Goal: Task Accomplishment & Management: Complete application form

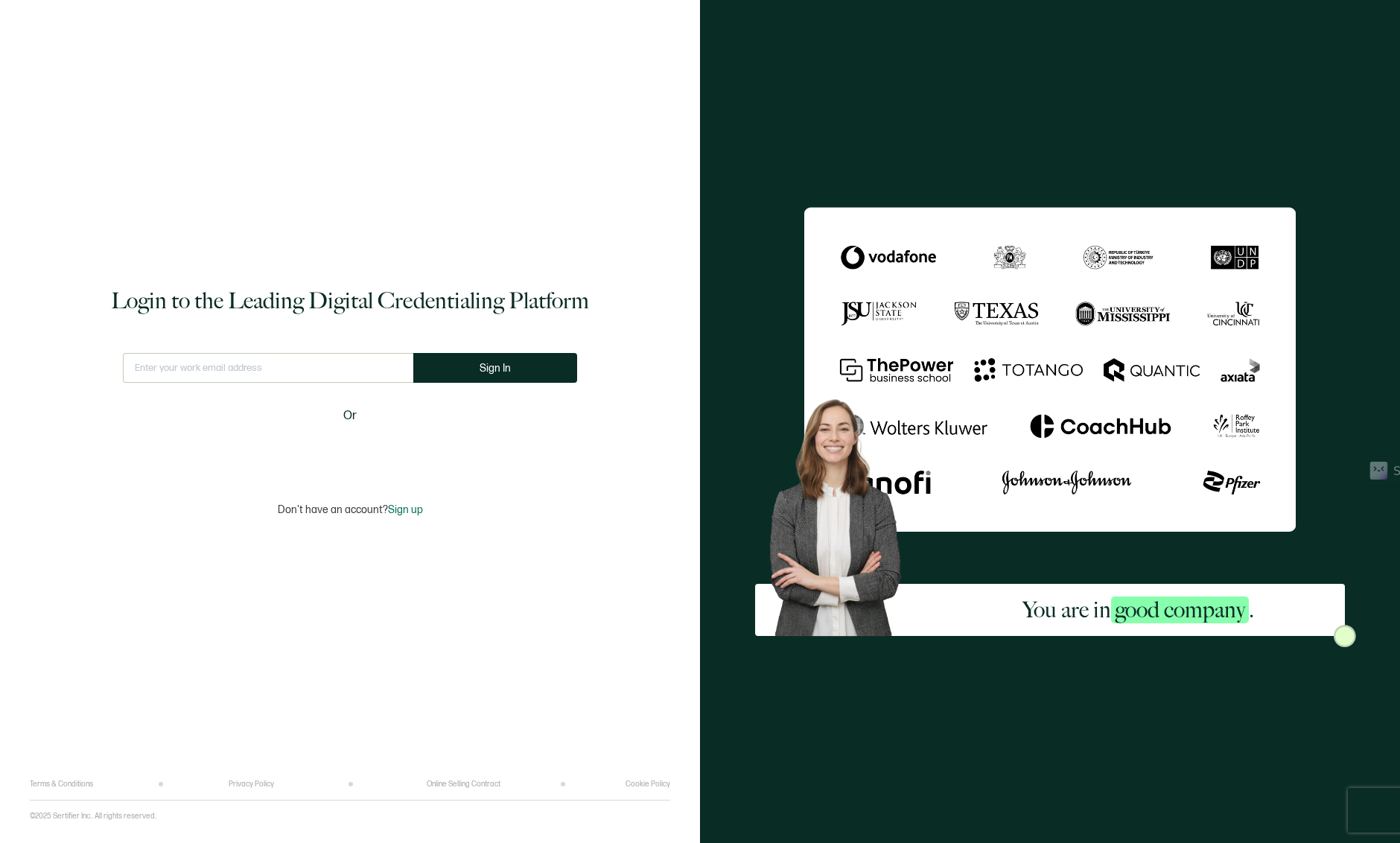
click at [328, 377] on input "text" at bounding box center [268, 368] width 290 height 30
type input "[PERSON_NAME][EMAIL_ADDRESS][DOMAIN_NAME]"
click at [522, 376] on button "Sign In" at bounding box center [495, 368] width 164 height 30
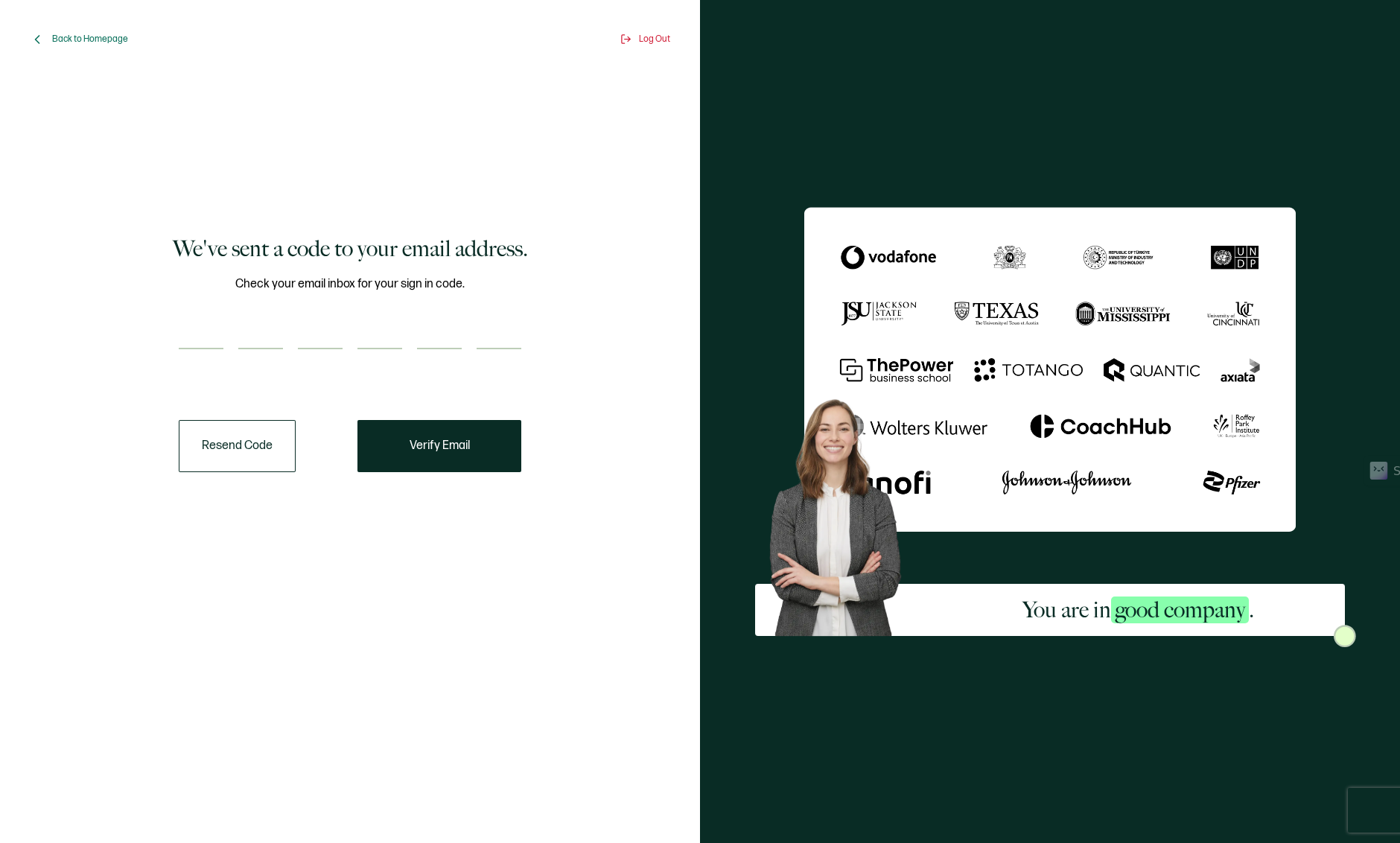
click at [195, 334] on input "number" at bounding box center [201, 334] width 44 height 30
type input "9"
type input "7"
type input "3"
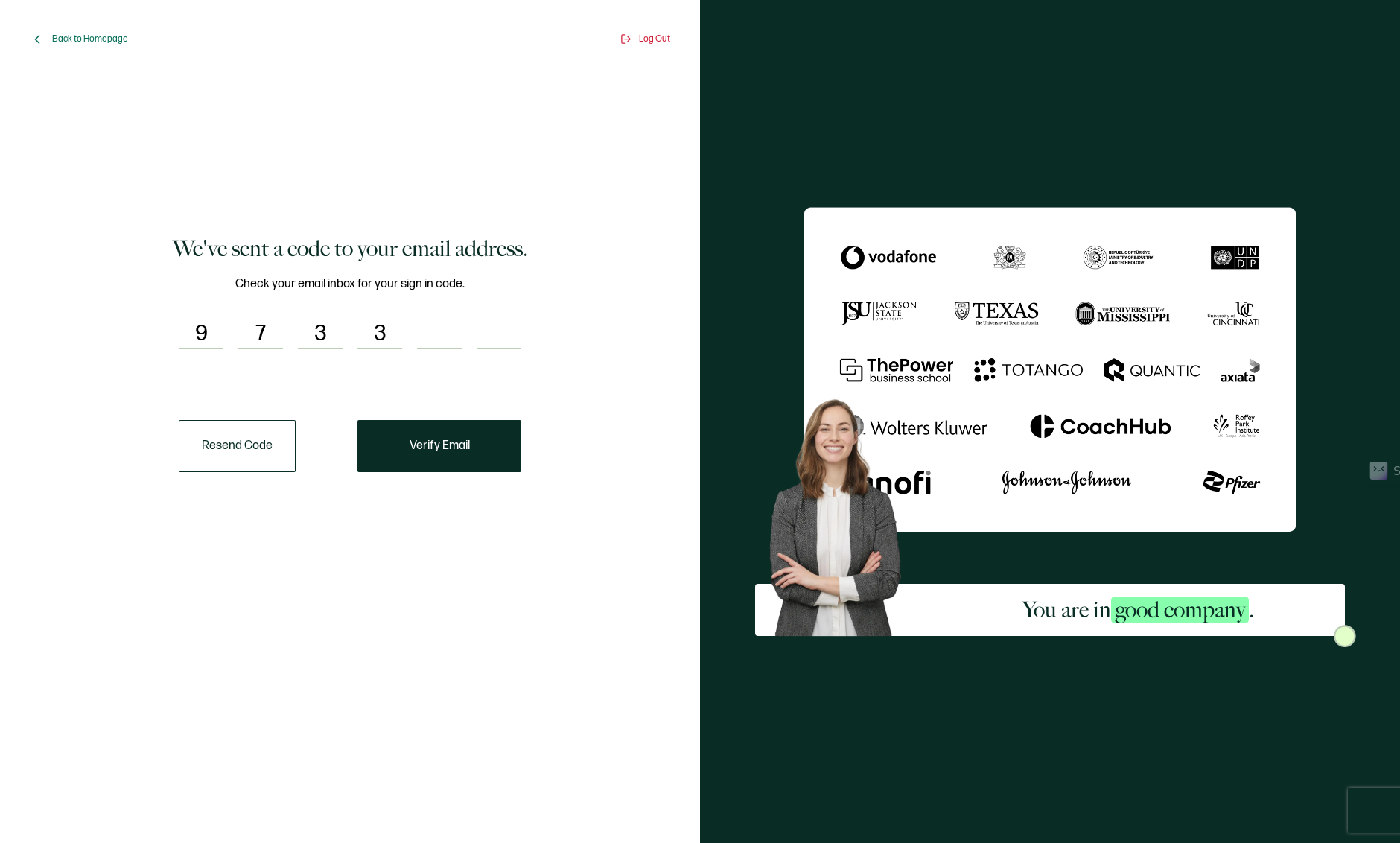
type input "8"
type input "3"
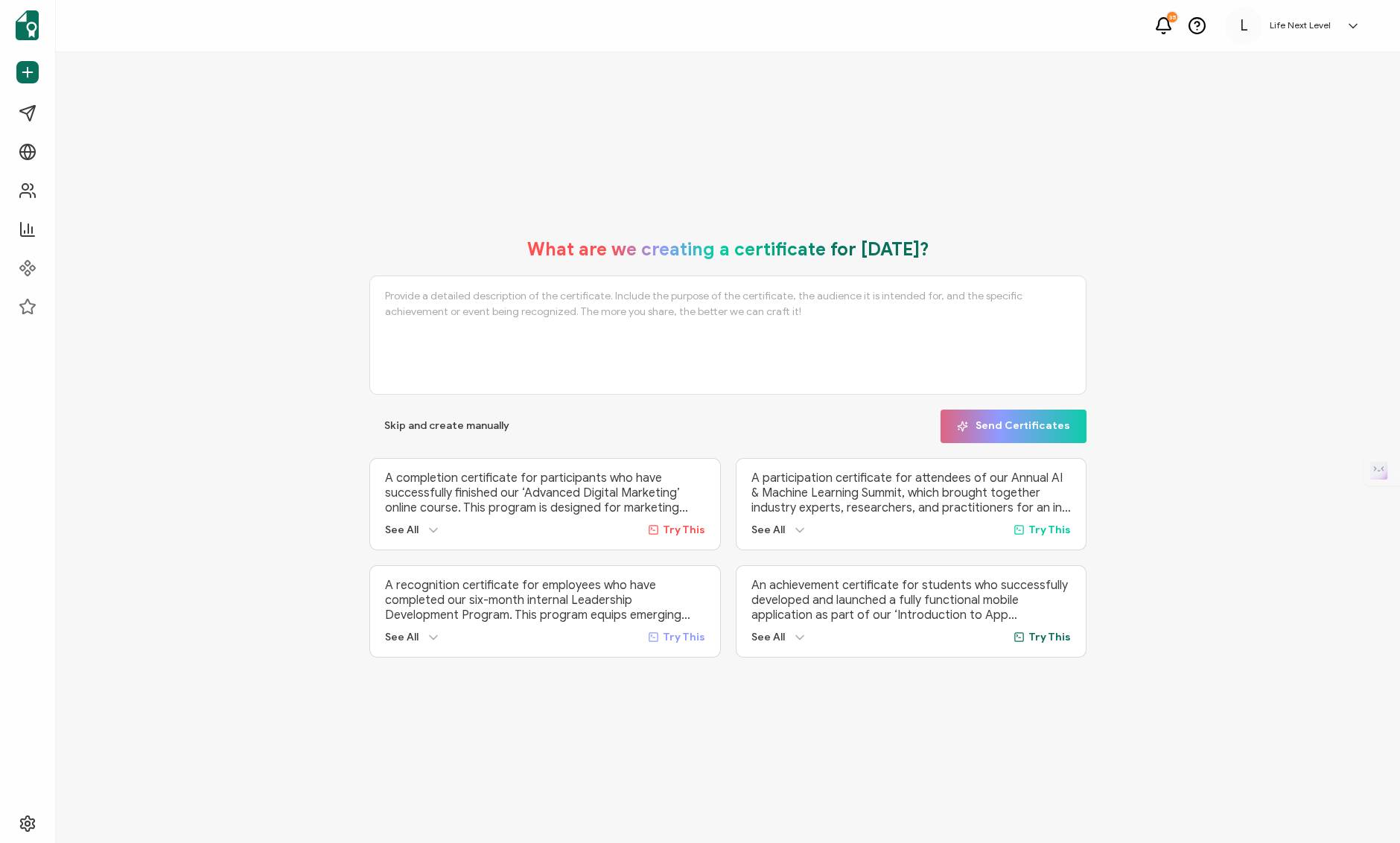
click at [434, 301] on textarea at bounding box center [728, 335] width 717 height 119
click at [808, 290] on textarea "A certificate for completion of the Bold Coaching Academy, a year-long coaching…" at bounding box center [728, 335] width 717 height 119
click at [736, 304] on textarea "A certificate for completion of the Bold Coaching Academy, a year-long coaching…" at bounding box center [728, 335] width 717 height 119
click at [1021, 318] on textarea "A certificate for completion of the Bold Coaching Academy, a year-long coaching…" at bounding box center [728, 335] width 717 height 119
click at [800, 634] on icon at bounding box center [800, 637] width 15 height 15
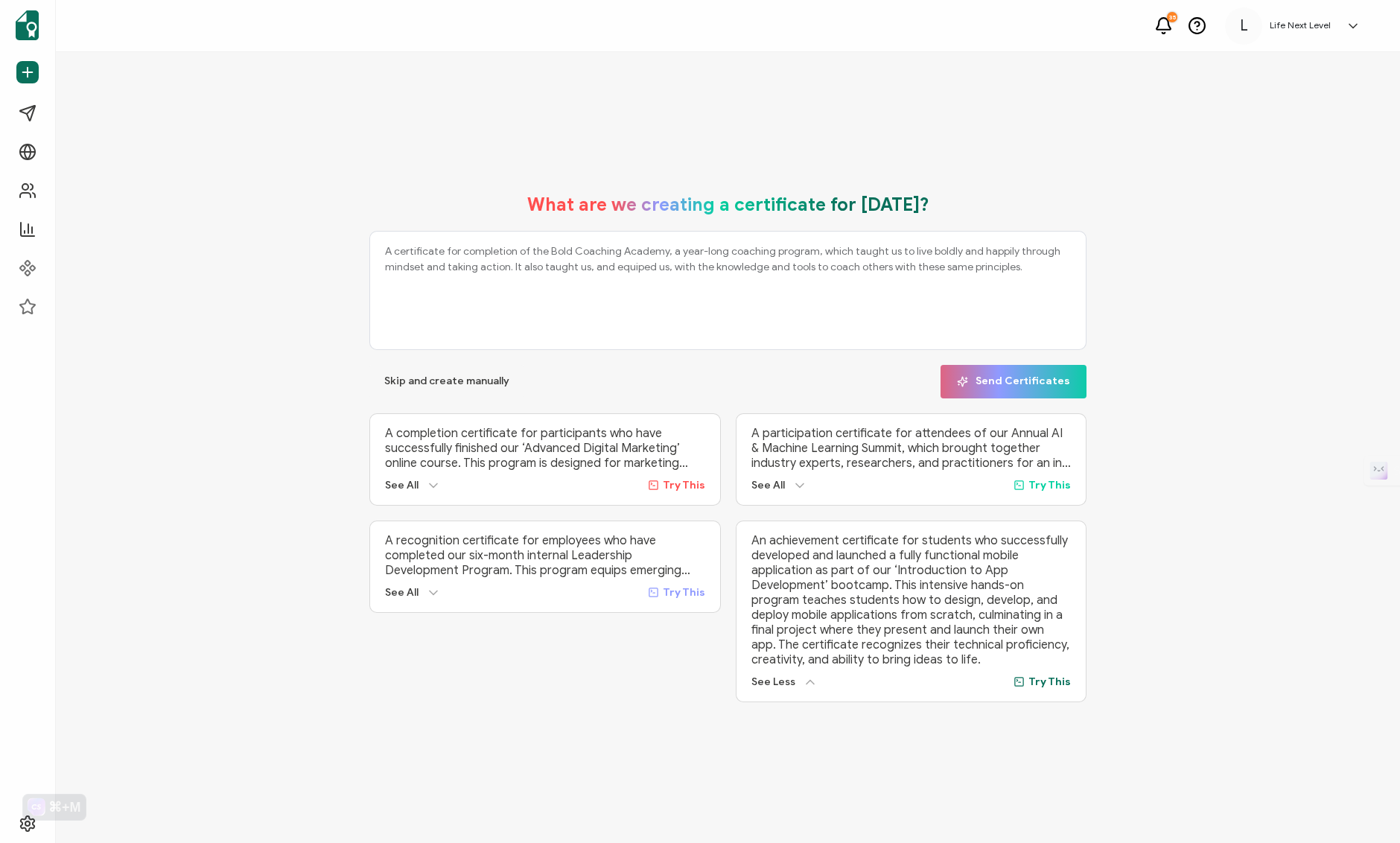
click at [426, 586] on icon at bounding box center [434, 592] width 15 height 15
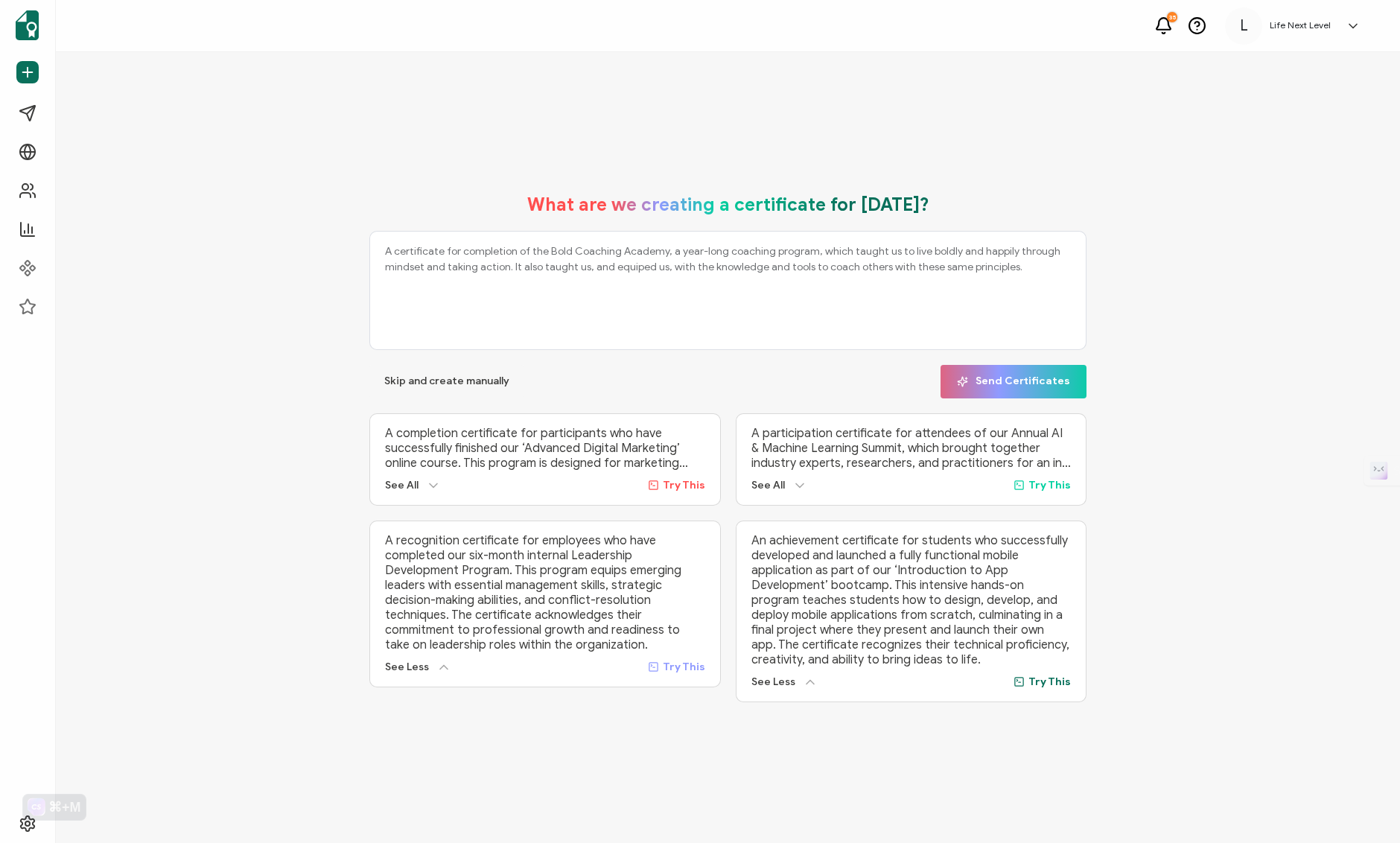
click at [900, 247] on textarea "A certificate for completion of the Bold Coaching Academy, a year-long coaching…" at bounding box center [728, 290] width 717 height 119
click at [553, 264] on textarea "A certificate for completion of the Bold Coaching Academy, a year-long coaching…" at bounding box center [728, 290] width 717 height 119
click at [642, 265] on textarea "A certificate for completion of the Bold Coaching Academy, a year-long coaching…" at bounding box center [728, 290] width 717 height 119
click at [590, 263] on textarea "A certificate for completion of the Bold Coaching Academy, a year-long coaching…" at bounding box center [728, 290] width 717 height 119
click at [588, 280] on textarea "A certificate for completion of the Bold Coaching Academy, a year-long coaching…" at bounding box center [728, 290] width 717 height 119
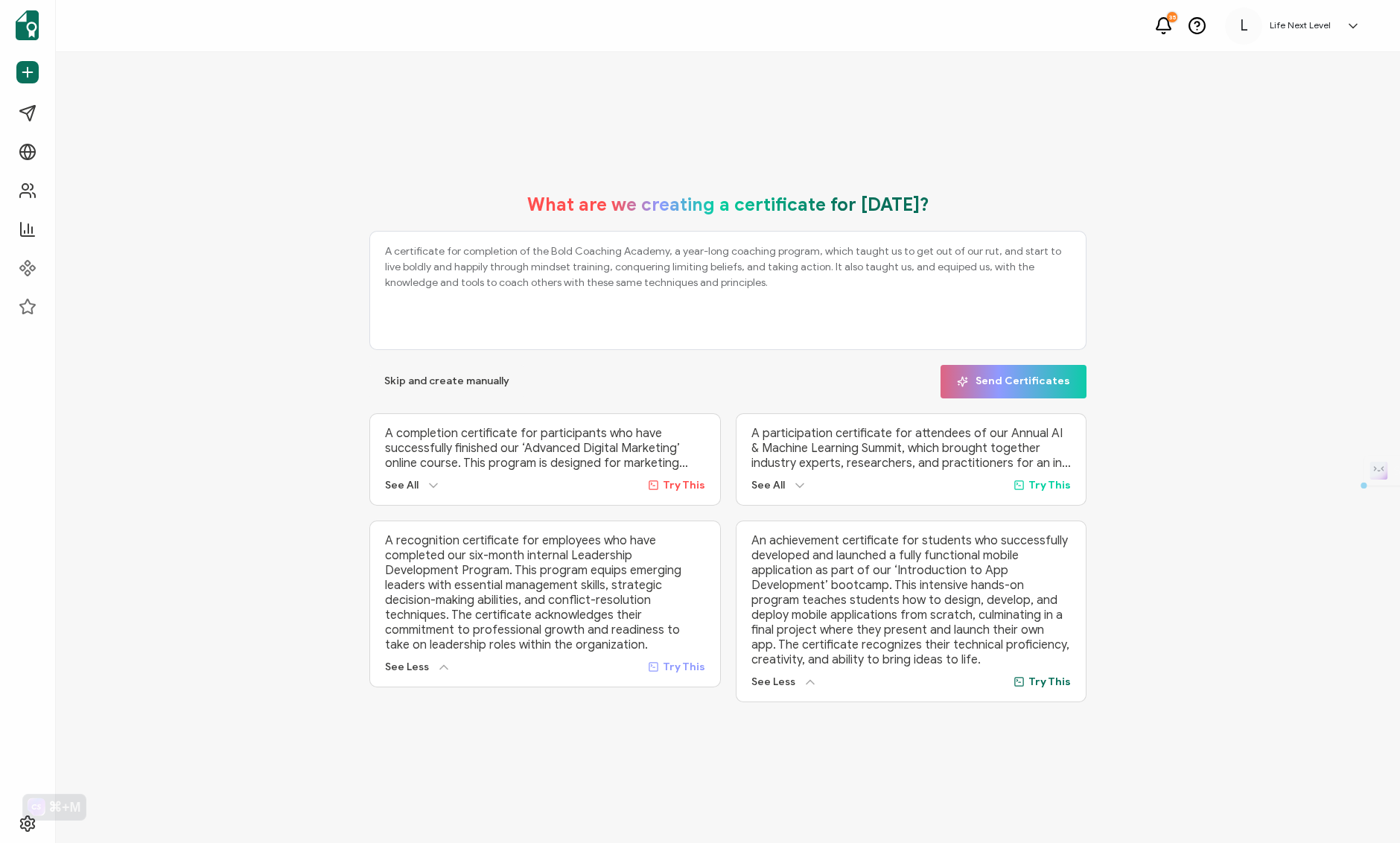
drag, startPoint x: 720, startPoint y: 284, endPoint x: 438, endPoint y: 262, distance: 282.9
click at [438, 262] on textarea "A certificate for completion of the Bold Coaching Academy, a year-long coaching…" at bounding box center [728, 290] width 717 height 119
click at [388, 244] on textarea "A certificate for completion of the Bold Coaching Academy, a year-long coaching…" at bounding box center [728, 290] width 717 height 119
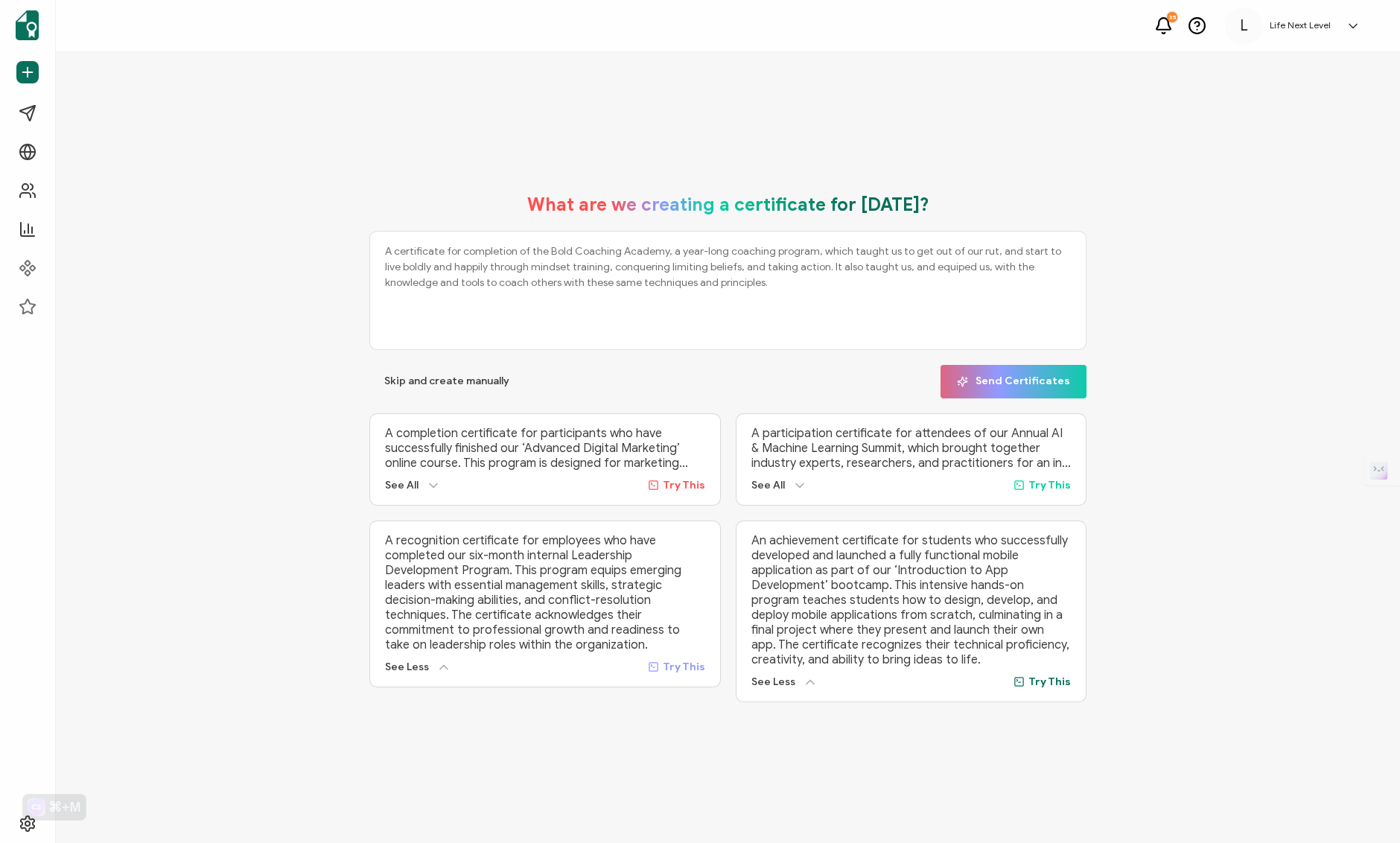
click at [388, 244] on textarea "A certificate for completion of the Bold Coaching Academy, a year-long coaching…" at bounding box center [728, 290] width 717 height 119
drag, startPoint x: 386, startPoint y: 251, endPoint x: 779, endPoint y: 278, distance: 393.9
click at [779, 278] on textarea "A certificate for completion of the Bold Coaching Academy, a year-long coaching…" at bounding box center [728, 290] width 717 height 119
type textarea "A certificate for completion of the Bold Coaching Academy, a year-long coaching…"
click at [1010, 367] on button "Send Certificates" at bounding box center [1013, 382] width 146 height 34
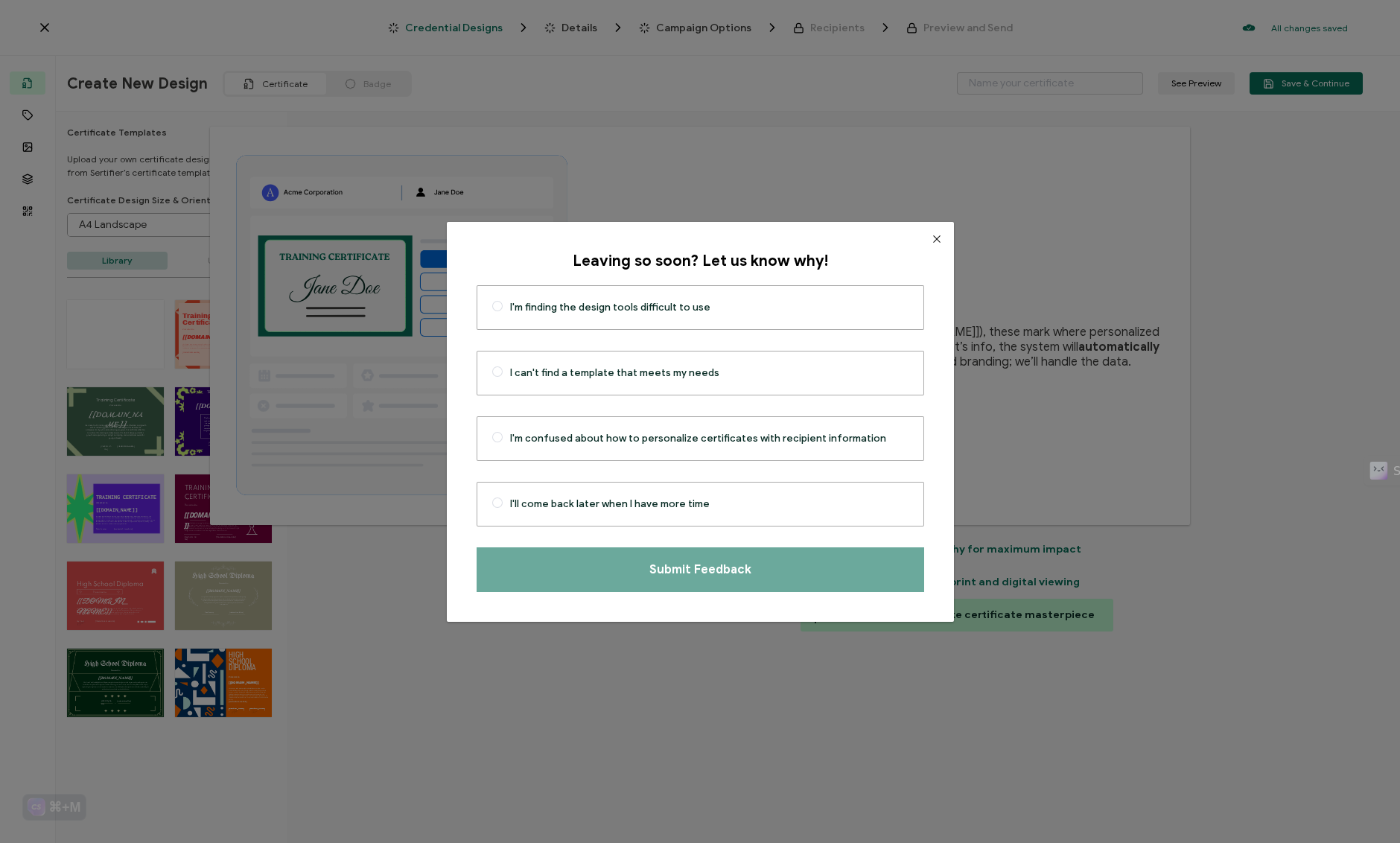
click at [931, 240] on icon "Close" at bounding box center [937, 239] width 12 height 12
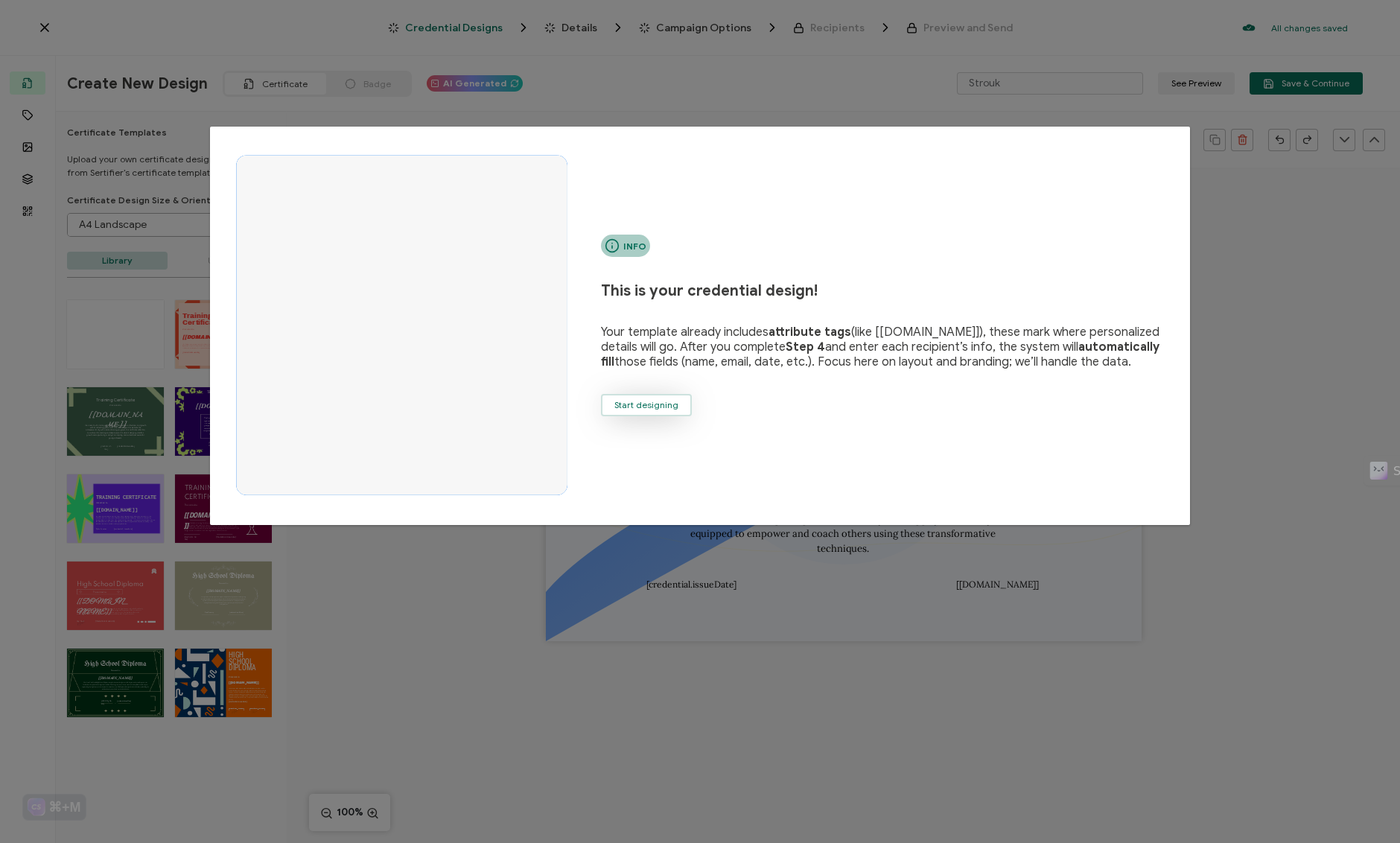
click at [652, 406] on span "Start designing" at bounding box center [646, 405] width 64 height 9
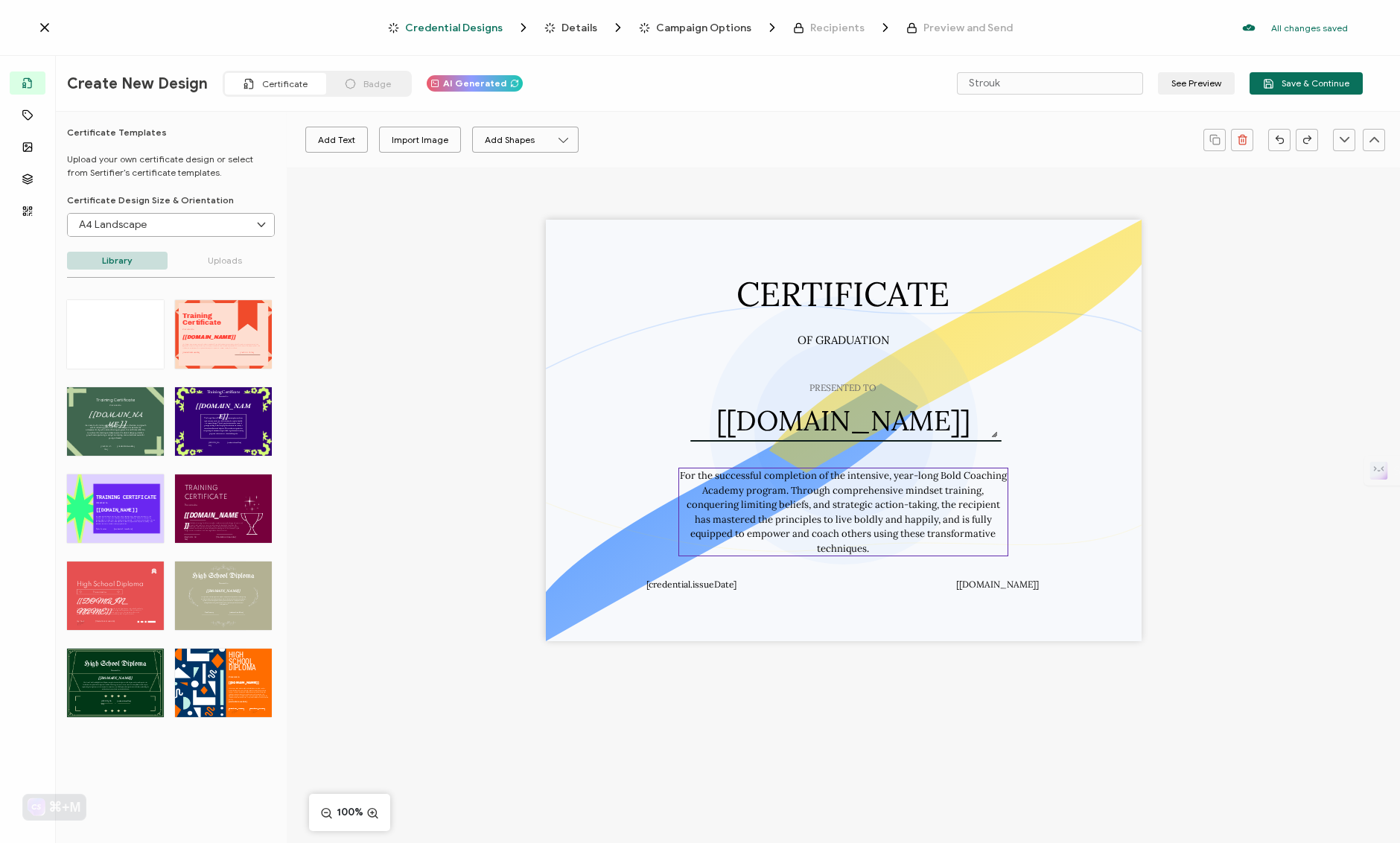
click at [742, 479] on pre "For the successful completion of the intensive, year-long Bold Coaching Academy…" at bounding box center [845, 512] width 329 height 85
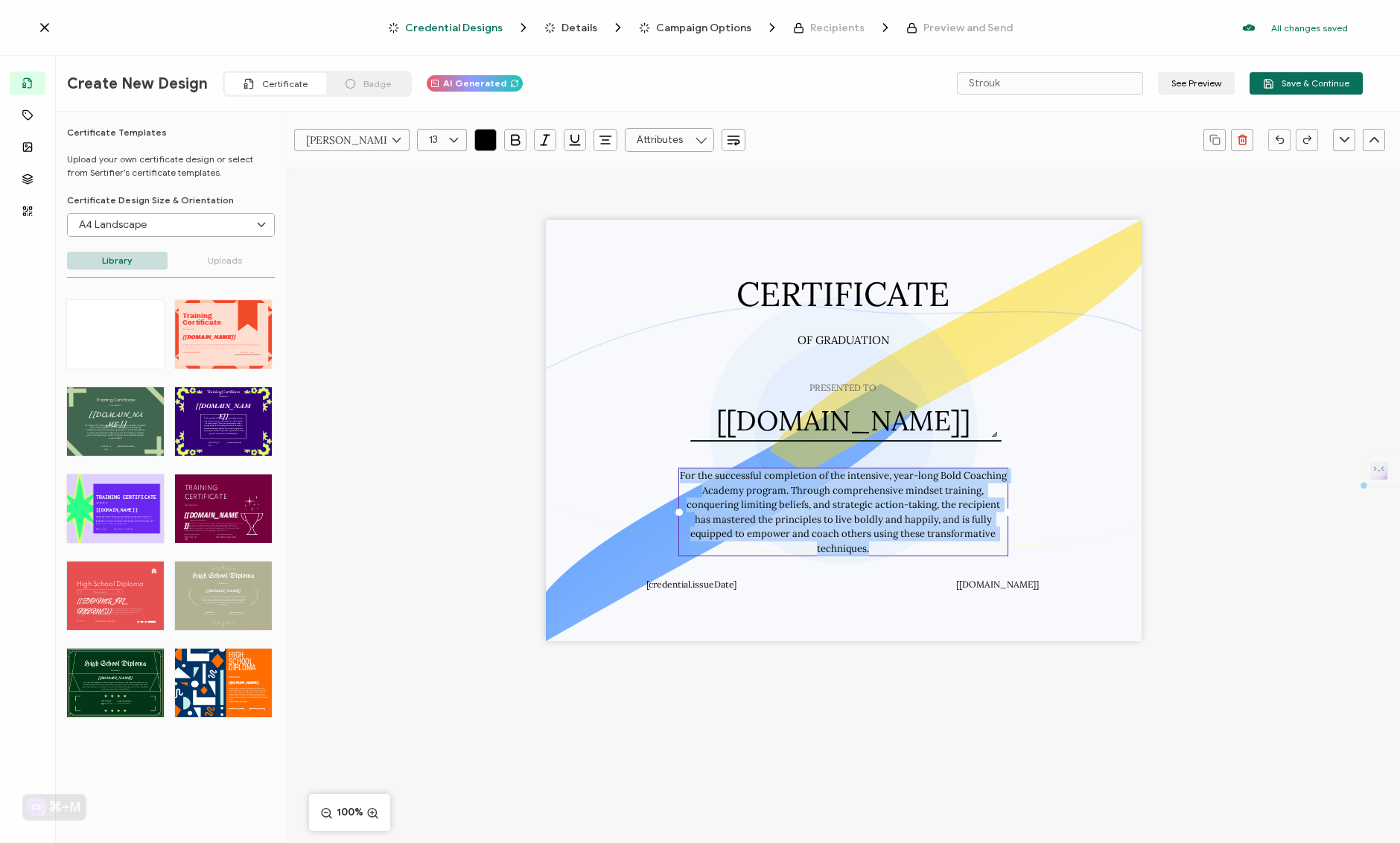
copy pre "For the successful completion of the intensive, year-long Bold Coaching Academy…"
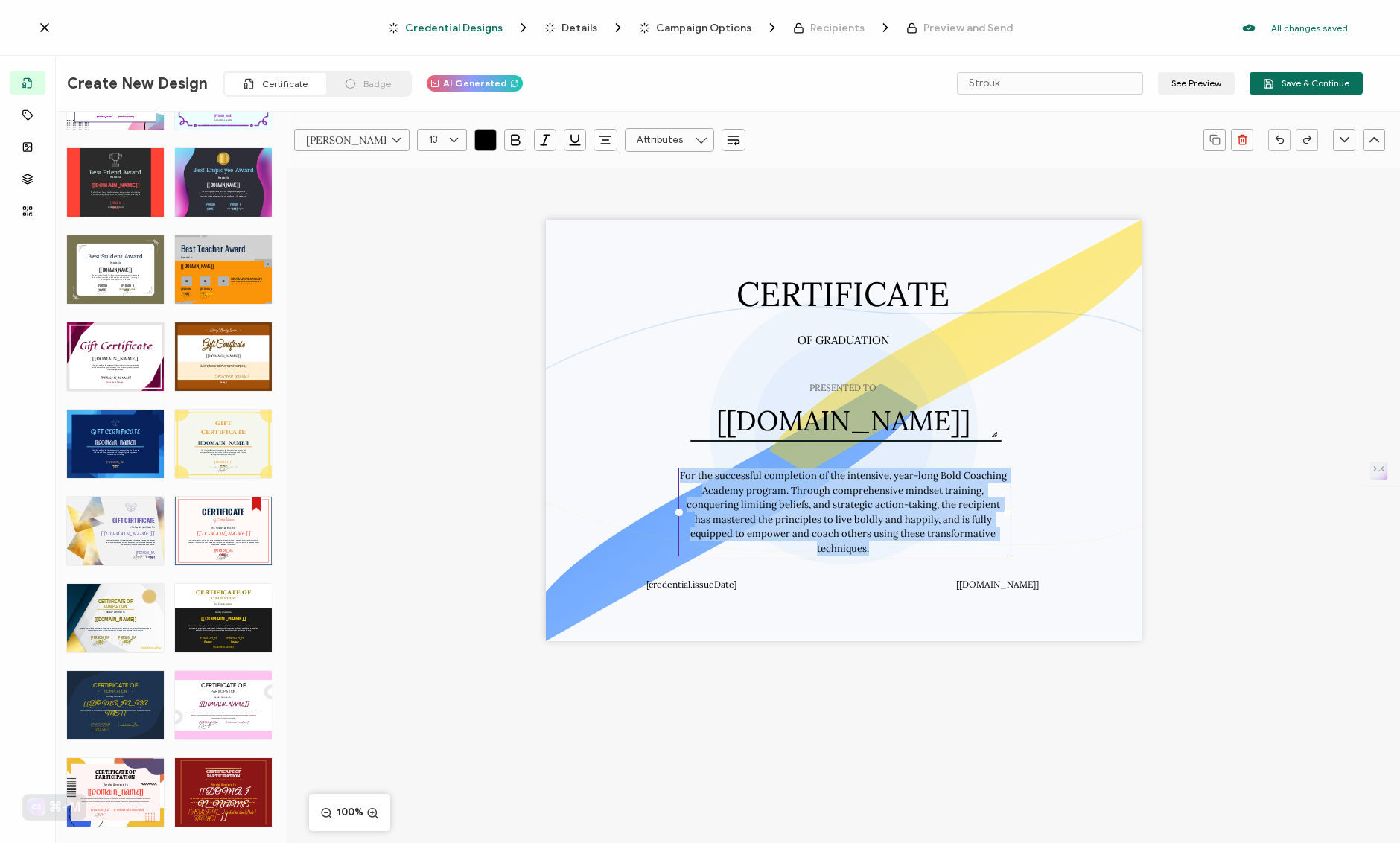
scroll to position [677, 0]
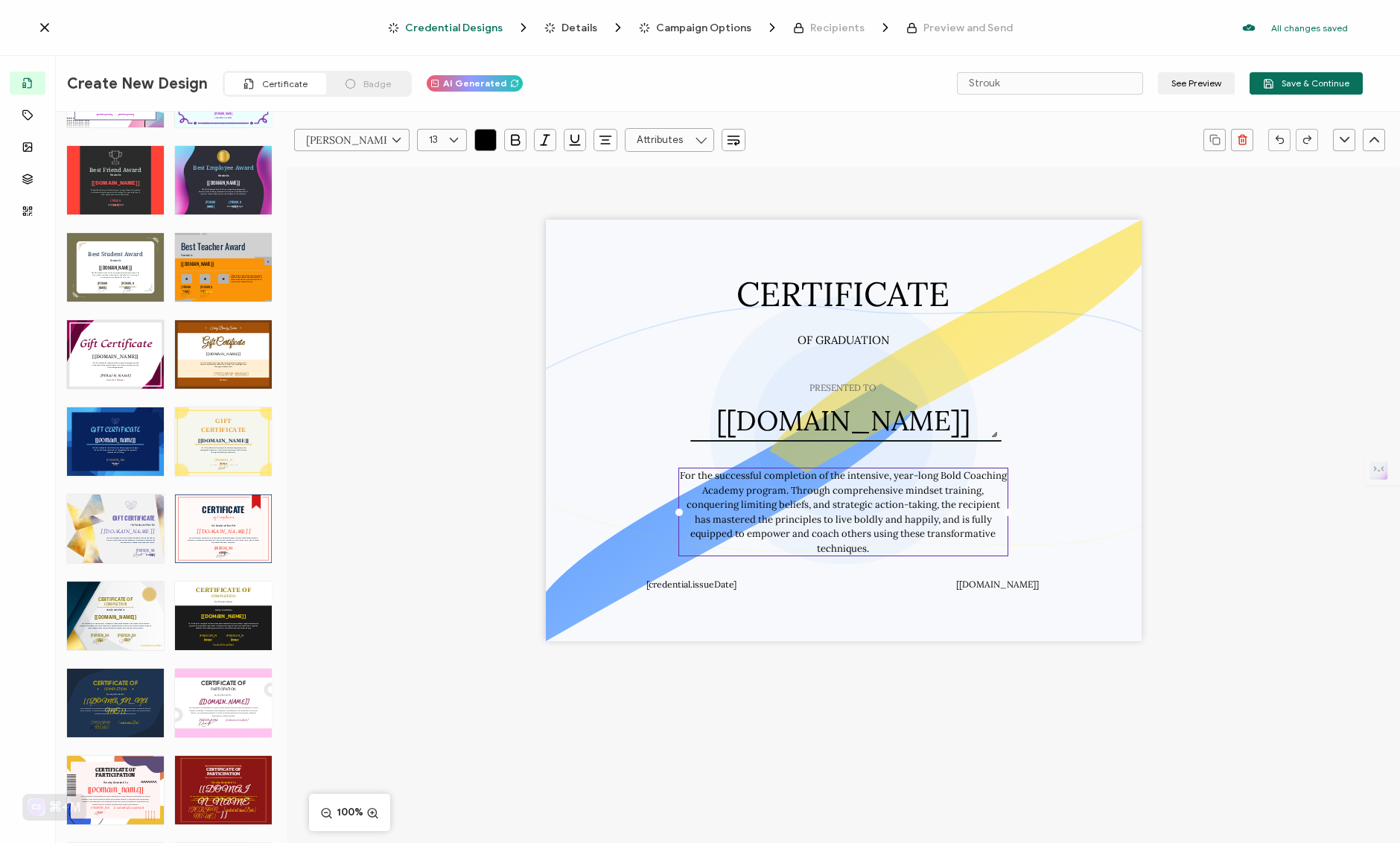
click at [130, 431] on div "GIFT CERTIFICATE The Gift Certificate for Hair Salon services allows recipients…" at bounding box center [115, 441] width 97 height 69
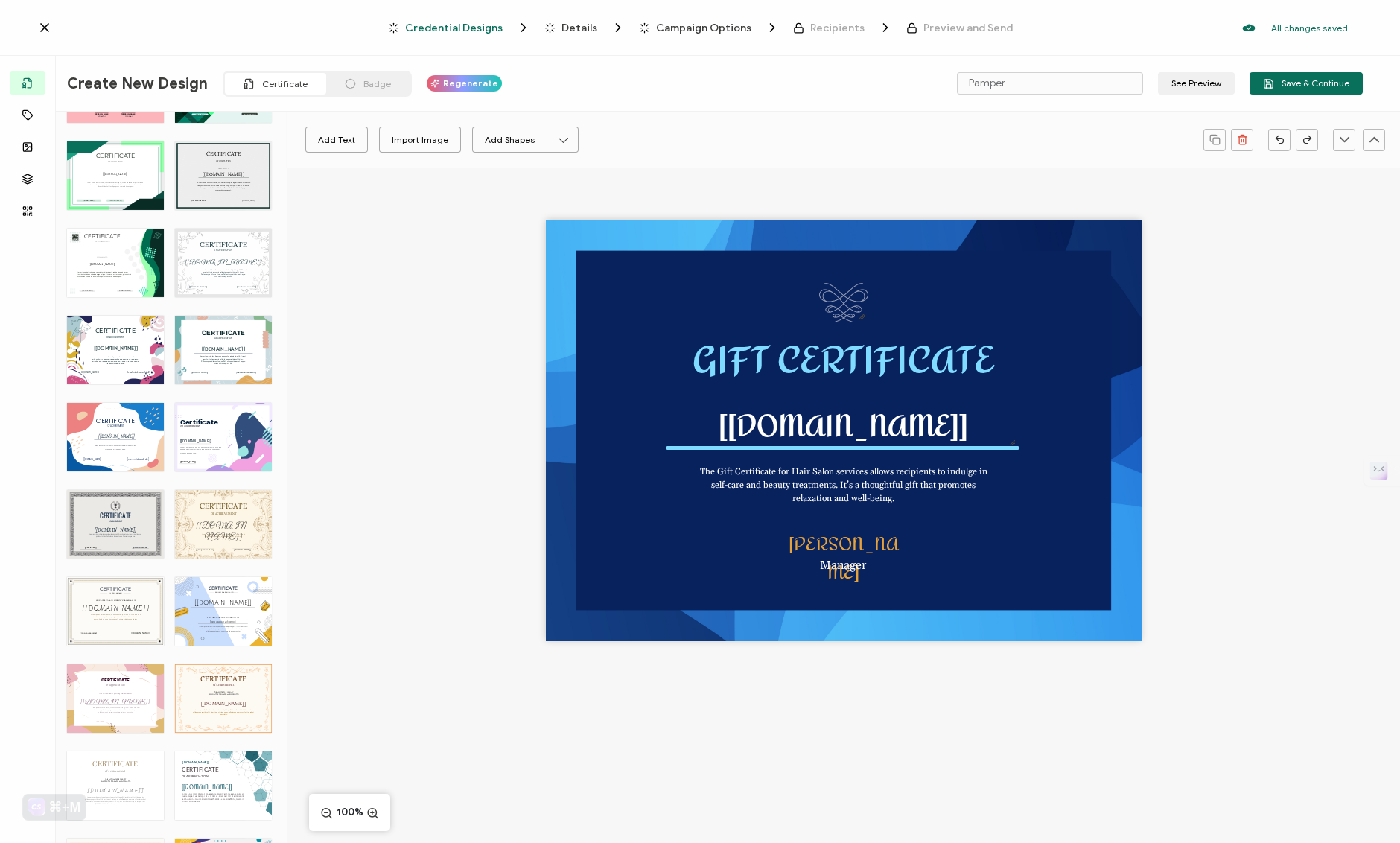
scroll to position [2432, 0]
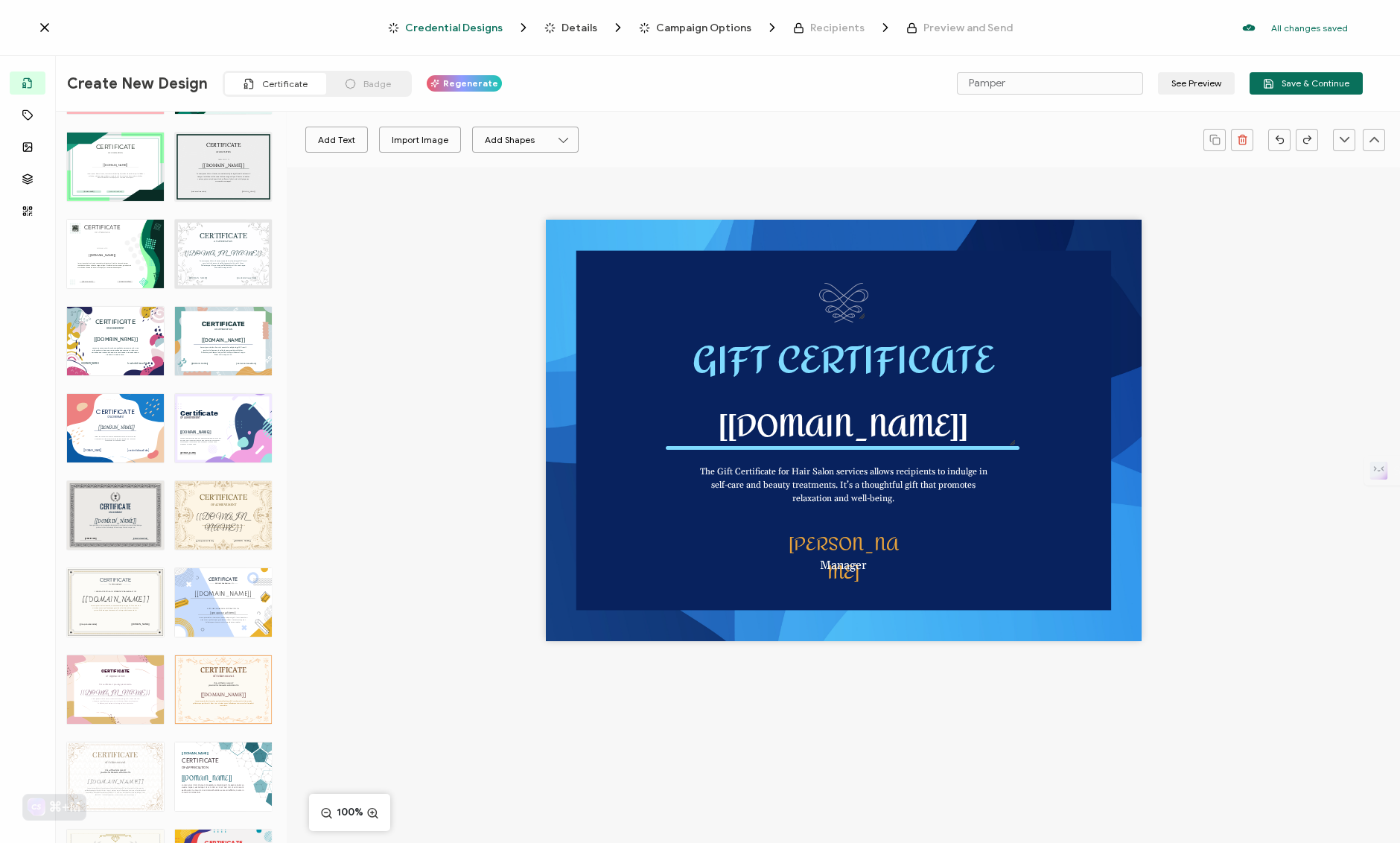
click at [199, 675] on div "CERTIFICATE Lorem ipsum dolor sit amet, consectetur adipiscing elit. Cras sit a…" at bounding box center [223, 689] width 97 height 69
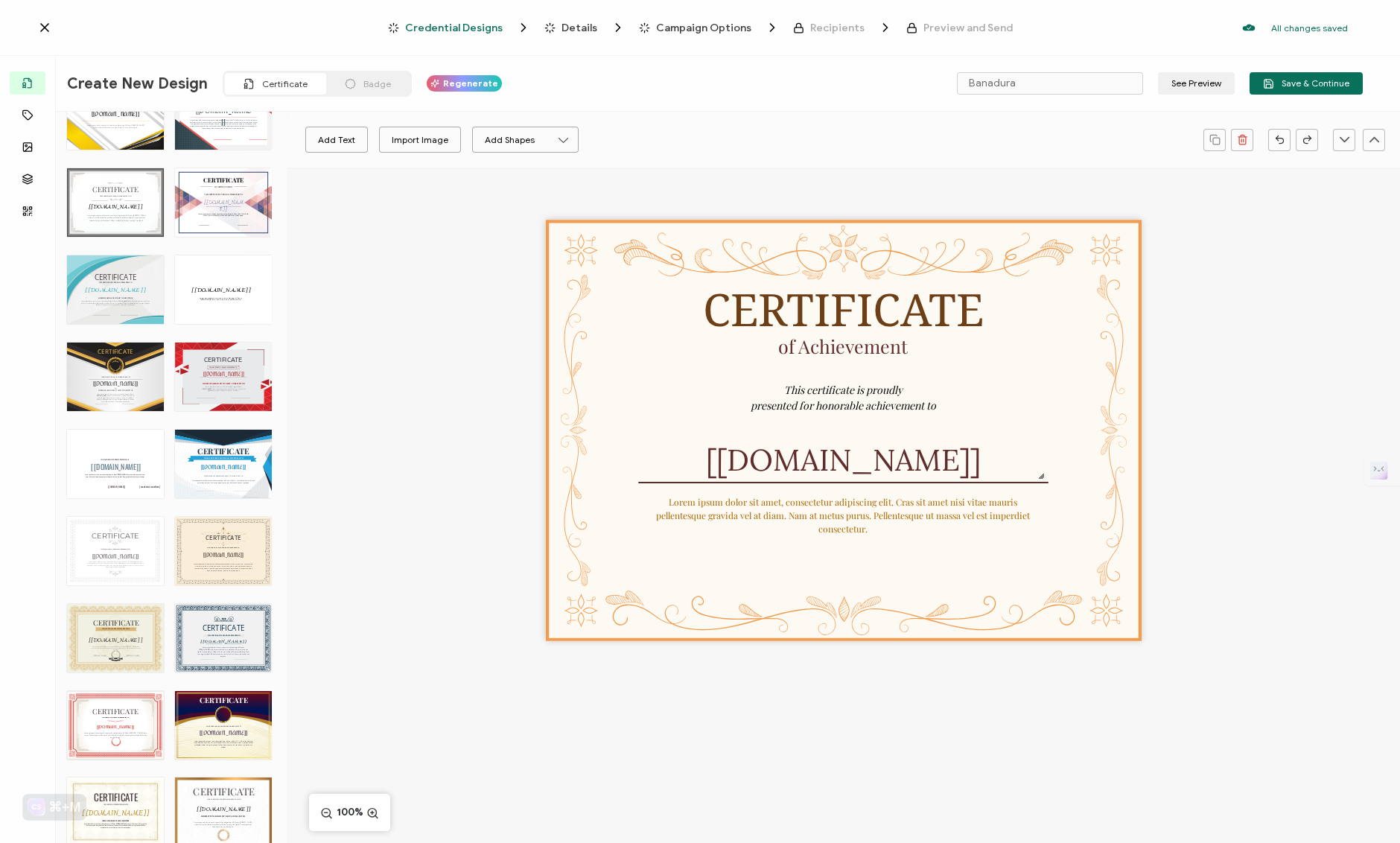
scroll to position [3793, 0]
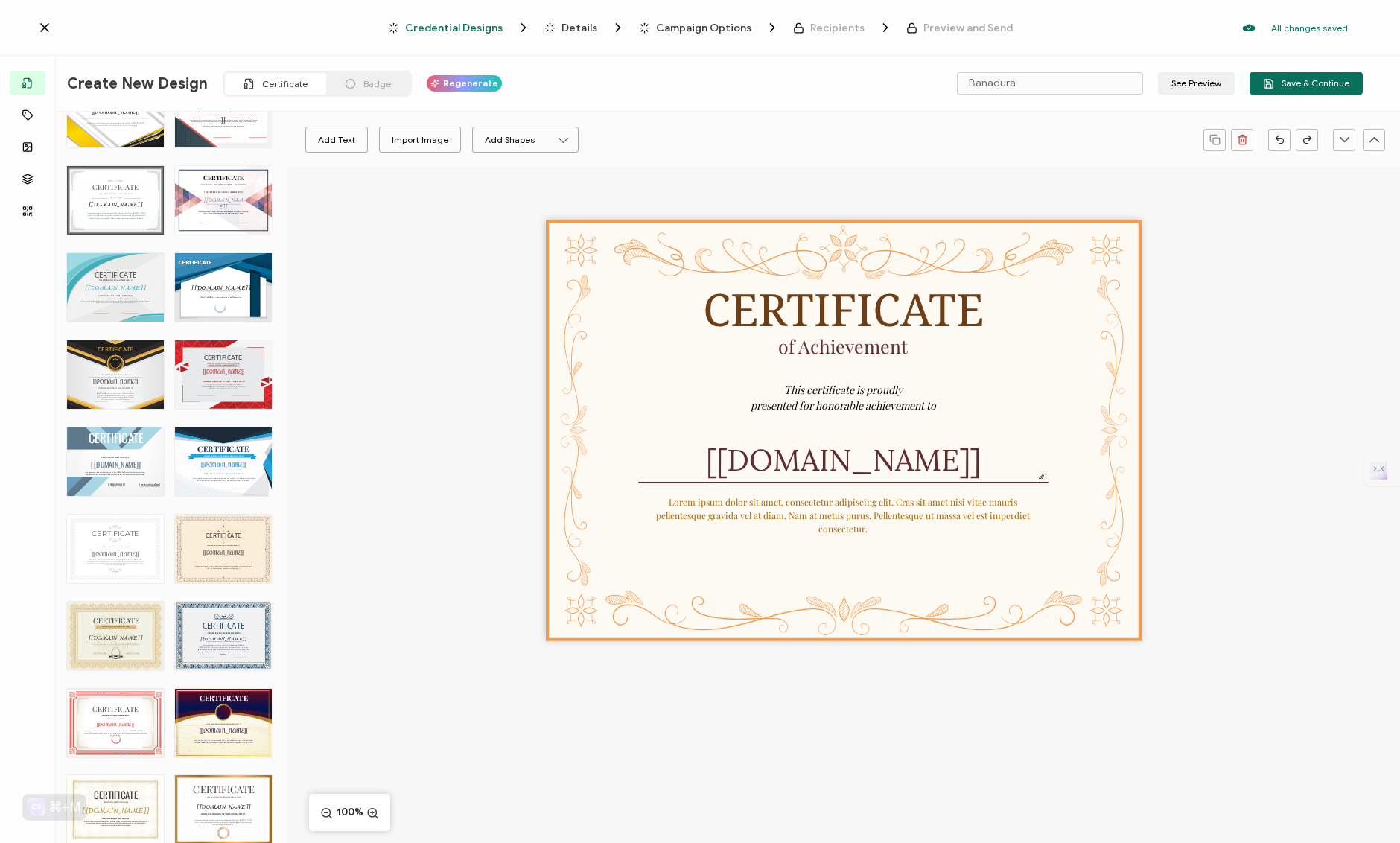
click at [228, 459] on div "CERTIFICATE THIS CERTIFICATE IS PROUDLY PRESENTED TO The recipient’s full name,…" at bounding box center [223, 461] width 97 height 69
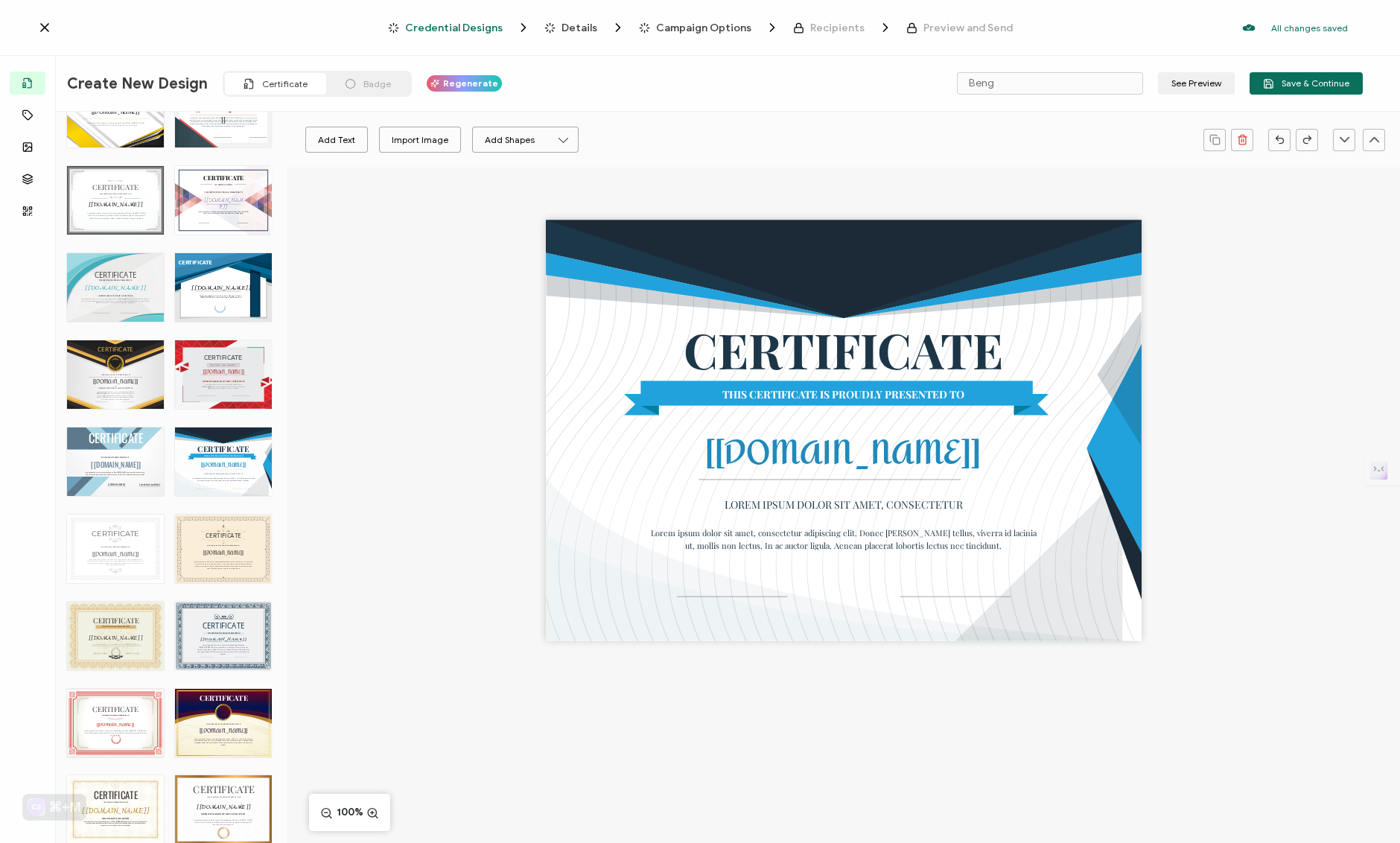
scroll to position [3876, 0]
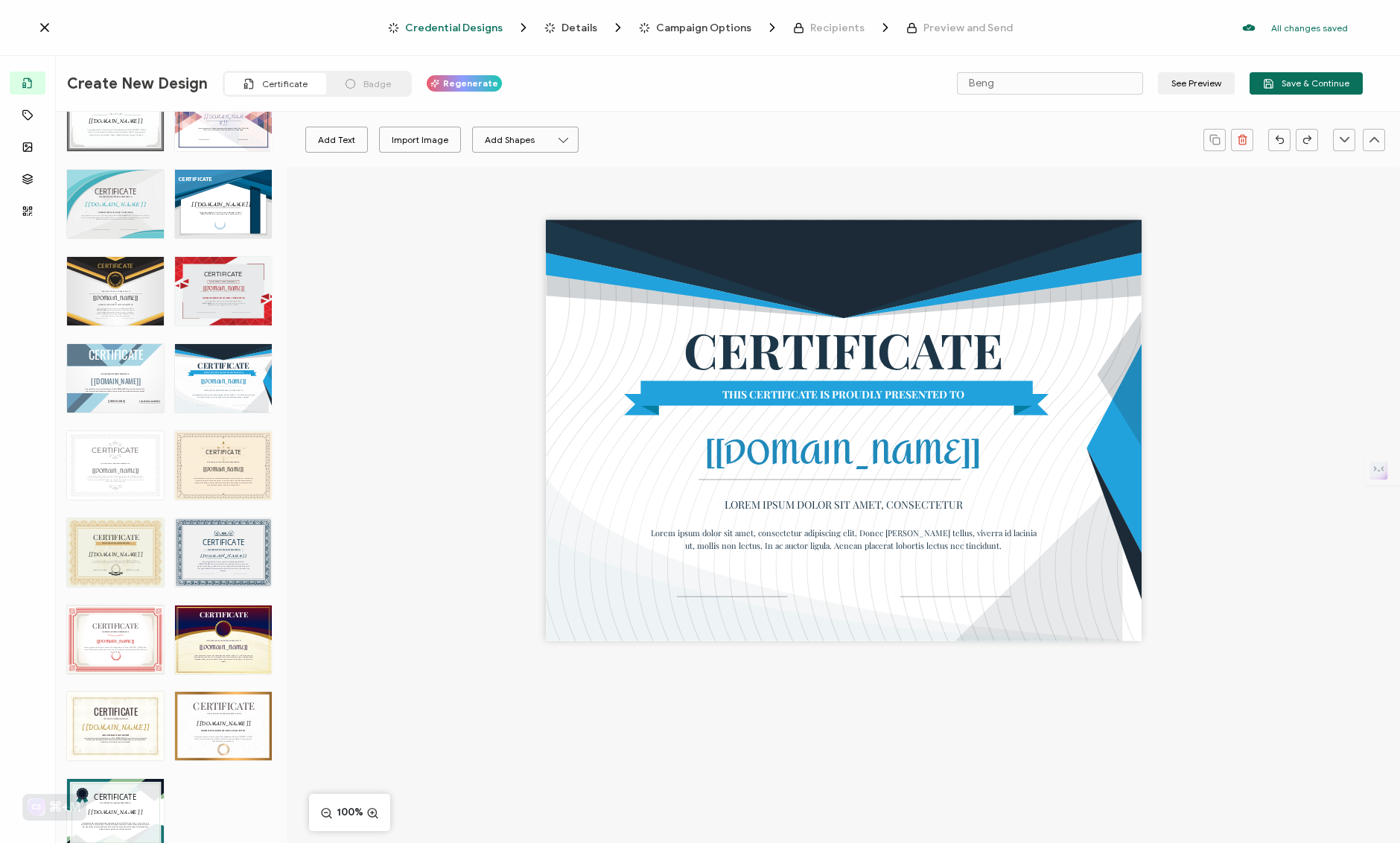
click at [147, 627] on div "CERTIFICATE THIS CERTIFICATE IS PROUDLY PRESENTED TO The recipient’s full name,…" at bounding box center [115, 639] width 97 height 69
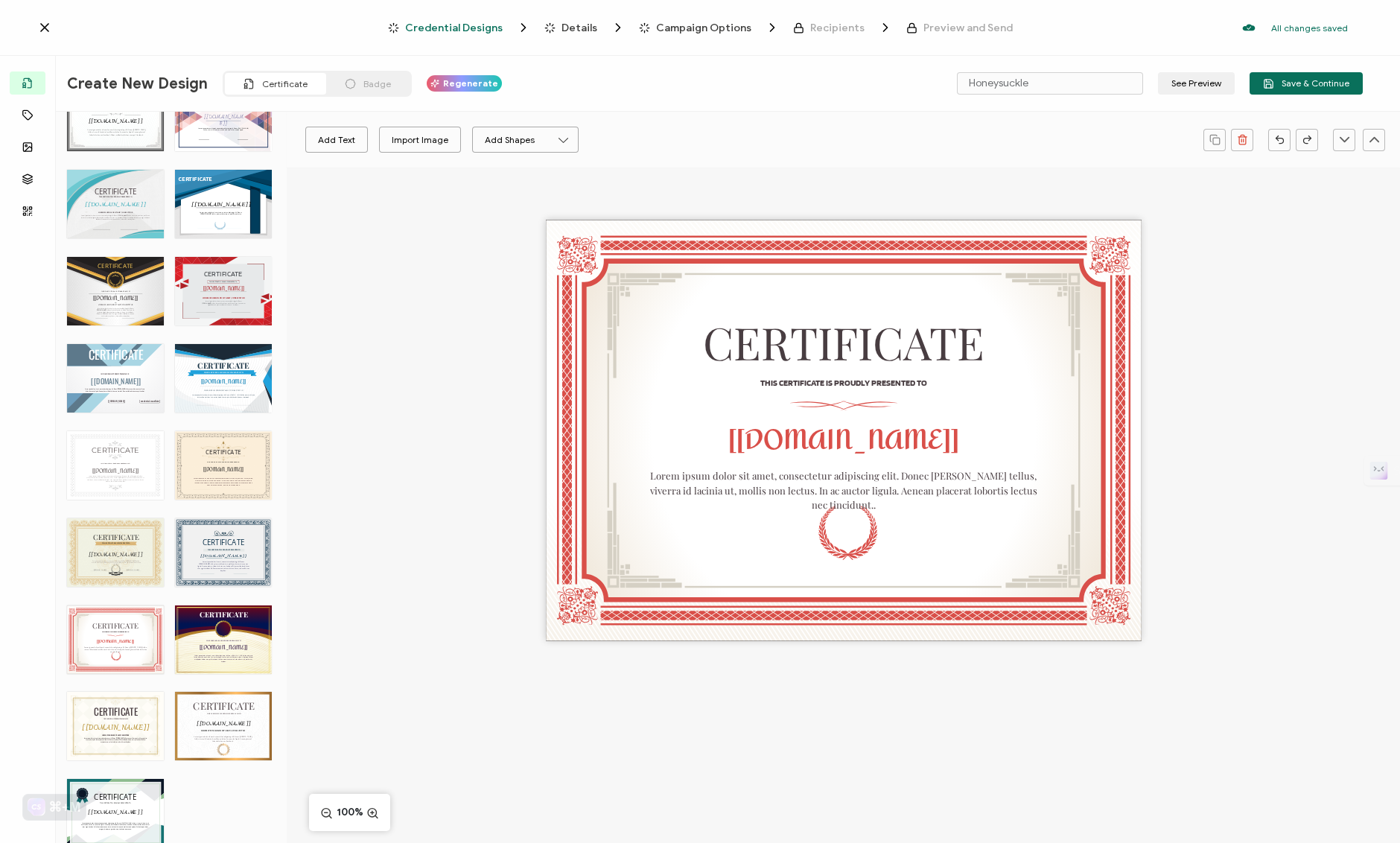
click at [219, 710] on div "CERTIFICATE THIS CERTIFICATE IS PROUDLY PRESENTED TO The recipient’s full name,…" at bounding box center [223, 725] width 97 height 69
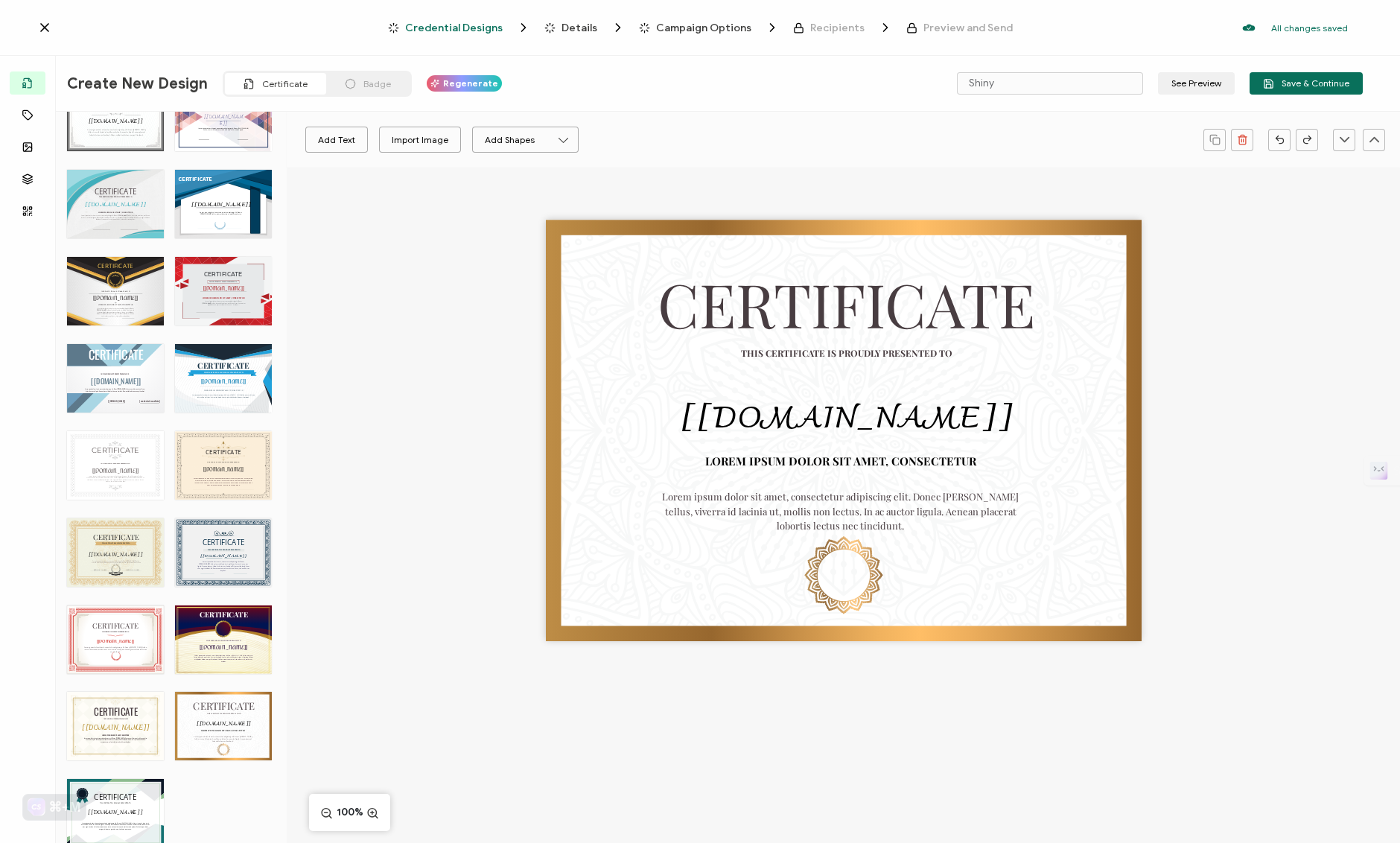
click at [234, 659] on div "CERTIFICATE THIS CERTIFICATE IS PROUDLY PRESENTED TO The recipient’s full name,…" at bounding box center [223, 639] width 97 height 69
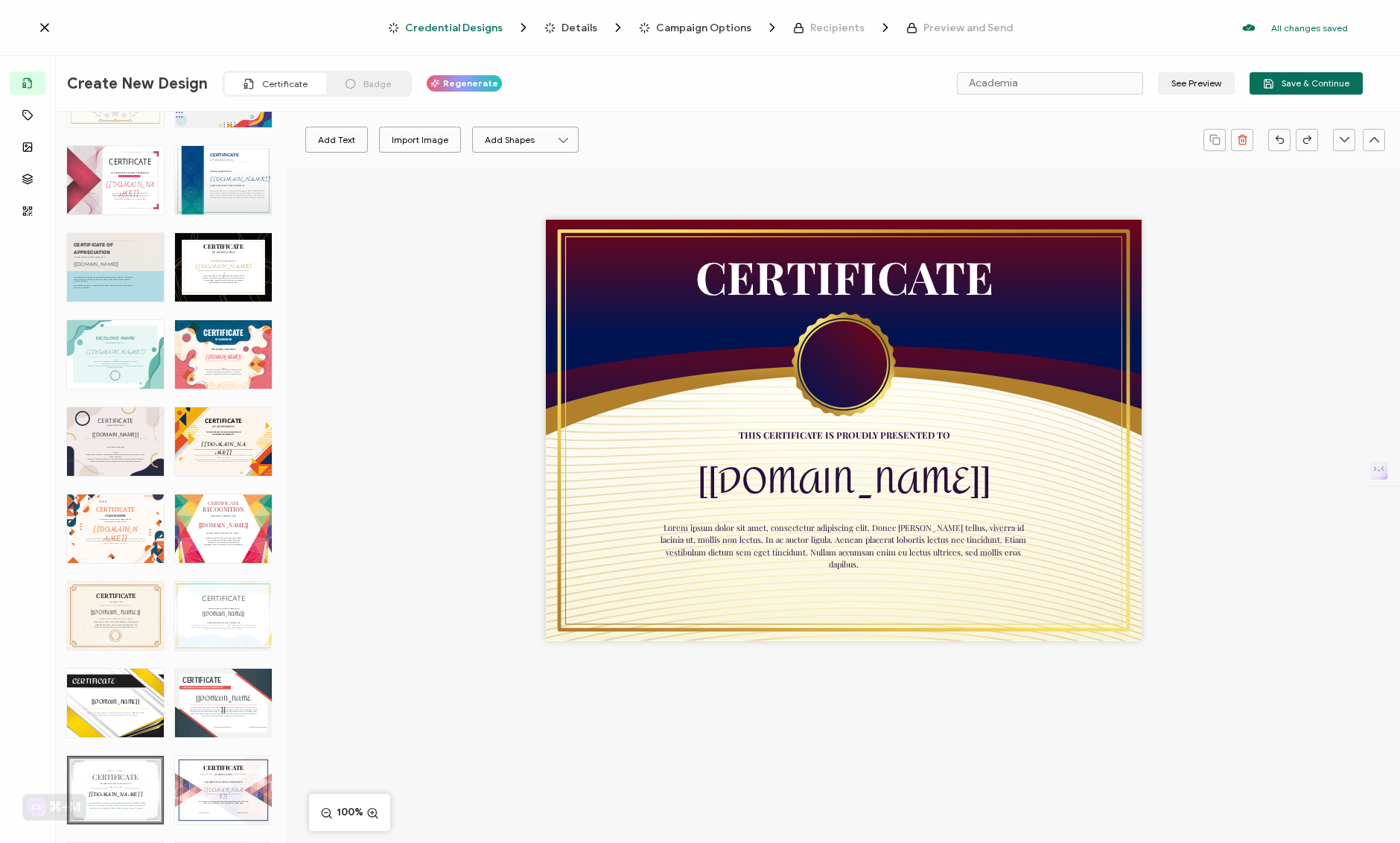
scroll to position [3198, 0]
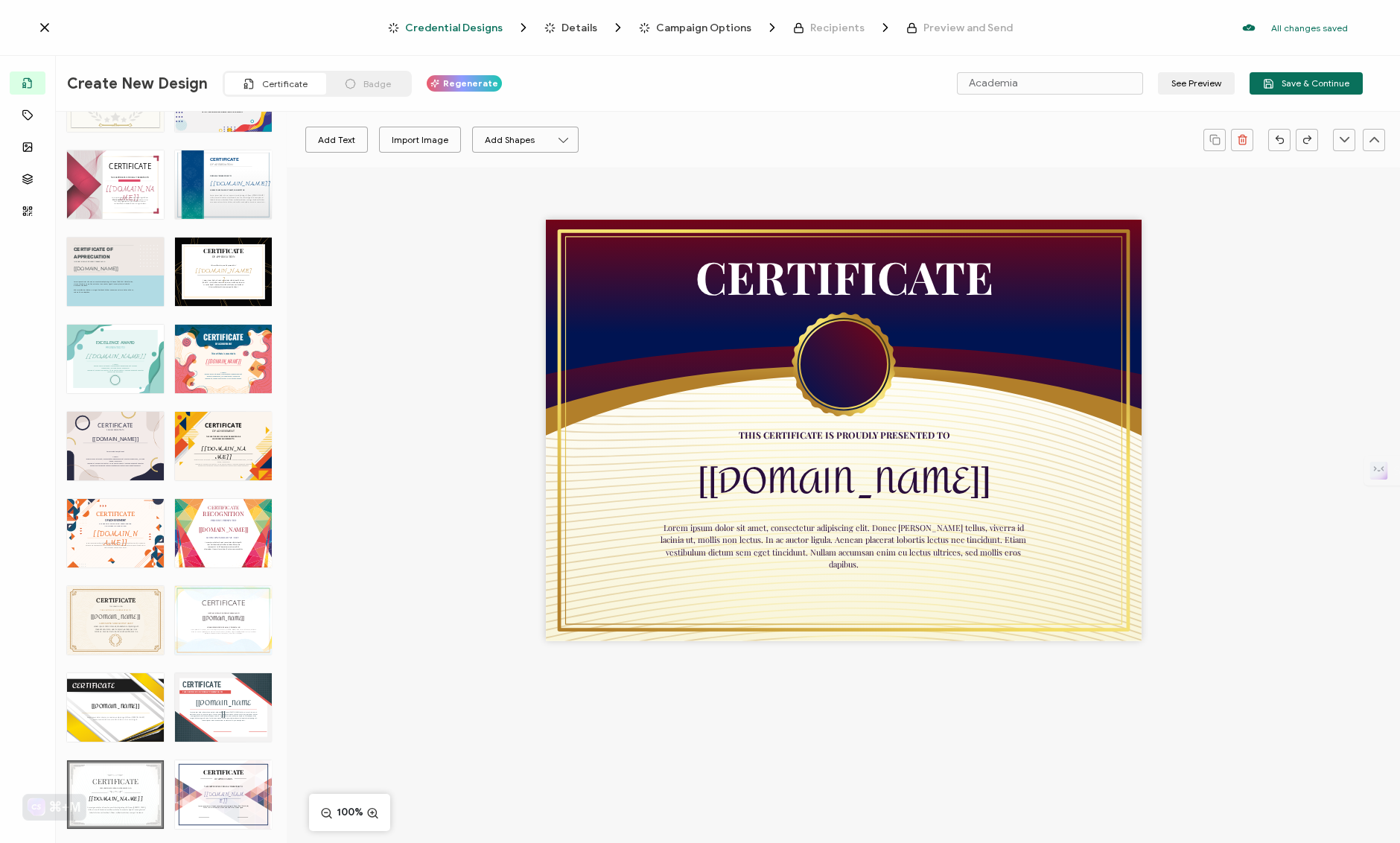
click at [231, 639] on div "CERTIFICATE THIS CERTIFICATE IS PROUDLY PRESENTED TO The recipient’s full name,…" at bounding box center [223, 620] width 97 height 69
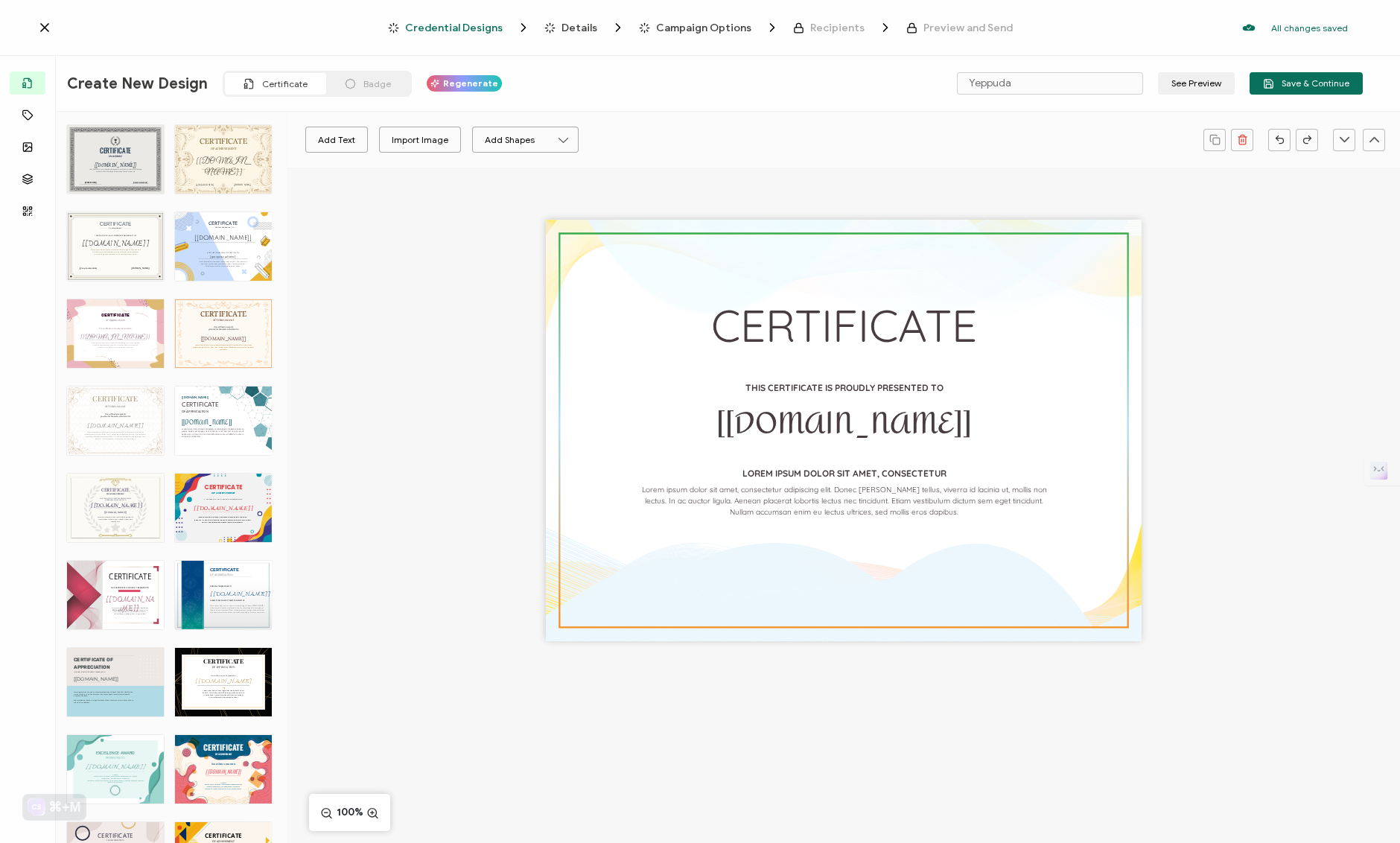
scroll to position [2786, 0]
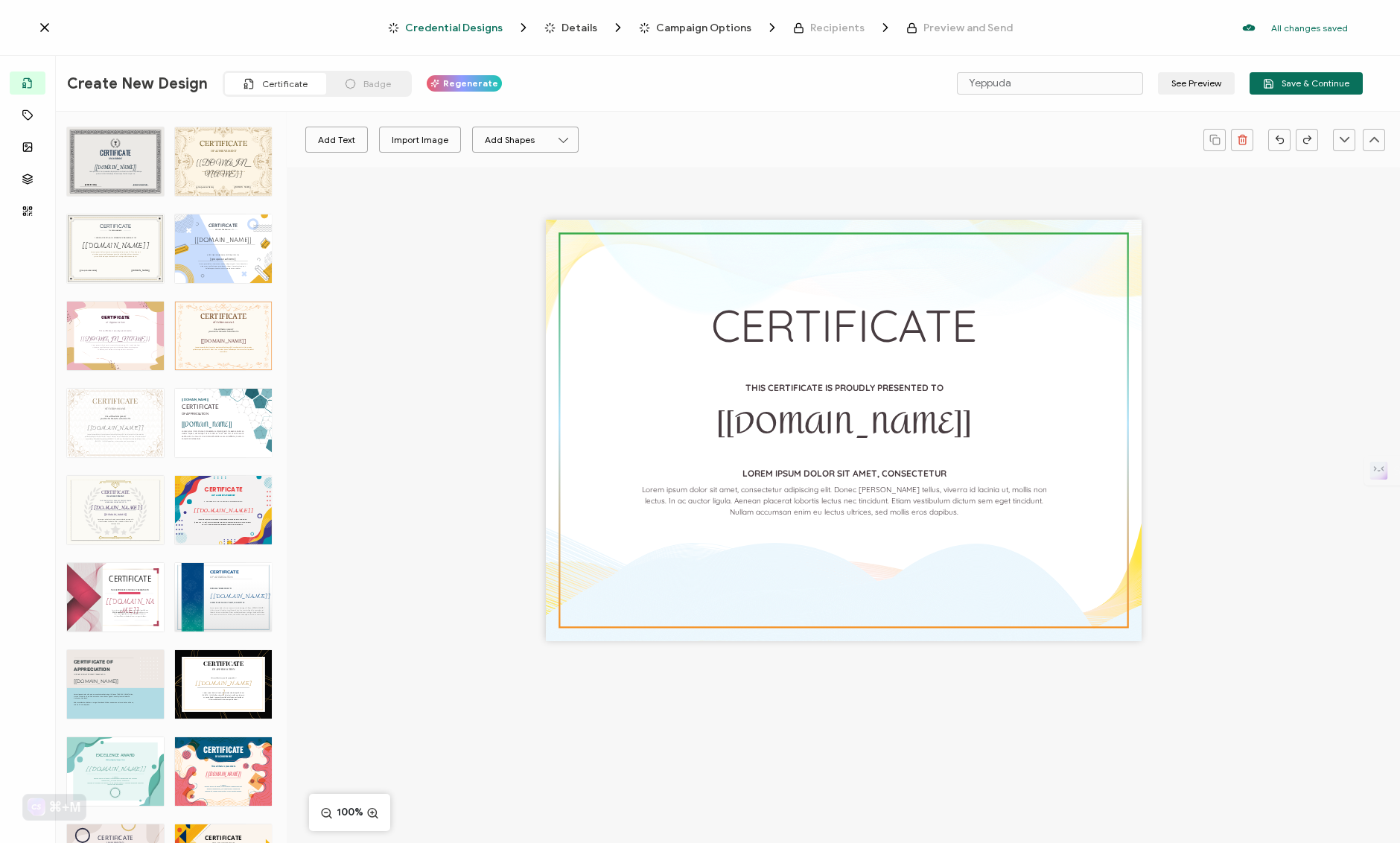
click at [151, 514] on div "CERTIFICATE The recipient’s full name, which will be automatically filled based…" at bounding box center [115, 509] width 97 height 69
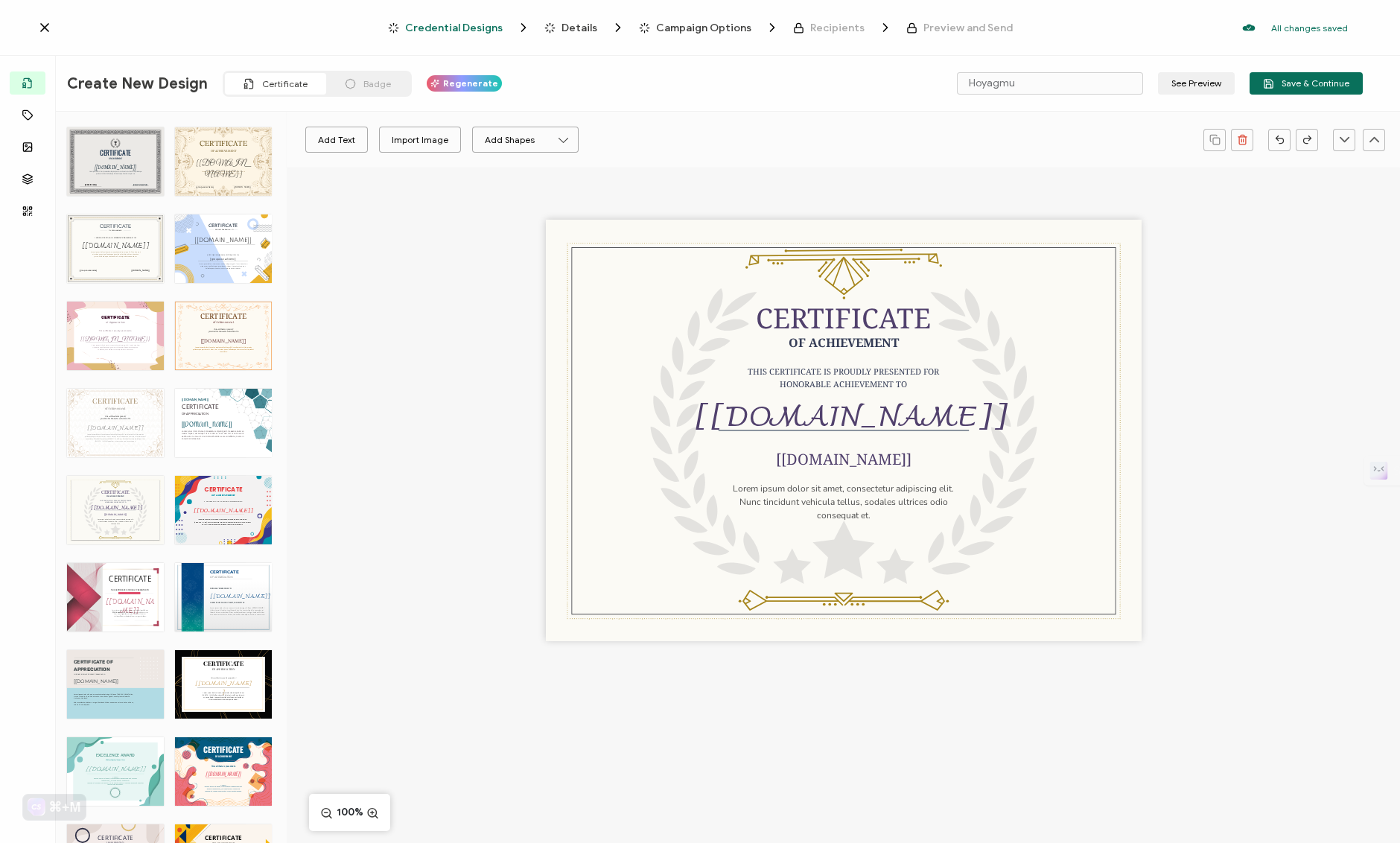
scroll to position [2436, 0]
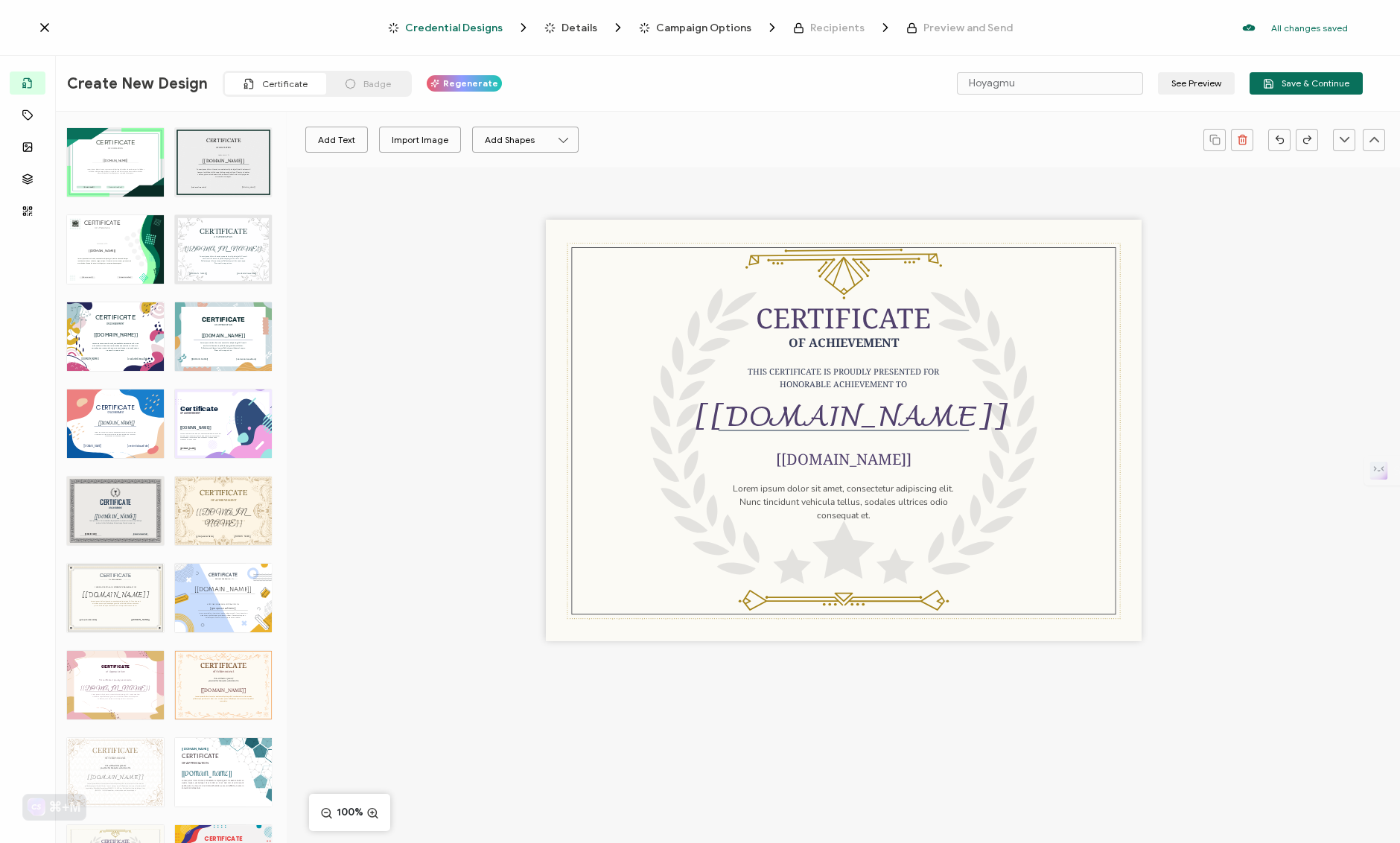
click at [186, 517] on div "CERTIFICATE Lorem ipsum dolor sit amet, consectetur adipiscing elit. Cras sit a…" at bounding box center [182, 510] width 15 height 69
type input "[PERSON_NAME]"
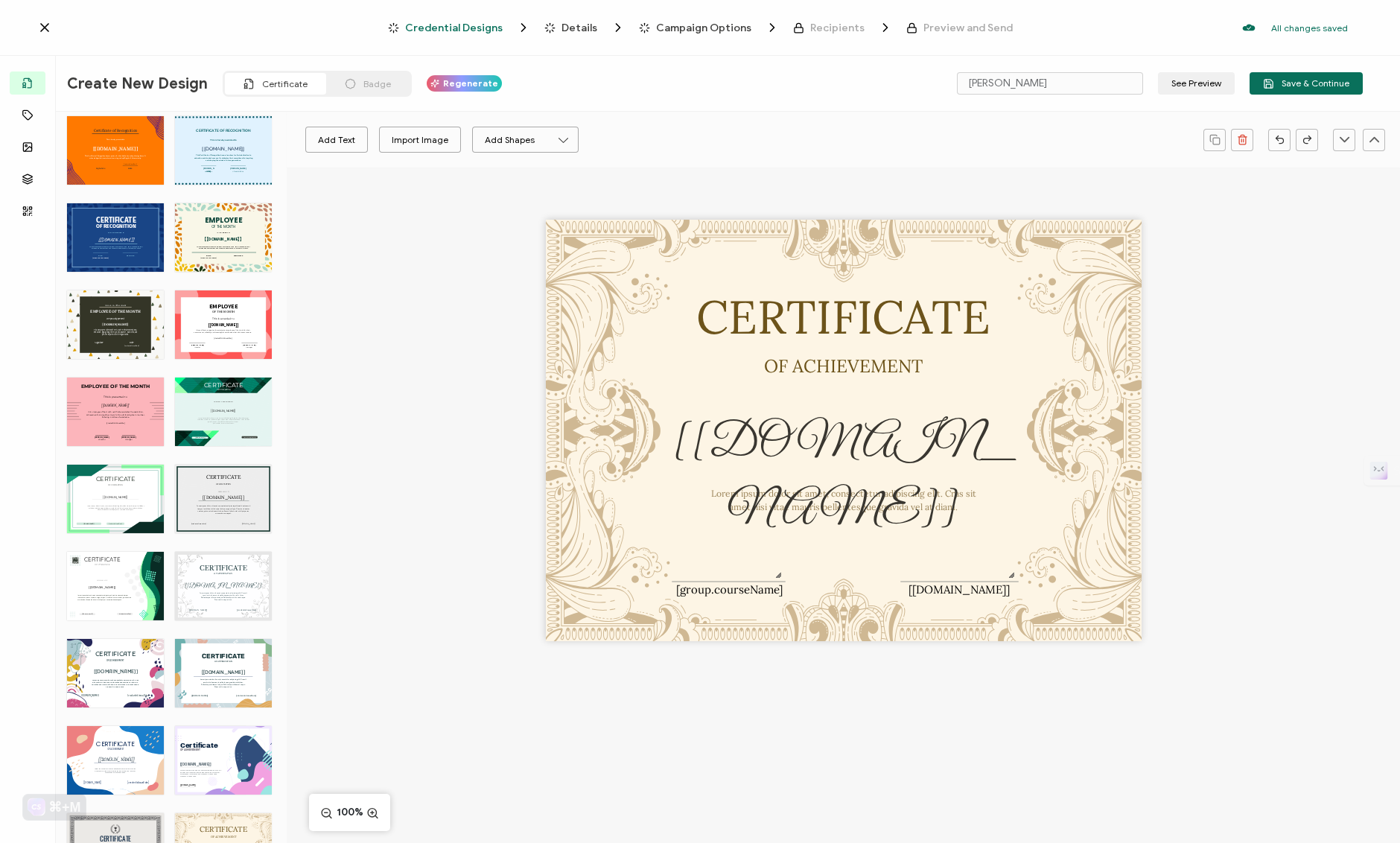
scroll to position [2099, 0]
click at [579, 26] on span "Details" at bounding box center [580, 28] width 35 height 11
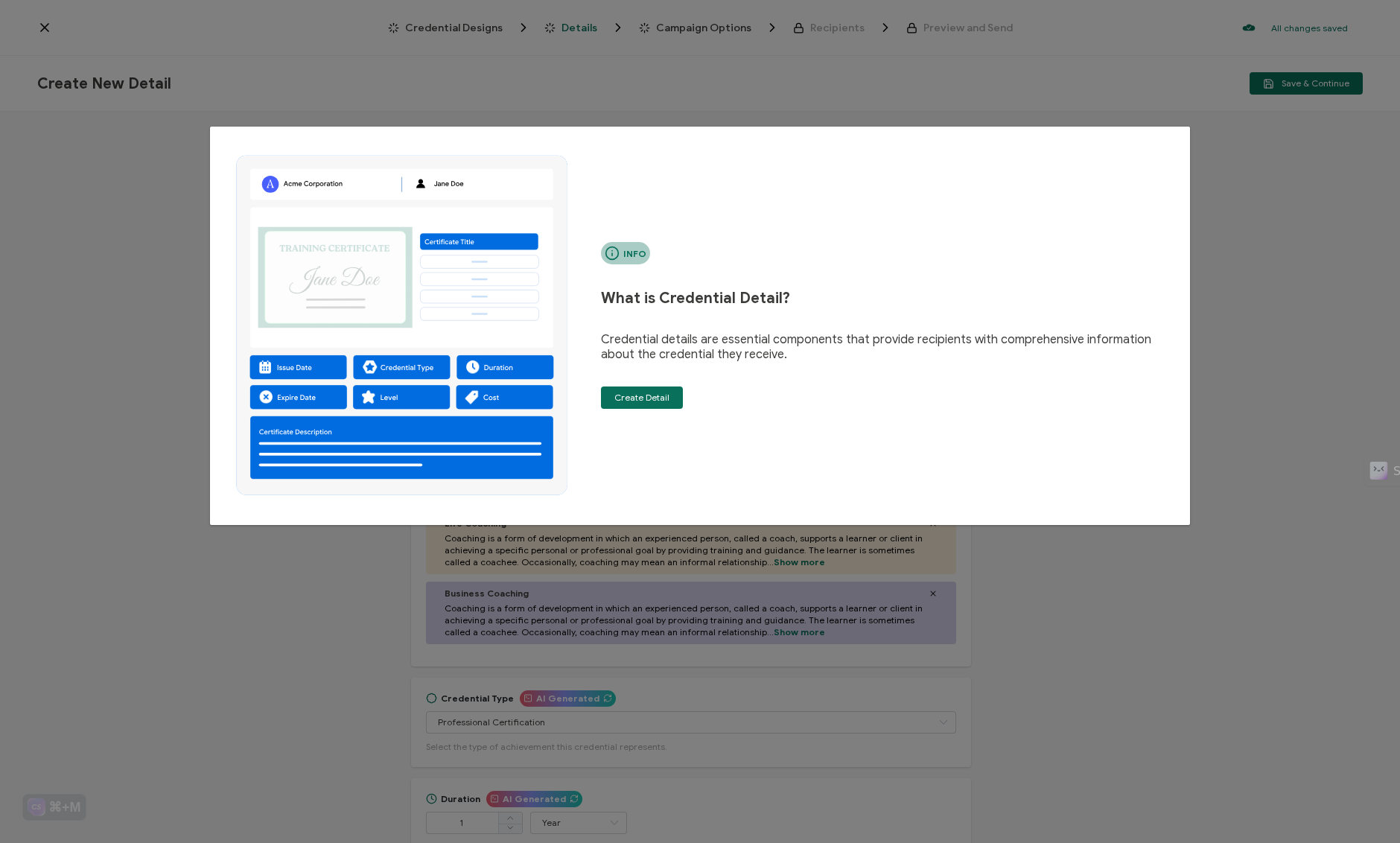
click at [504, 24] on div "Info What is Credential Detail? Credential details are essential components tha…" at bounding box center [700, 422] width 1400 height 843
click at [482, 68] on div "Info What is Credential Detail? Credential details are essential components tha…" at bounding box center [700, 422] width 1400 height 843
click at [887, 83] on div "Info What is Credential Detail? Credential details are essential components tha…" at bounding box center [700, 422] width 1400 height 843
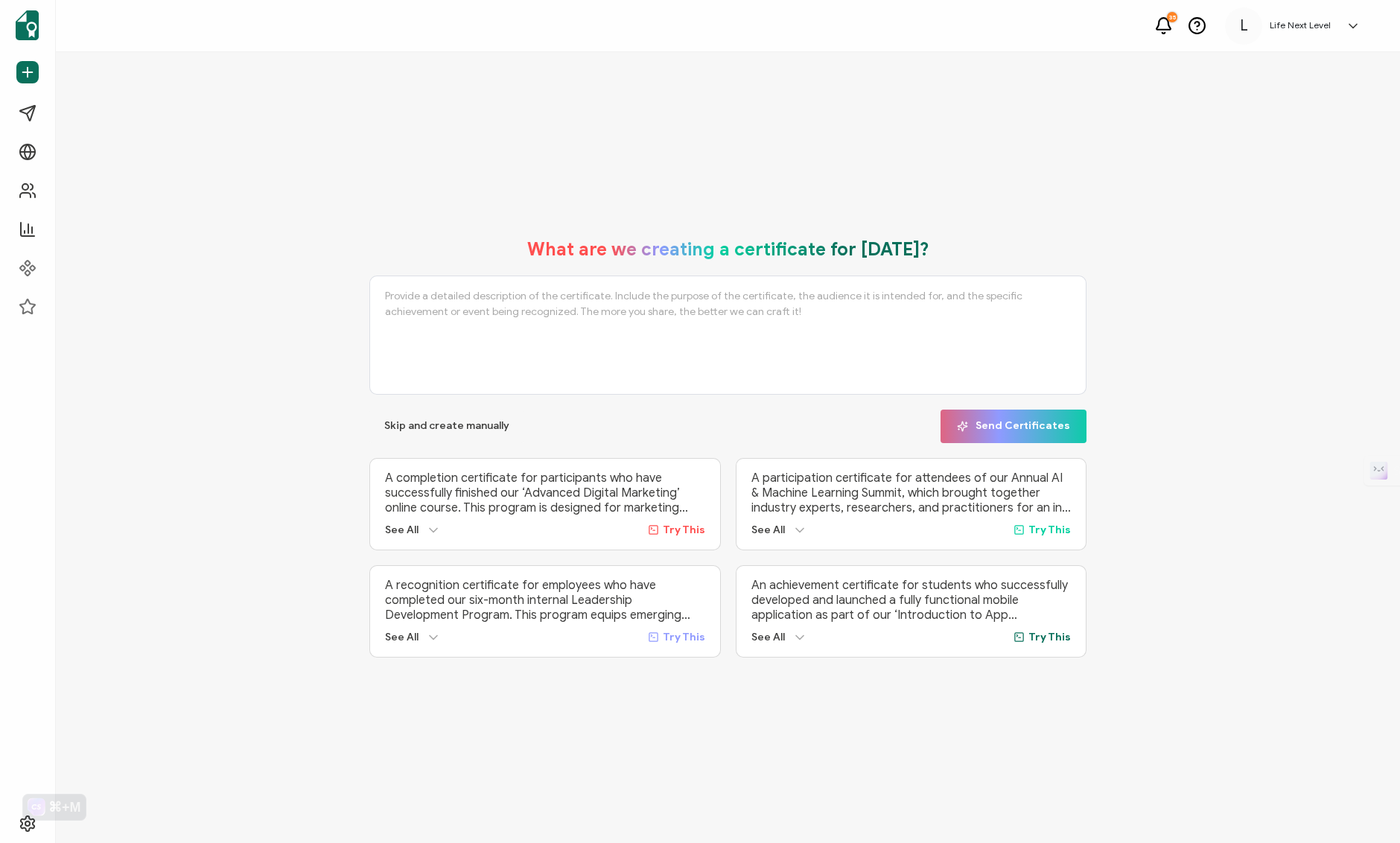
click at [587, 301] on textarea at bounding box center [728, 335] width 717 height 119
paste textarea "For the successful completion of the intensive, year-long Bold Coaching Academy…"
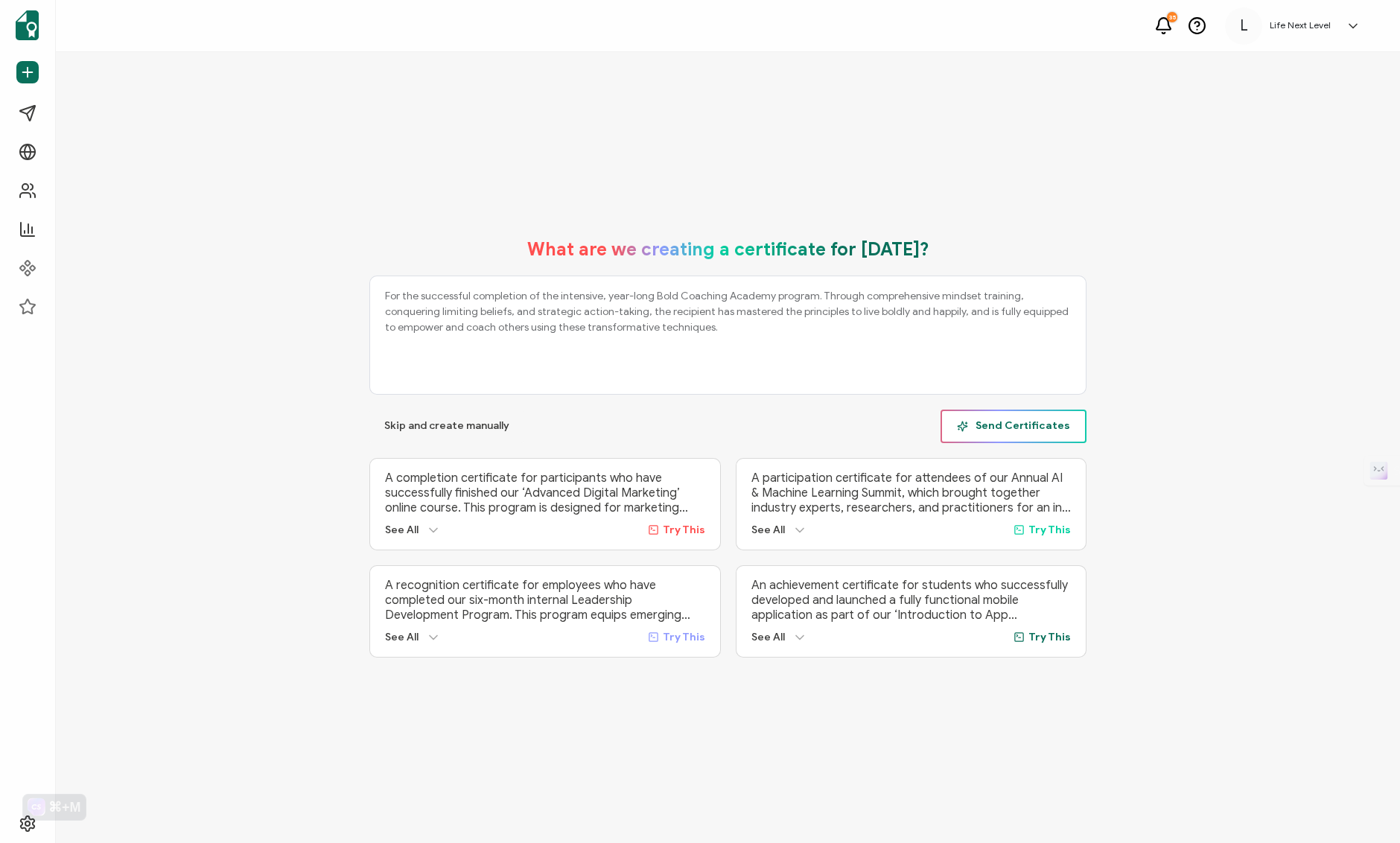
type textarea "For the successful completion of the intensive, year-long Bold Coaching Academy…"
click at [968, 424] on icon "button" at bounding box center [962, 426] width 11 height 11
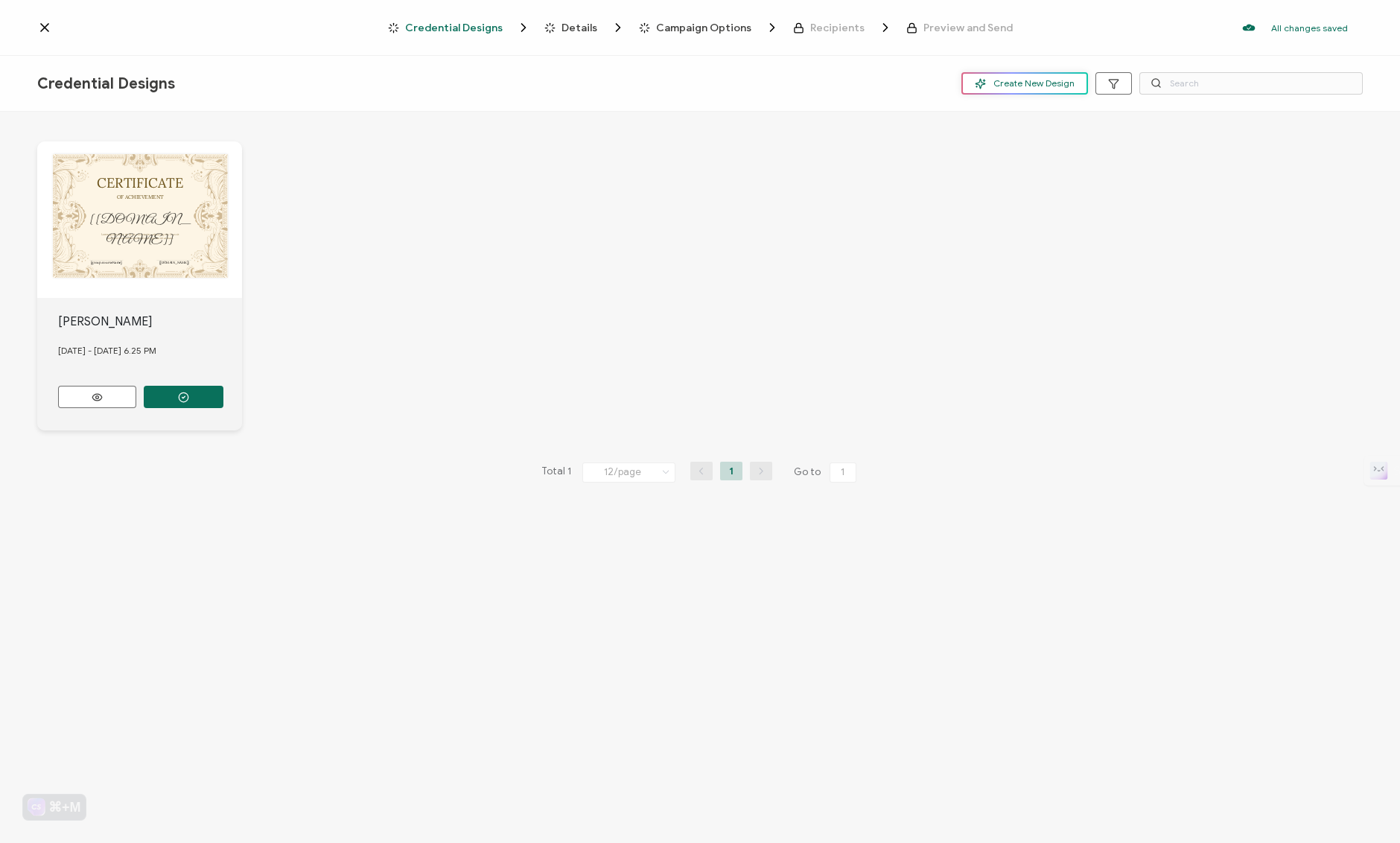
click at [1003, 90] on button "Create New Design" at bounding box center [1024, 84] width 127 height 23
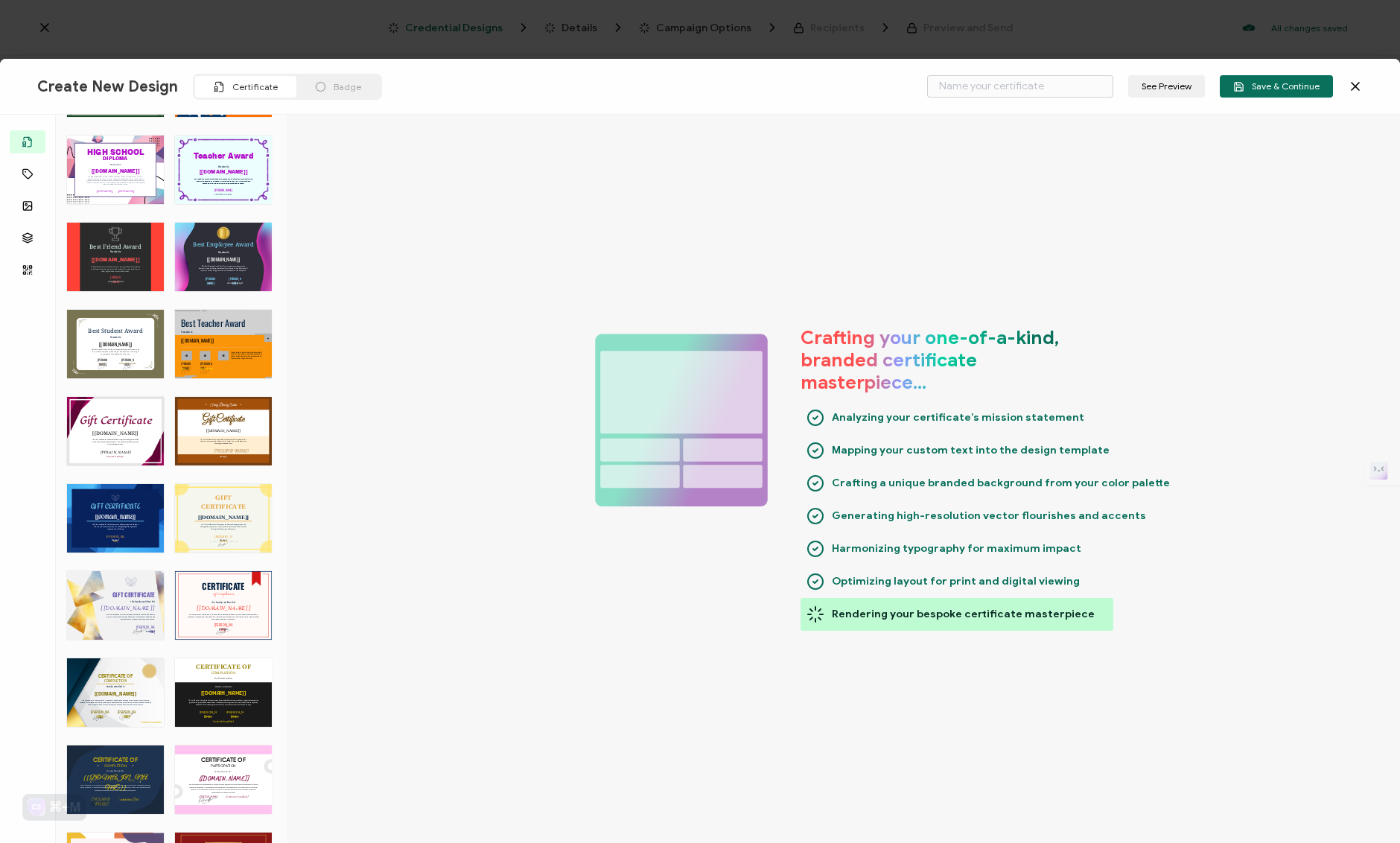
scroll to position [606, 0]
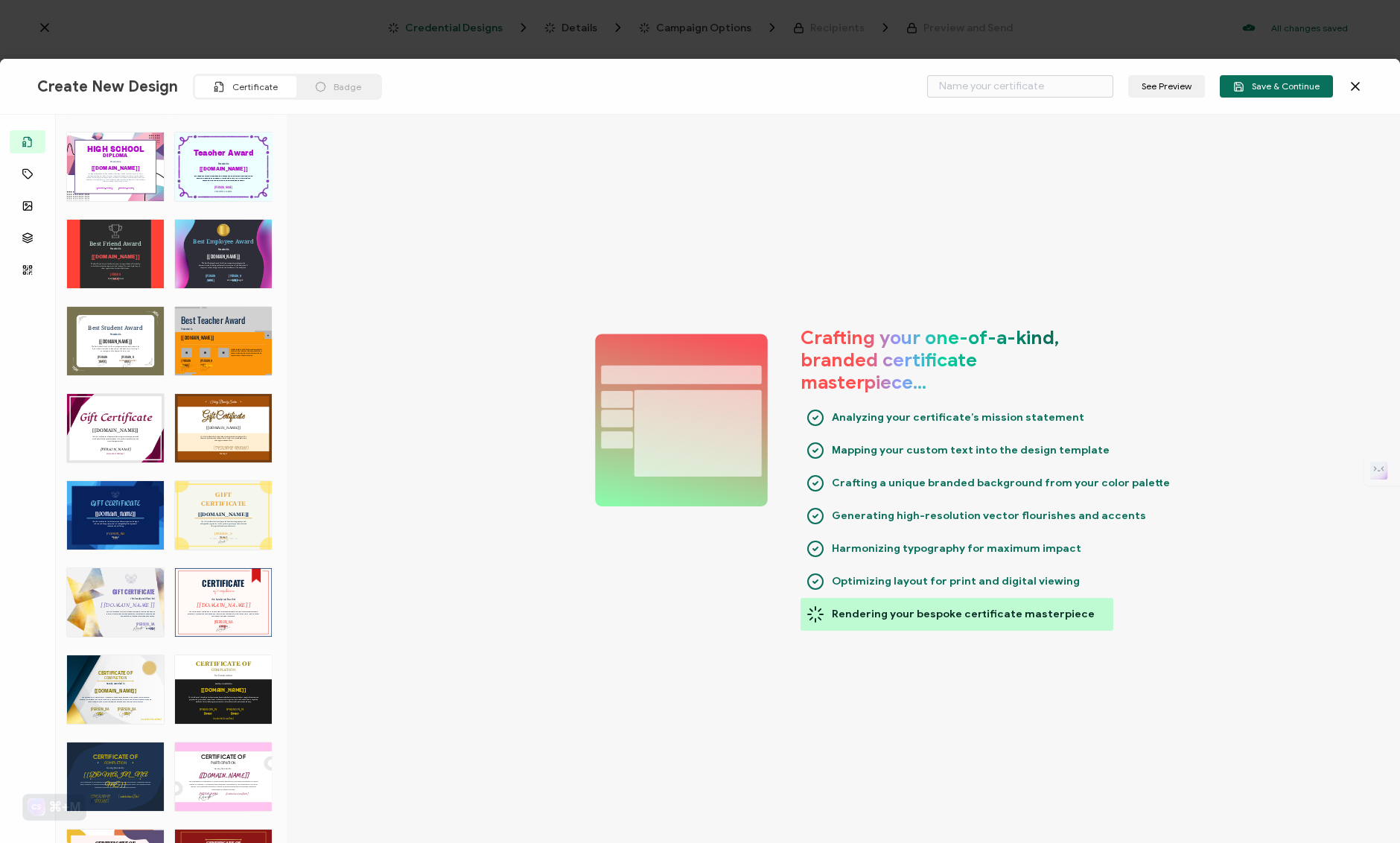
type input "Strouk"
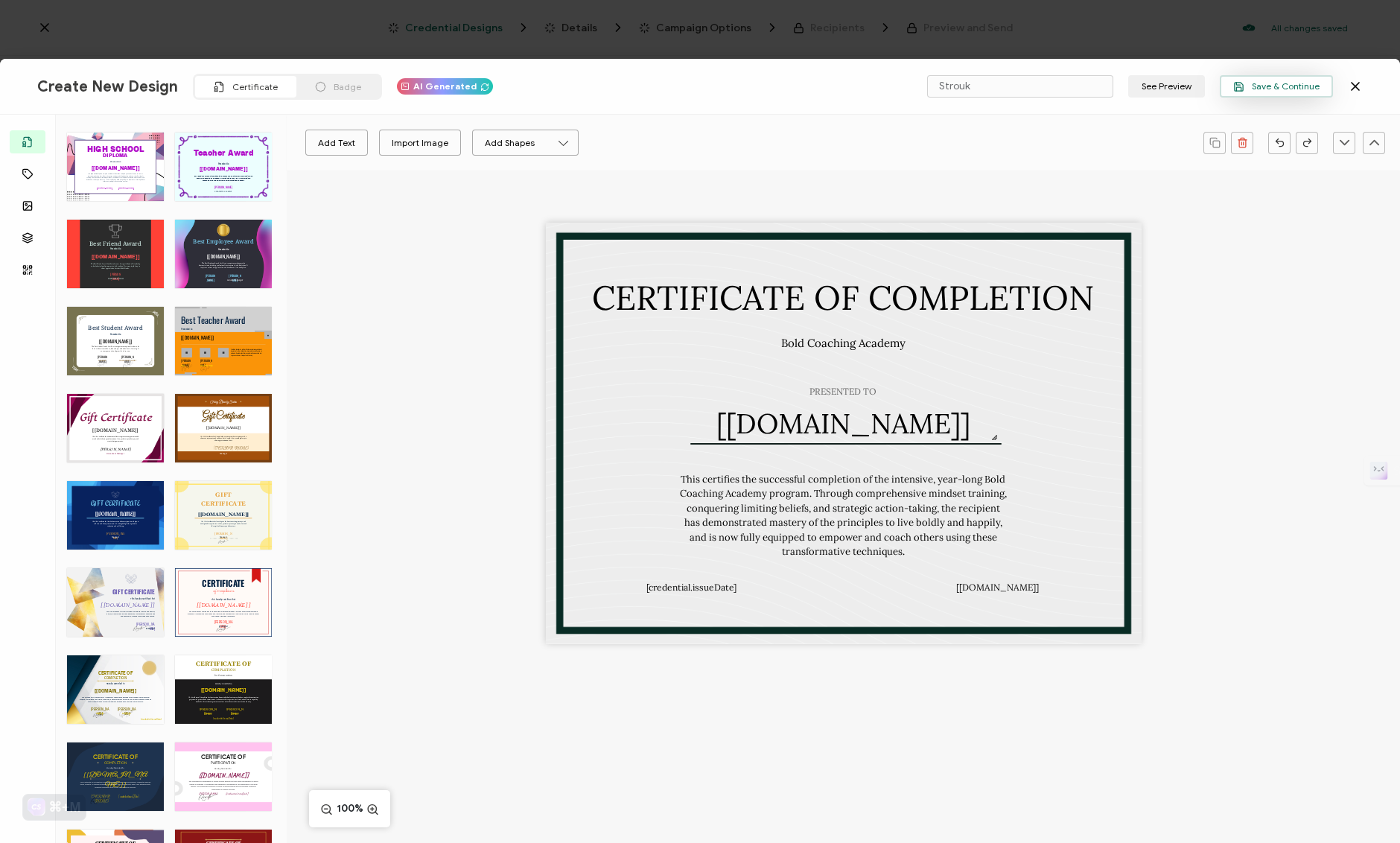
click at [1236, 83] on icon "button" at bounding box center [1239, 87] width 11 height 11
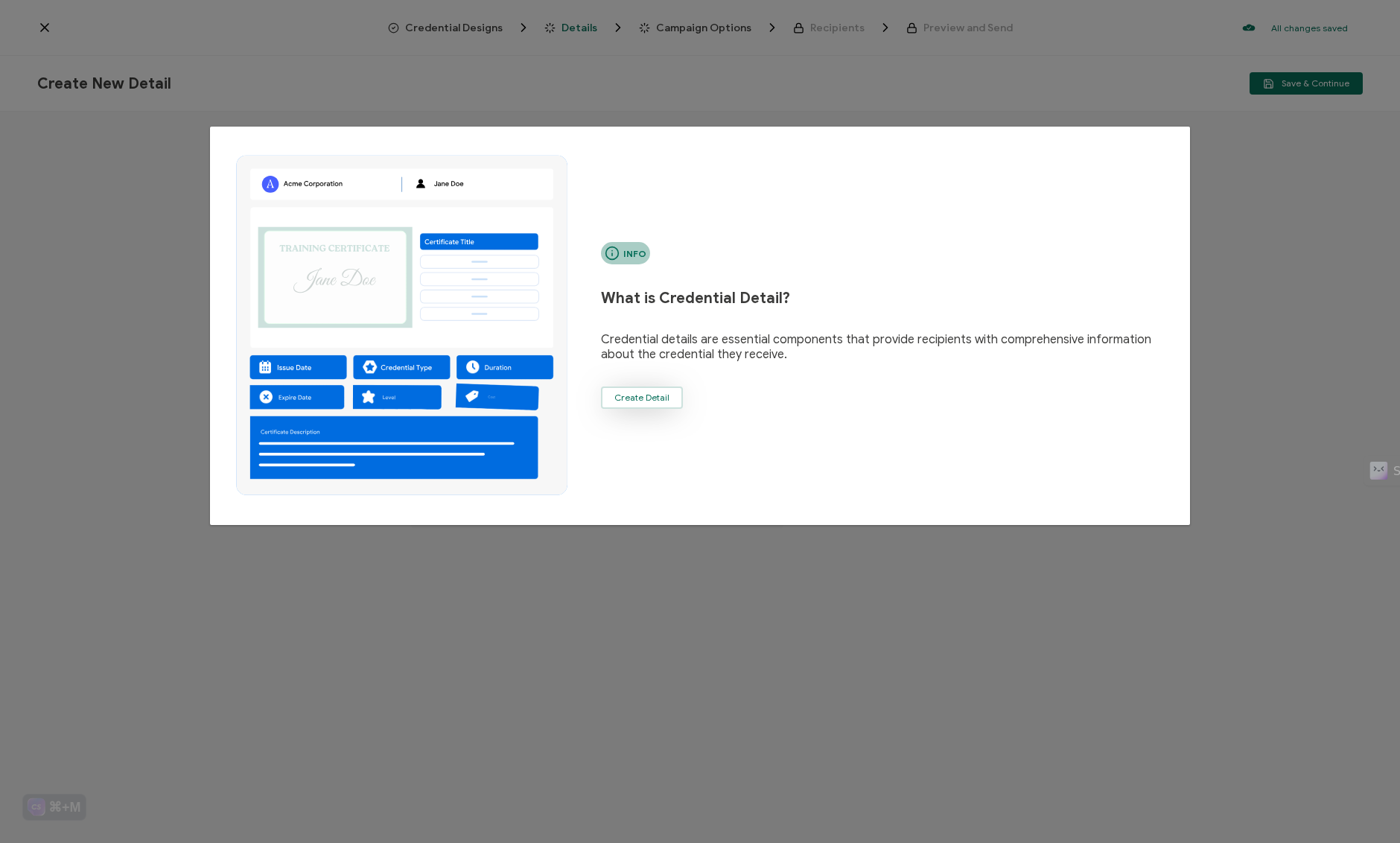
click at [663, 393] on span "Create Detail" at bounding box center [642, 397] width 55 height 9
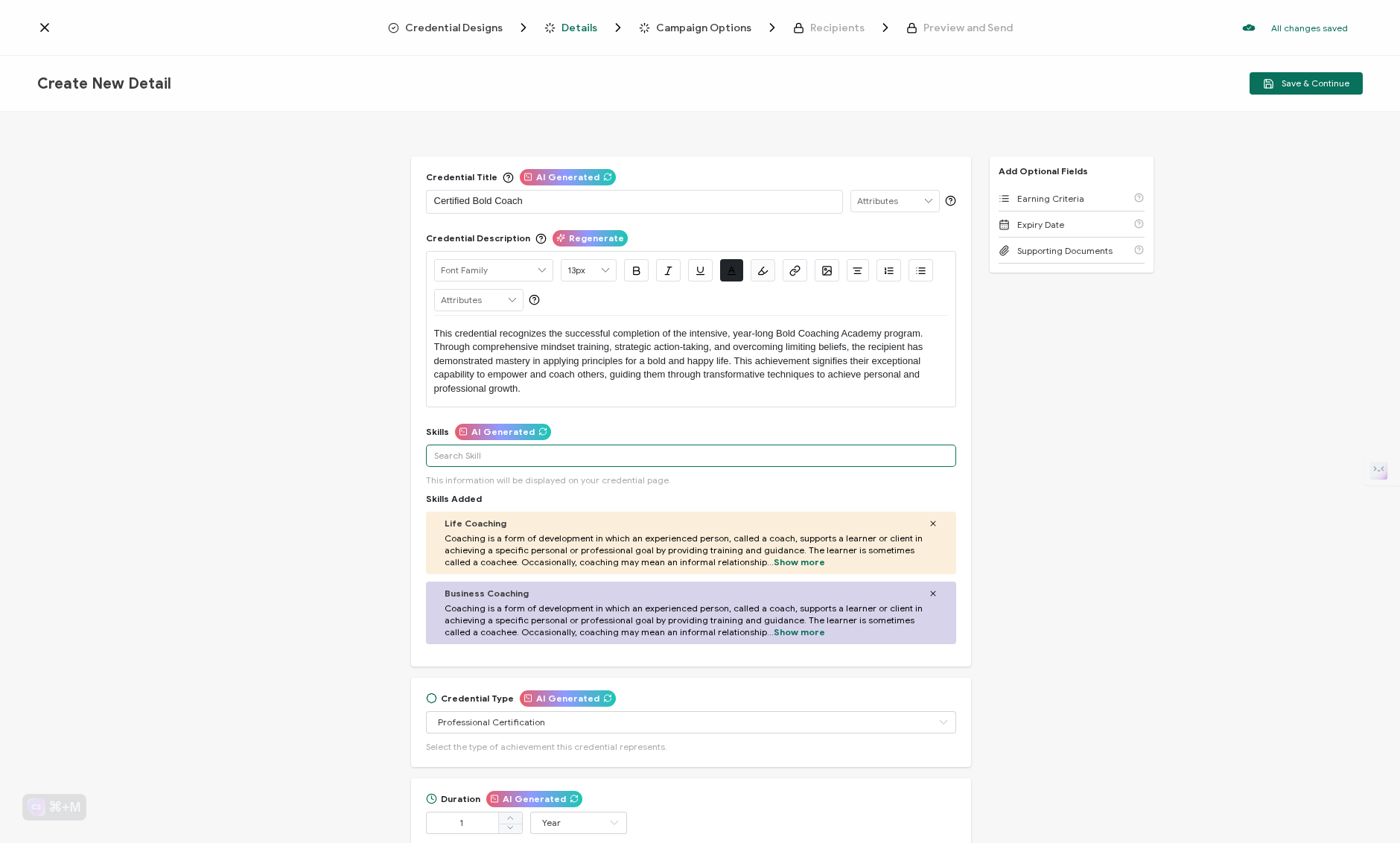
click at [519, 454] on input "text" at bounding box center [692, 456] width 530 height 23
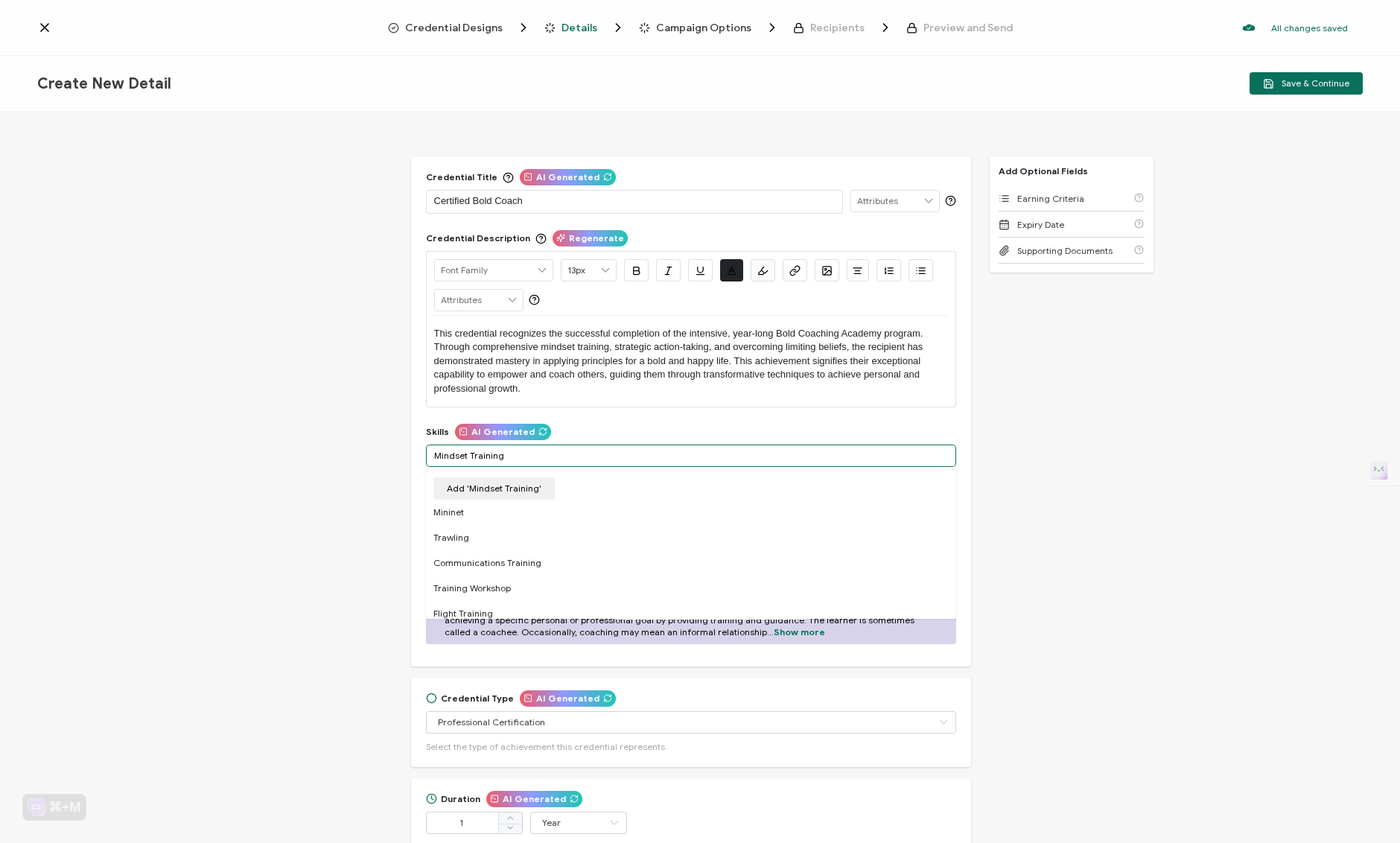
type input "Mindset Training"
click at [458, 484] on button "Add 'Mindset Training'" at bounding box center [494, 488] width 122 height 23
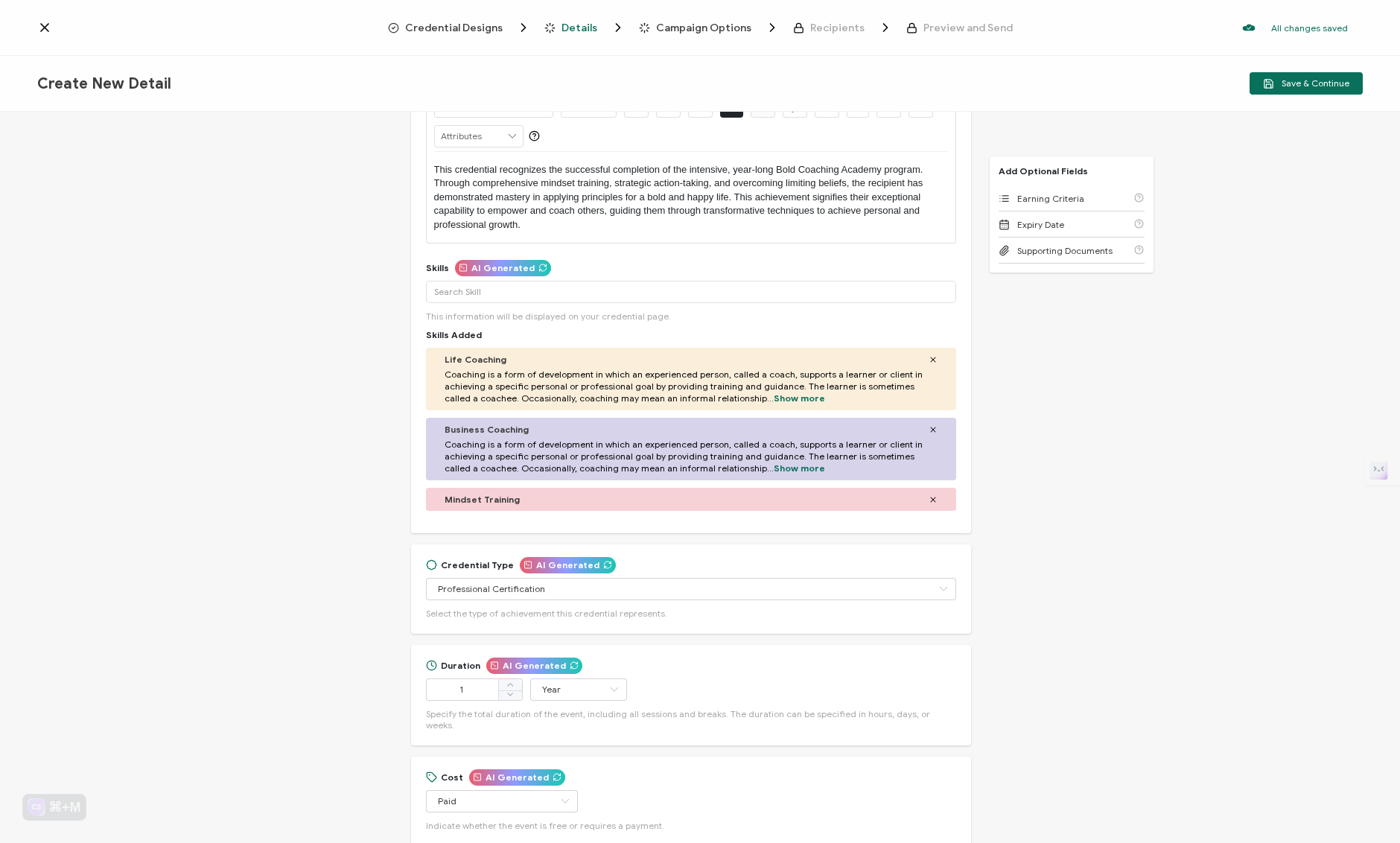
scroll to position [156, 0]
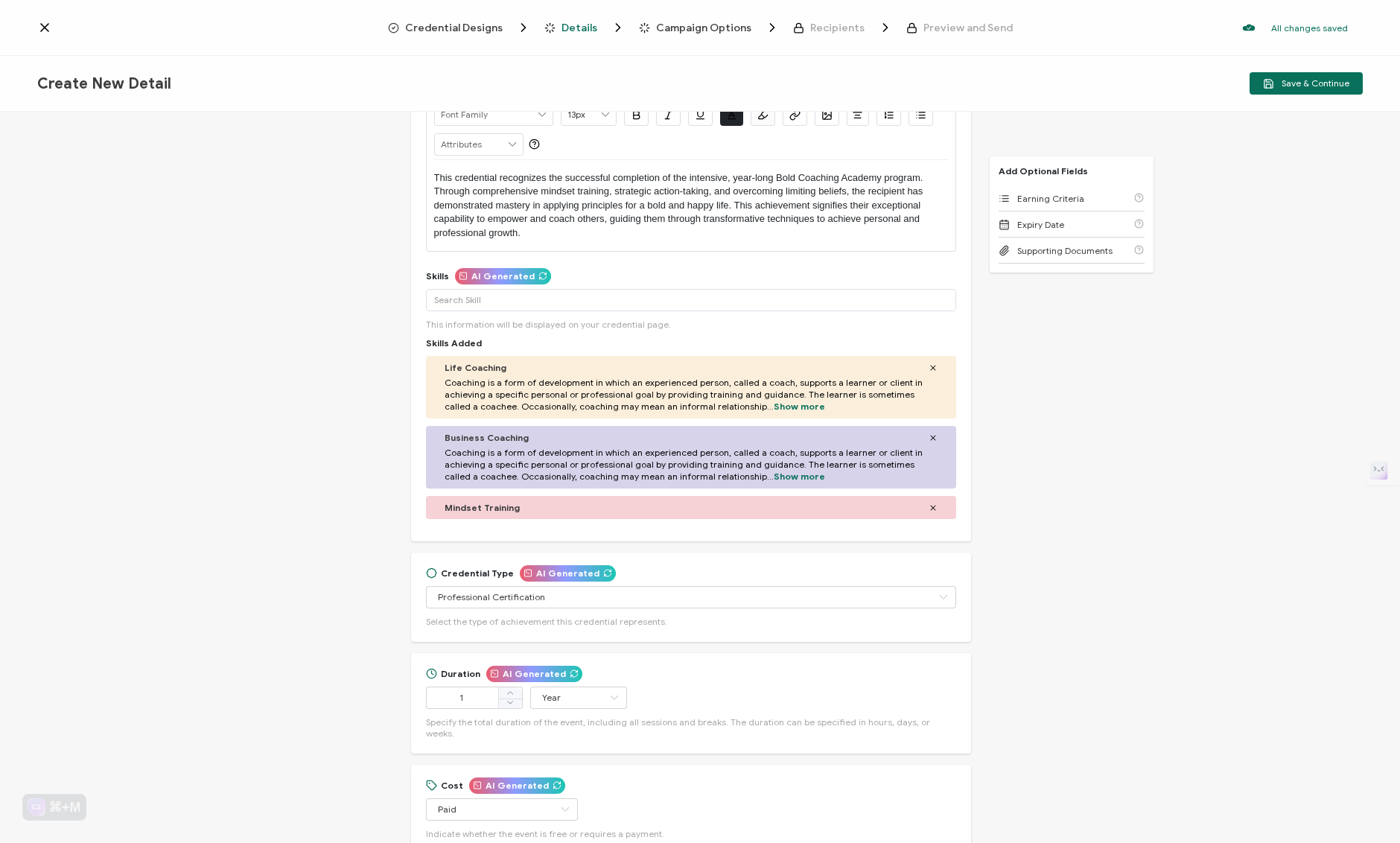
click at [555, 509] on div "Mindset Training" at bounding box center [692, 508] width 493 height 11
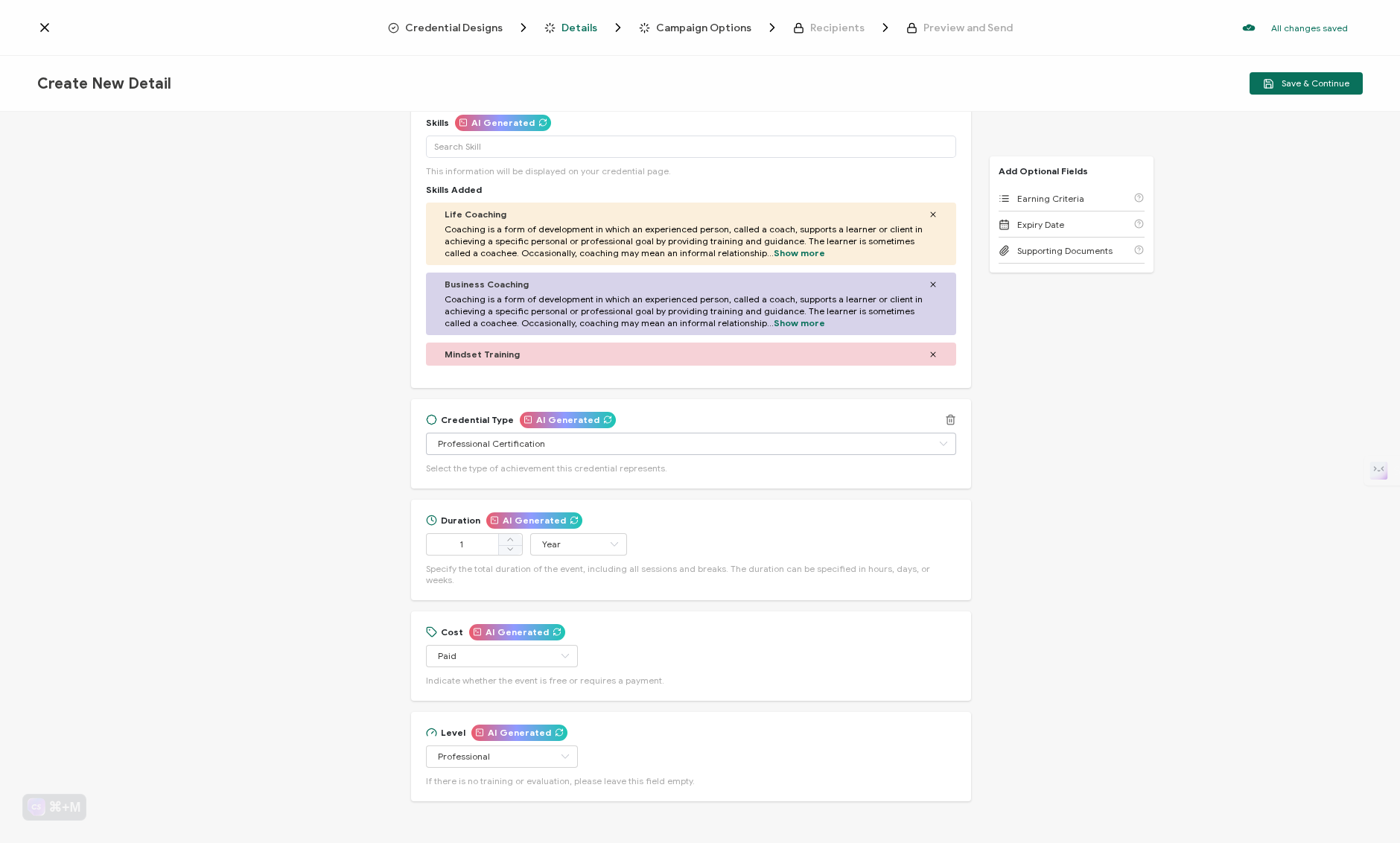
scroll to position [310, 0]
click at [481, 543] on input "1" at bounding box center [475, 543] width 97 height 23
type input "130"
click at [572, 540] on input "Year" at bounding box center [579, 543] width 97 height 23
click at [575, 583] on li "Hour" at bounding box center [580, 579] width 101 height 25
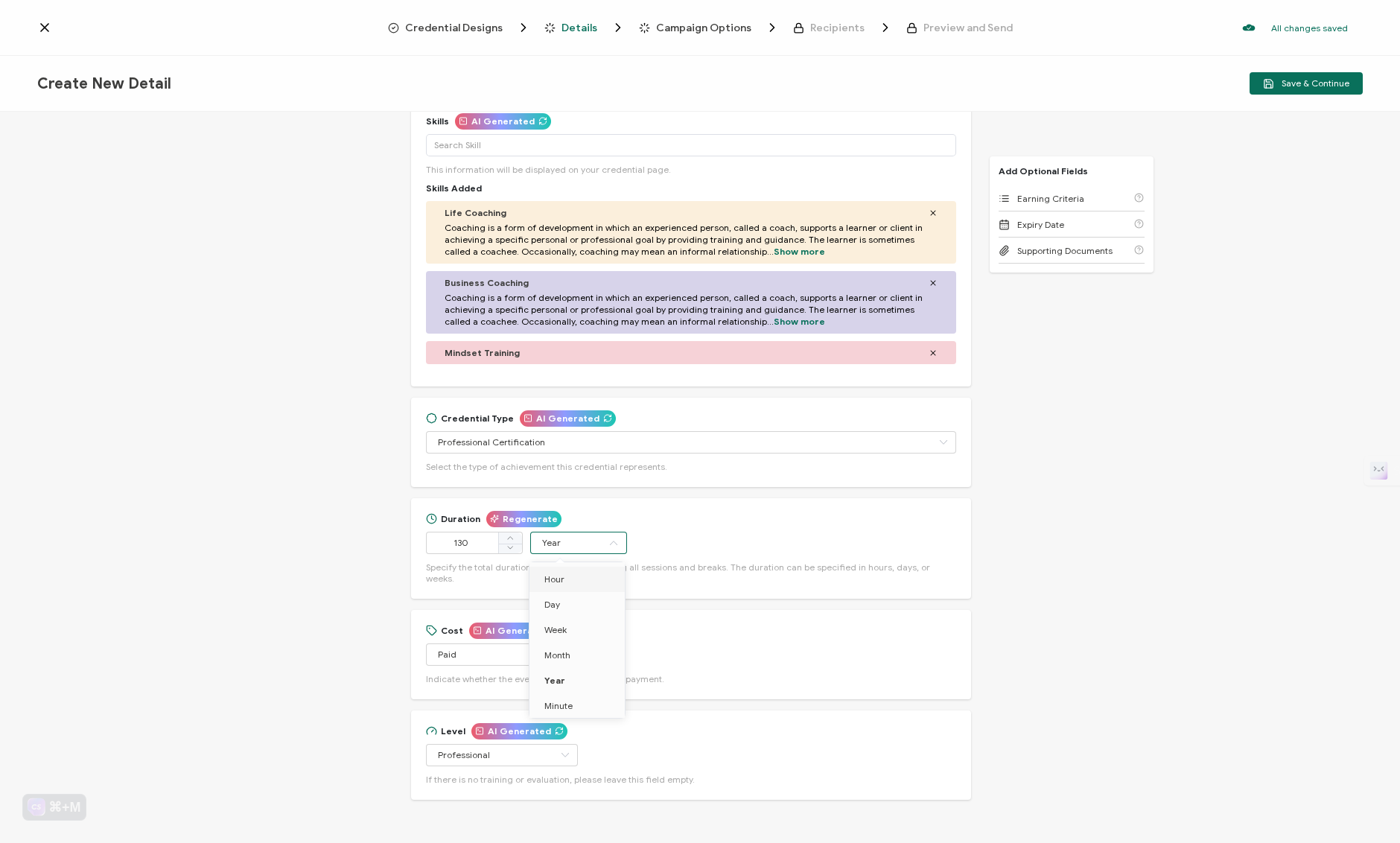
type input "Hour"
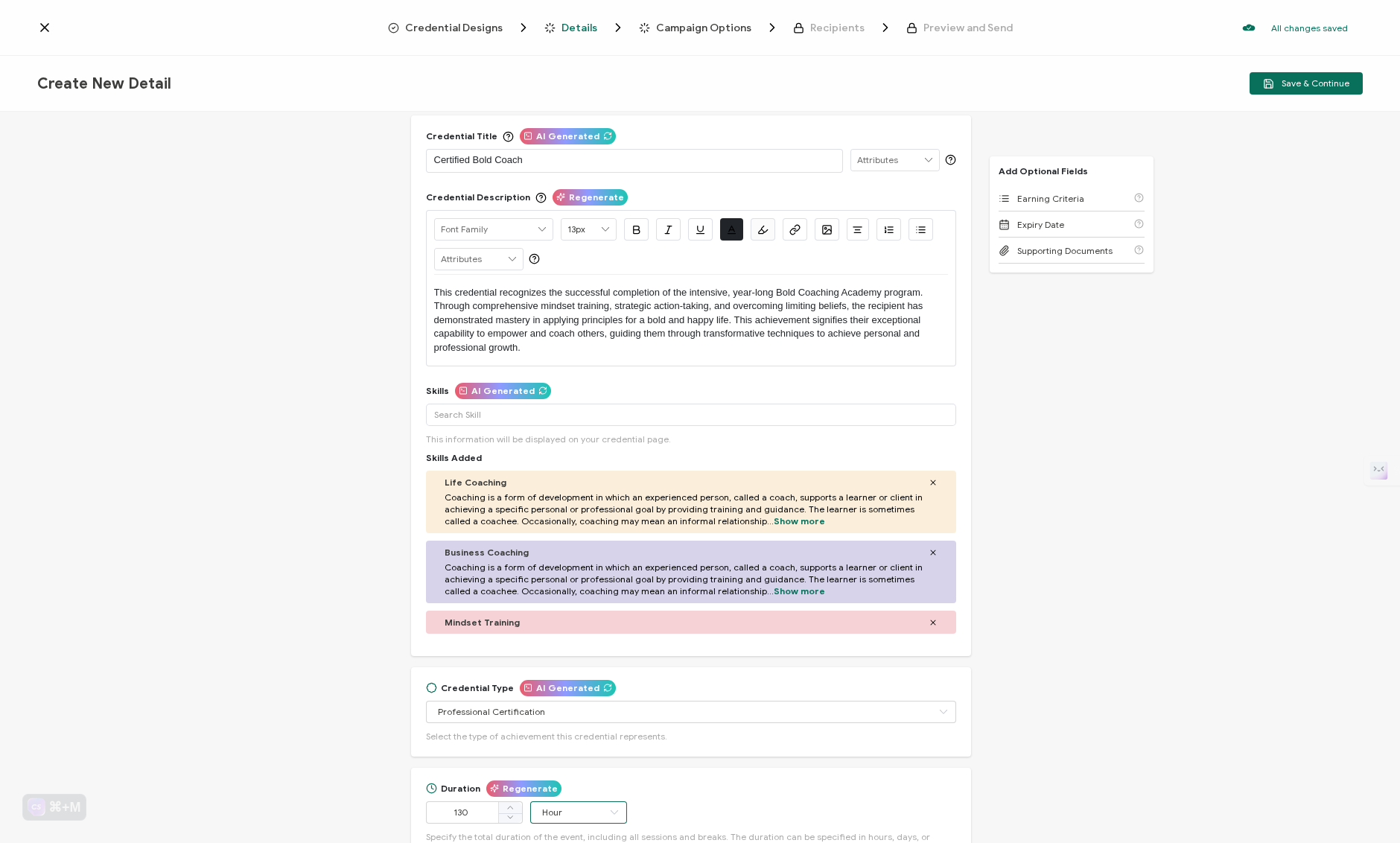
scroll to position [0, 0]
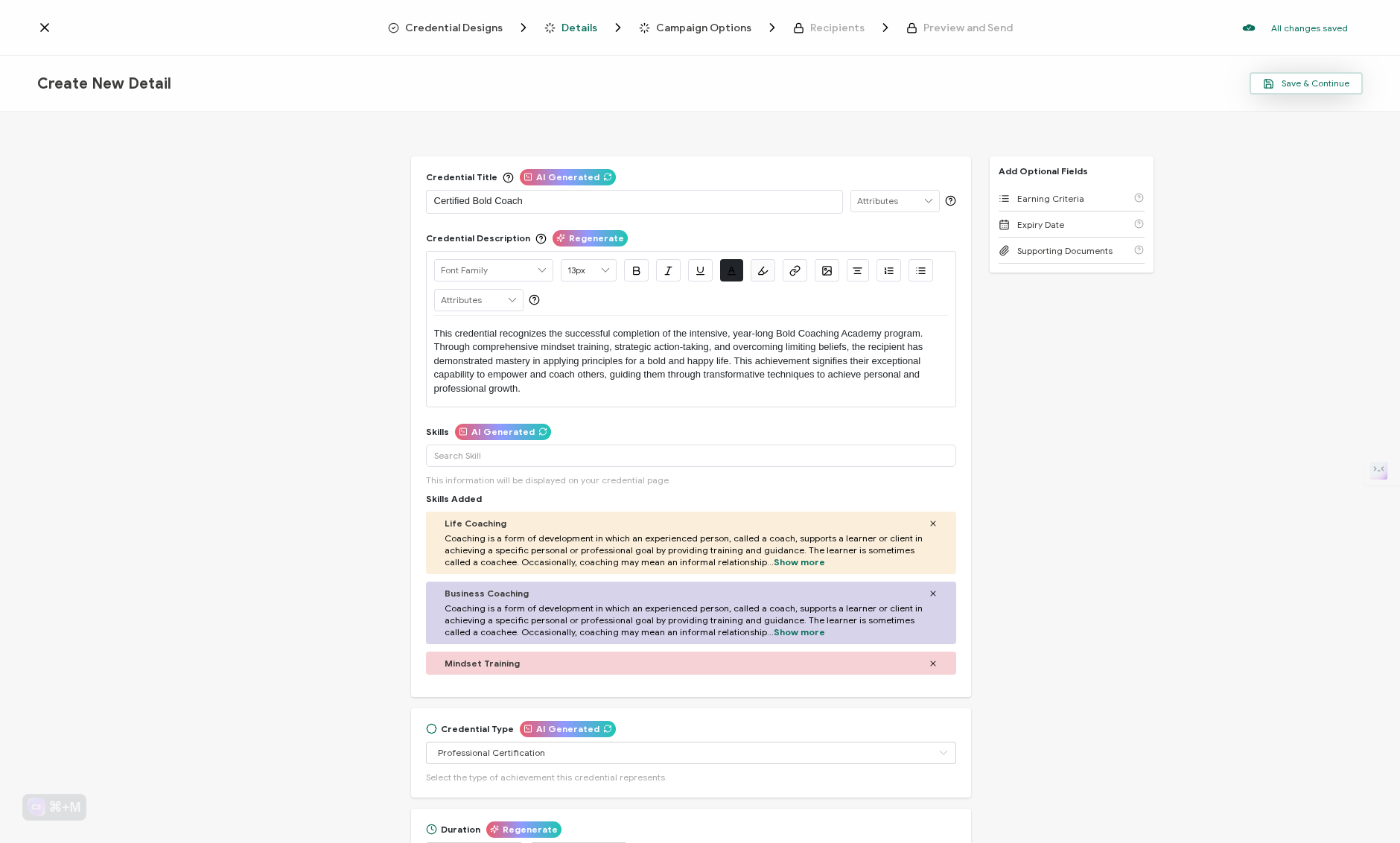
click at [1327, 77] on button "Save & Continue" at bounding box center [1306, 84] width 113 height 23
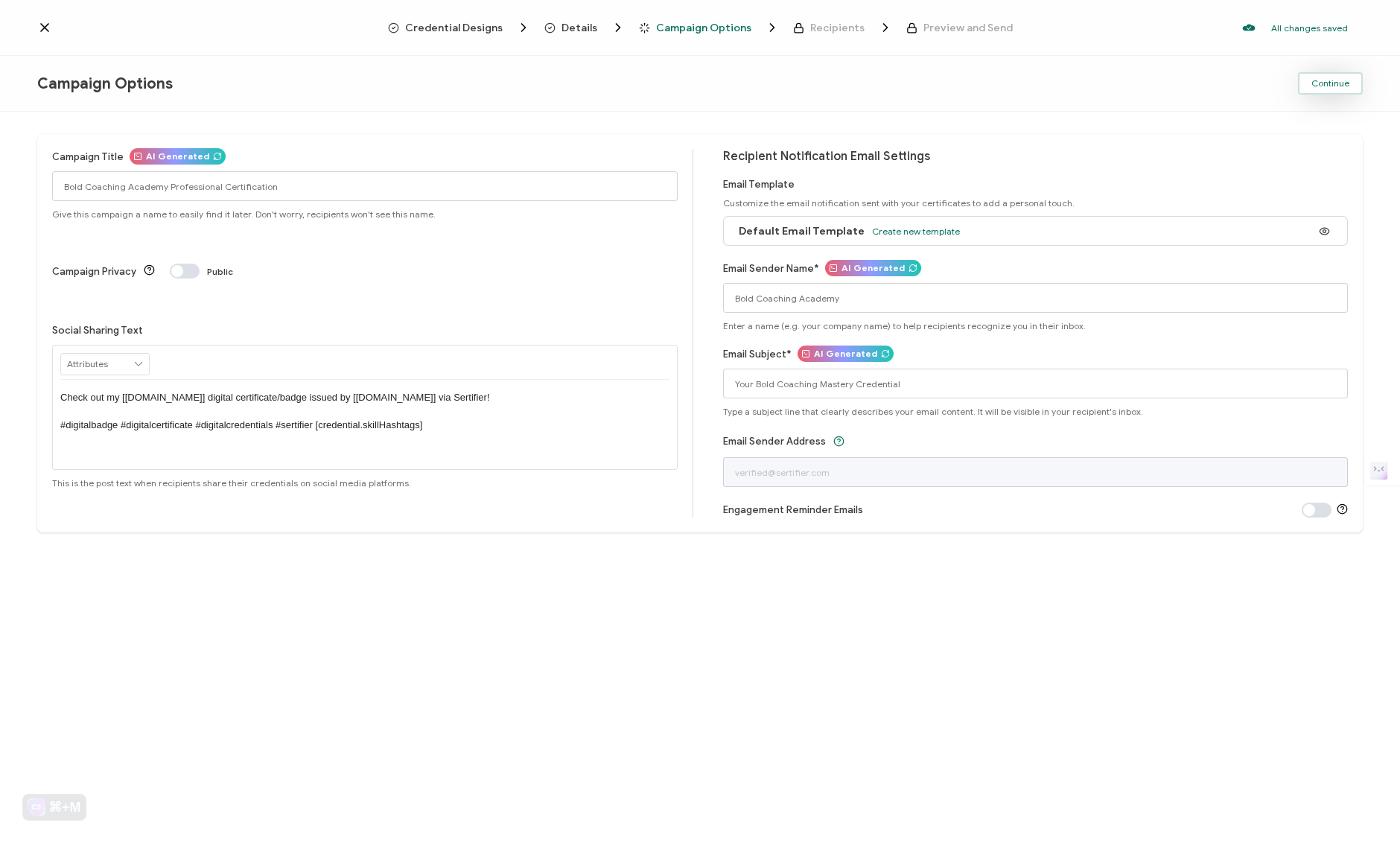
click at [1345, 85] on span "Continue" at bounding box center [1330, 83] width 38 height 9
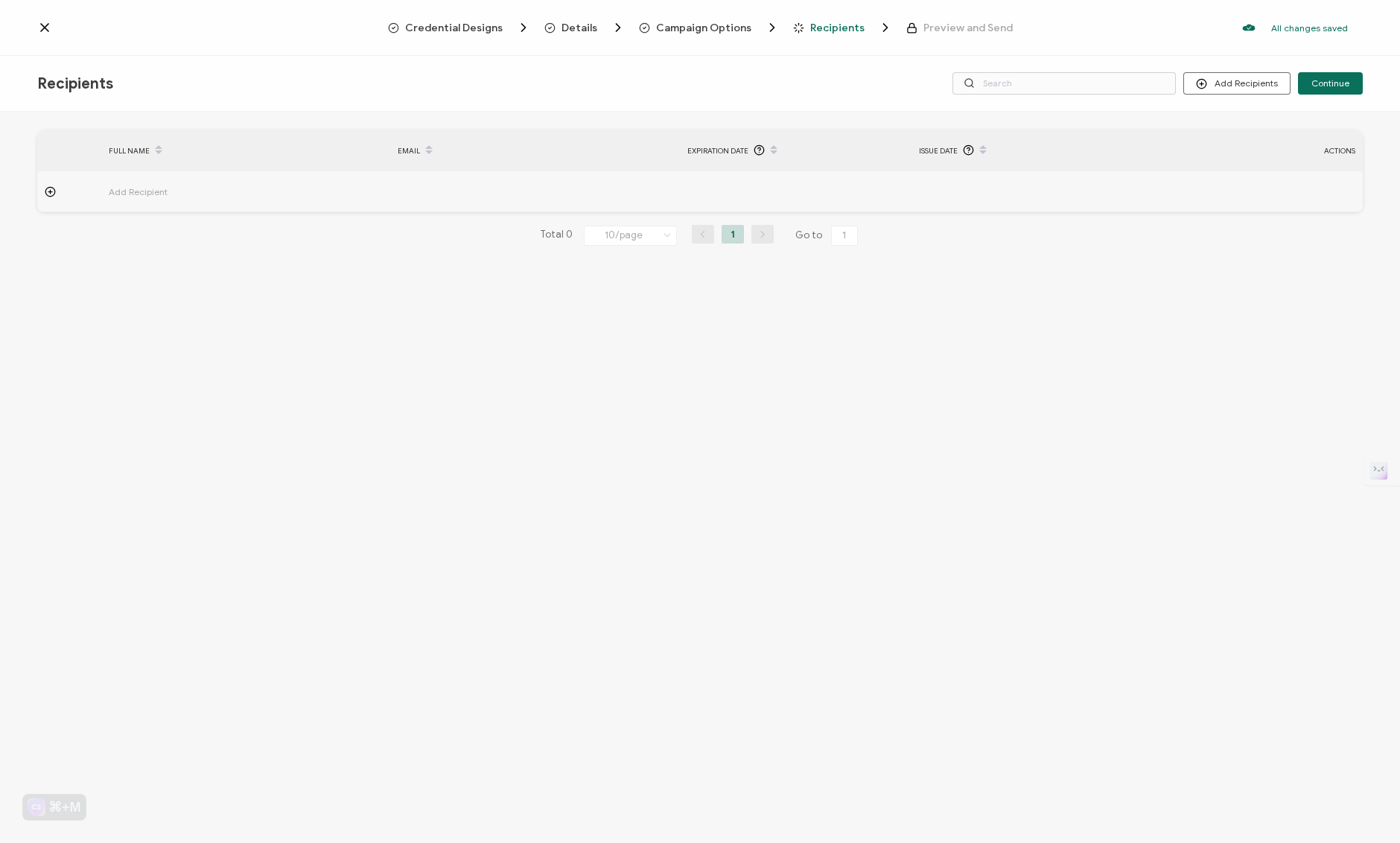
click at [161, 192] on span "Add Recipient" at bounding box center [180, 191] width 142 height 17
click at [172, 226] on input "text" at bounding box center [174, 233] width 131 height 24
type input "J"
type input "[PERSON_NAME]"
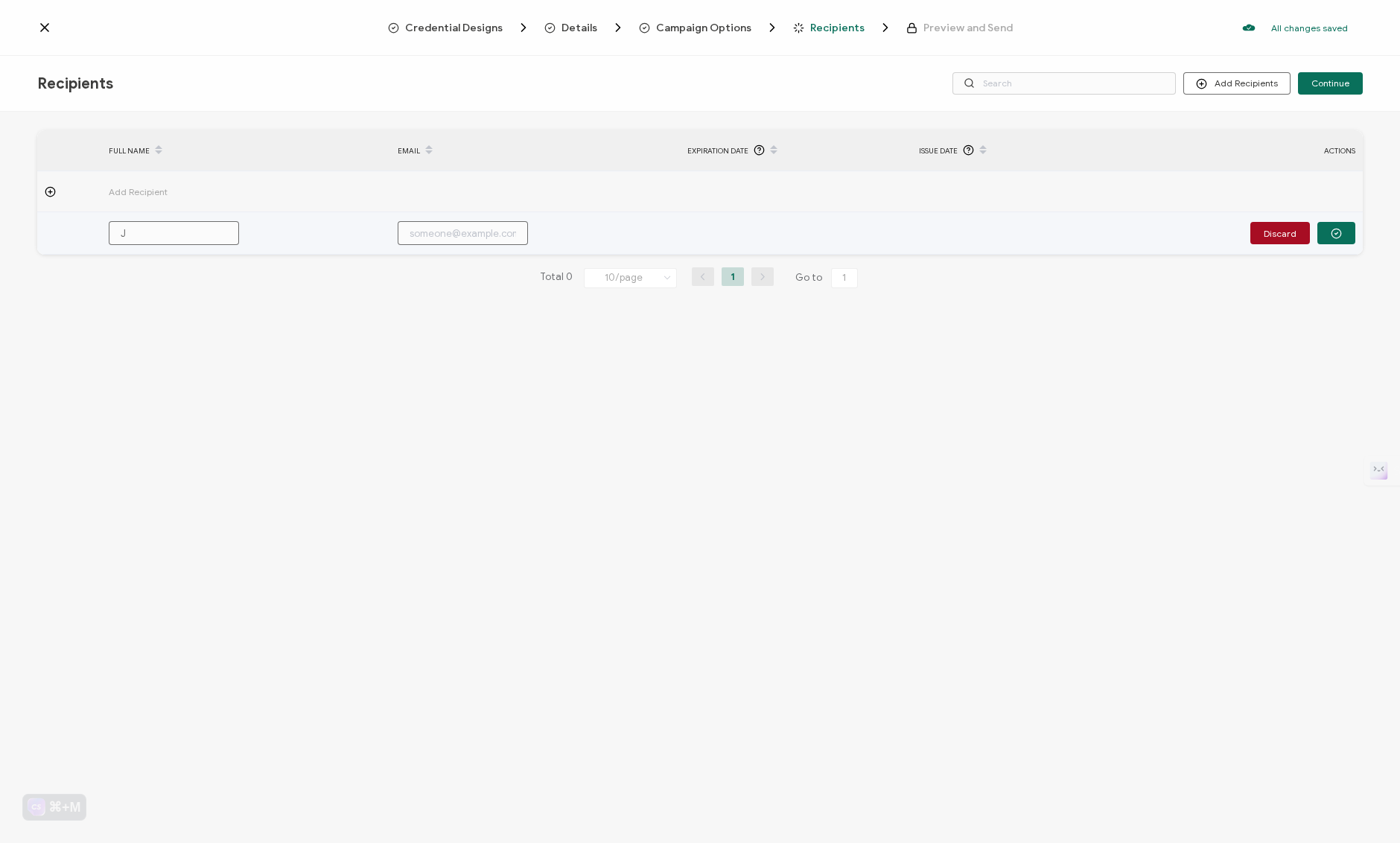
type input "[PERSON_NAME]"
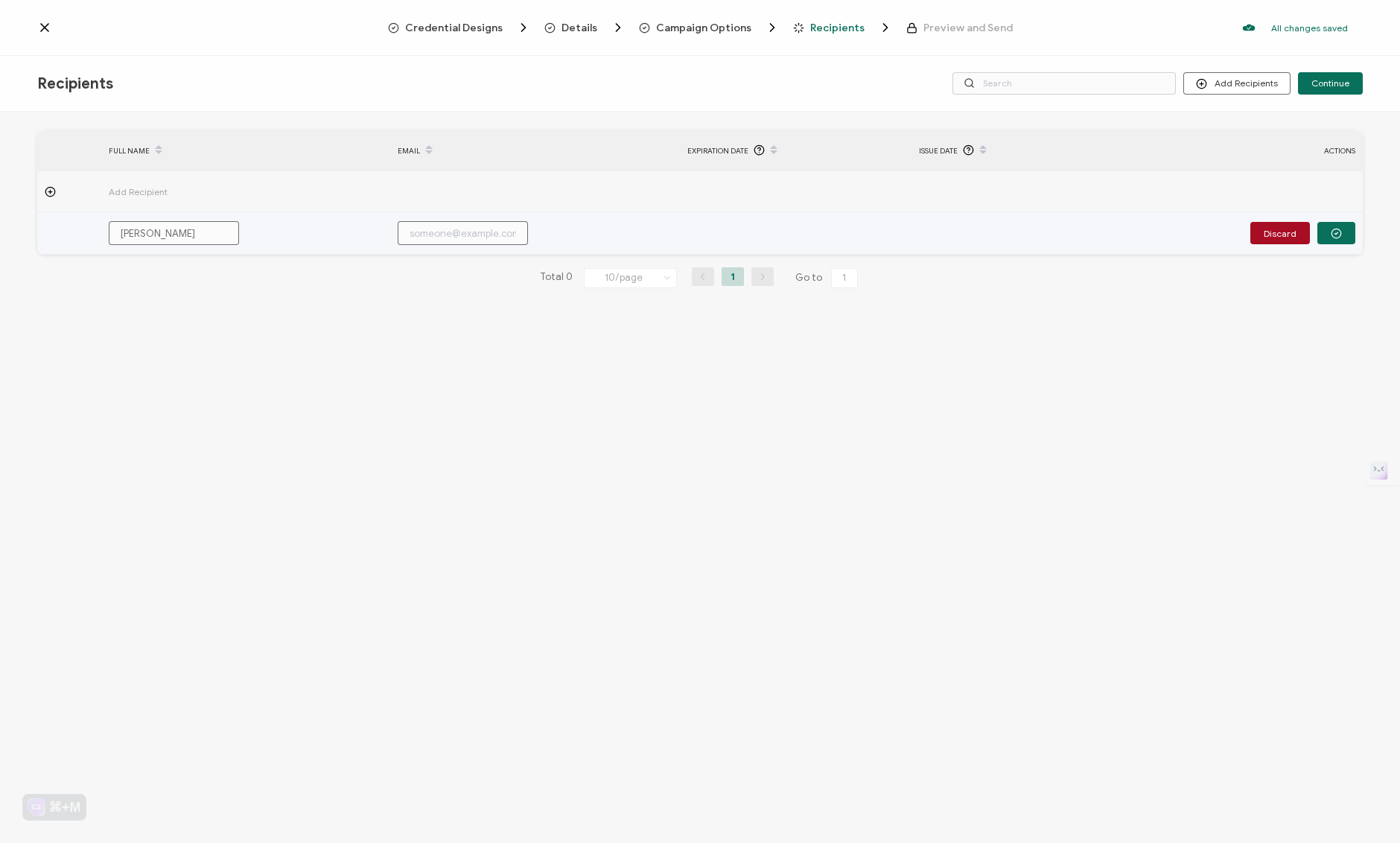
type input "[PERSON_NAME]"
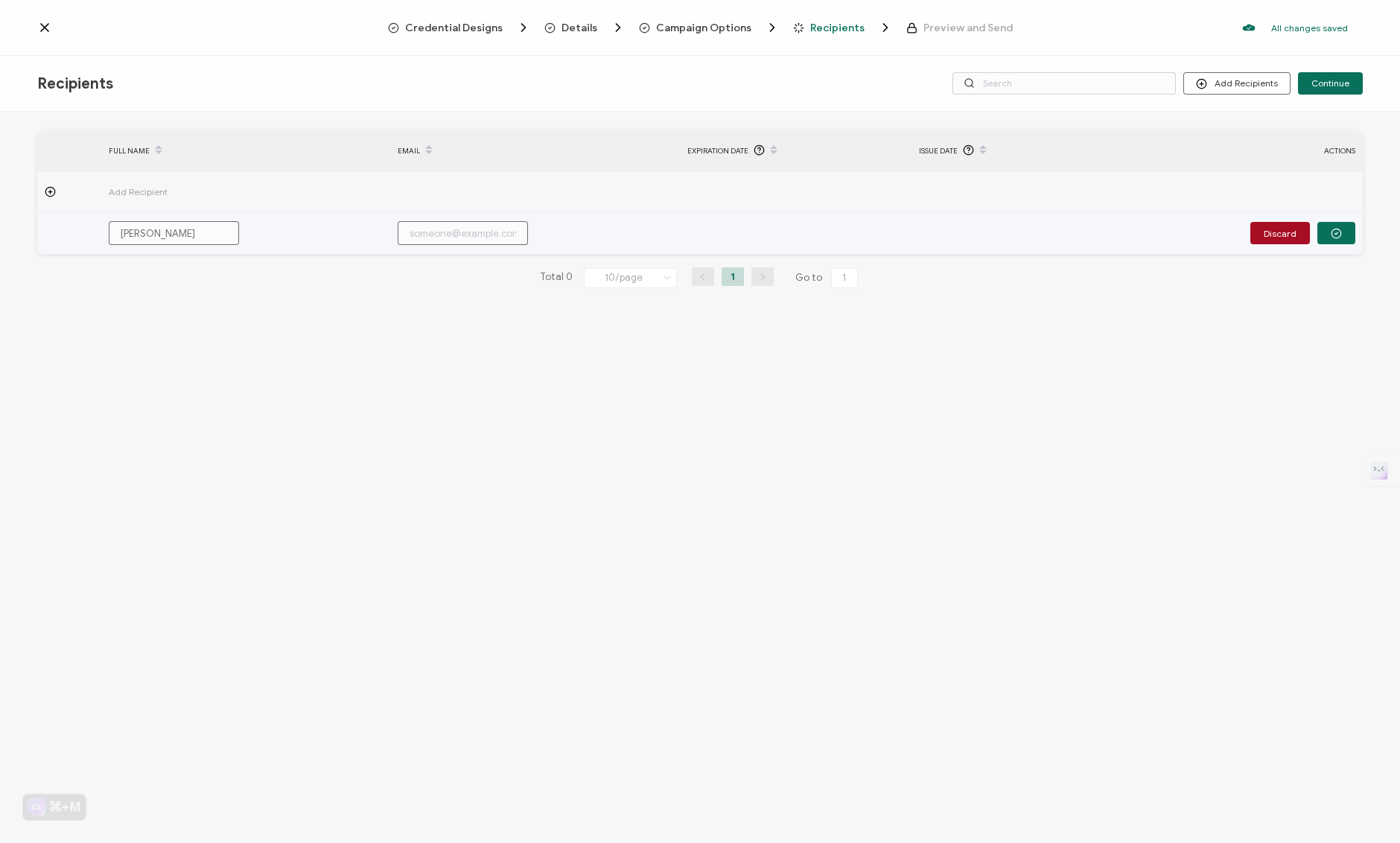
type input "[PERSON_NAME]"
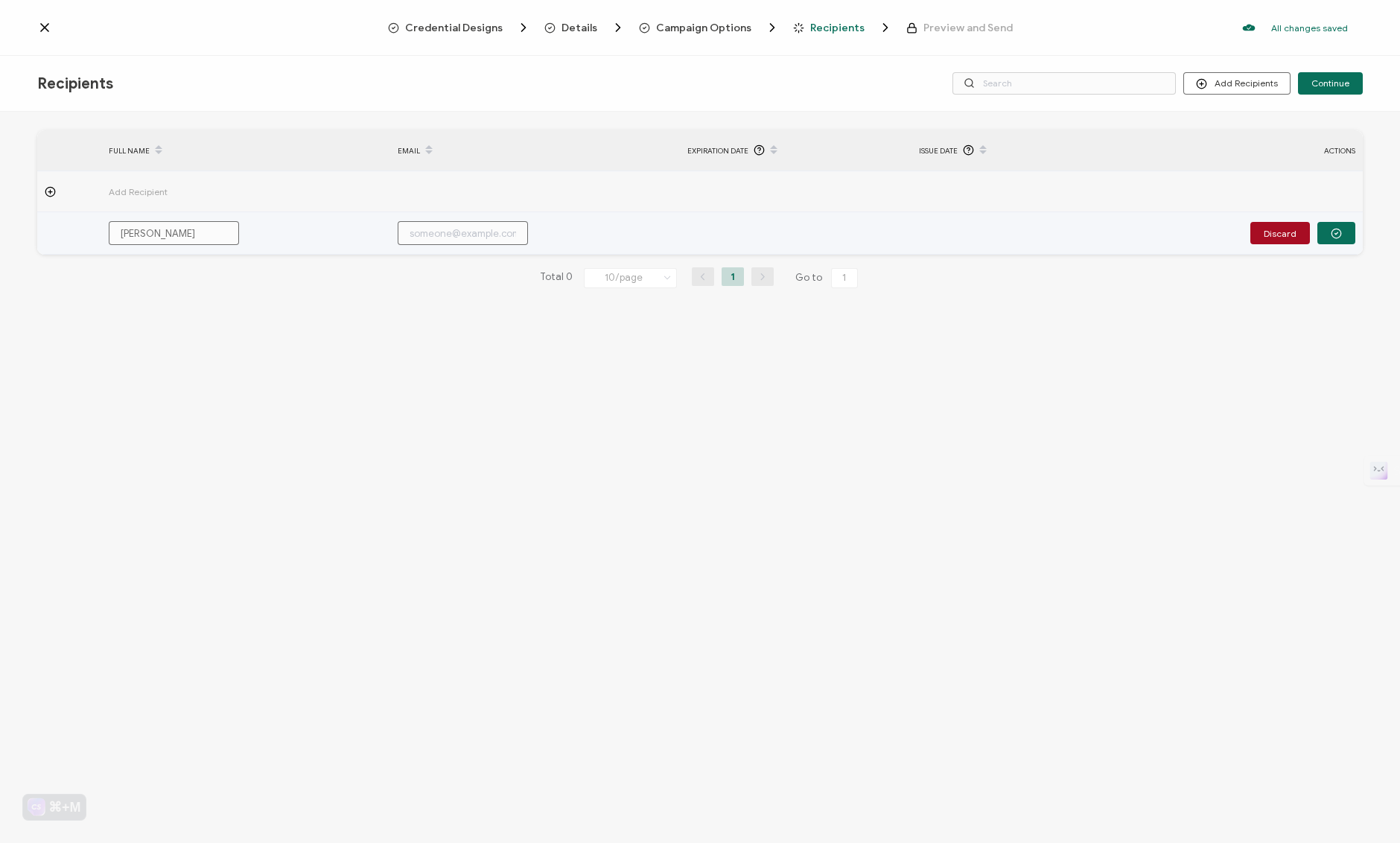
type input "[PERSON_NAME]"
type input "j"
type input "ja"
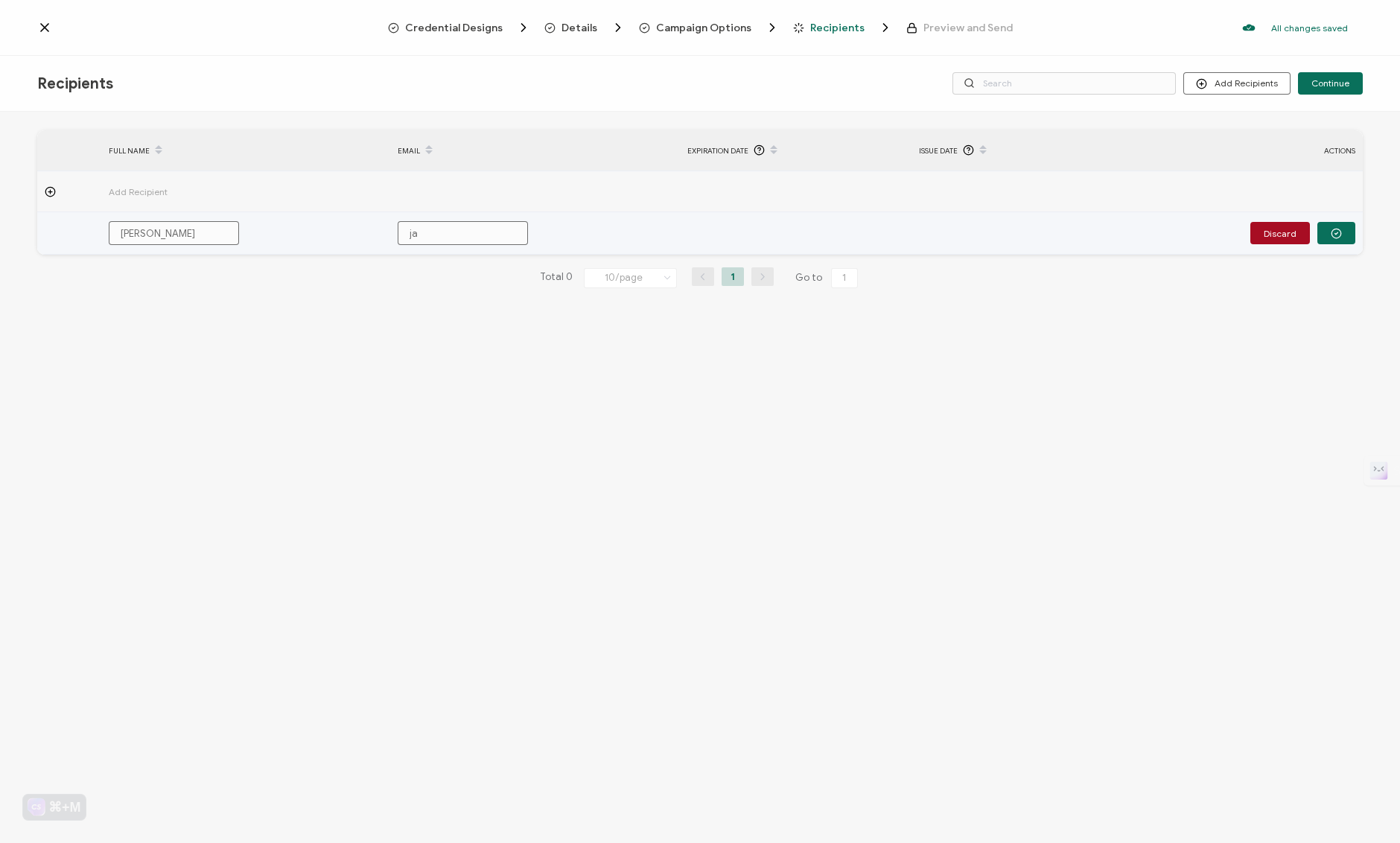
type input "[PERSON_NAME]"
type input "[PERSON_NAME]@"
type input "[PERSON_NAME]@l"
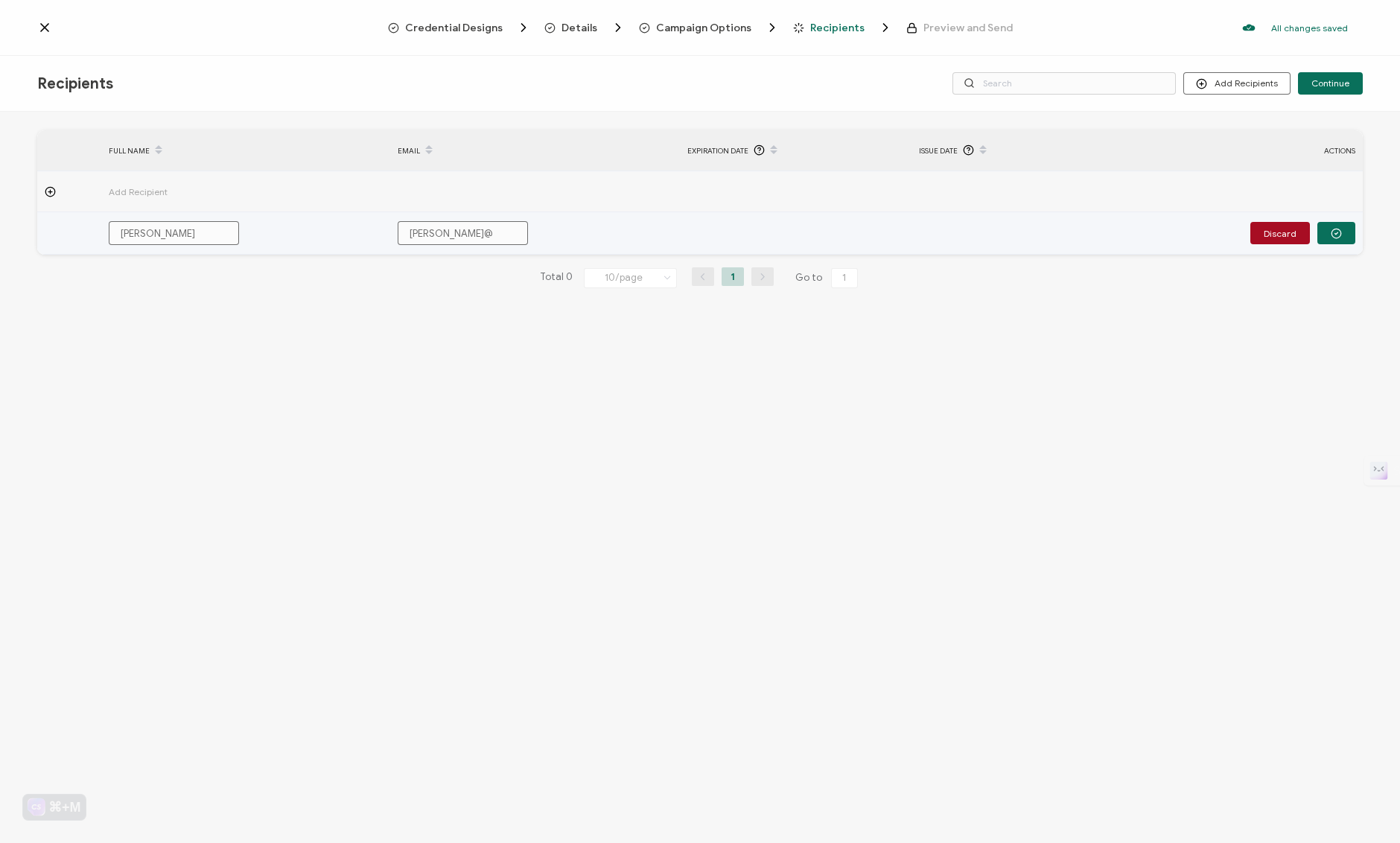
type input "[PERSON_NAME]@l"
type input "[PERSON_NAME]"
type input "[PERSON_NAME]@lif"
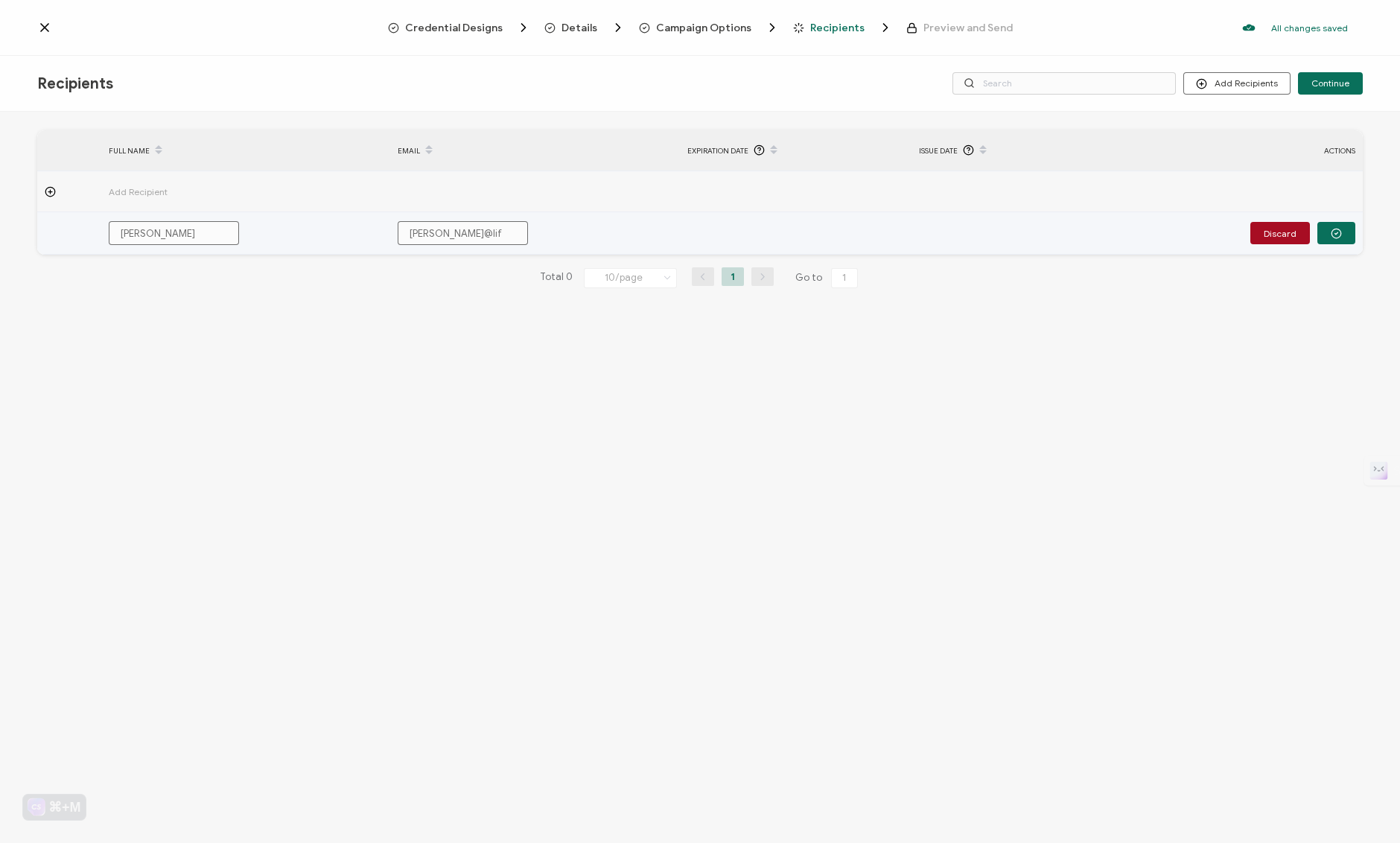
type input "[PERSON_NAME]@life"
type input "[PERSON_NAME]@[PERSON_NAME]"
type input "[PERSON_NAME]@lifene"
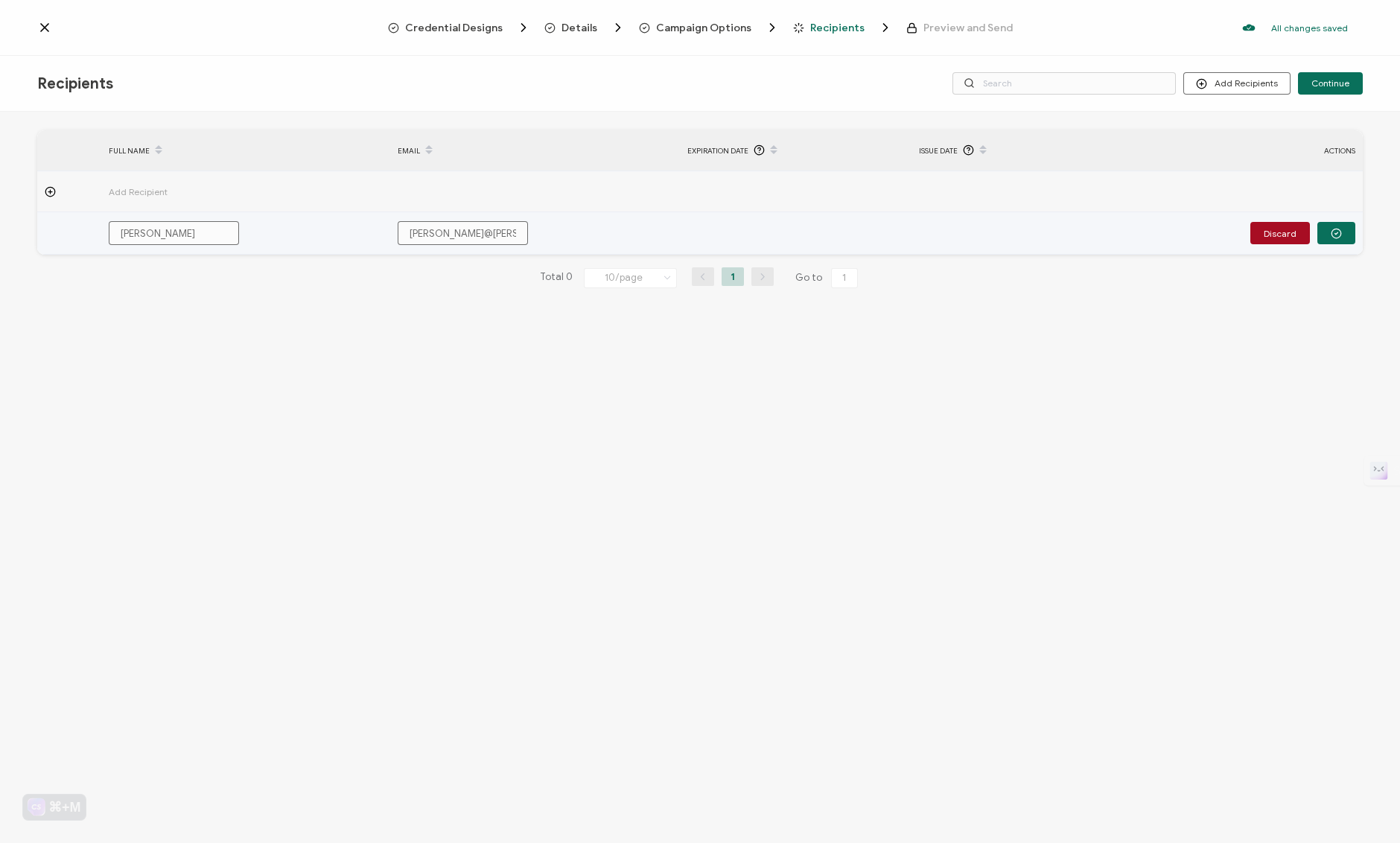
type input "[PERSON_NAME]@lifene"
type input "[PERSON_NAME]"
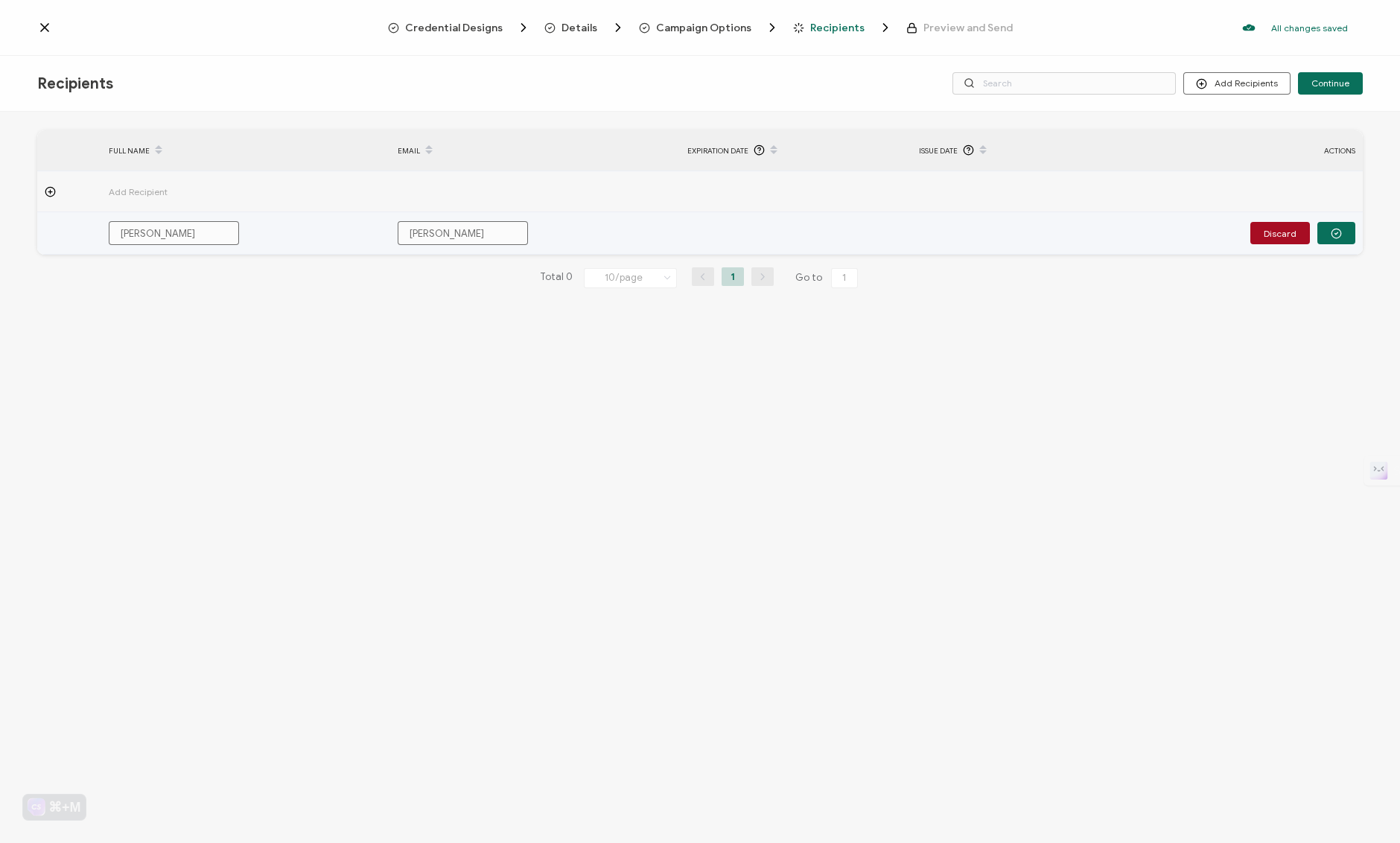
type input "[PERSON_NAME]"
type input "[PERSON_NAME]@lifenextlev"
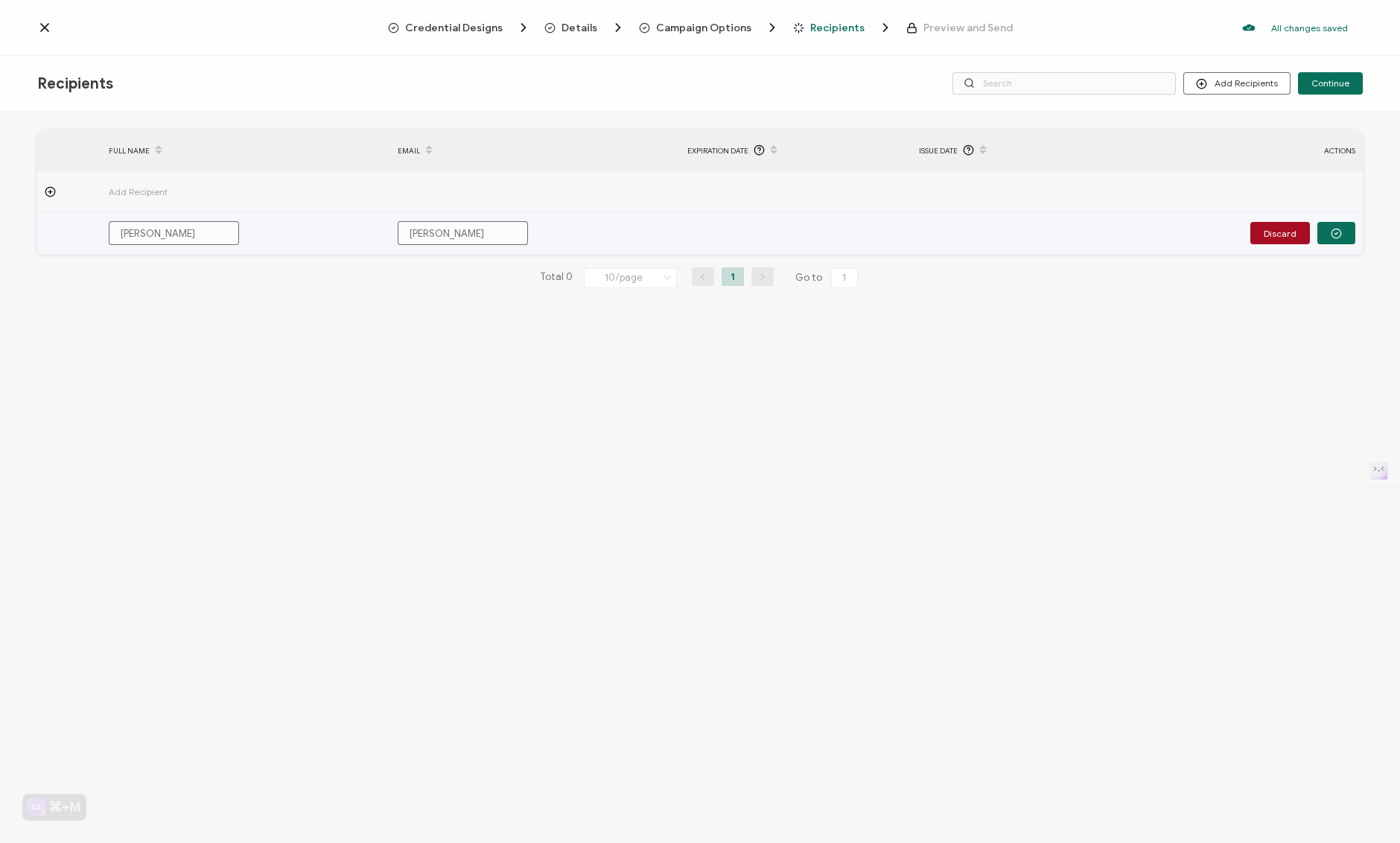
type input "[PERSON_NAME]@lifenextlev"
type input "[PERSON_NAME]@lifenextleve"
type input "[PERSON_NAME]@lifenextlevel"
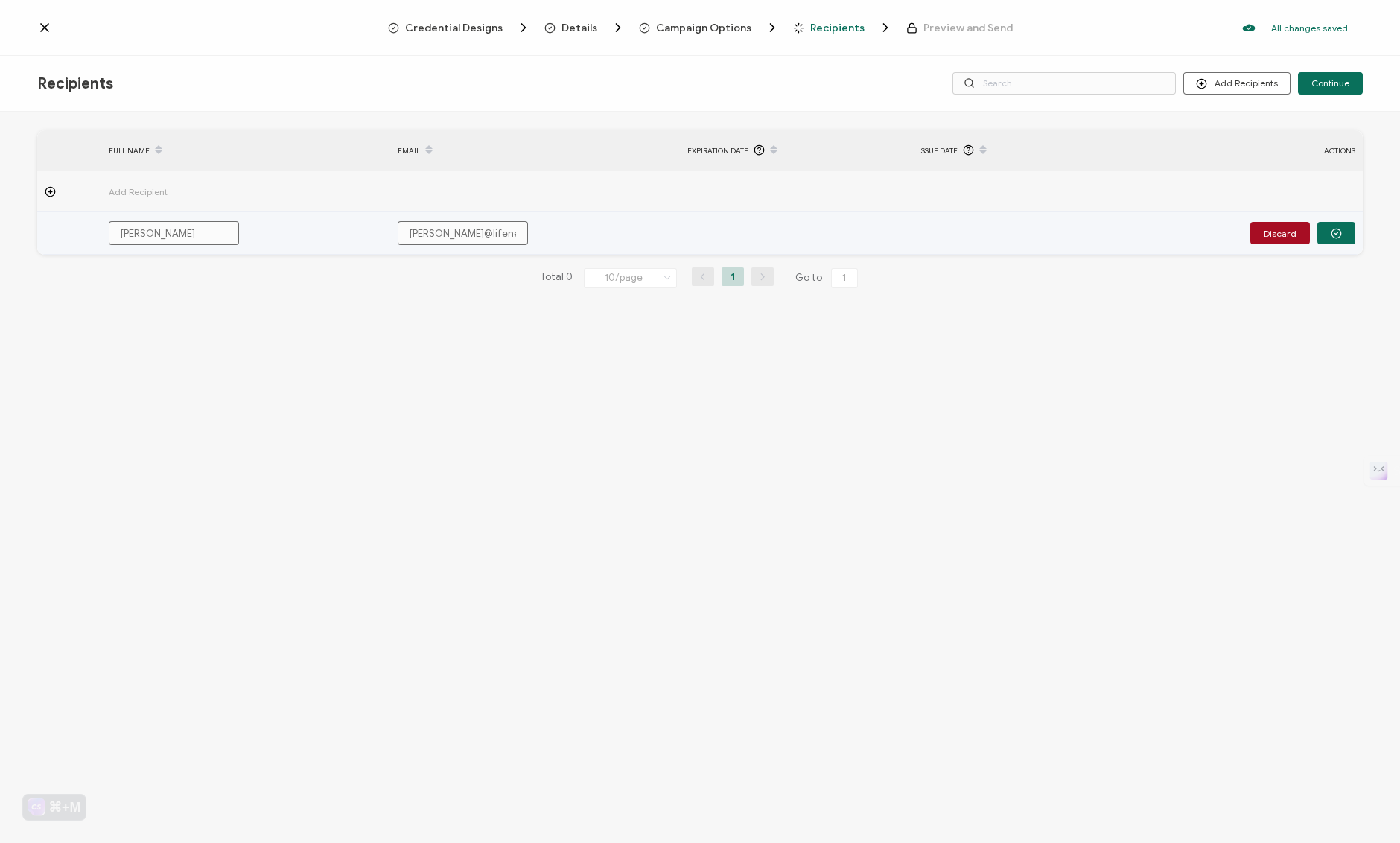
type input "[PERSON_NAME]@lifenextlevel."
type input "[PERSON_NAME]@lifenextlevel.c"
type input "[PERSON_NAME][EMAIL_ADDRESS][DOMAIN_NAME]"
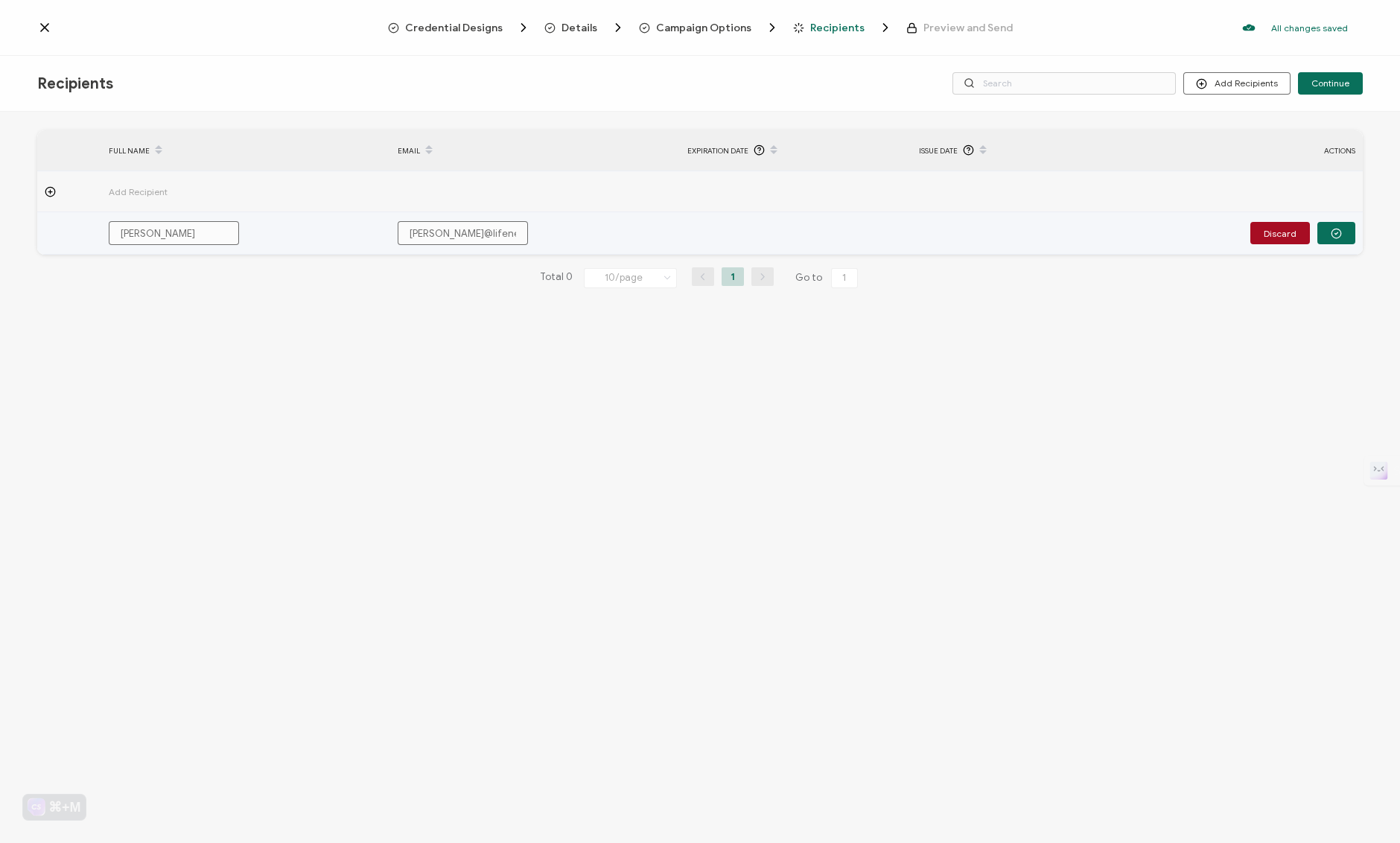
type input "[PERSON_NAME][EMAIL_ADDRESS][DOMAIN_NAME]"
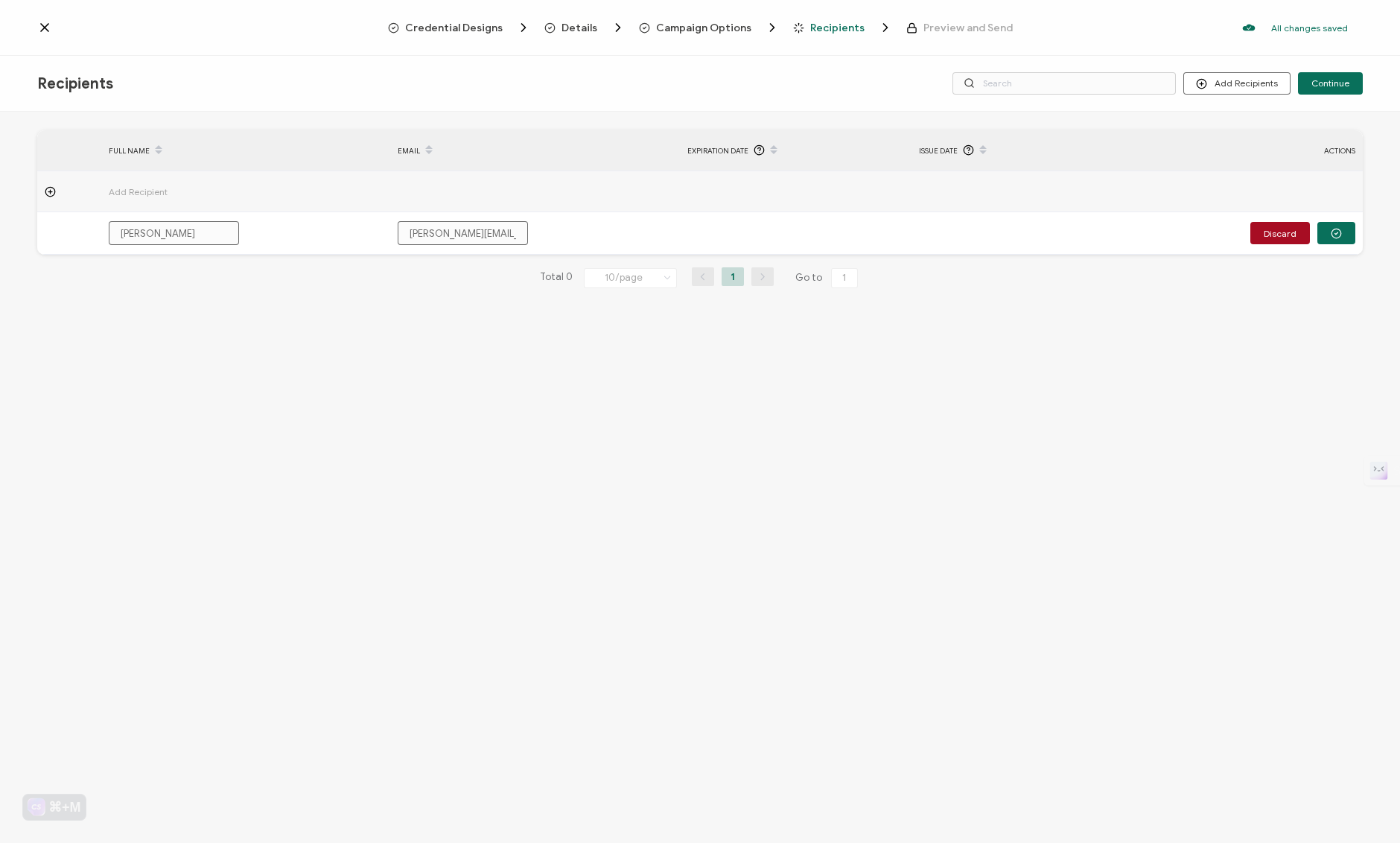
click at [949, 152] on span "Issue Date" at bounding box center [938, 150] width 39 height 17
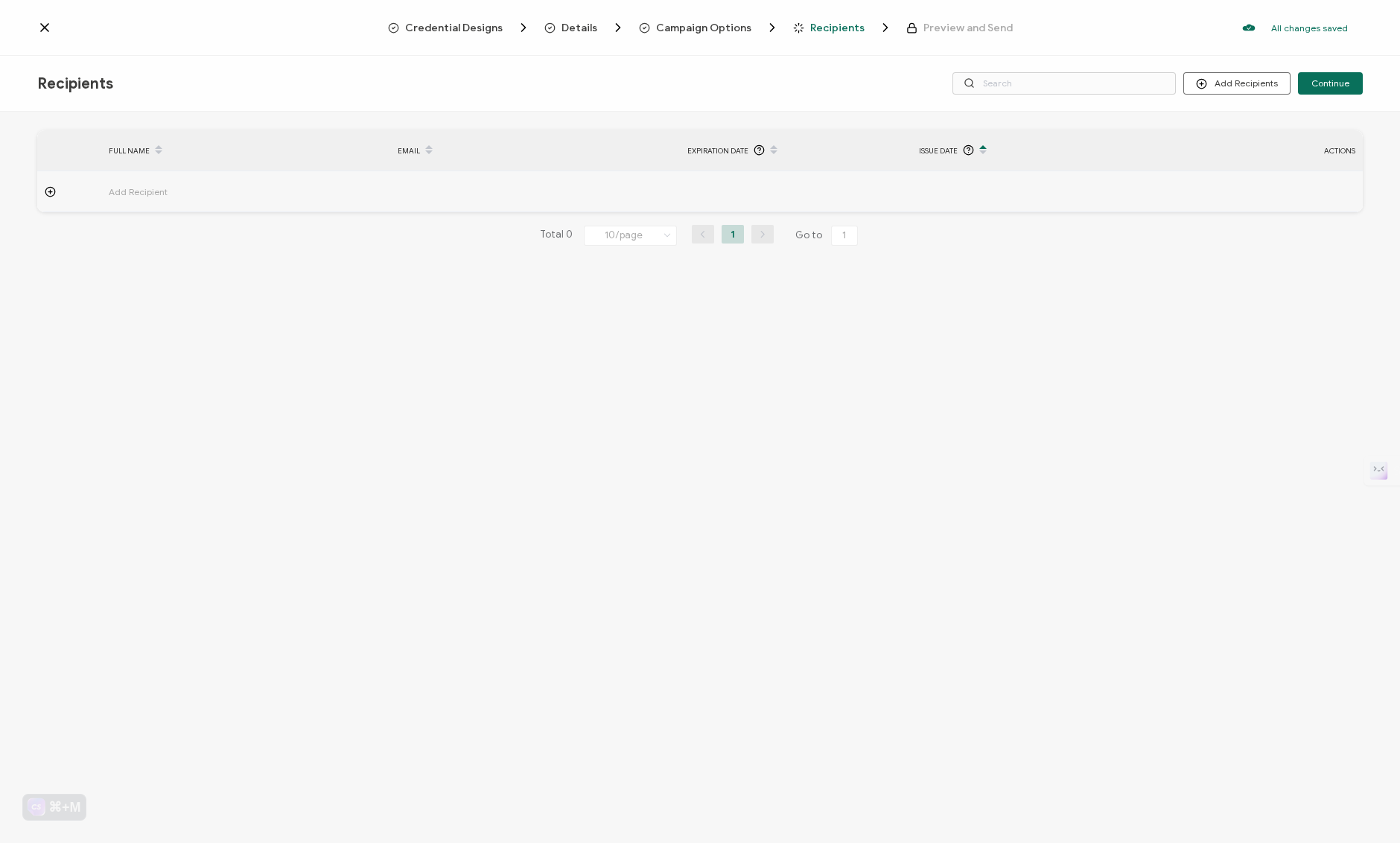
click at [983, 153] on icon at bounding box center [982, 154] width 7 height 7
click at [128, 190] on span "Add Recipient" at bounding box center [180, 191] width 142 height 17
click at [139, 230] on input "text" at bounding box center [174, 233] width 131 height 24
type input "J"
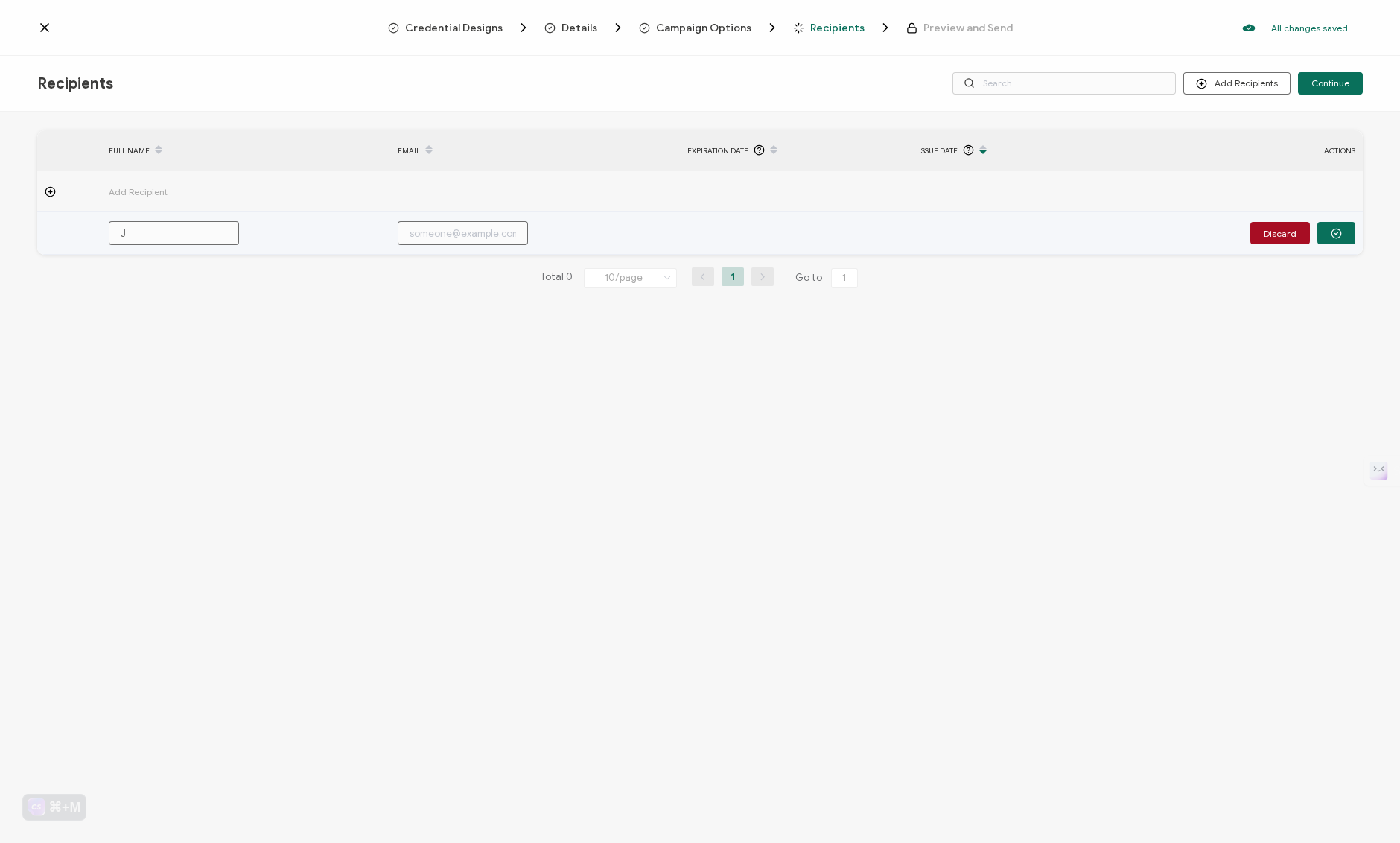
type input "[PERSON_NAME]"
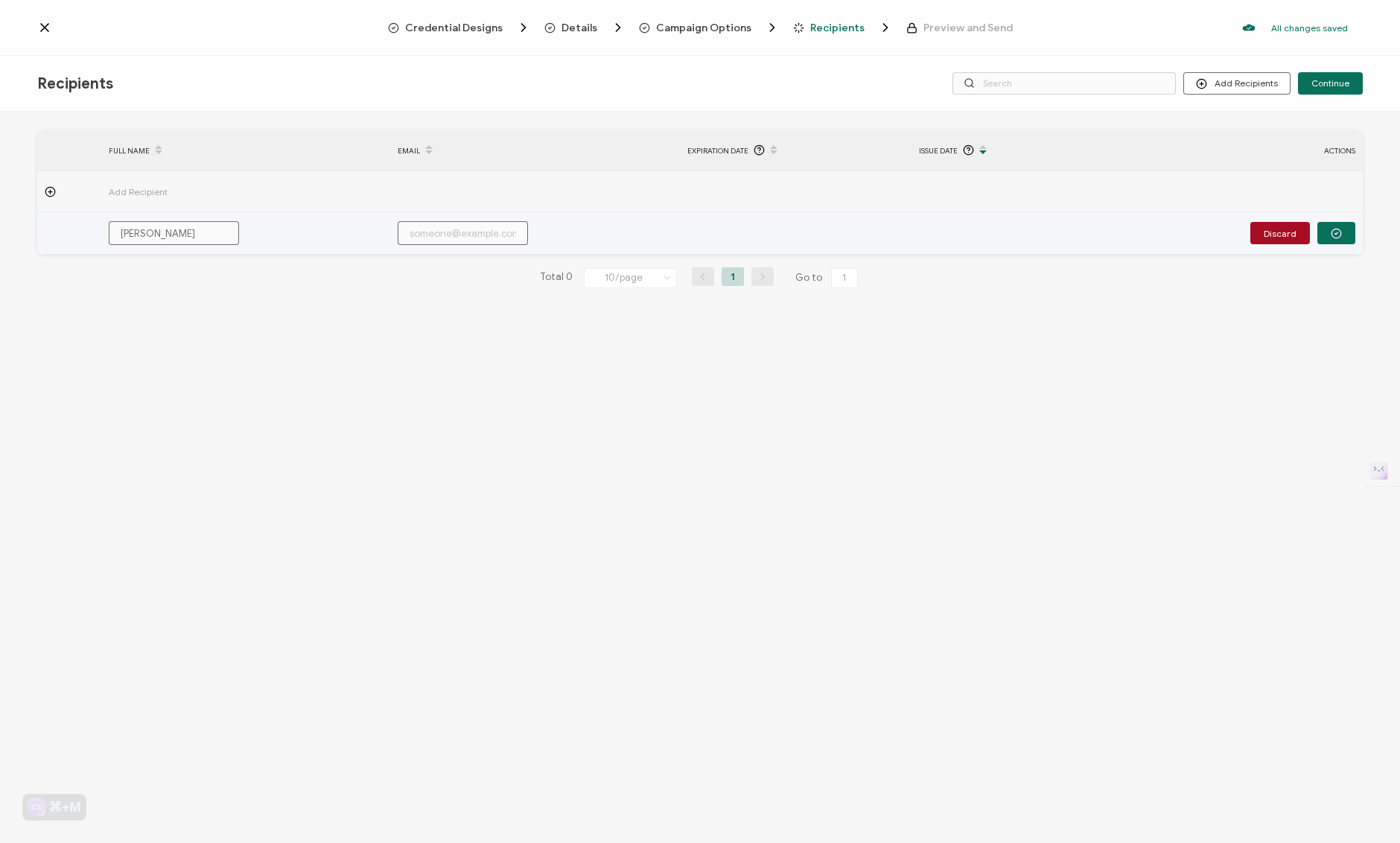
type input "[PERSON_NAME]"
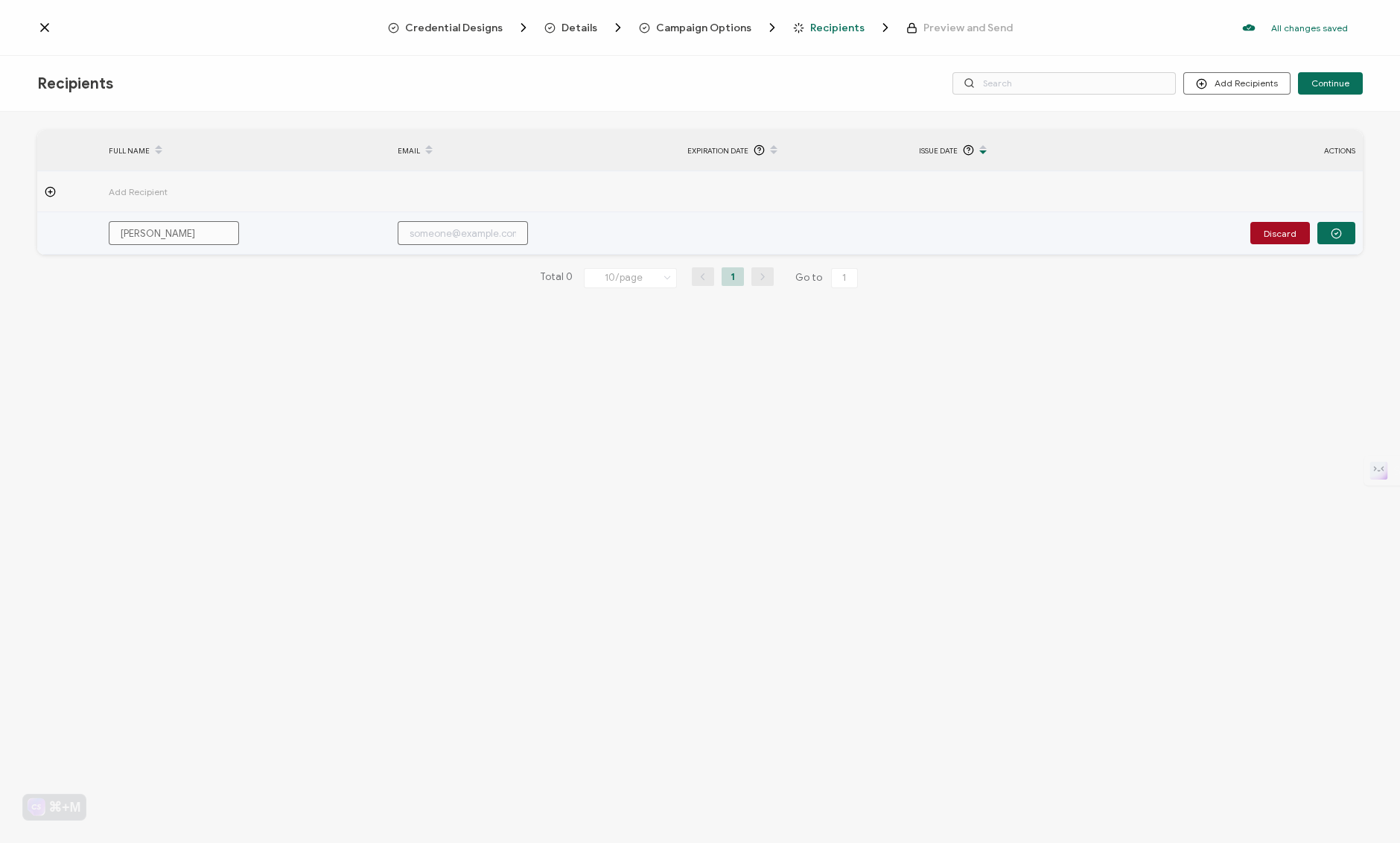
type input "[PERSON_NAME]"
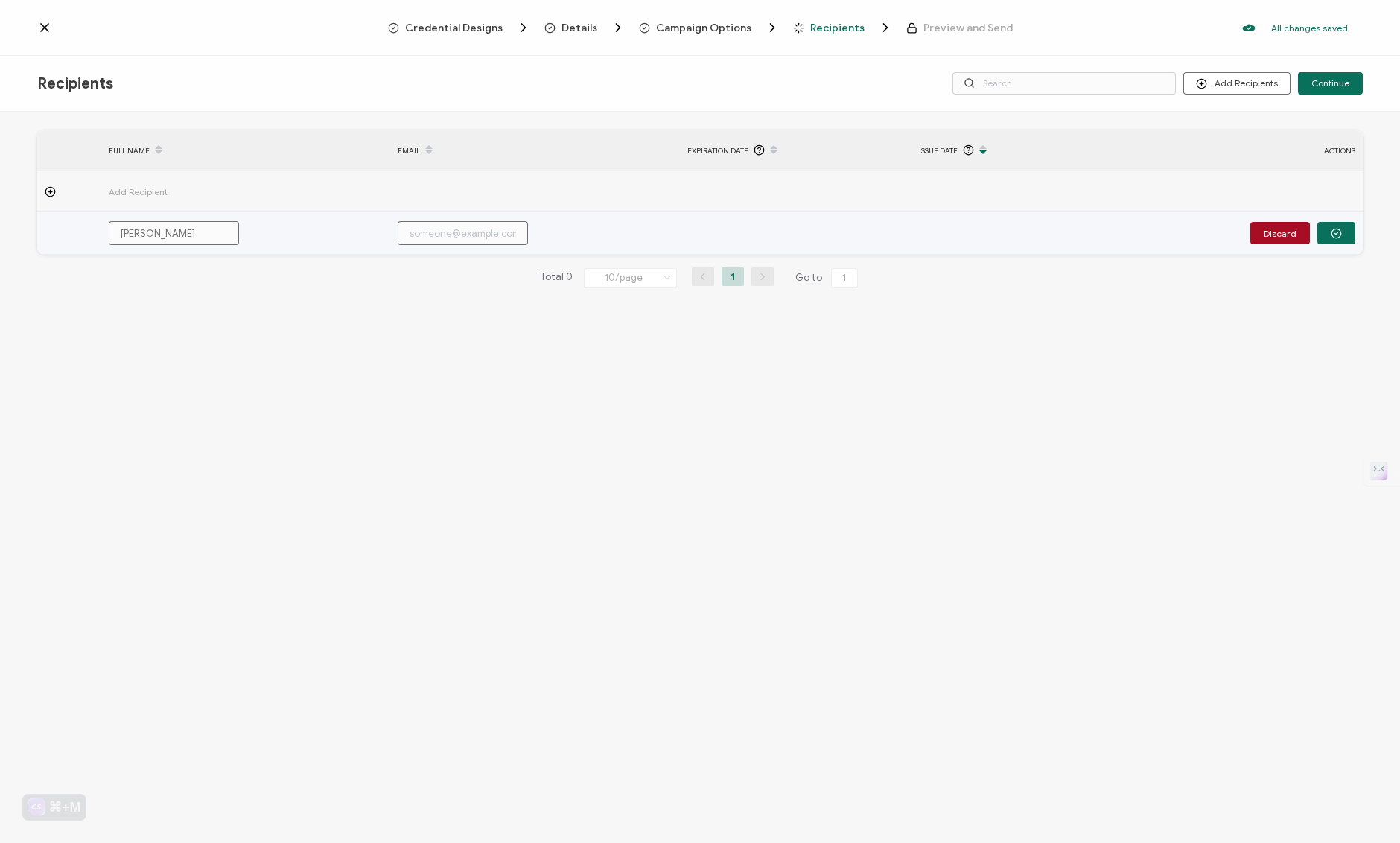
type input "[PERSON_NAME]"
type input "j"
type input "ja"
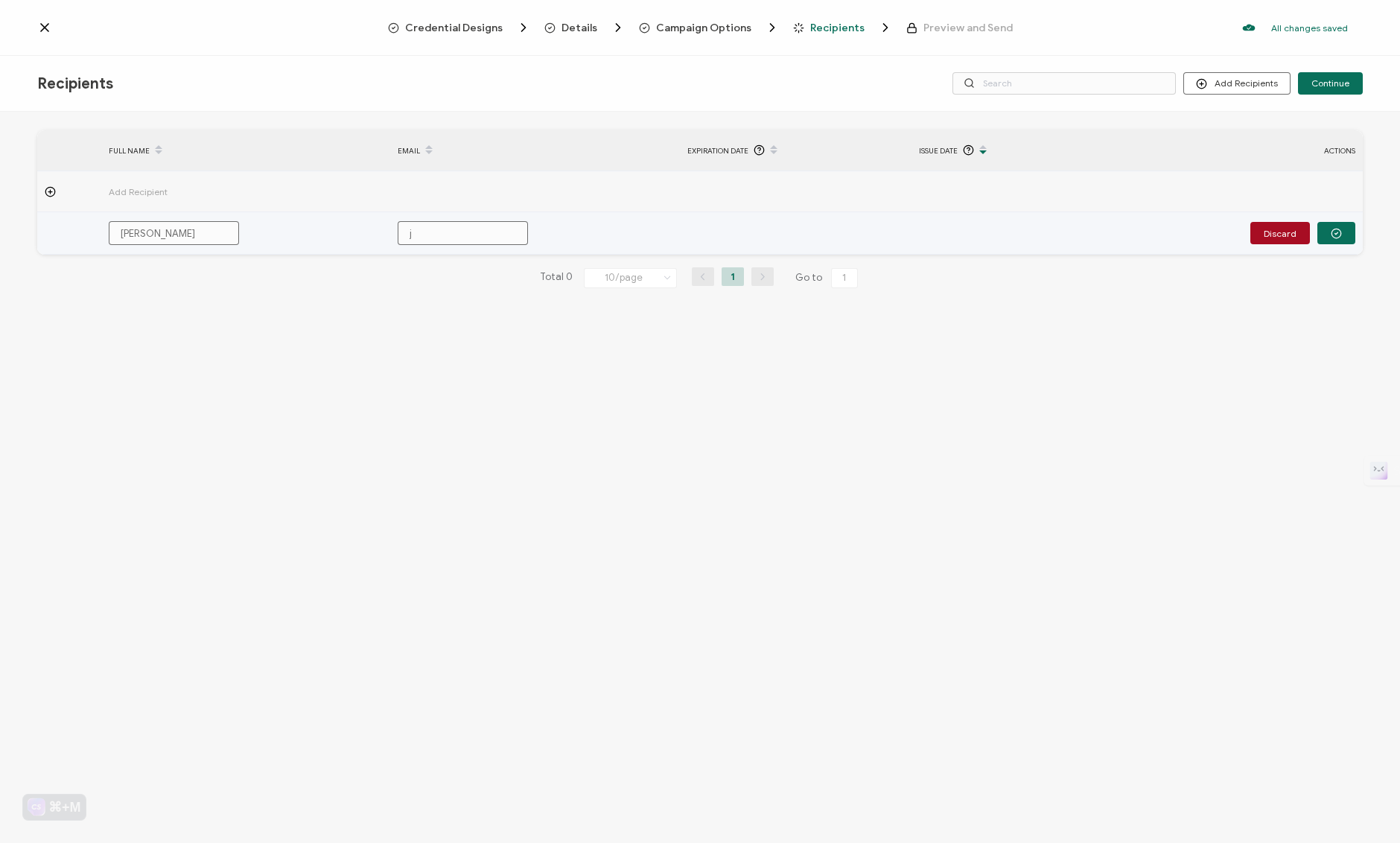
type input "ja"
type input "[PERSON_NAME]"
type input "[PERSON_NAME]@"
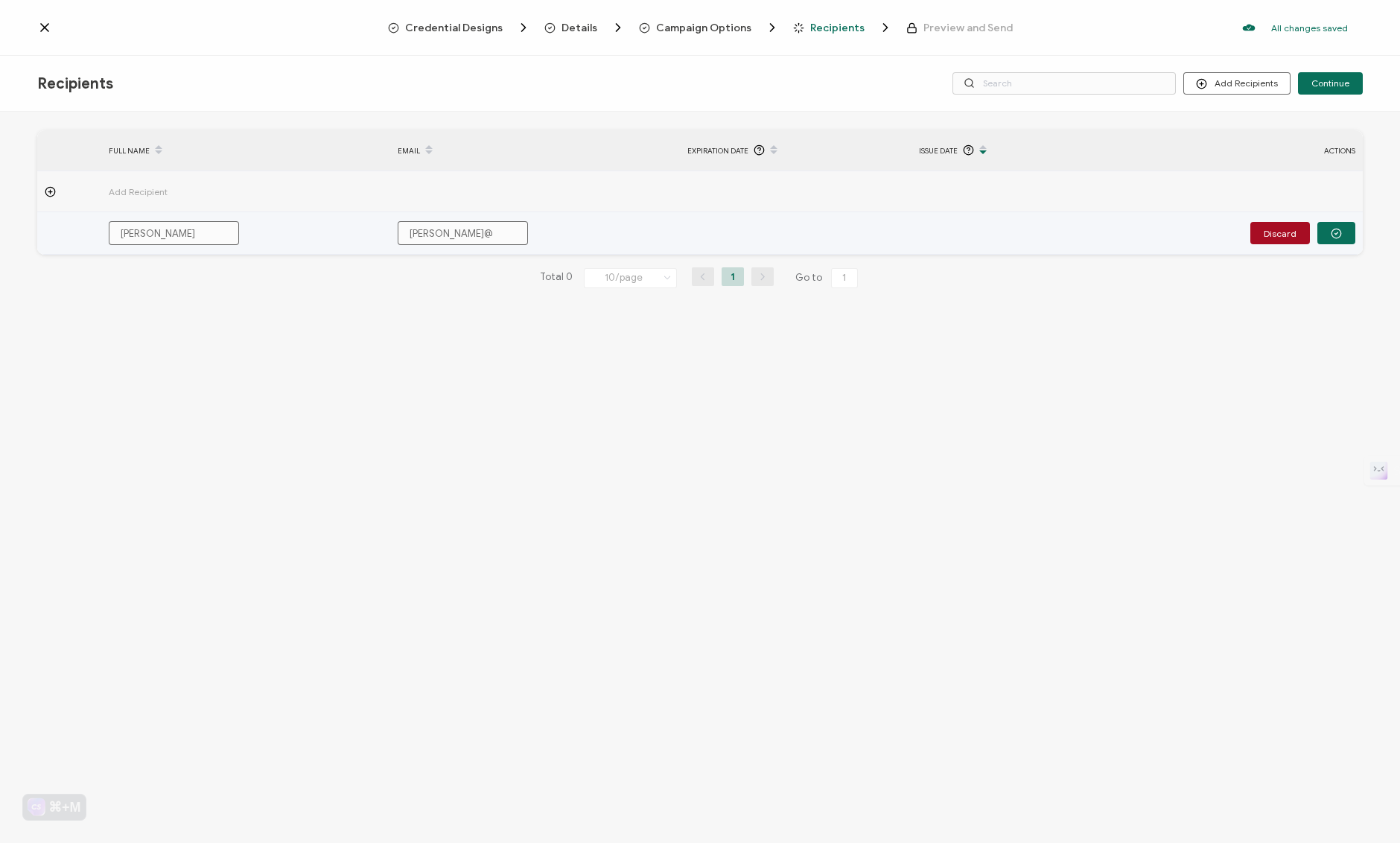
type input "[PERSON_NAME]@l"
type input "[PERSON_NAME]"
type input "[PERSON_NAME]@lif"
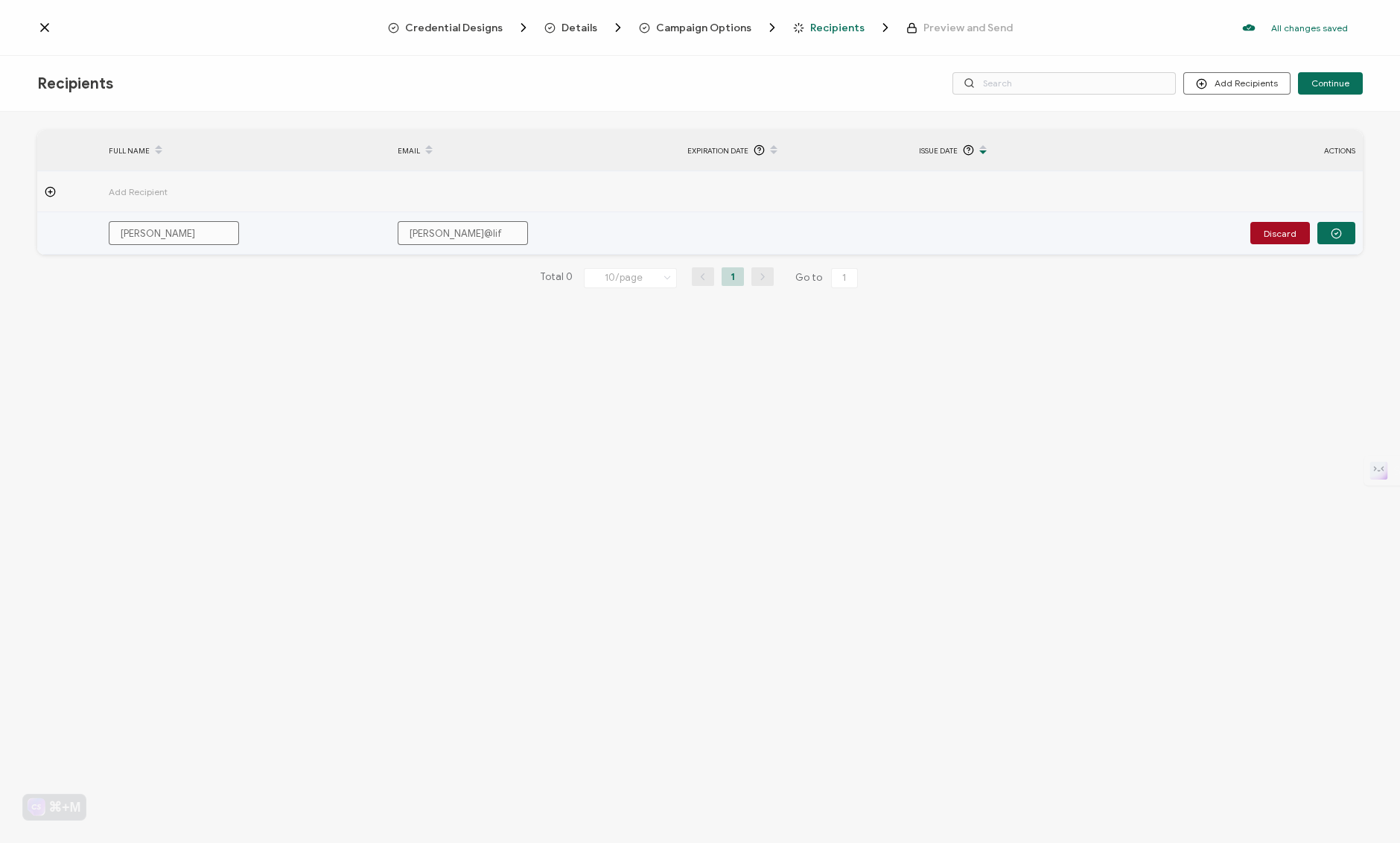
type input "[PERSON_NAME]@lif"
type input "[PERSON_NAME]@life"
type input "[PERSON_NAME]@[PERSON_NAME]"
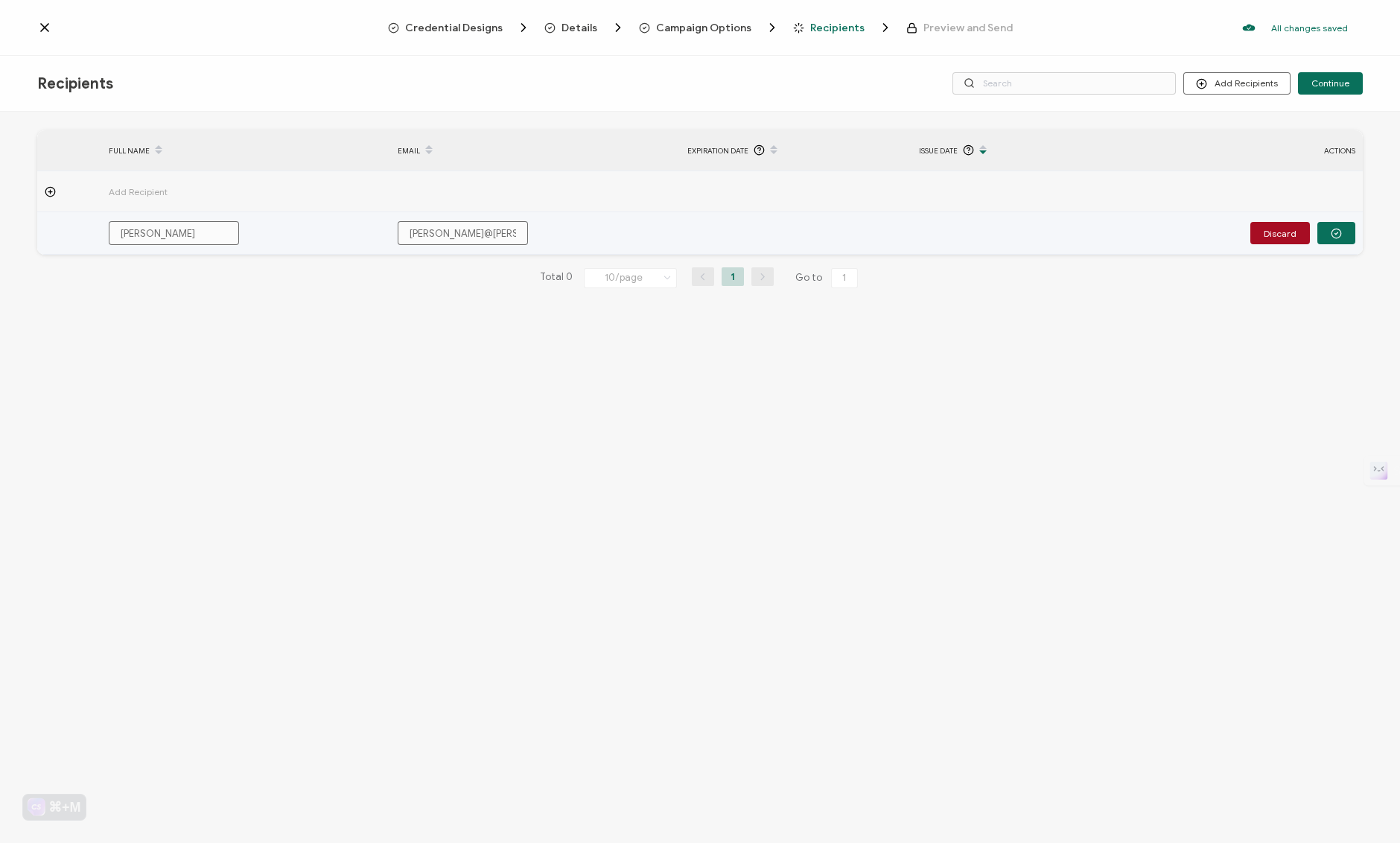
type input "[PERSON_NAME]@lifene"
type input "[PERSON_NAME]"
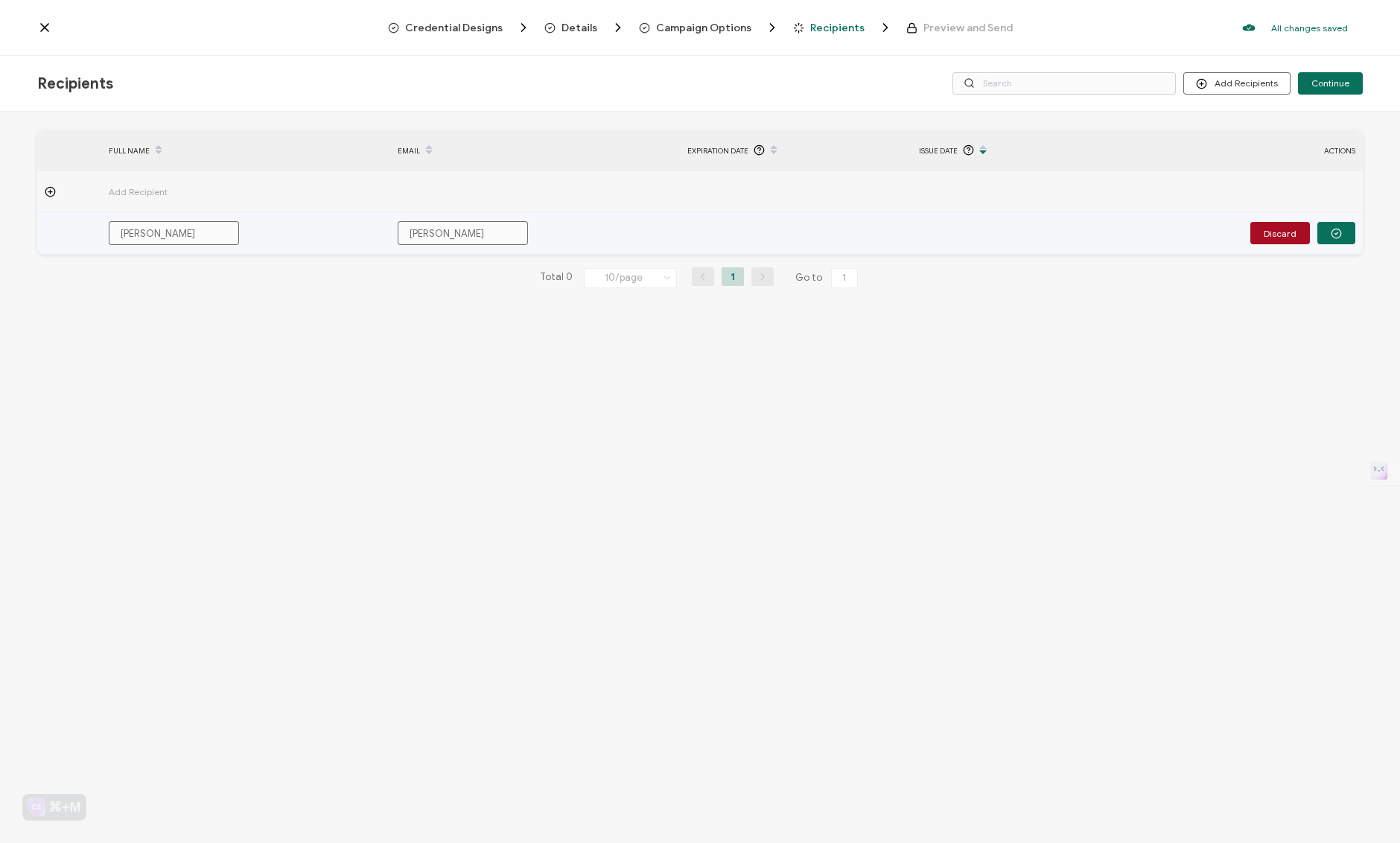
type input "[PERSON_NAME]"
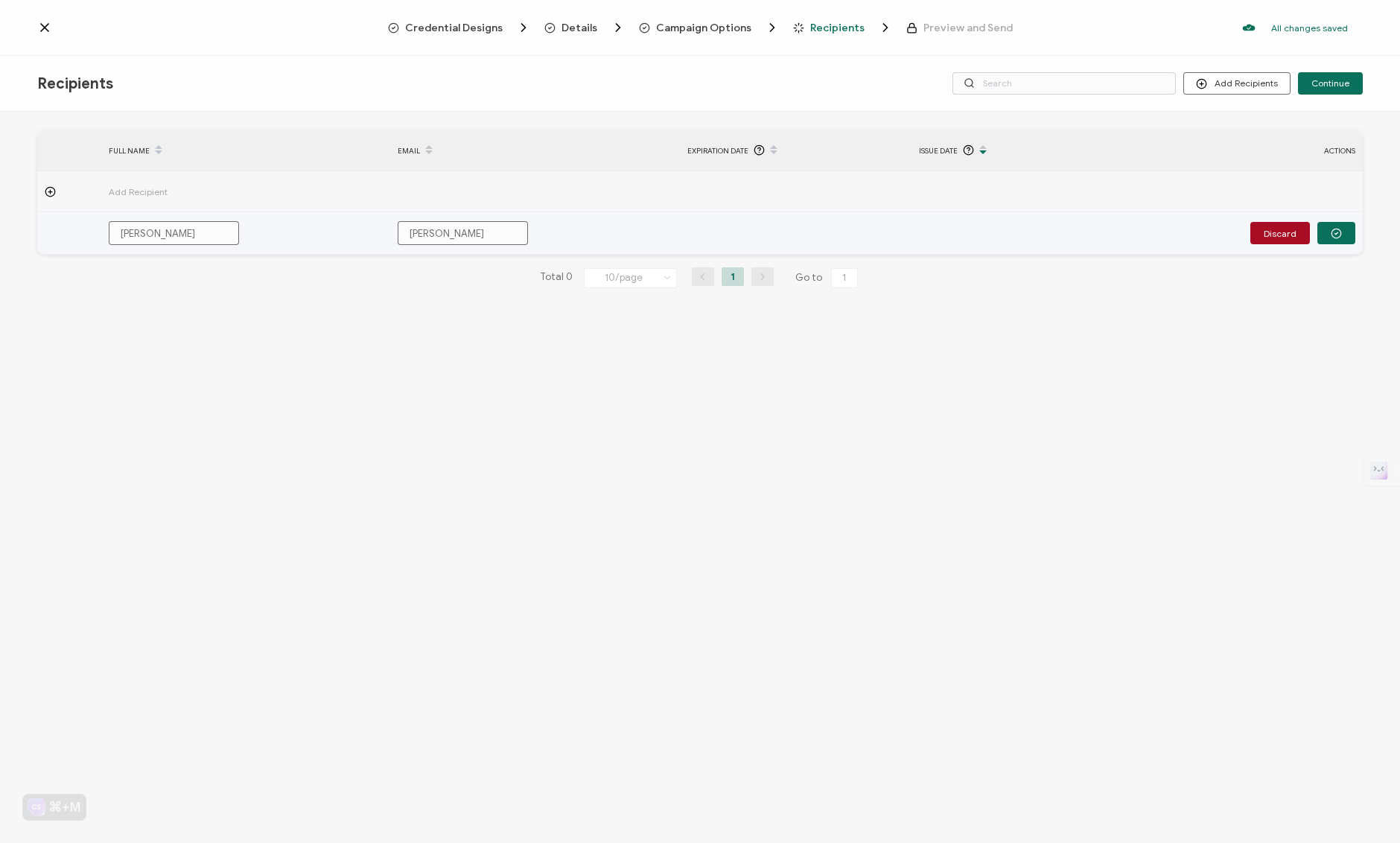
type input "[PERSON_NAME]@lifenextlev"
type input "[PERSON_NAME]@lifenextleve"
type input "[PERSON_NAME]@lifenextlevel"
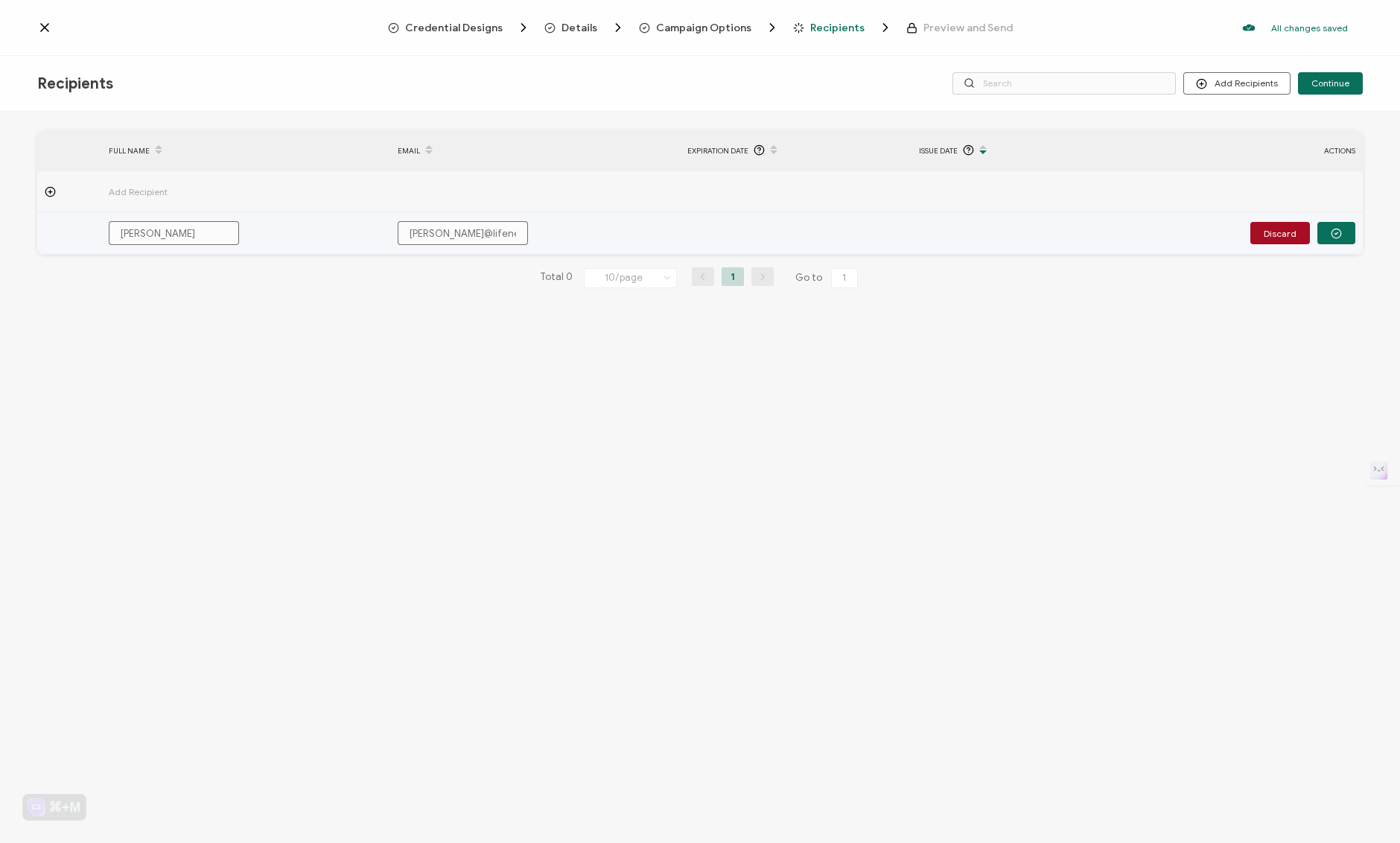
type input "[PERSON_NAME]@lifenextlevel"
type input "[PERSON_NAME]@lifenextlevel."
type input "[PERSON_NAME]@lifenextlevel.c"
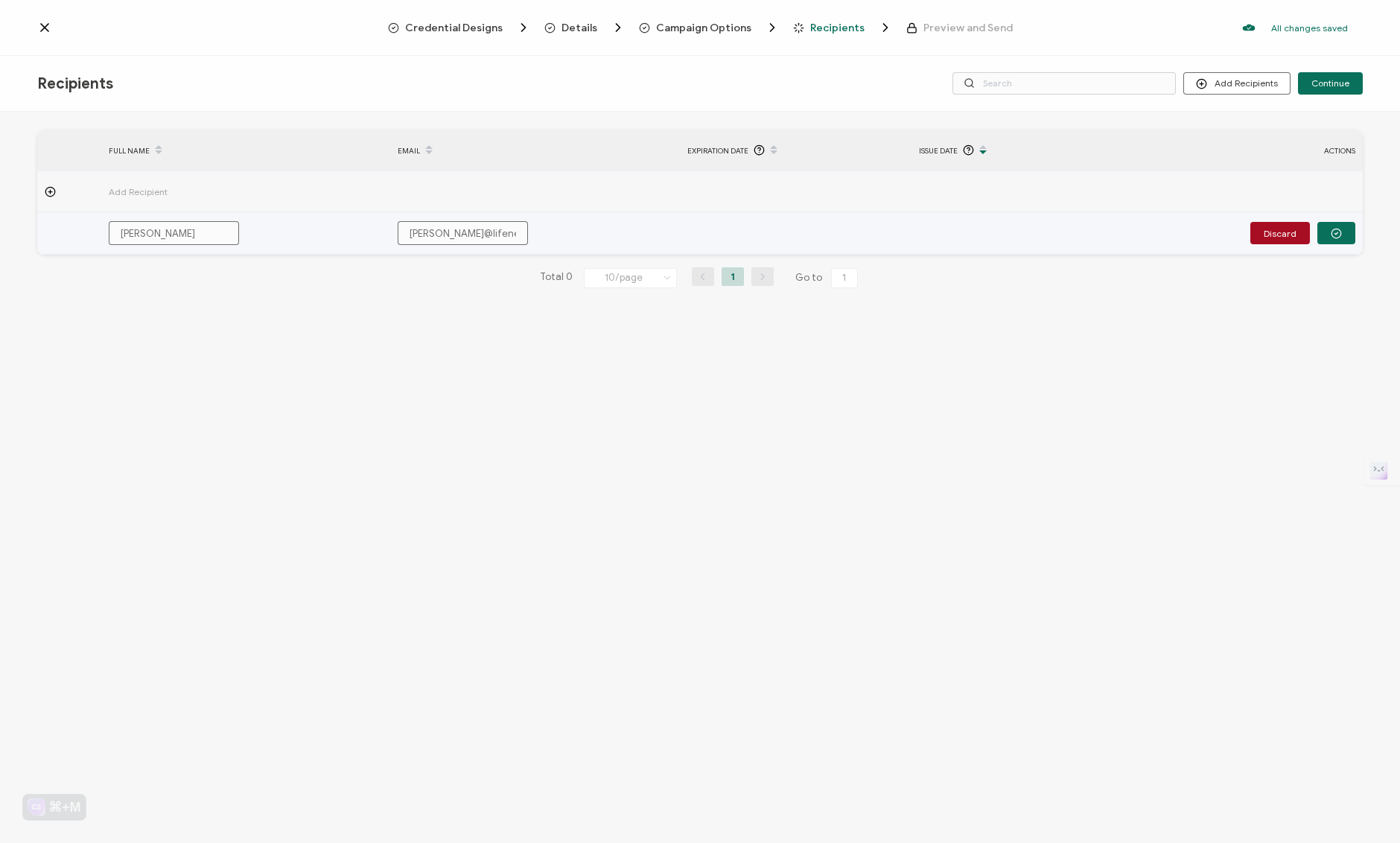
type input "[PERSON_NAME][EMAIL_ADDRESS][DOMAIN_NAME]"
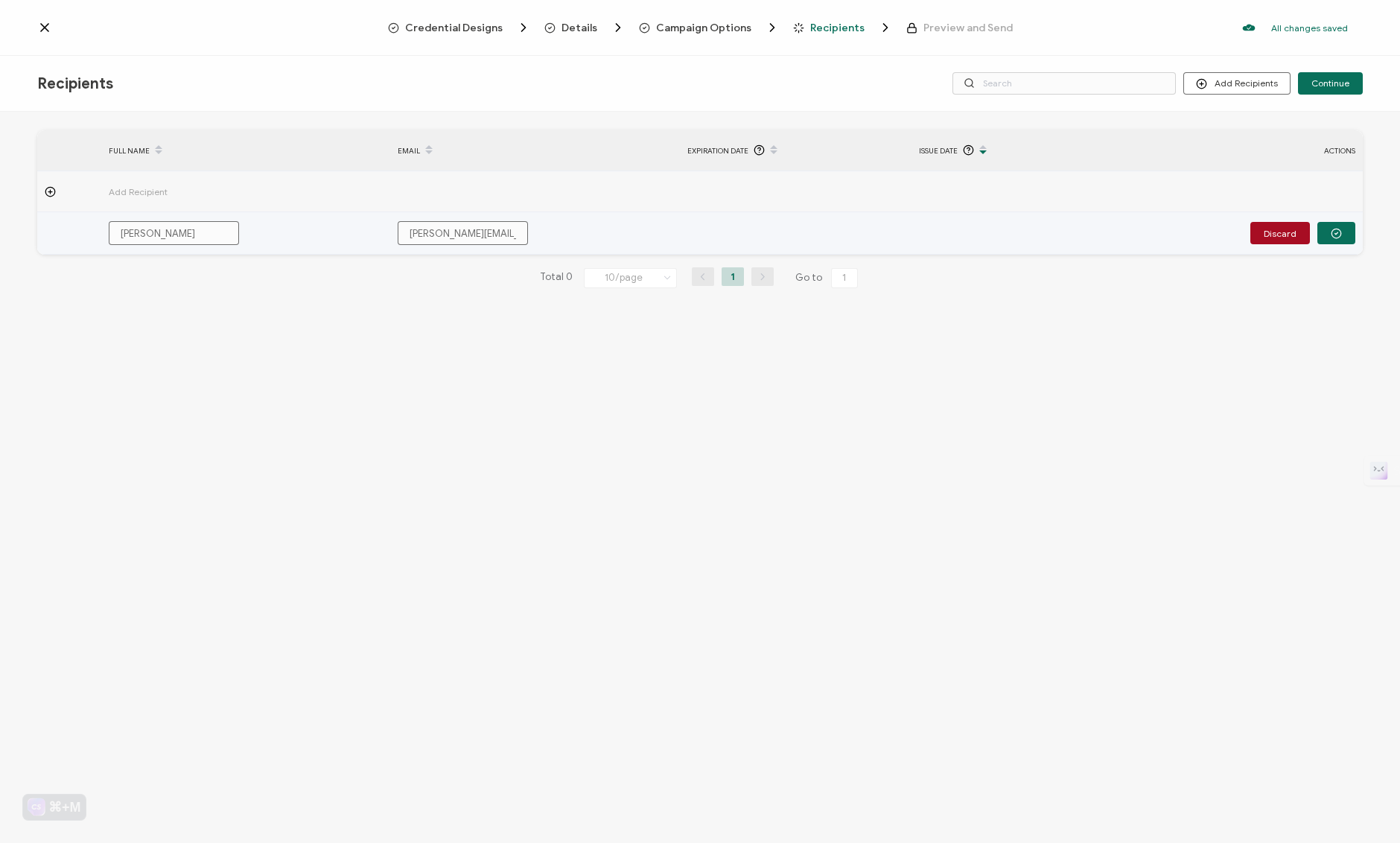
click at [729, 220] on td at bounding box center [796, 233] width 231 height 43
click at [734, 228] on td at bounding box center [796, 233] width 231 height 43
click at [953, 236] on td at bounding box center [1027, 233] width 231 height 43
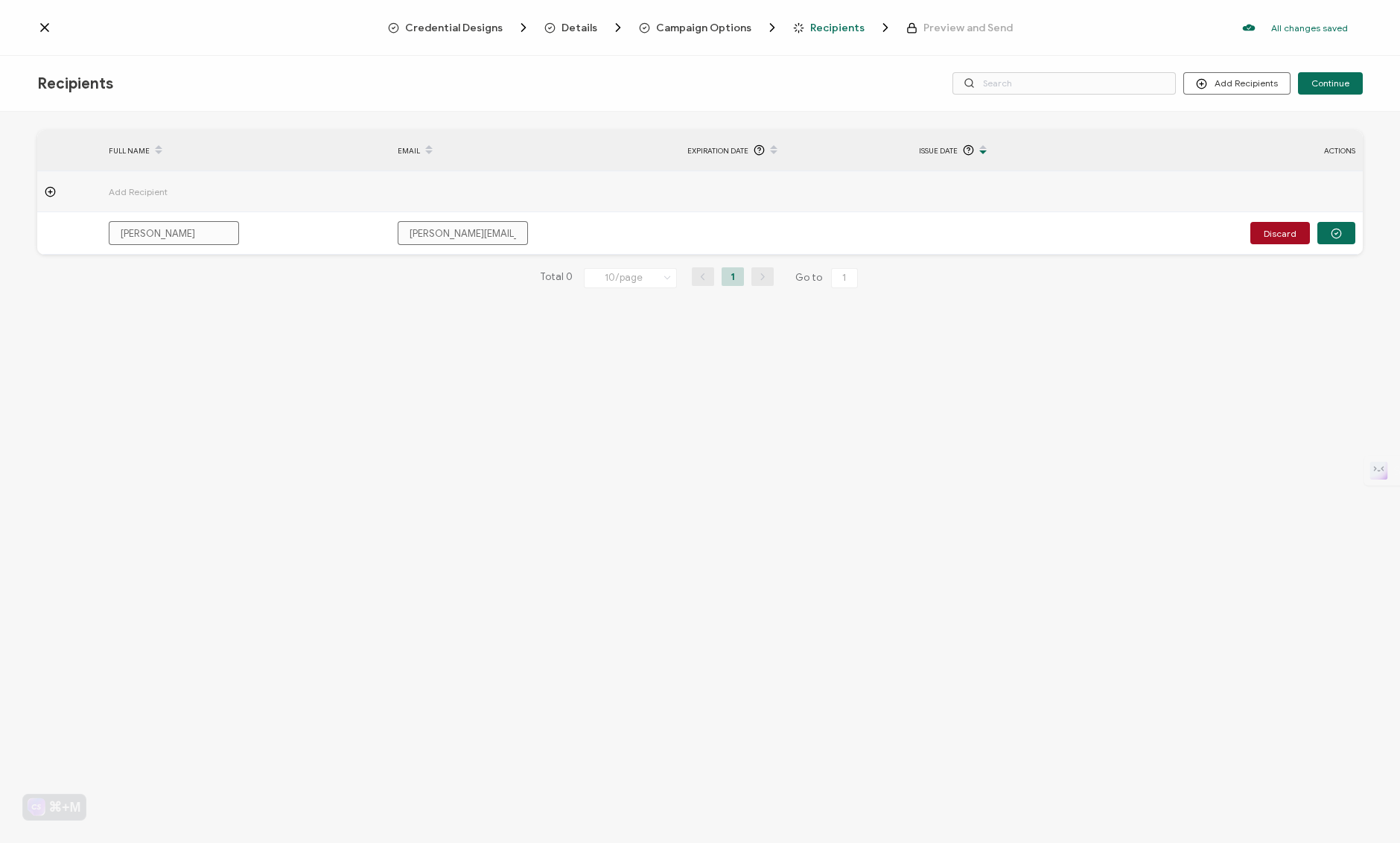
click at [950, 152] on span "Issue Date" at bounding box center [938, 150] width 39 height 17
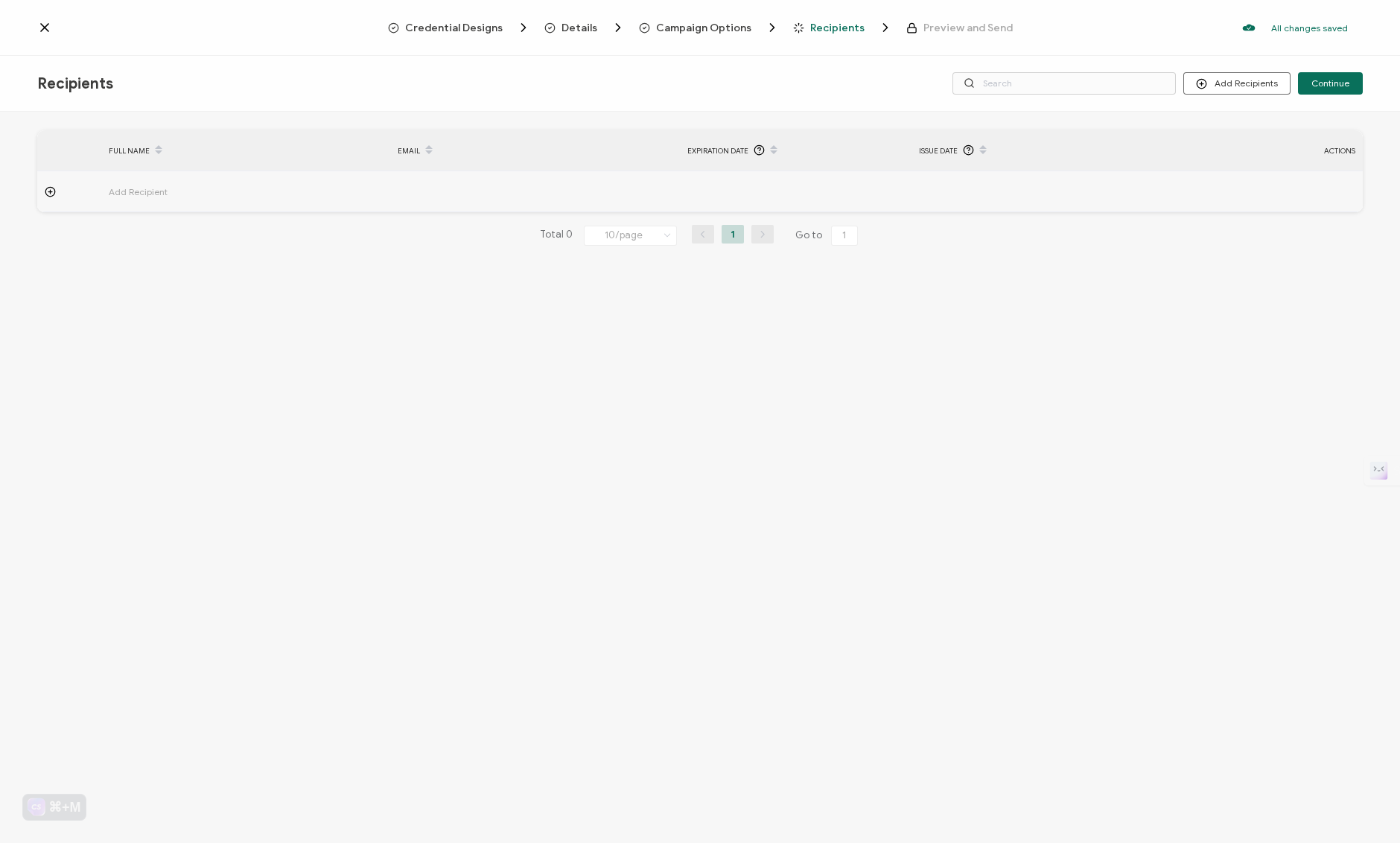
click at [950, 152] on span "Issue Date" at bounding box center [938, 150] width 39 height 17
click at [575, 29] on span "Details" at bounding box center [580, 28] width 35 height 11
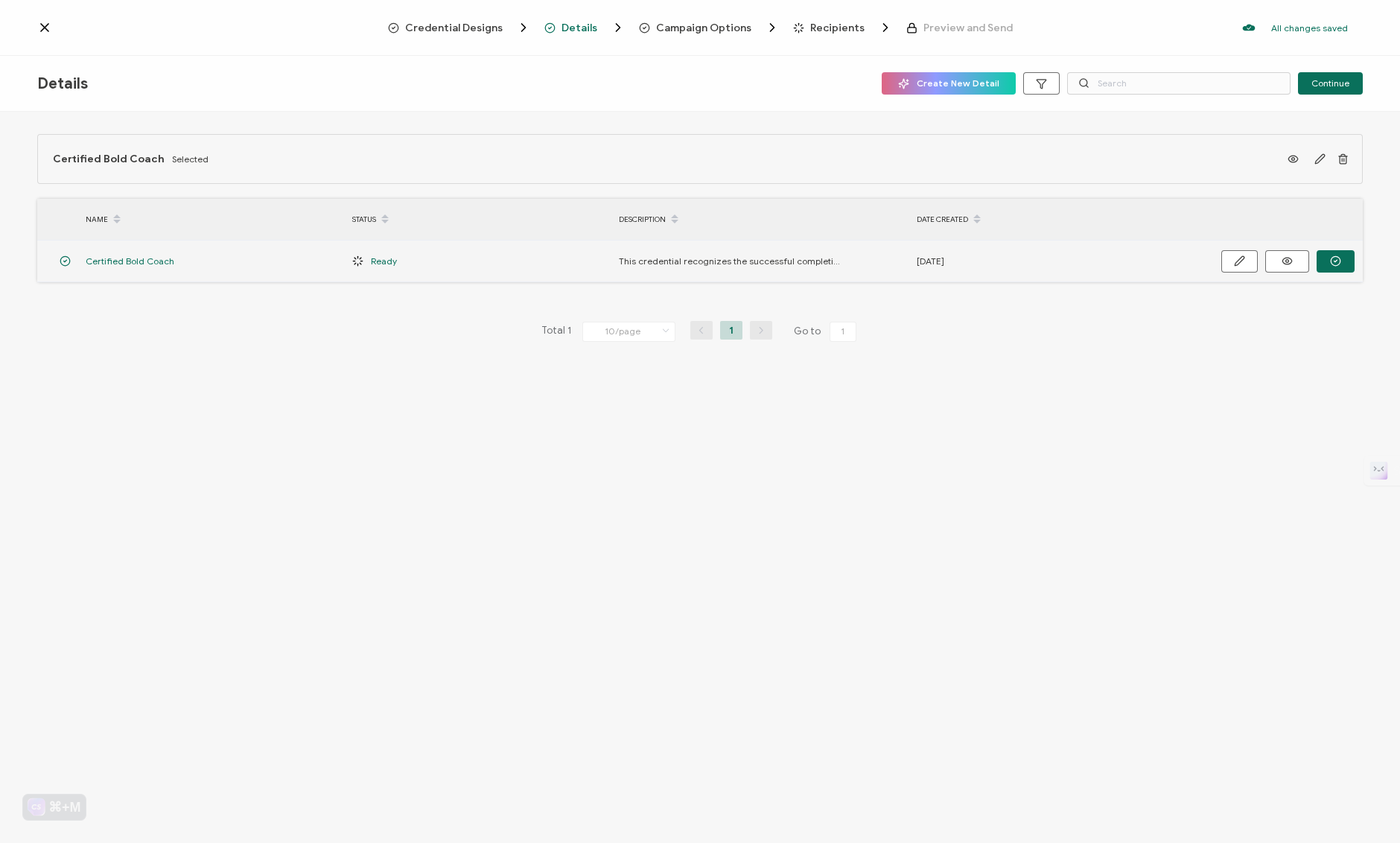
click at [951, 261] on div "[DATE]" at bounding box center [1042, 260] width 267 height 17
click at [1234, 268] on button "button" at bounding box center [1239, 261] width 36 height 23
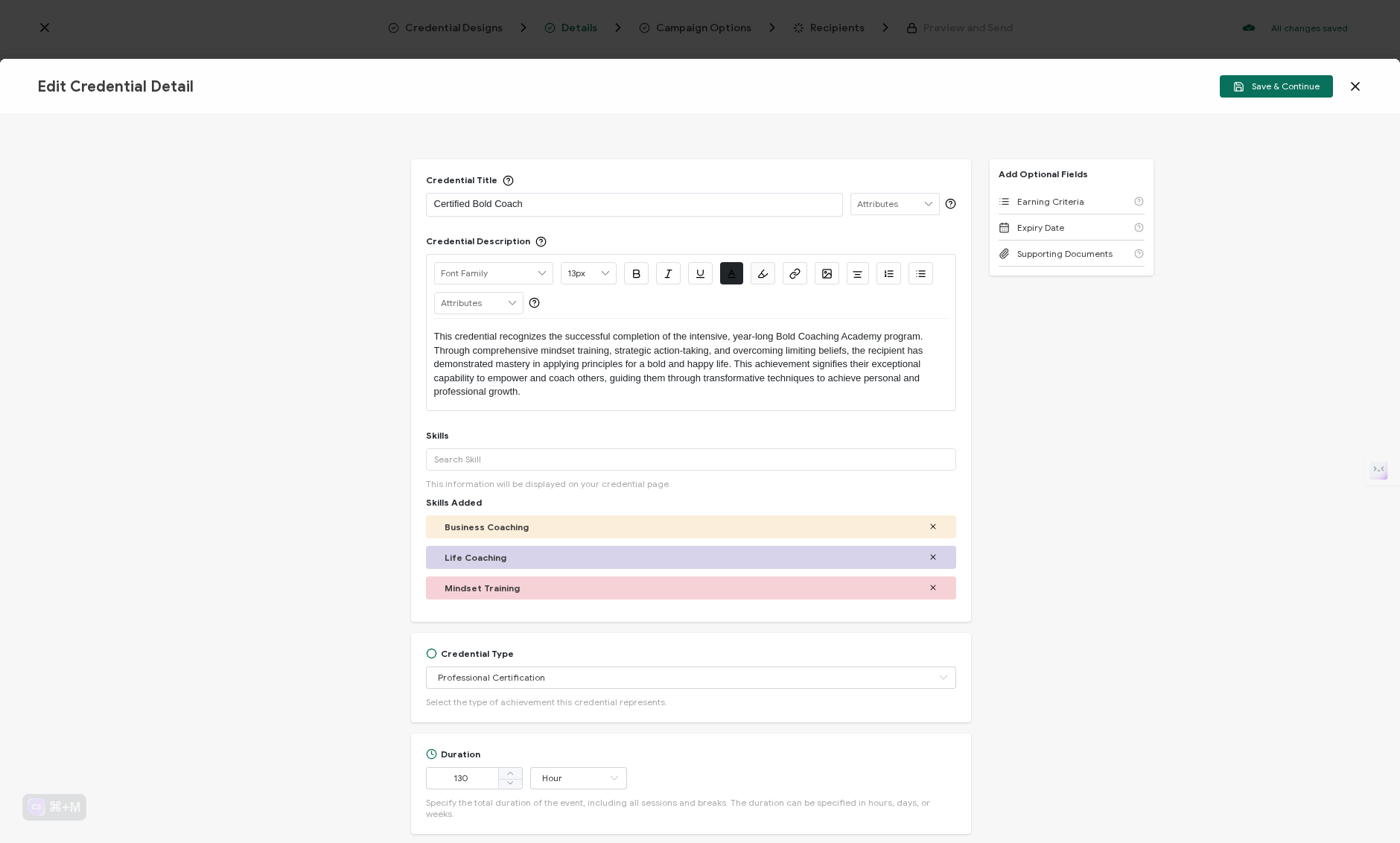
click at [927, 202] on icon at bounding box center [928, 204] width 14 height 21
click at [514, 302] on icon at bounding box center [512, 303] width 14 height 21
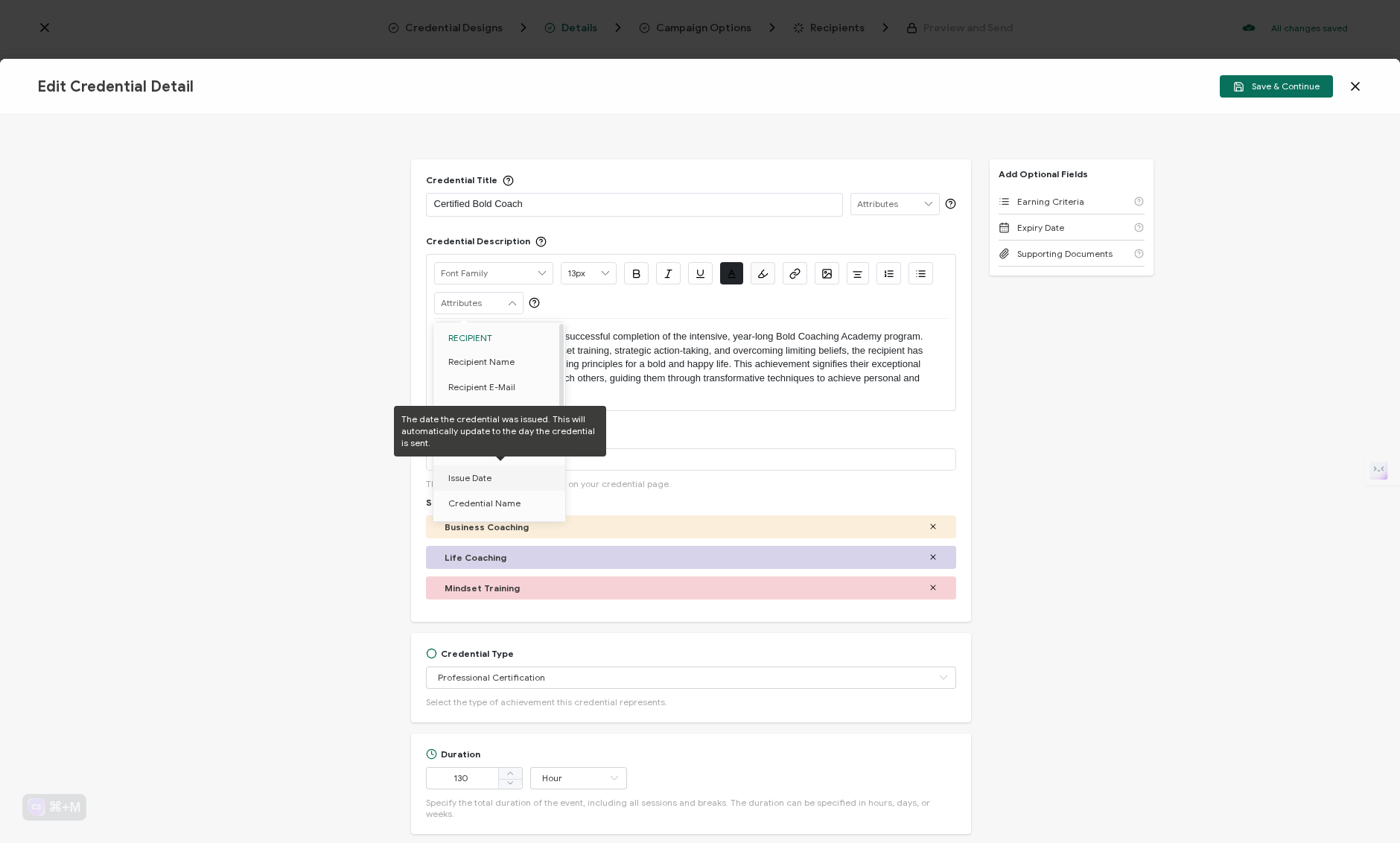
click at [472, 476] on span "Issue Date" at bounding box center [470, 477] width 44 height 25
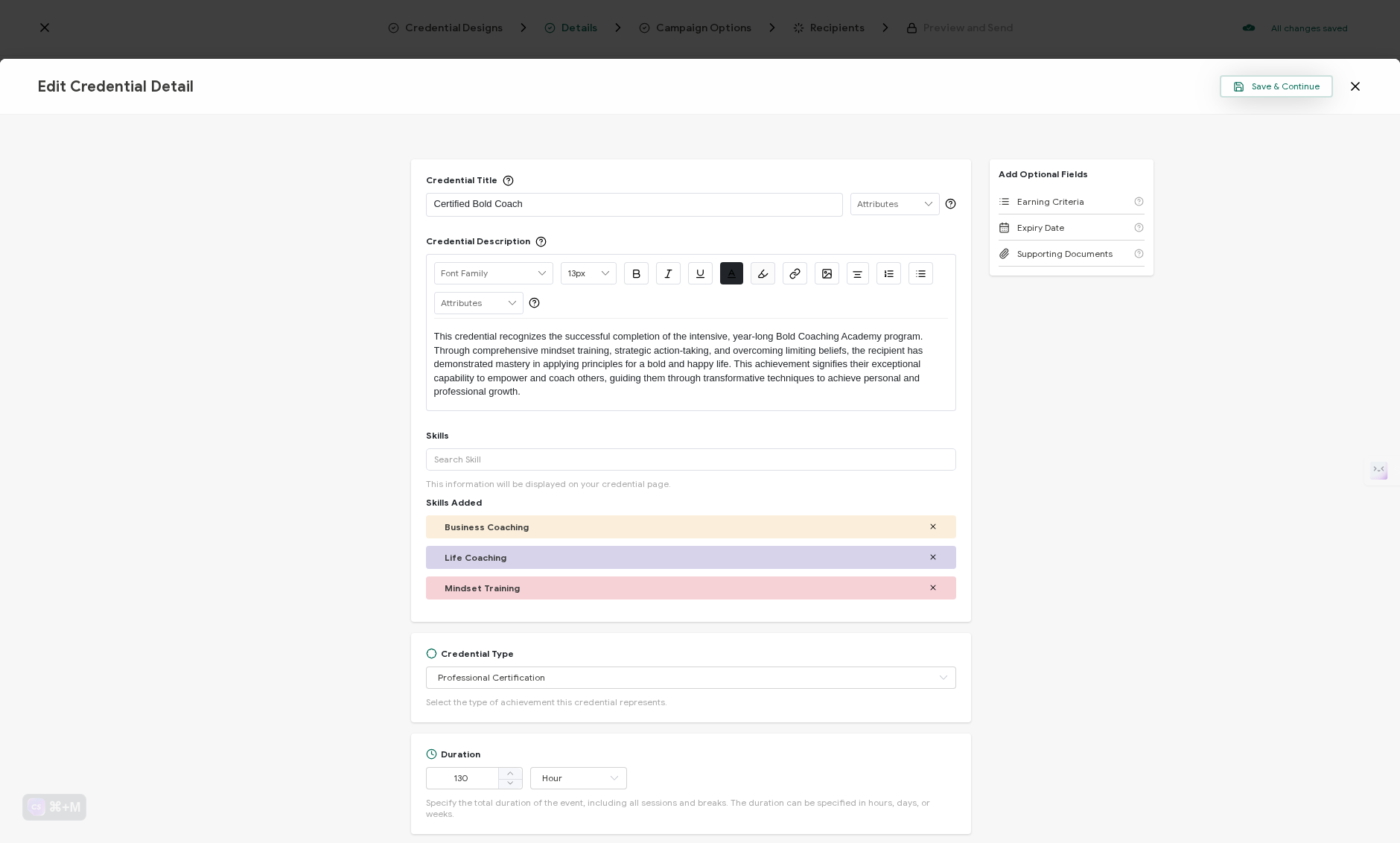
click at [1268, 83] on span "Save & Continue" at bounding box center [1276, 87] width 86 height 11
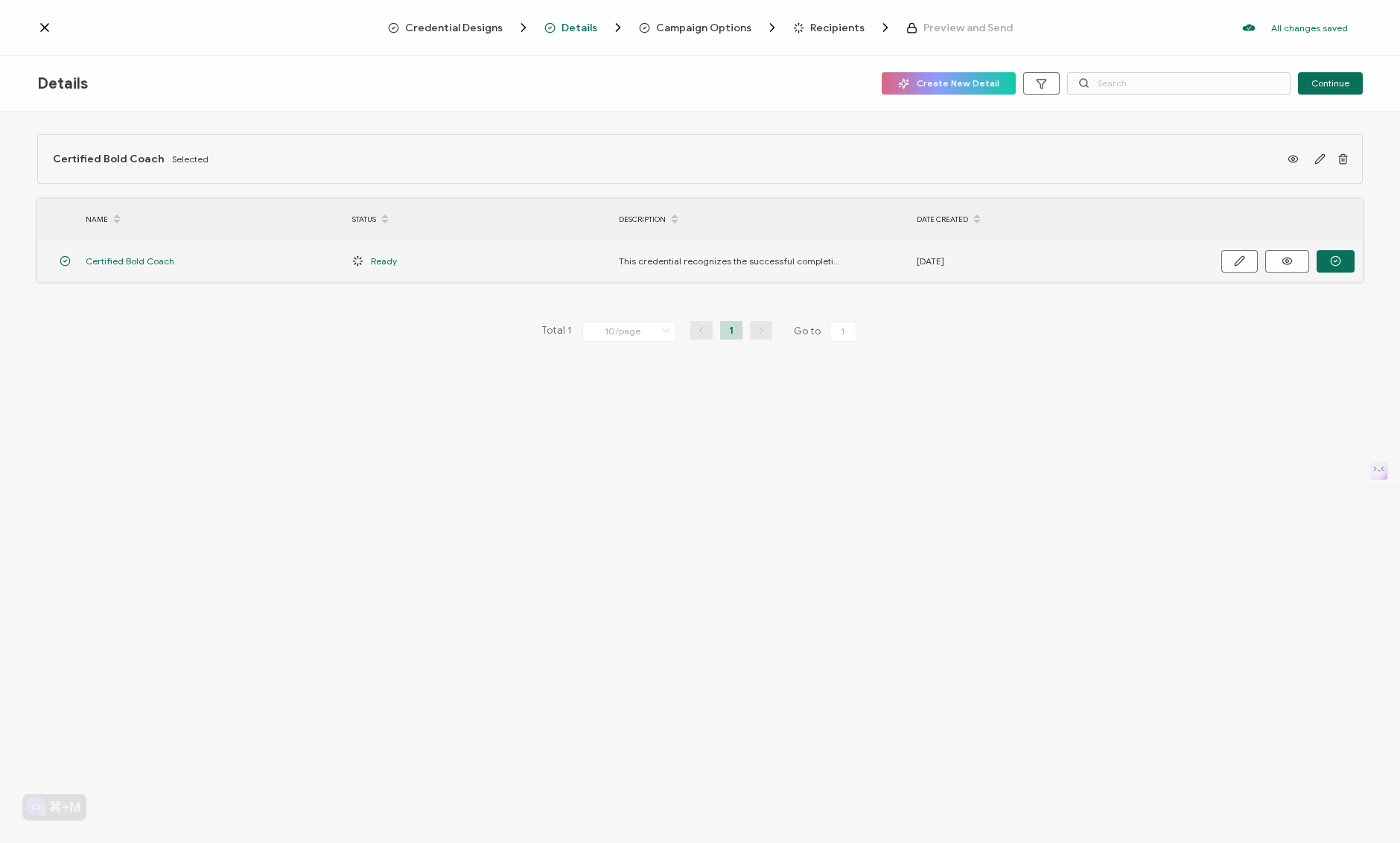
click at [951, 258] on div "[DATE]" at bounding box center [1042, 260] width 267 height 17
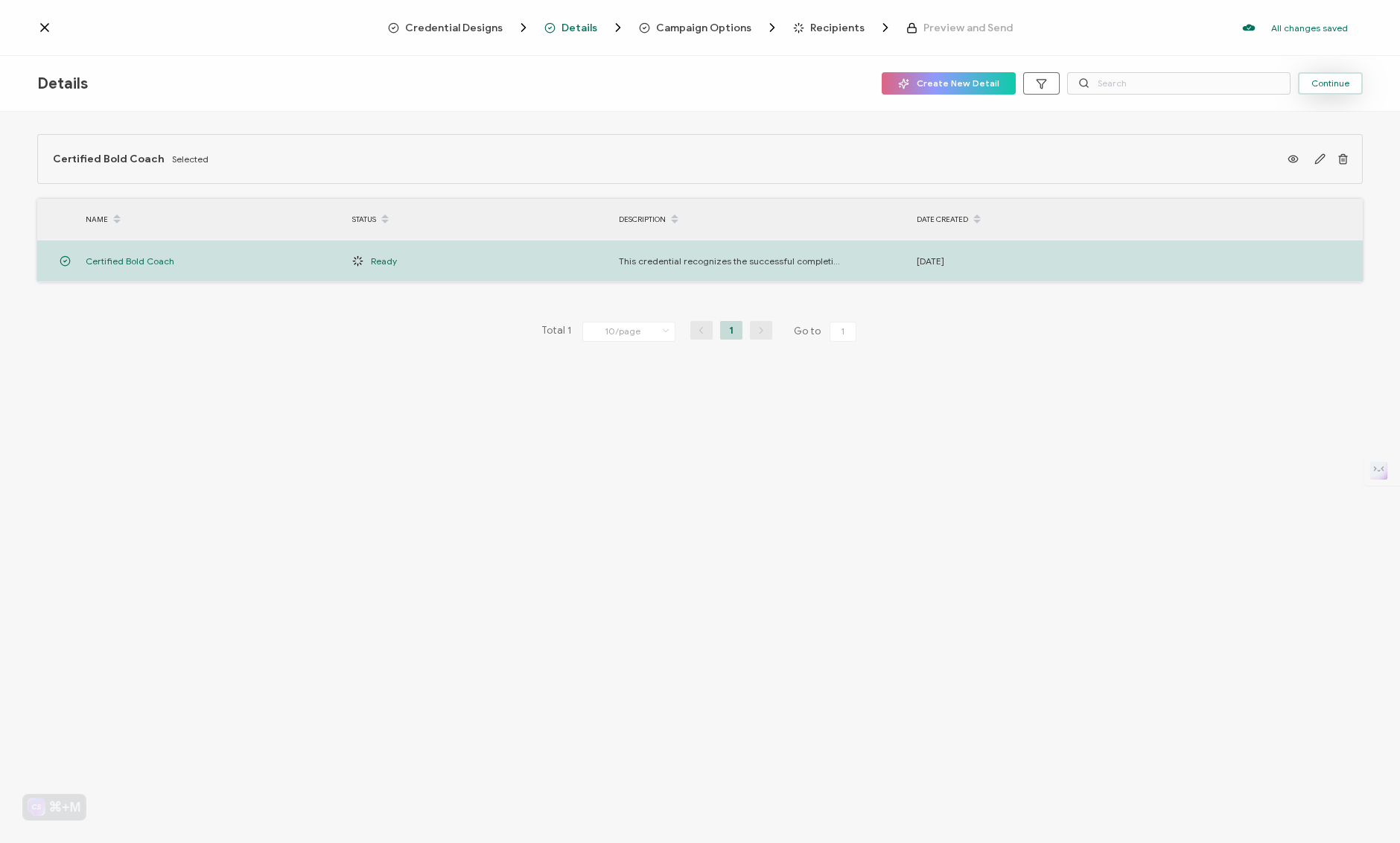
click at [1327, 83] on span "Continue" at bounding box center [1330, 83] width 38 height 9
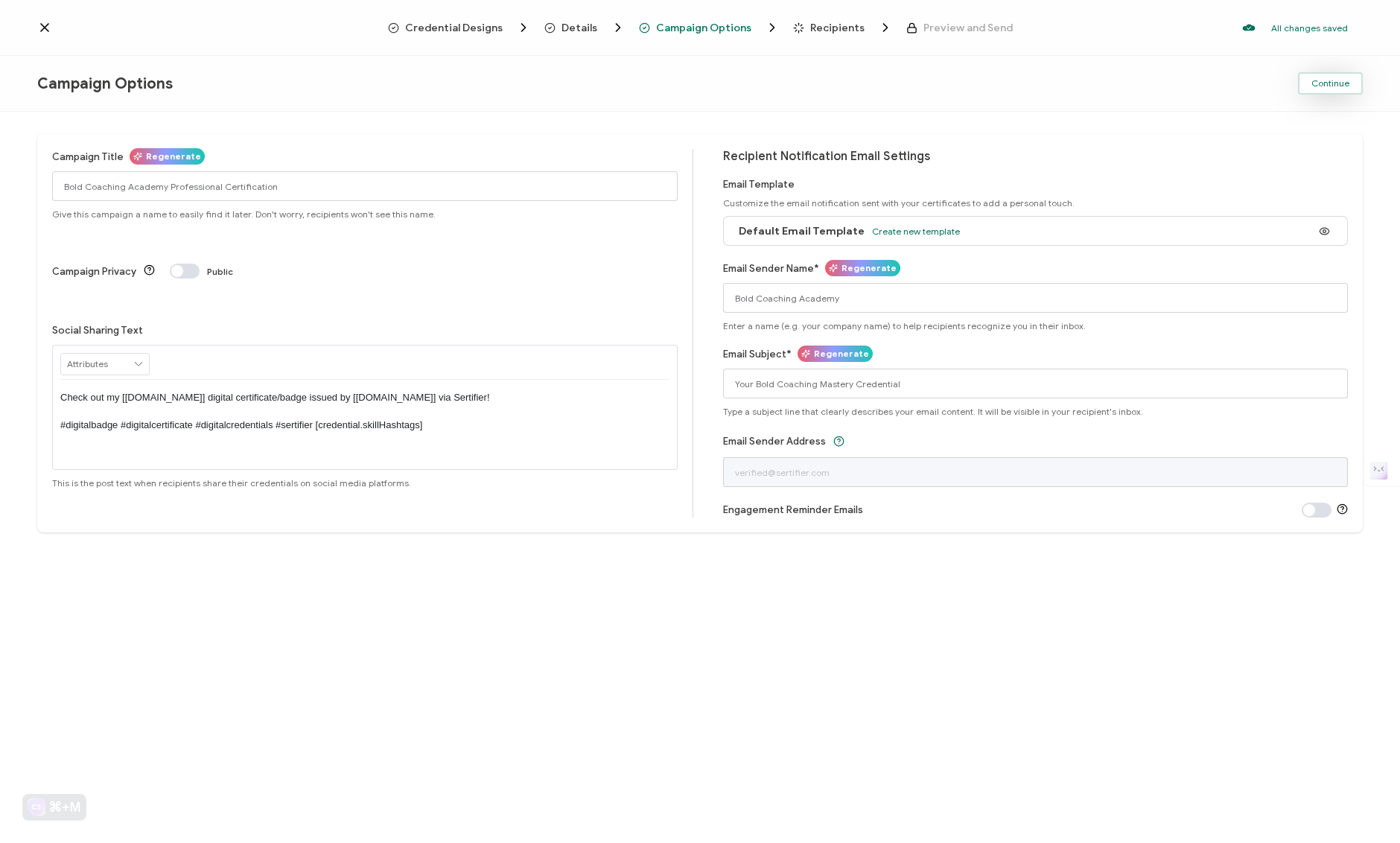
click at [1307, 84] on button "Continue" at bounding box center [1330, 84] width 64 height 23
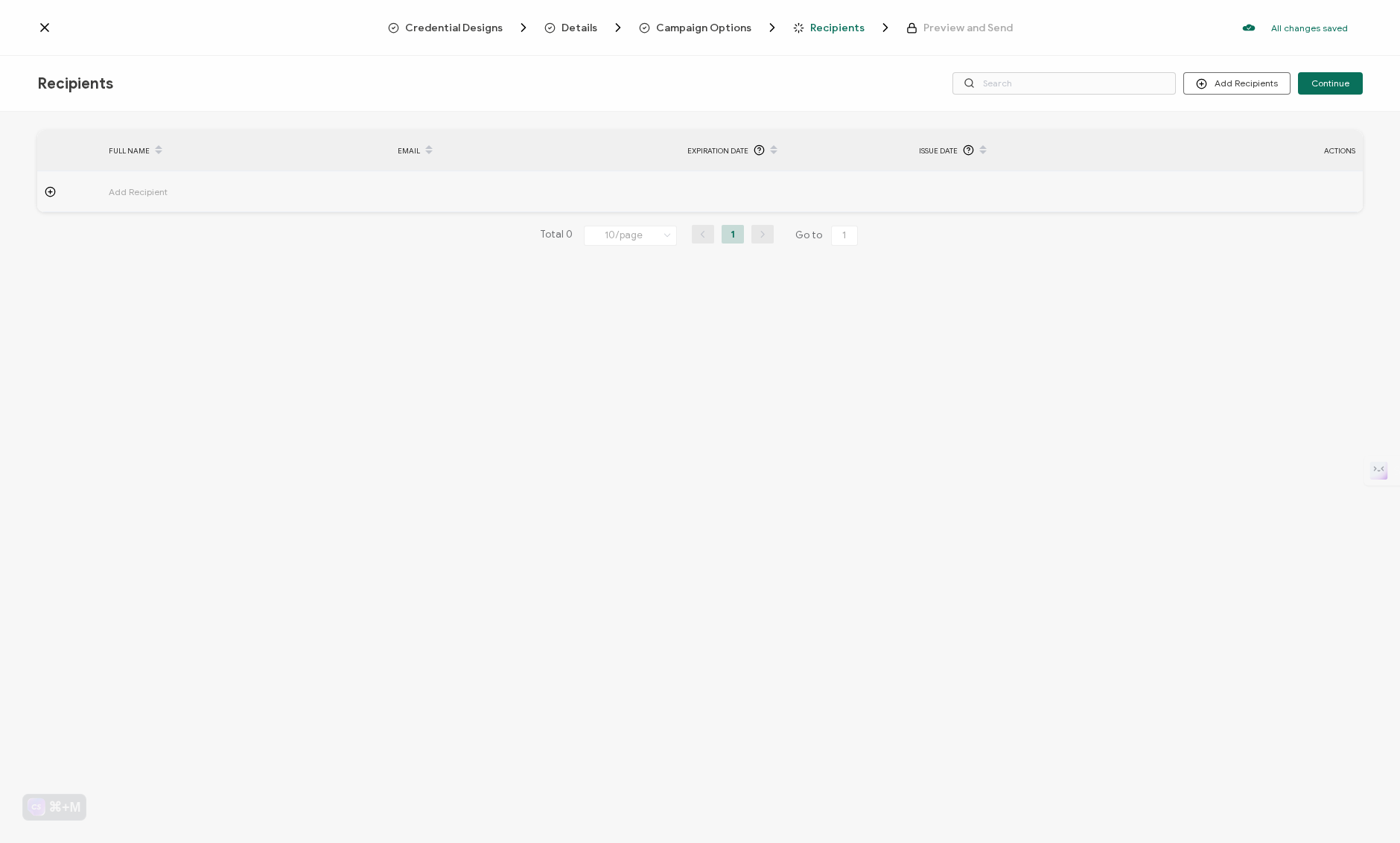
click at [135, 189] on span "Add Recipient" at bounding box center [180, 191] width 142 height 17
click at [54, 192] on circle at bounding box center [50, 192] width 10 height 10
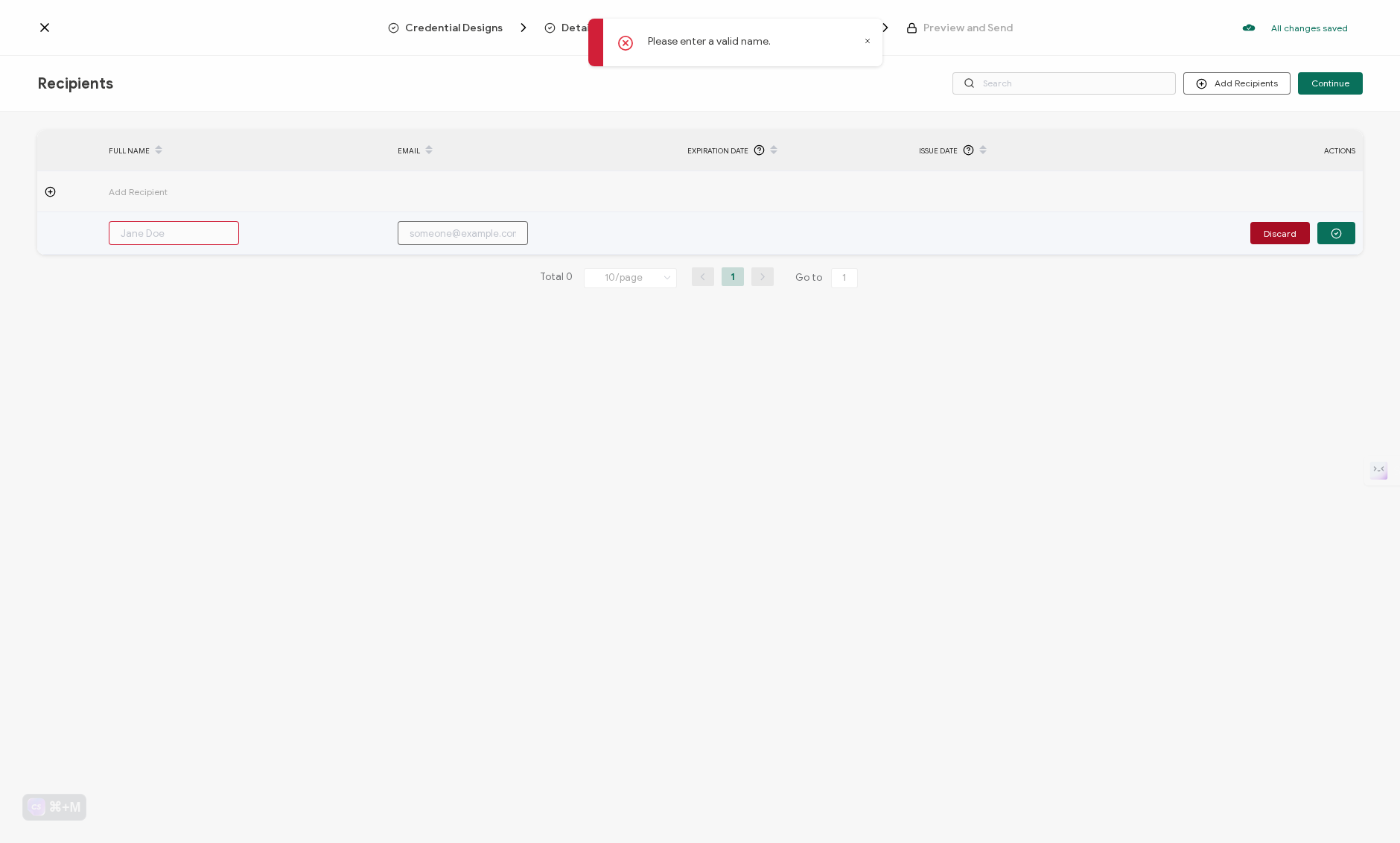
click at [160, 229] on input "text" at bounding box center [174, 233] width 131 height 24
type input "J"
type input "[PERSON_NAME]"
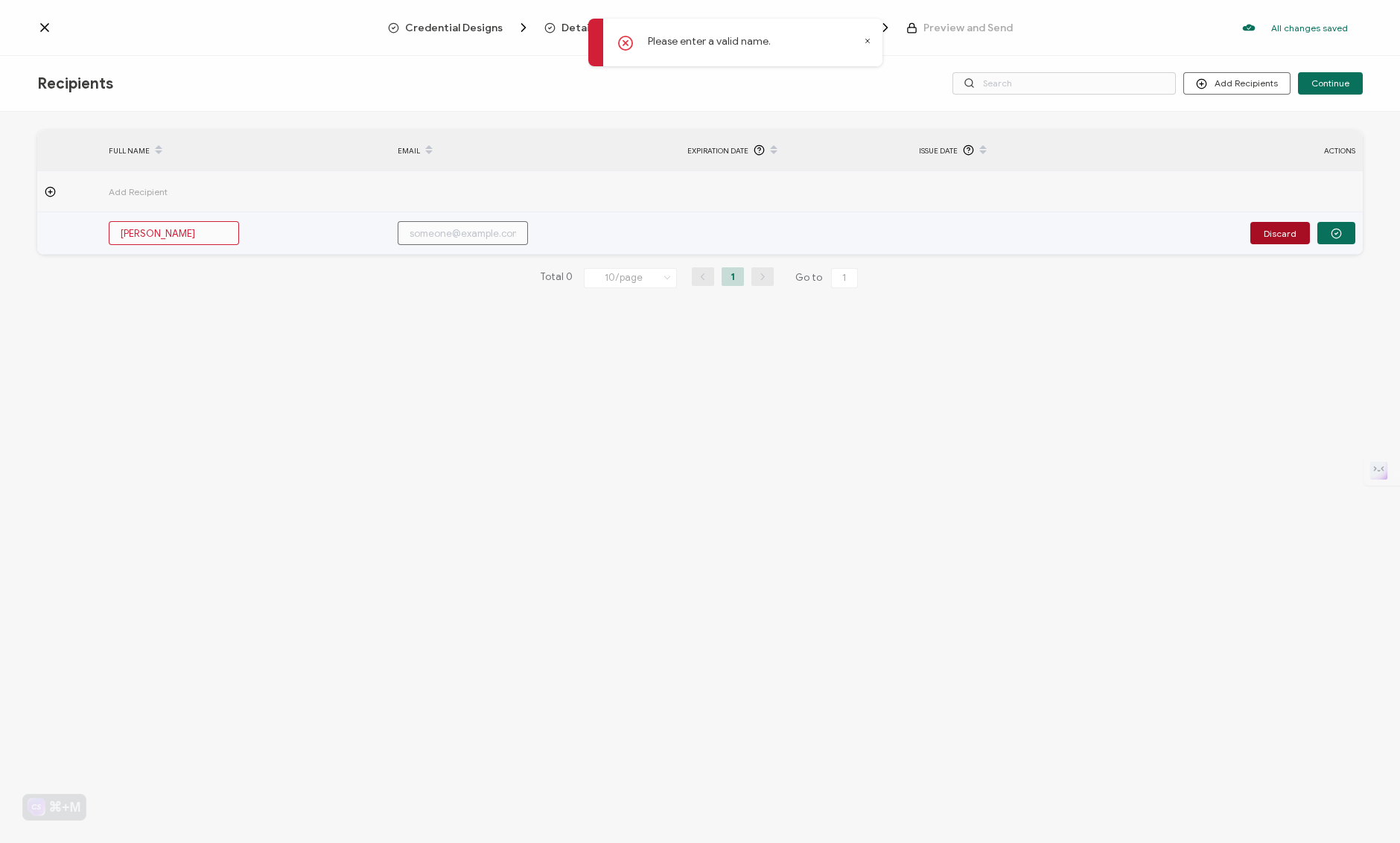
type input "[PERSON_NAME]"
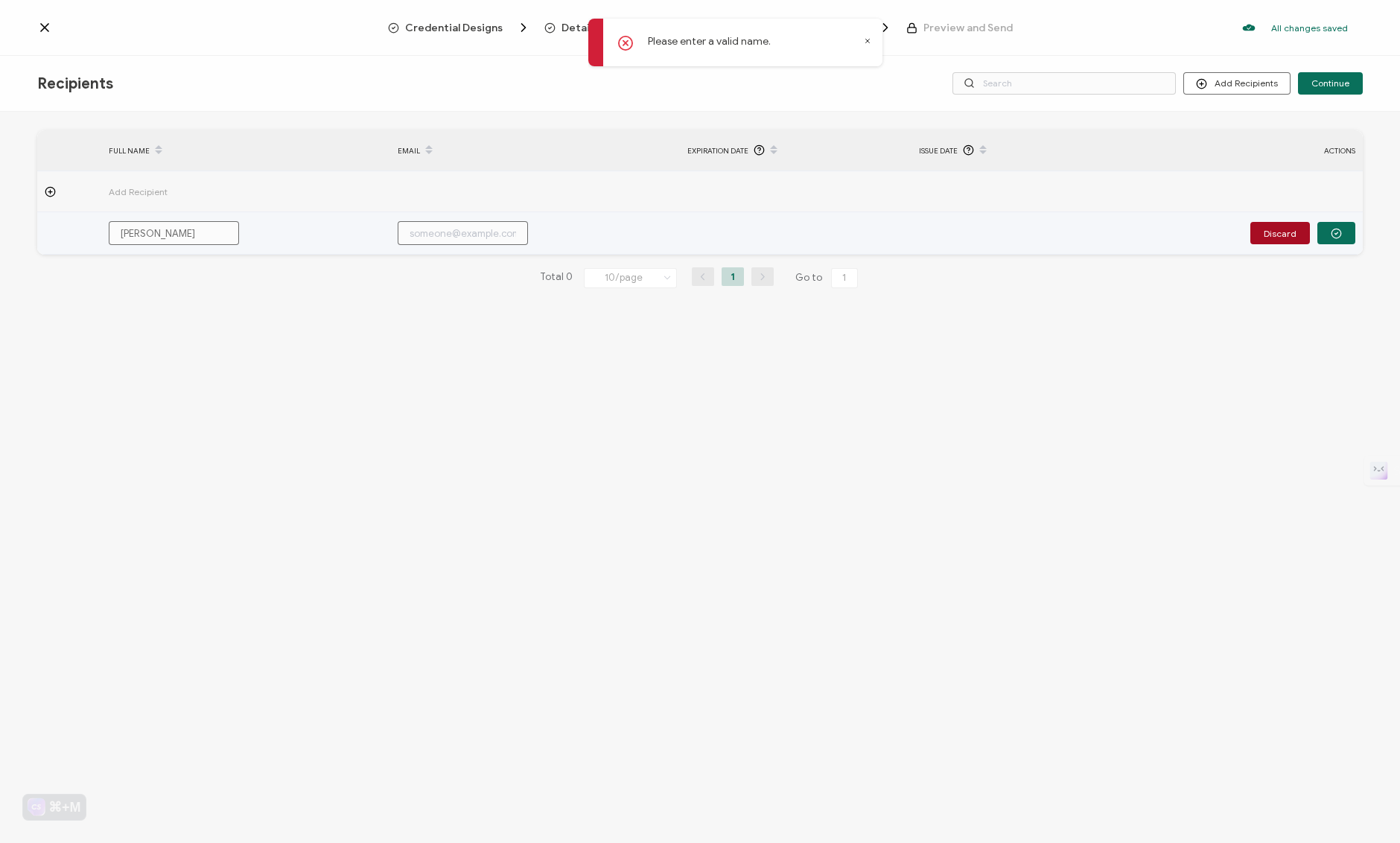
type input "[PERSON_NAME]"
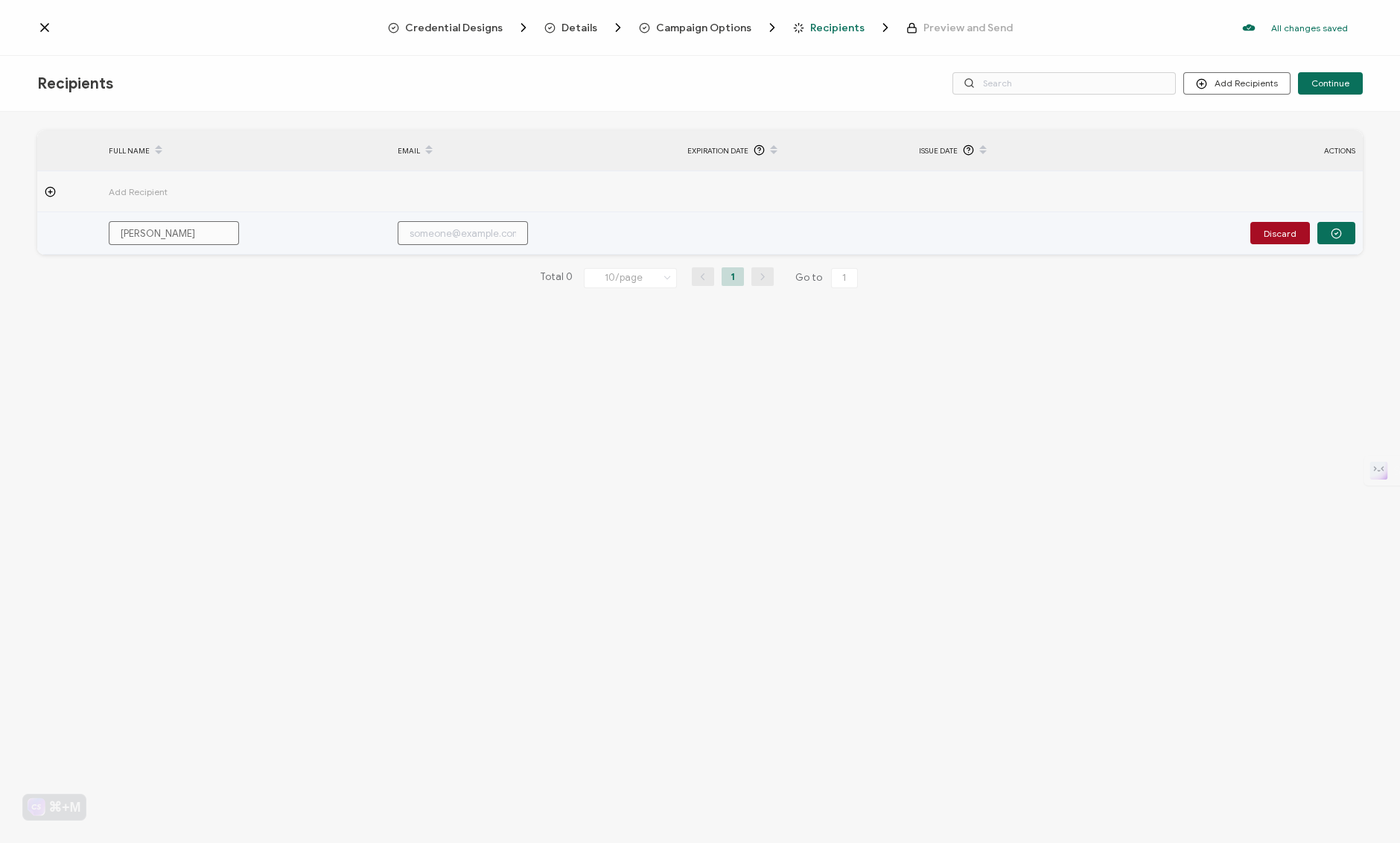
type input "[PERSON_NAME]"
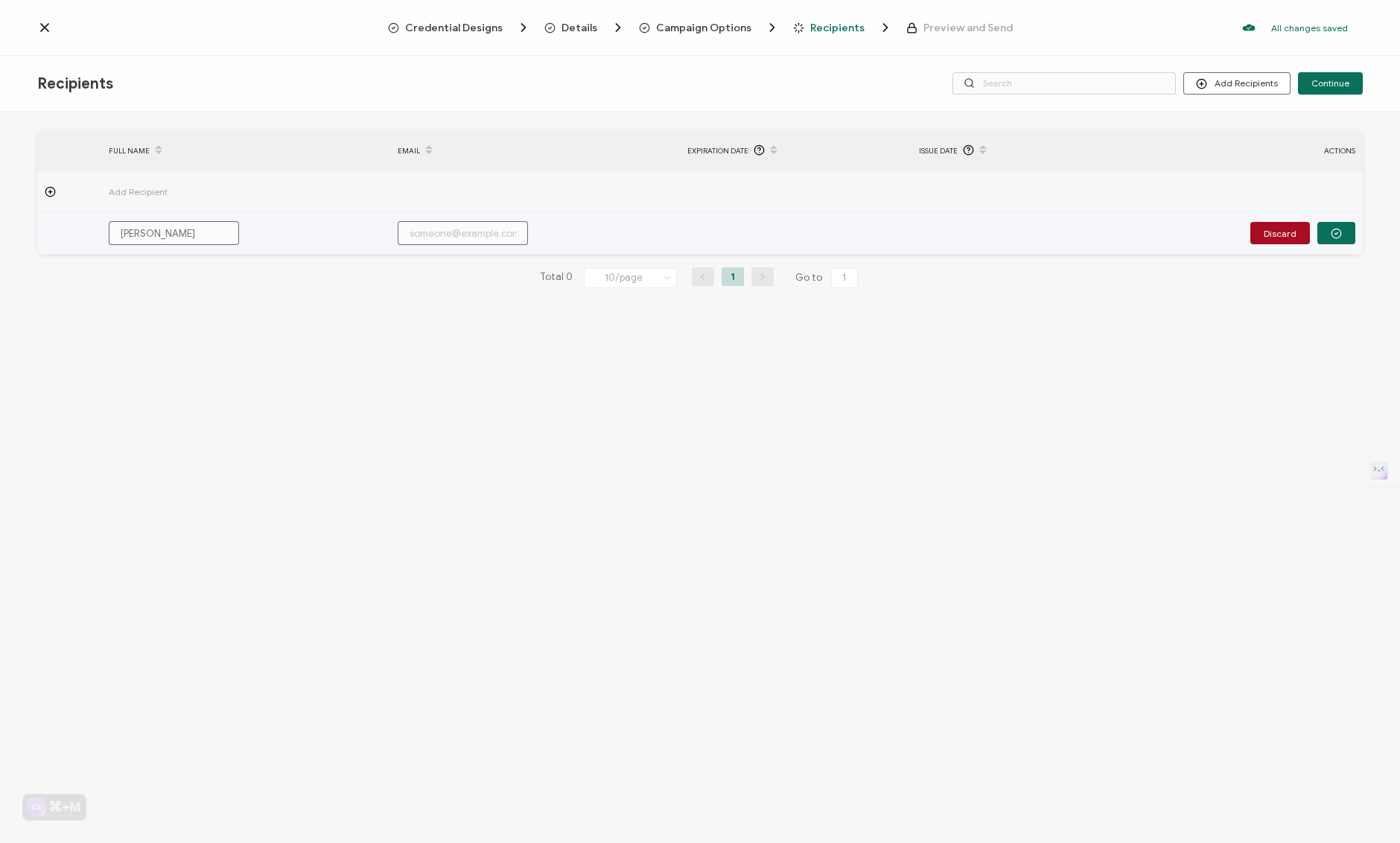
type input "j"
type input "ja"
type input "[PERSON_NAME]"
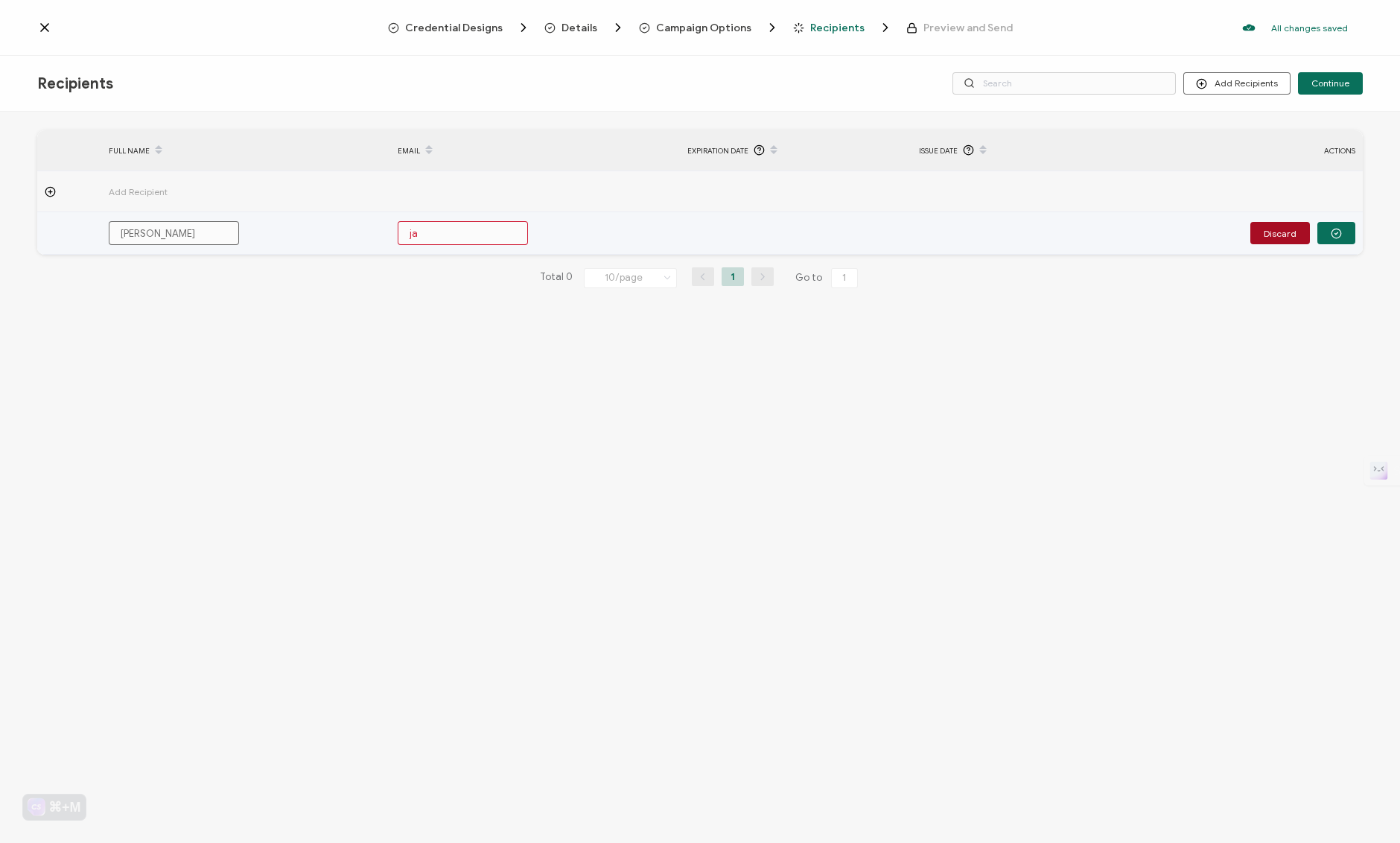
type input "[PERSON_NAME]"
type input "[PERSON_NAME]@"
type input "[PERSON_NAME]@l"
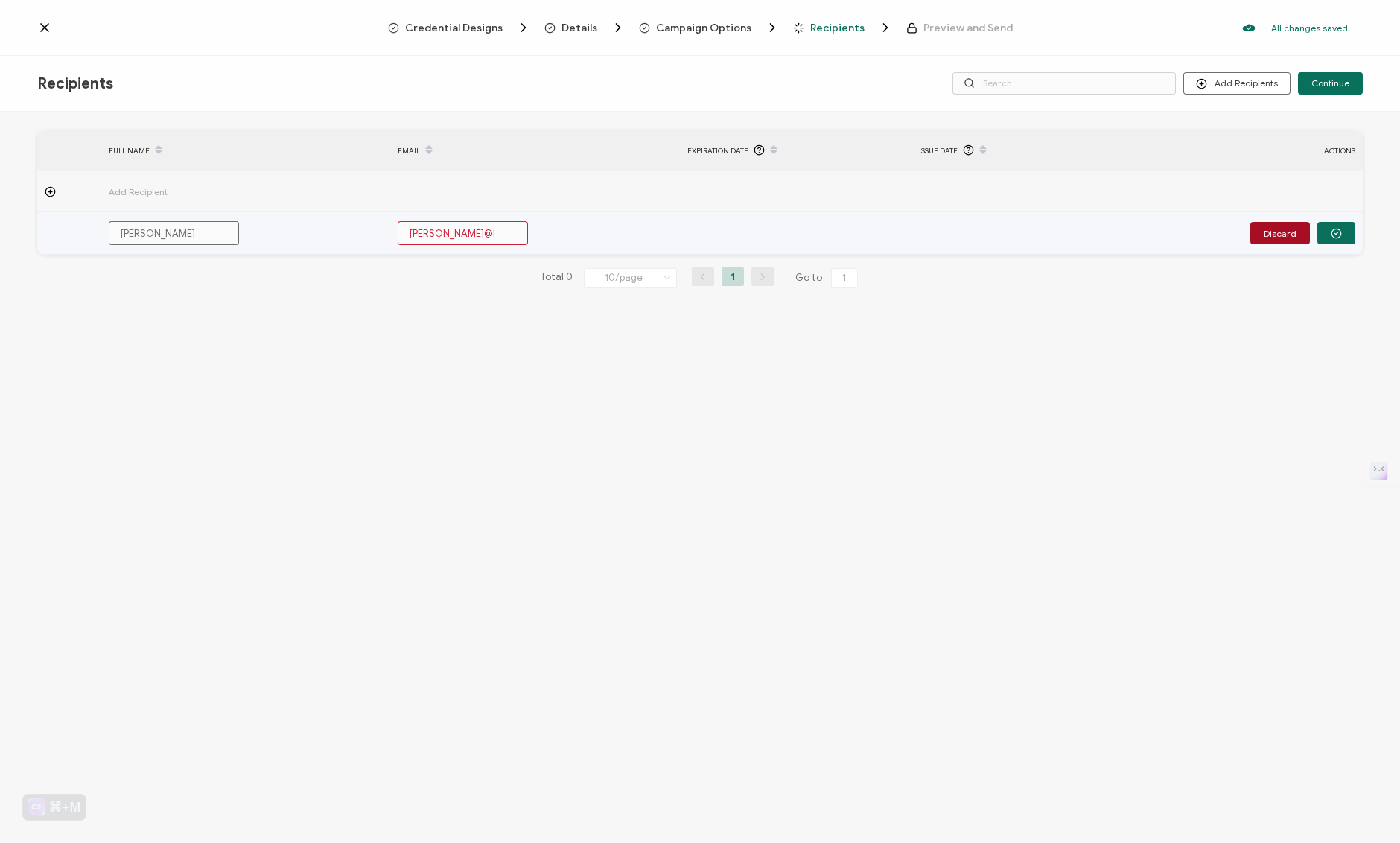
type input "[PERSON_NAME]"
type input "[PERSON_NAME]@lif"
type input "[PERSON_NAME]@life"
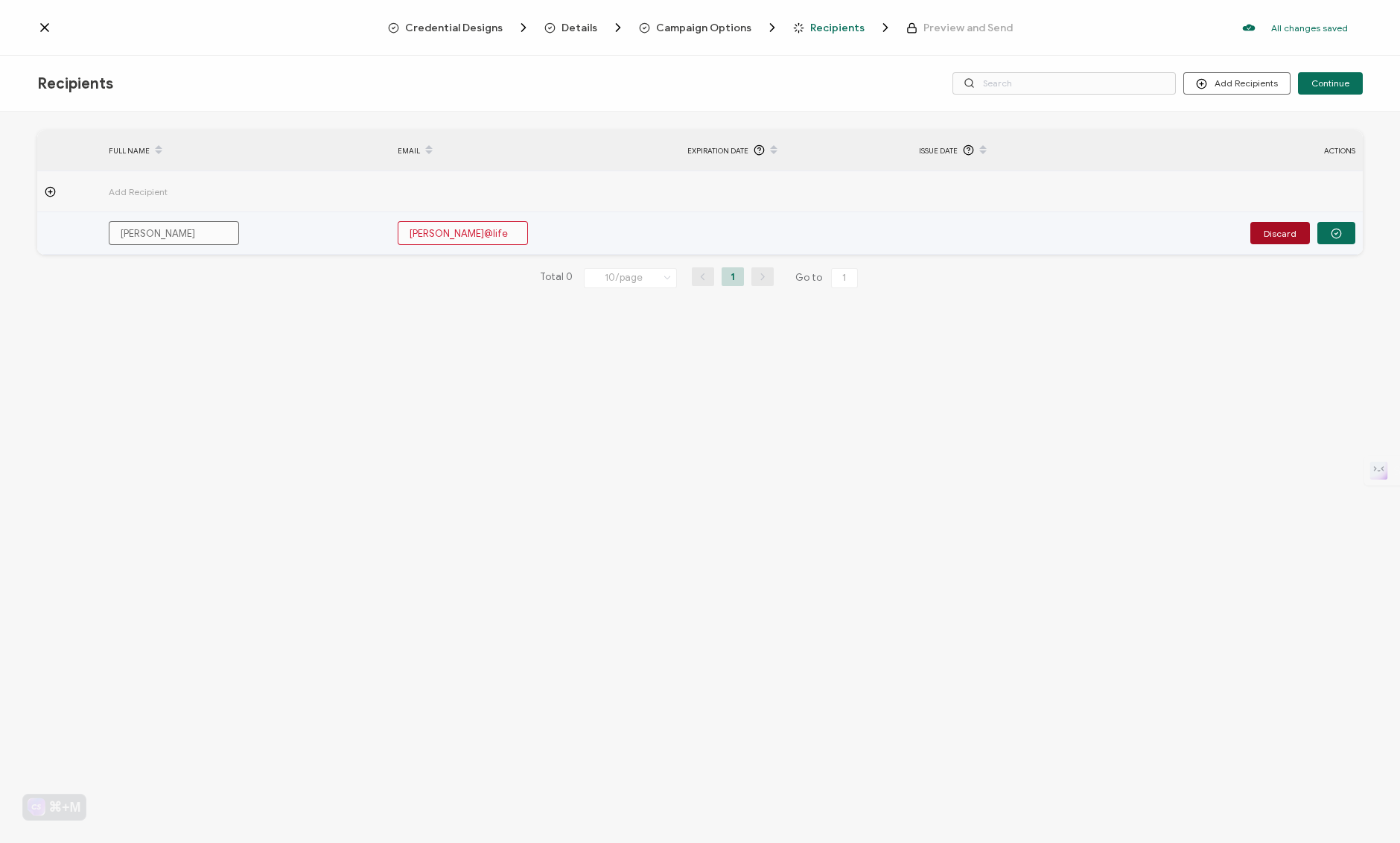
type input "[PERSON_NAME]@life"
type input "[PERSON_NAME]@[PERSON_NAME]"
type input "[PERSON_NAME]@lifene"
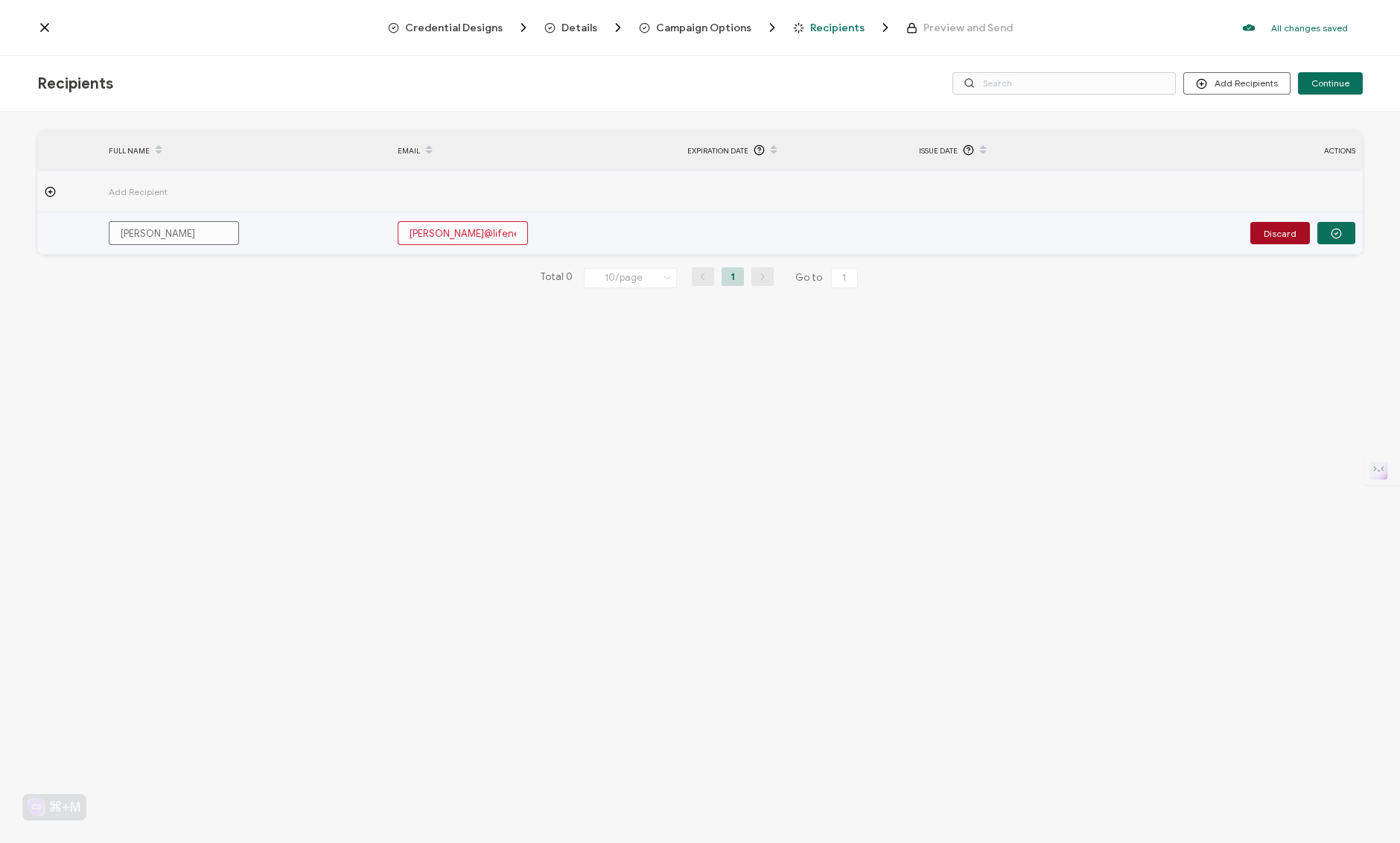
type input "[PERSON_NAME]"
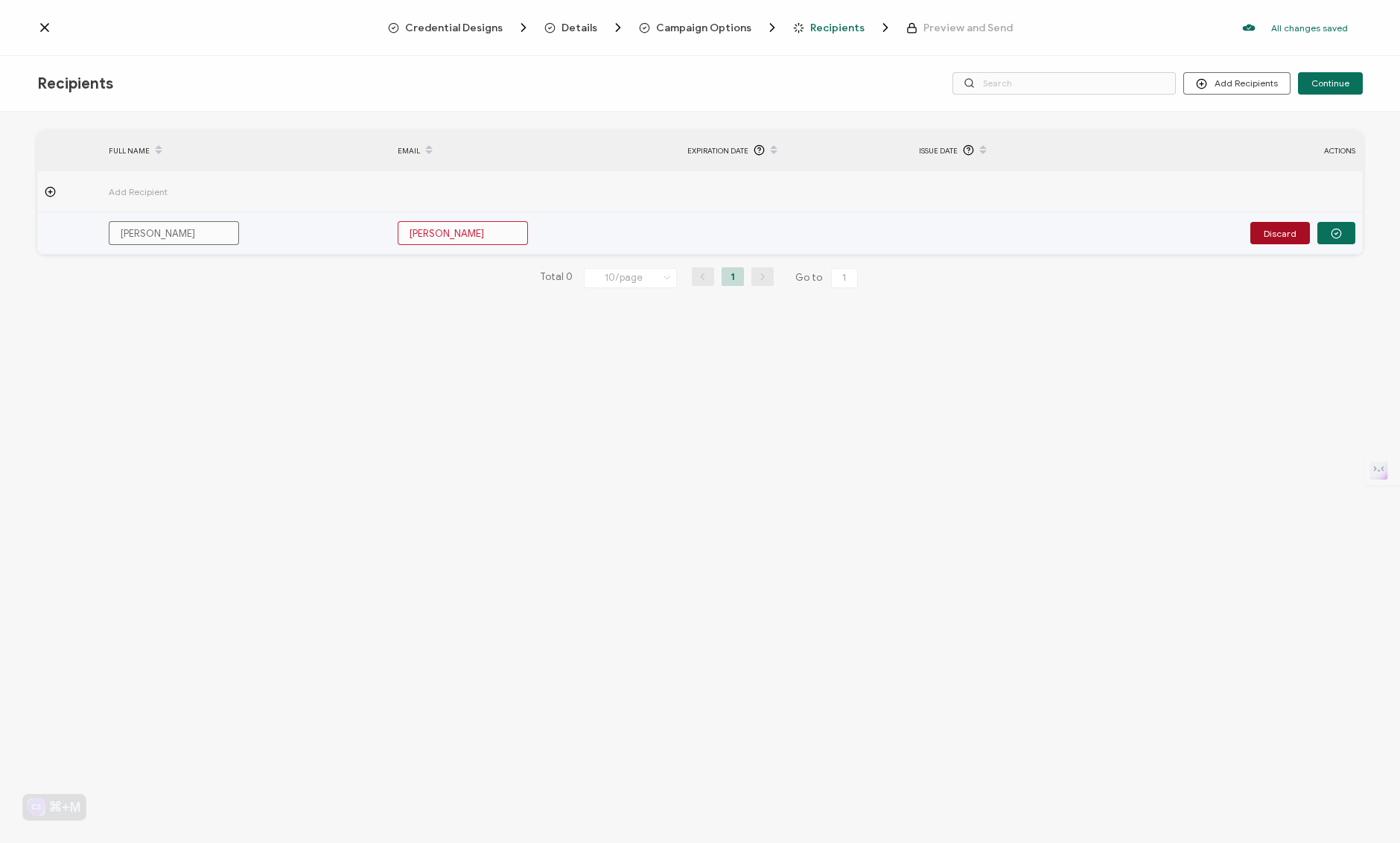
type input "[PERSON_NAME]"
type input "[PERSON_NAME]@lifenextlev"
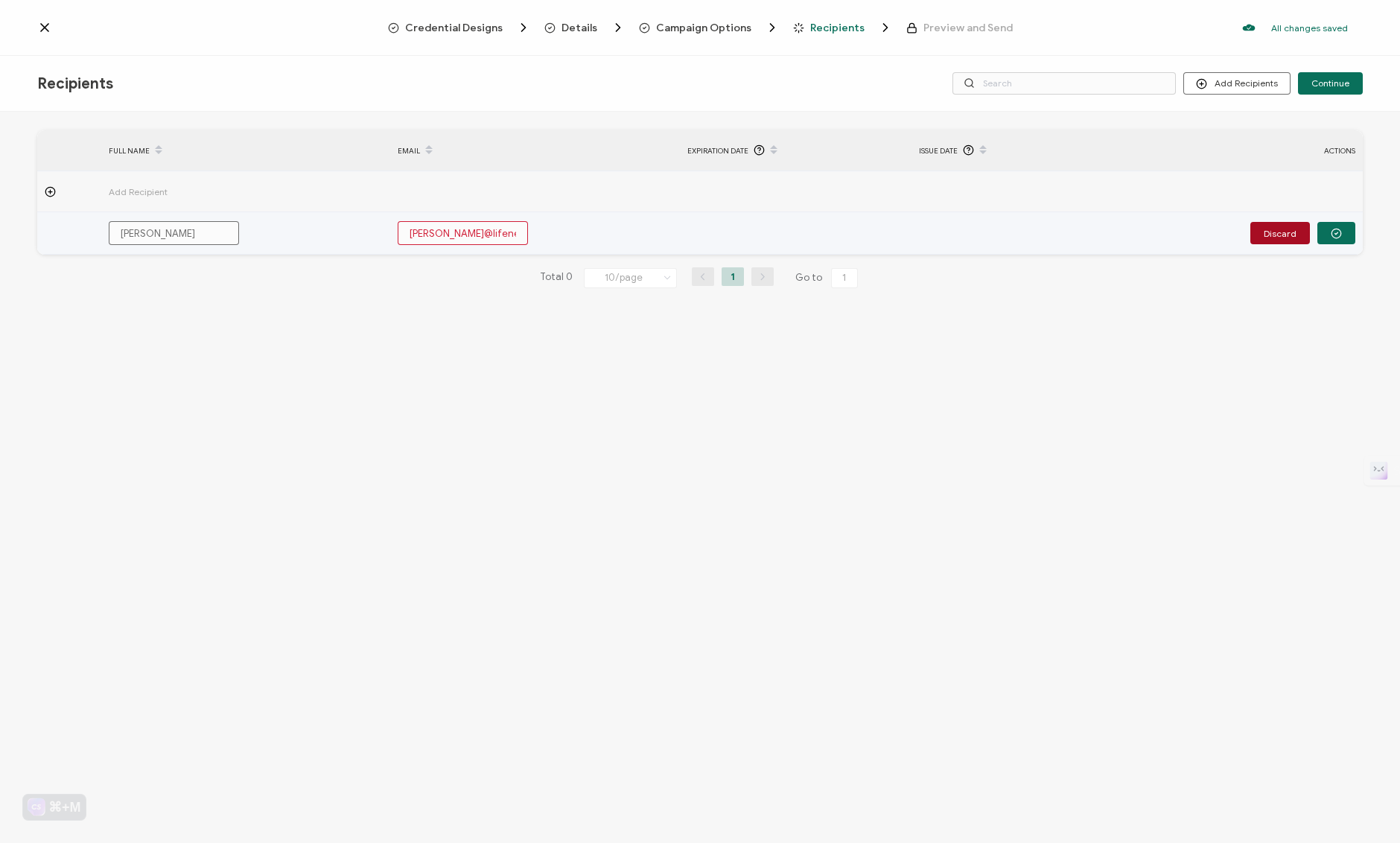
type input "[PERSON_NAME]@lifenextleve"
type input "[PERSON_NAME]"
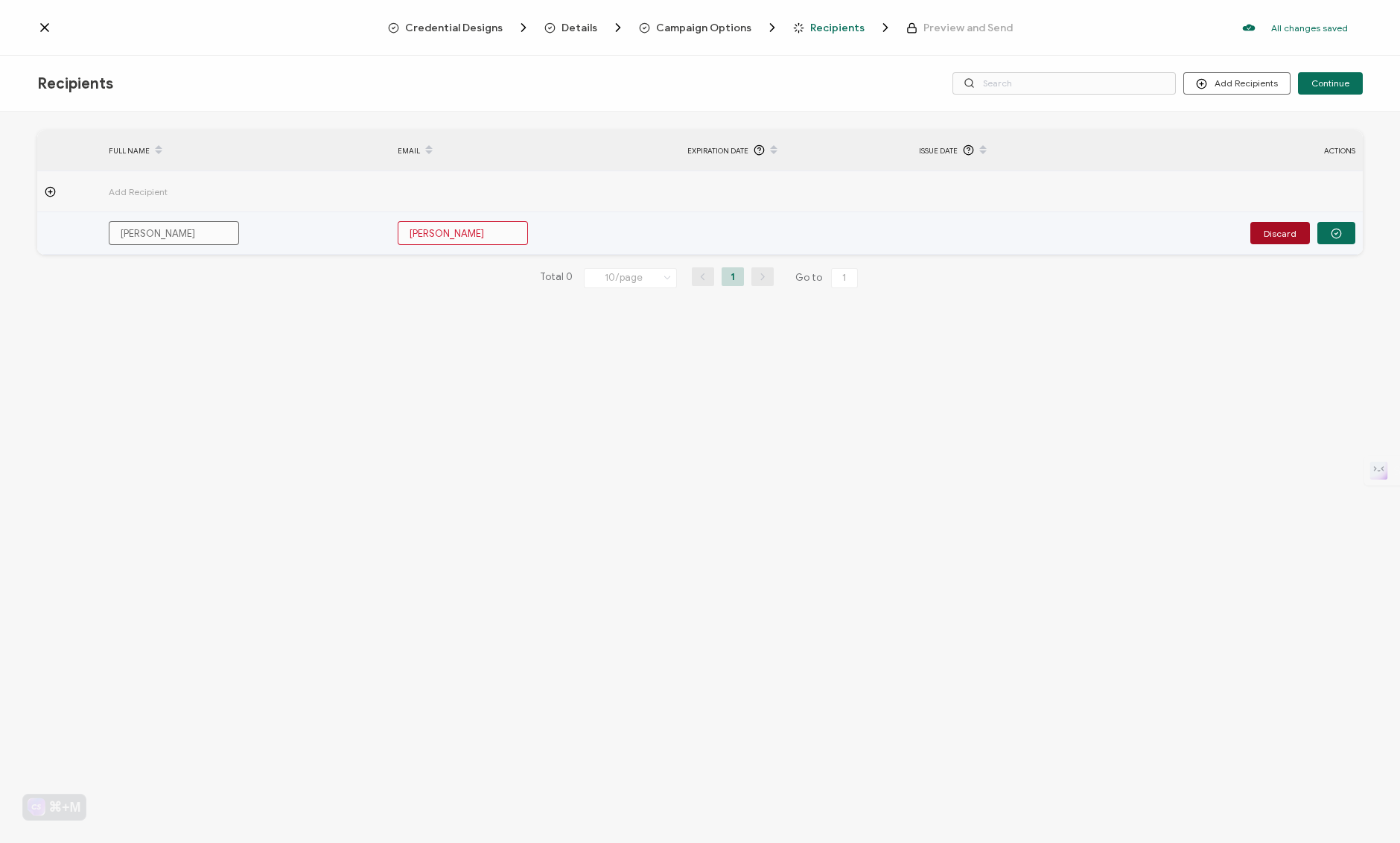
type input "[PERSON_NAME]"
type input "[PERSON_NAME]."
type input "[PERSON_NAME]"
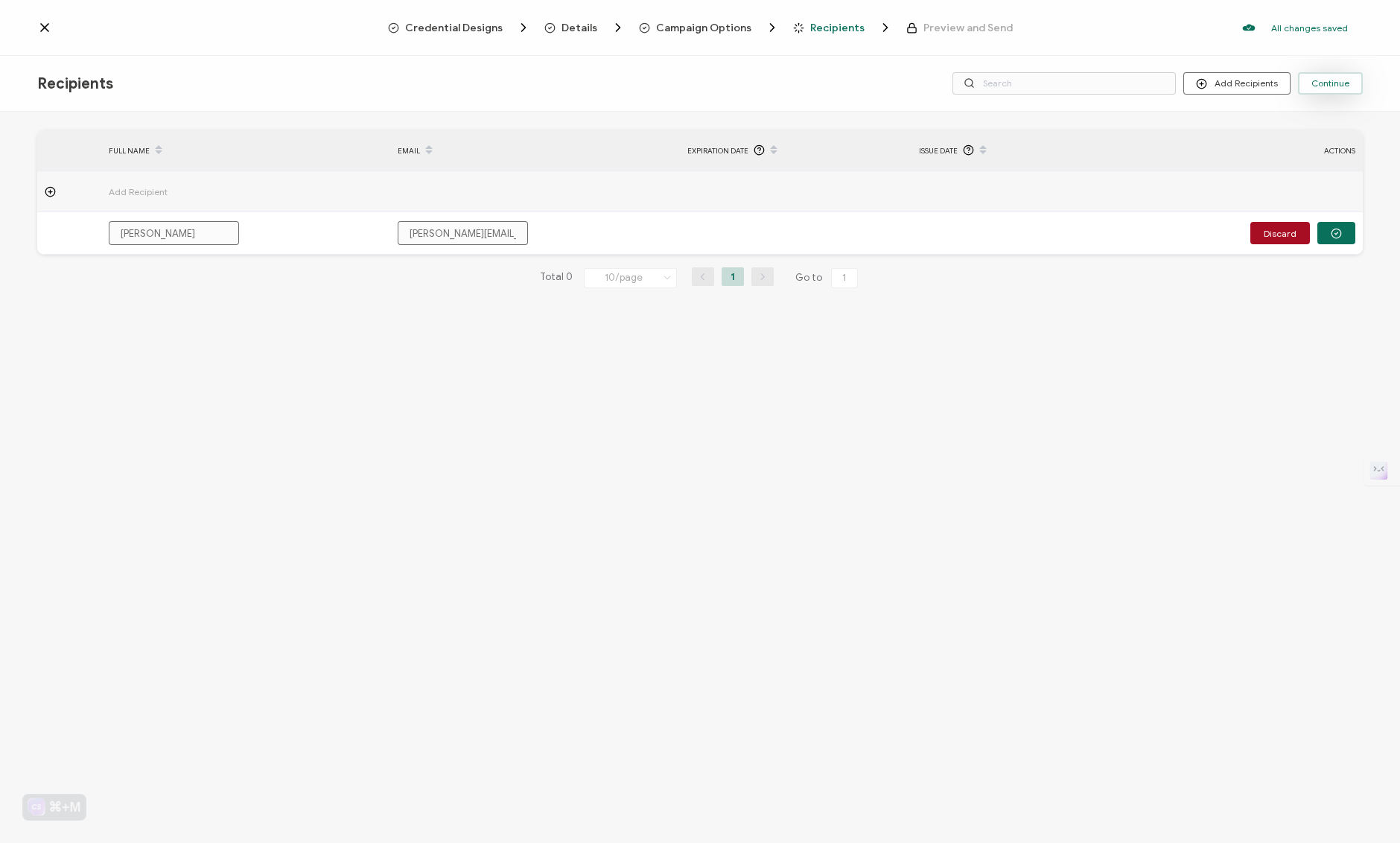
click at [1327, 88] on span "Continue" at bounding box center [1330, 83] width 38 height 9
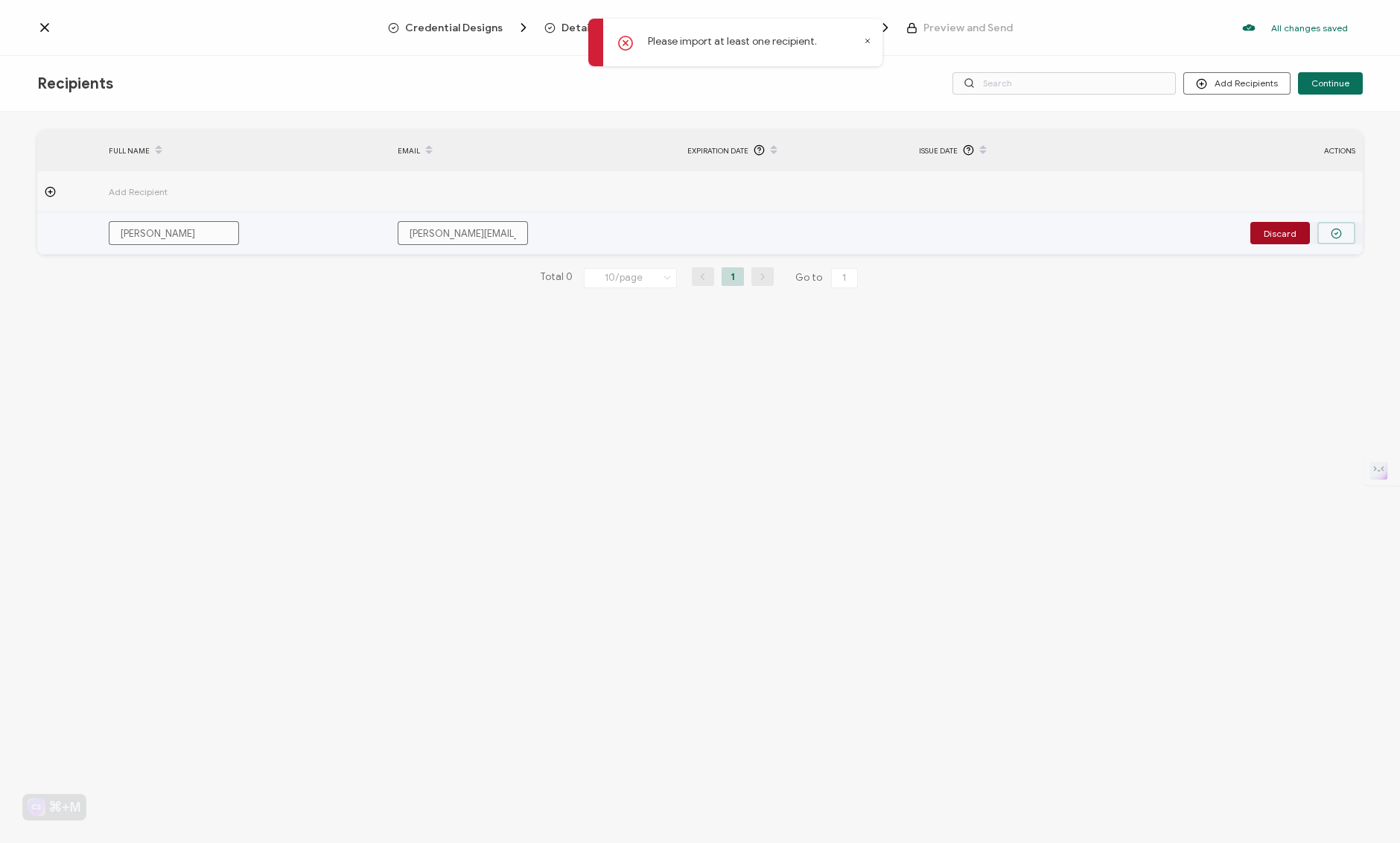
click at [1347, 232] on button "button" at bounding box center [1336, 233] width 38 height 23
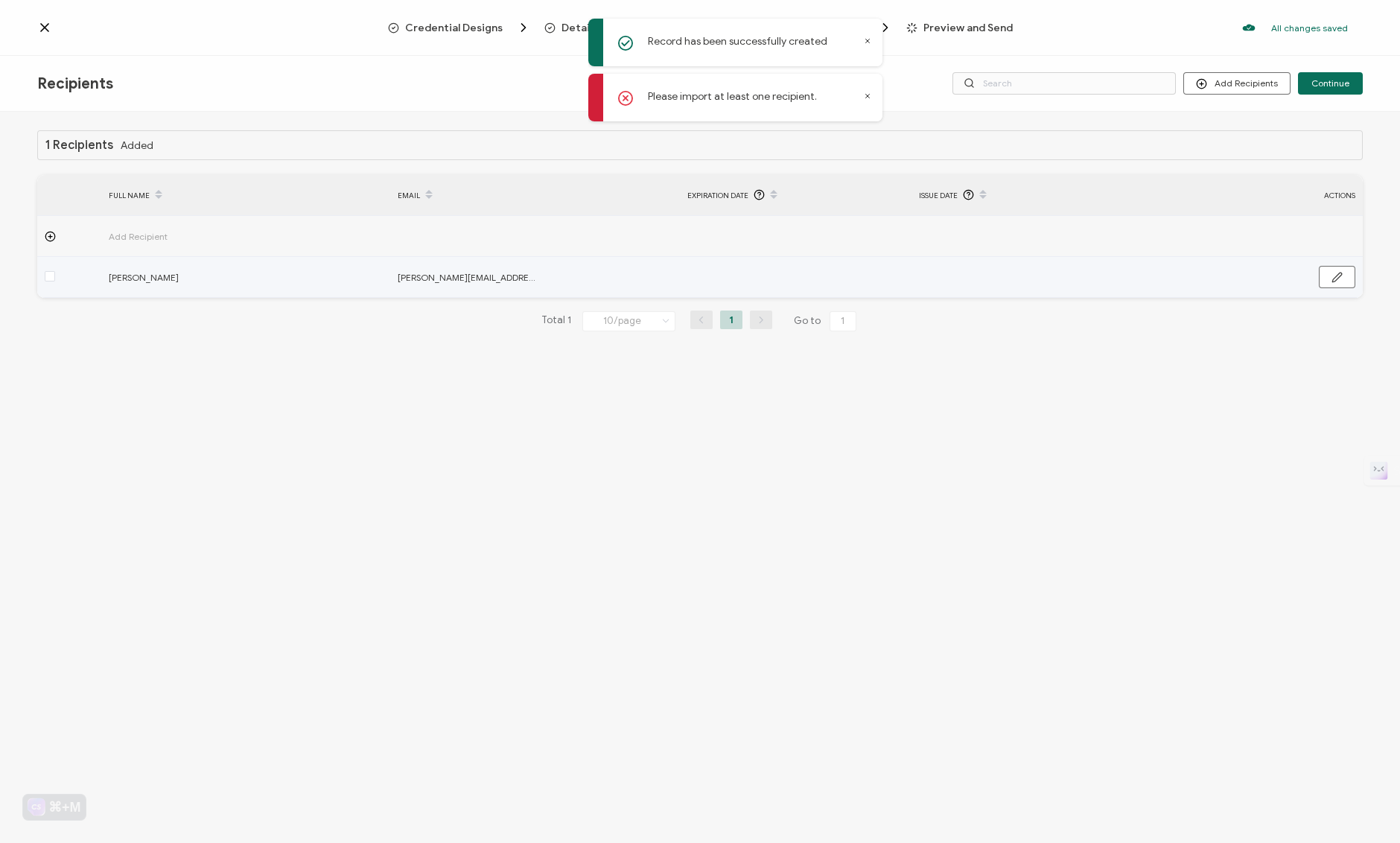
click at [750, 284] on td at bounding box center [796, 277] width 231 height 41
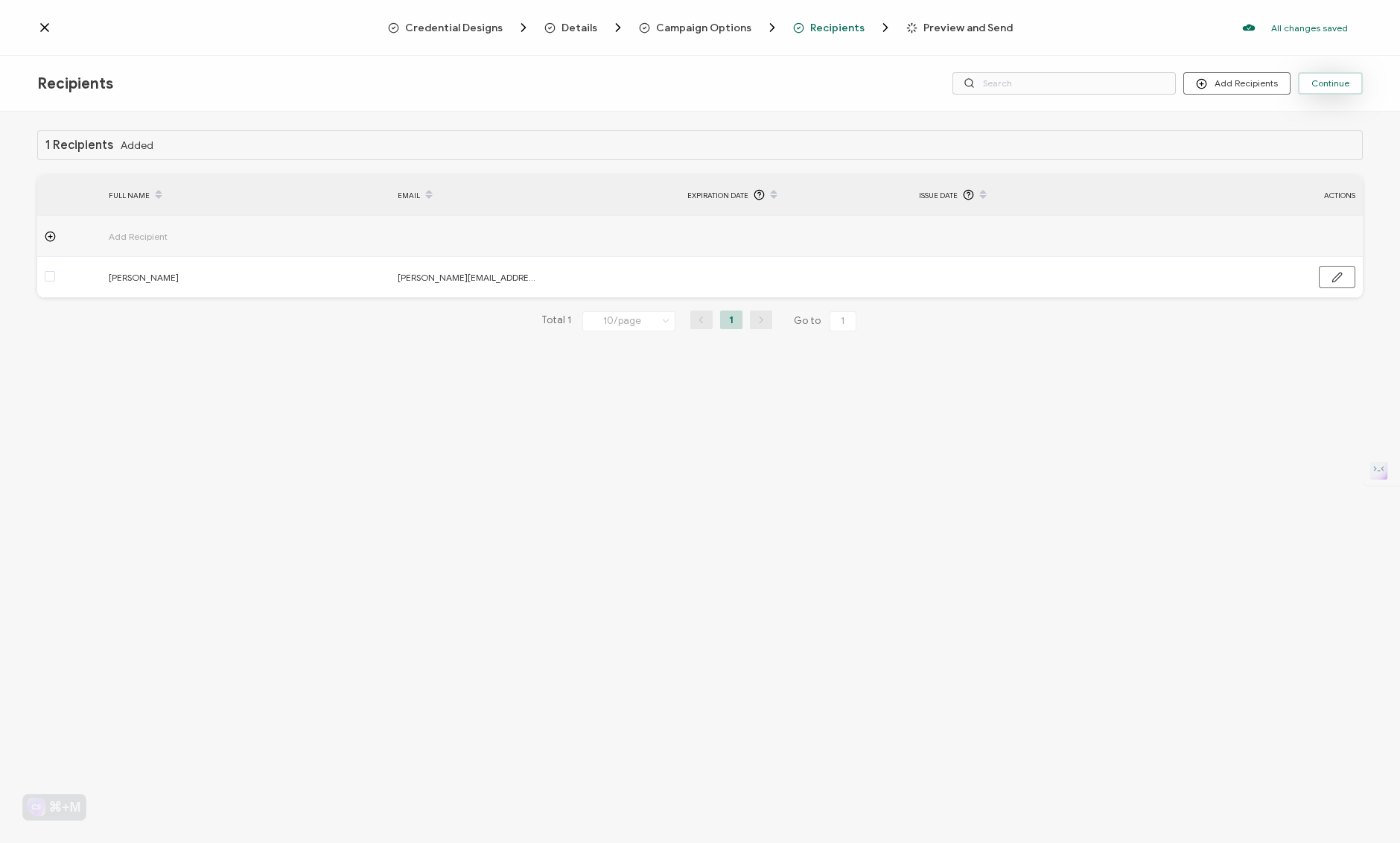
click at [1323, 94] on button "Continue" at bounding box center [1330, 84] width 64 height 23
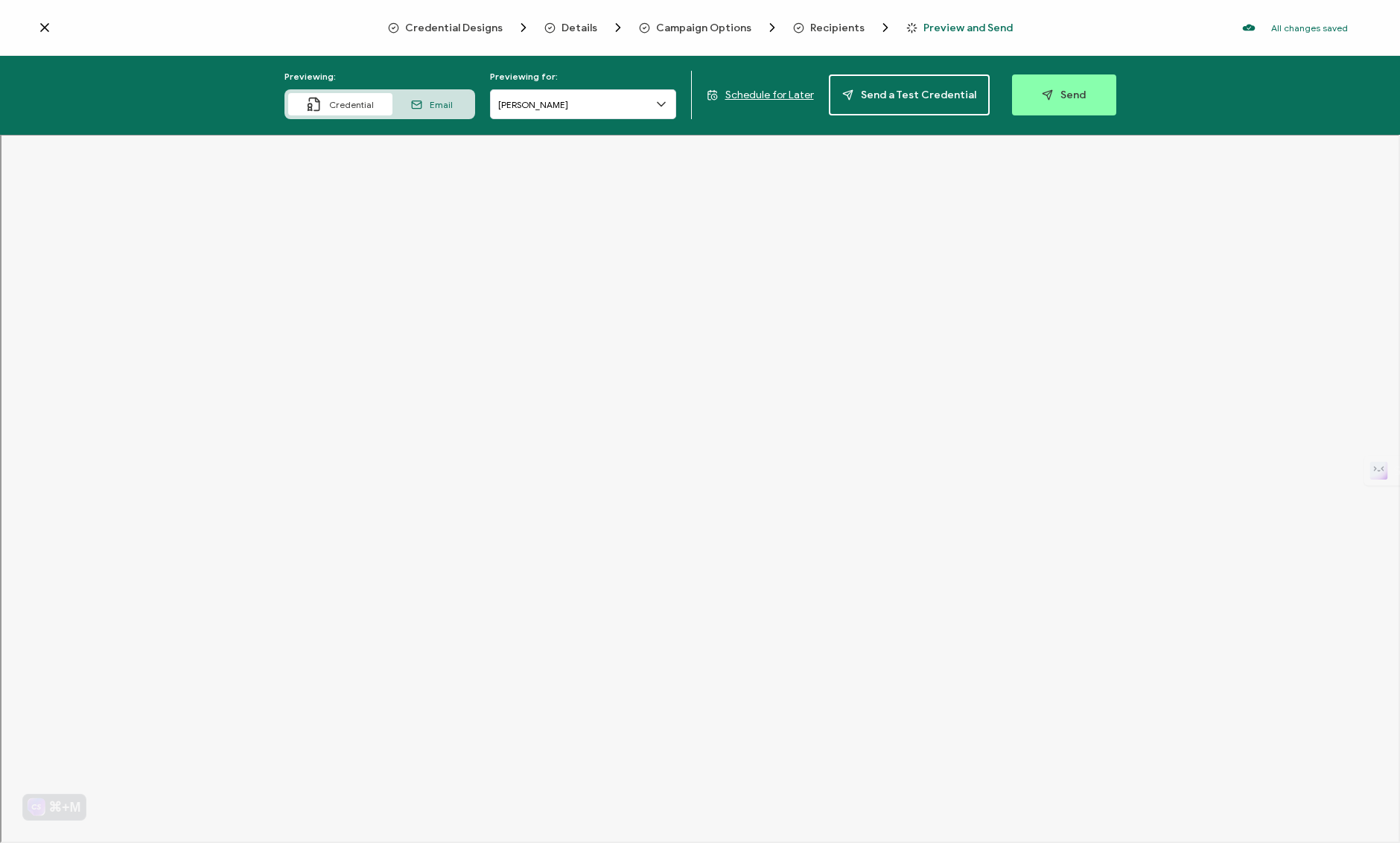
click at [592, 27] on span "Details" at bounding box center [580, 28] width 35 height 11
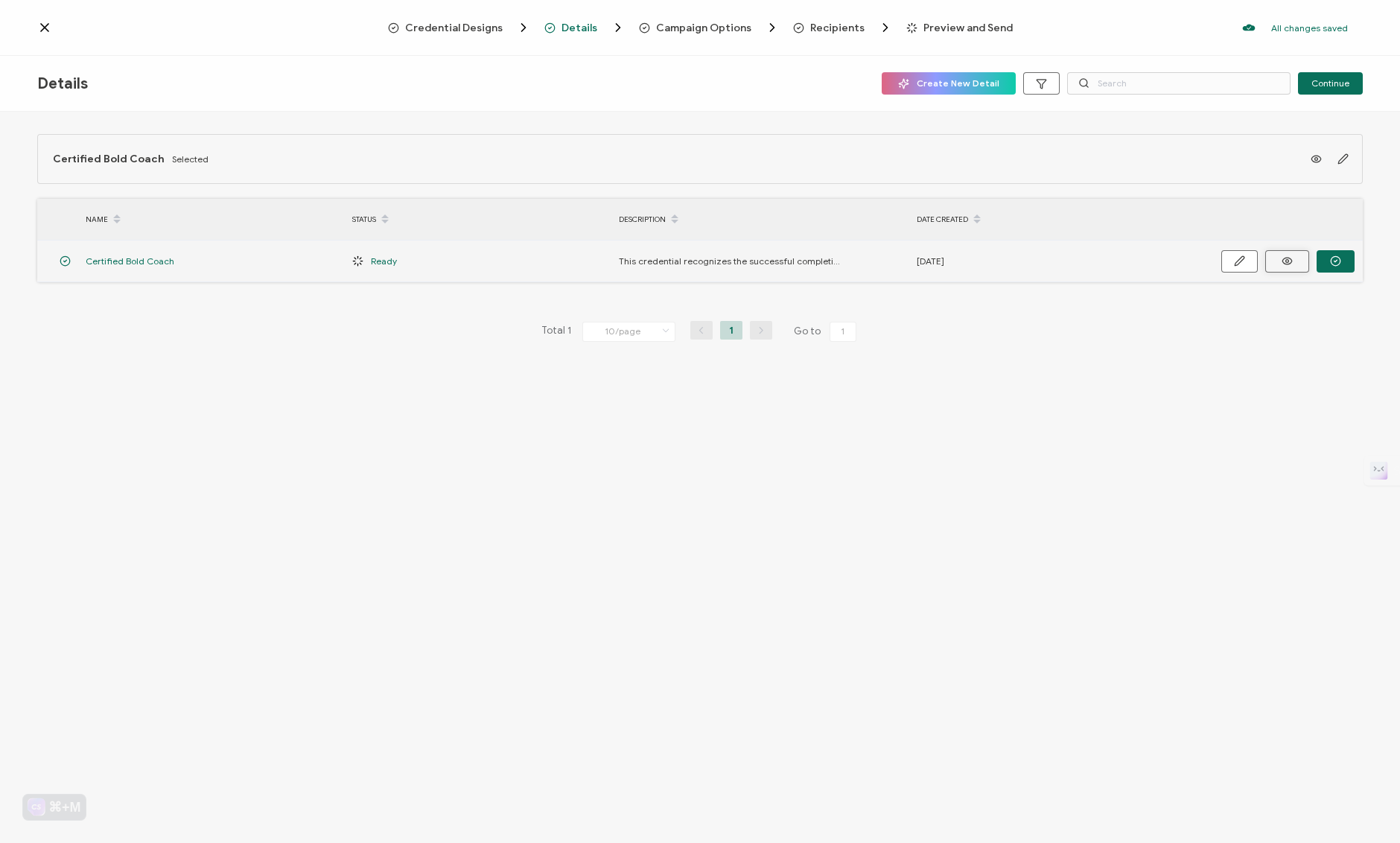
click at [1297, 263] on icon at bounding box center [1287, 261] width 19 height 11
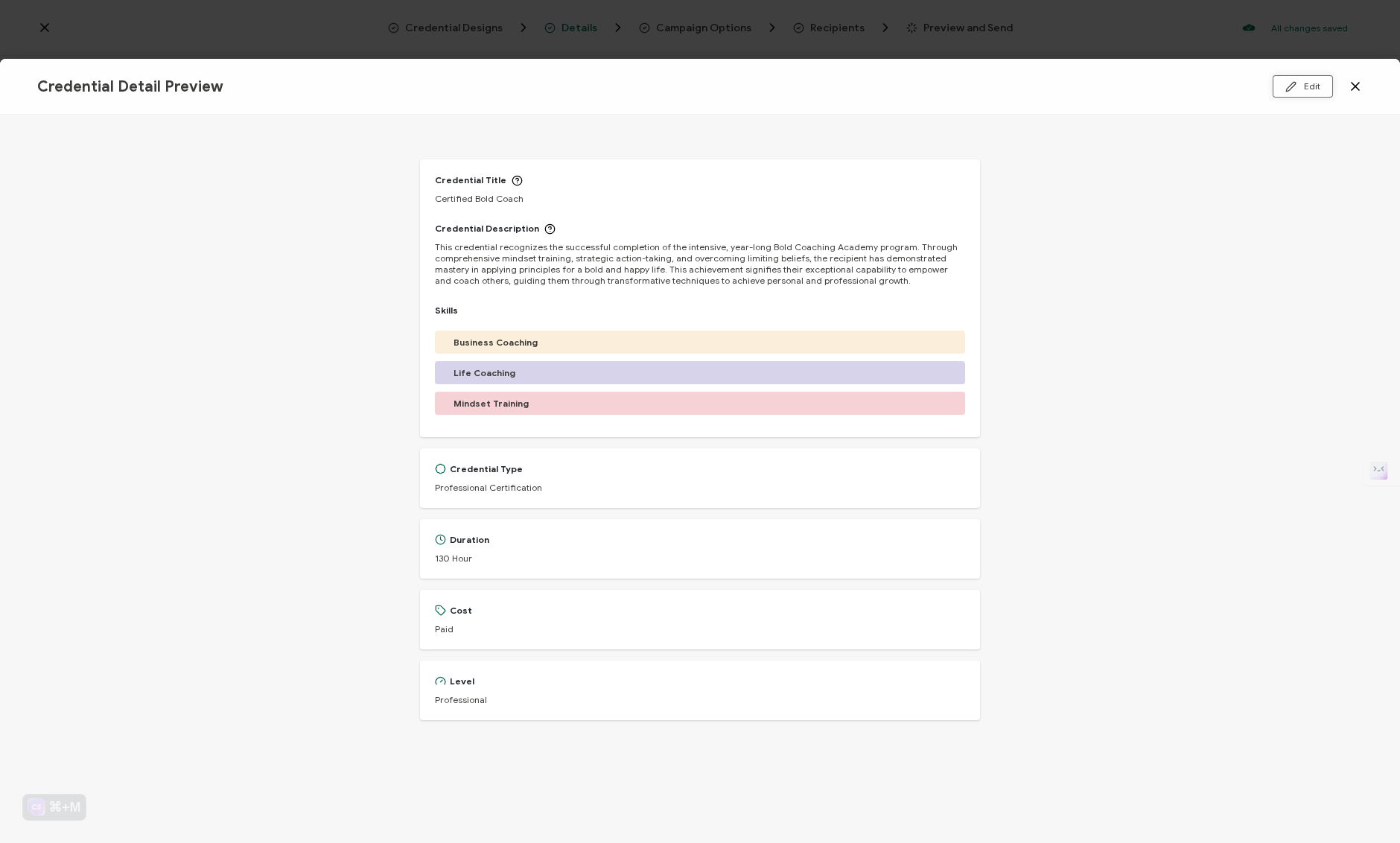
click at [1298, 93] on button "Edit" at bounding box center [1302, 86] width 60 height 23
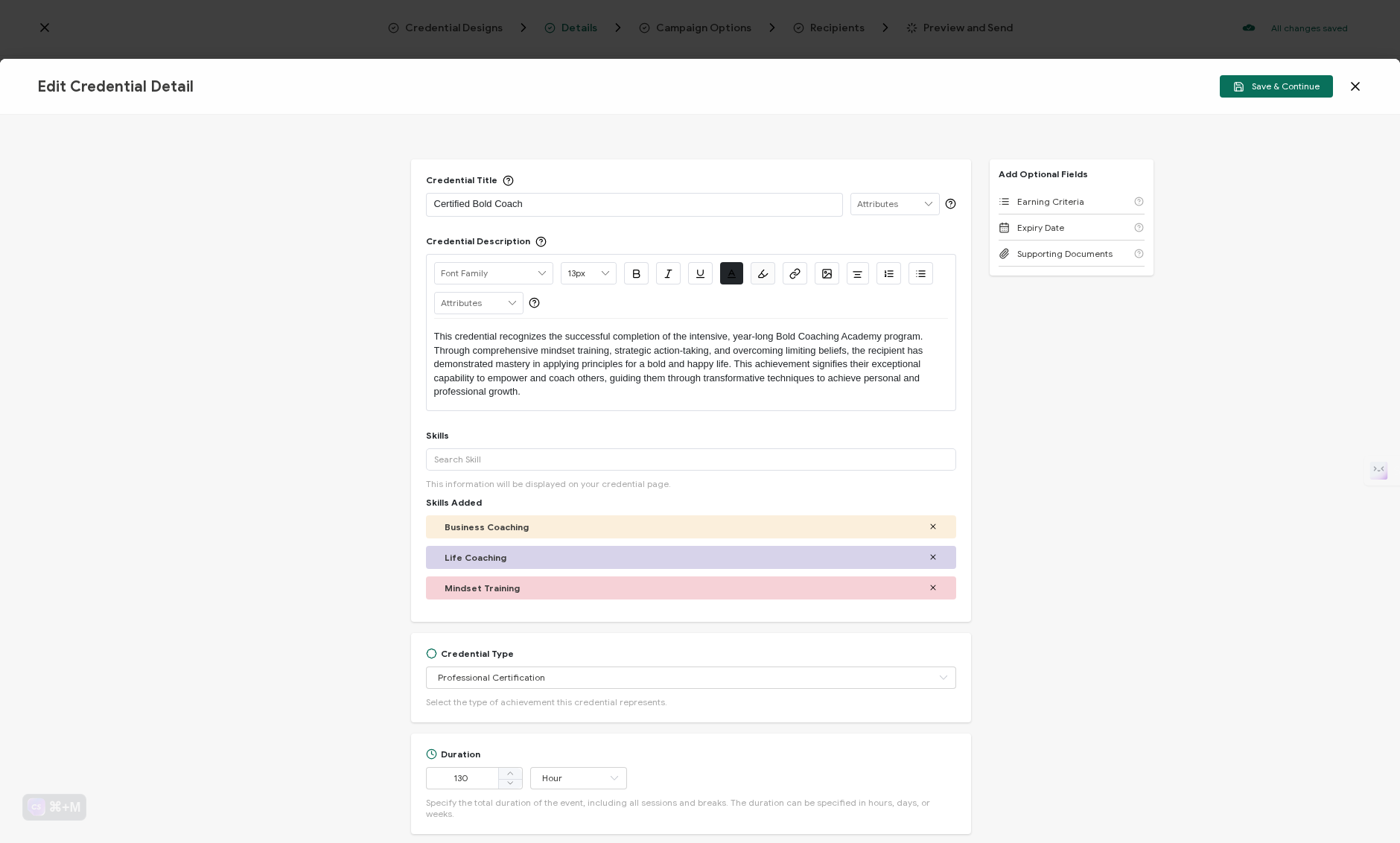
click at [909, 201] on input "text" at bounding box center [895, 204] width 88 height 21
click at [514, 309] on icon at bounding box center [512, 303] width 14 height 21
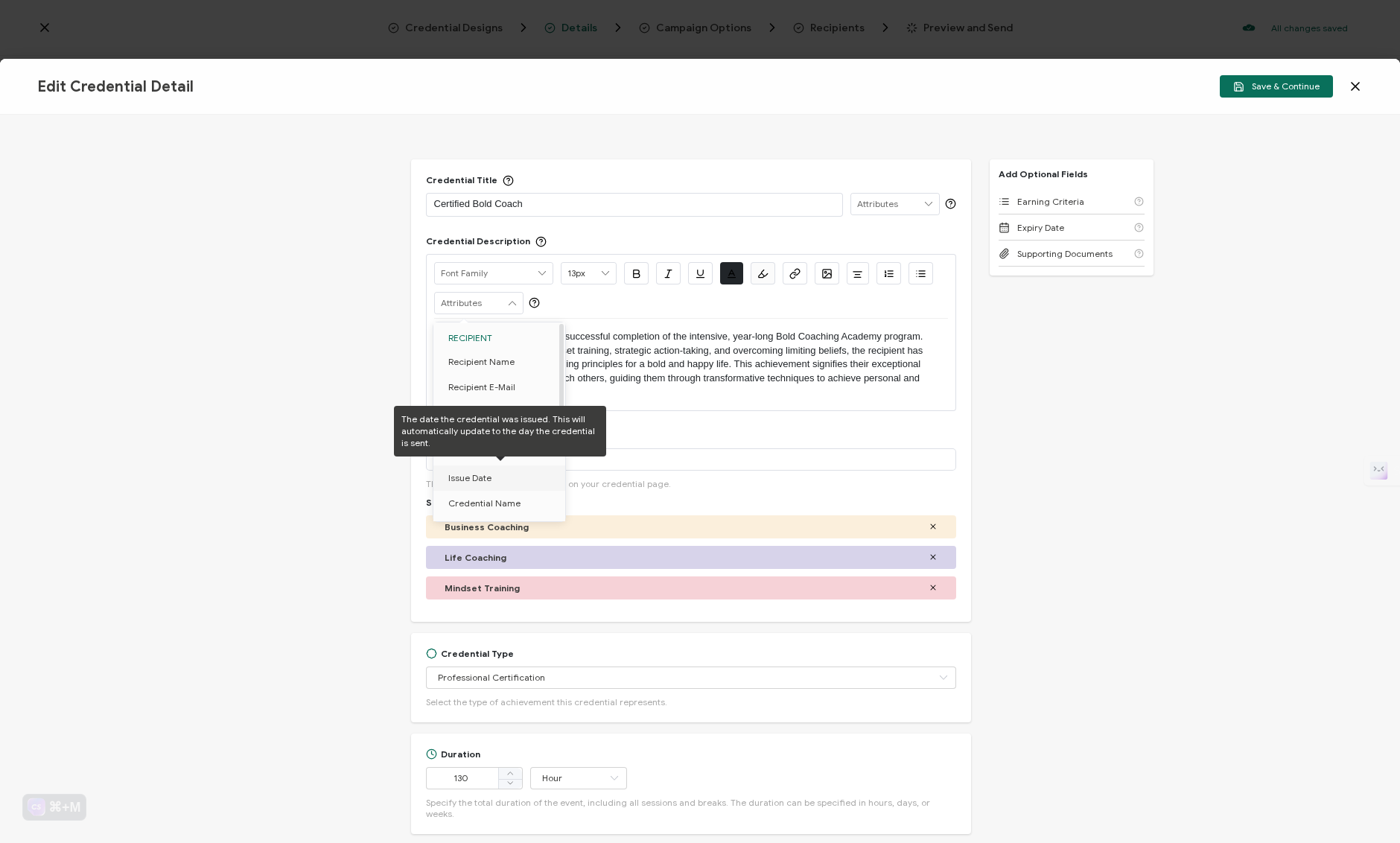
click at [482, 475] on span "Issue Date" at bounding box center [470, 477] width 44 height 25
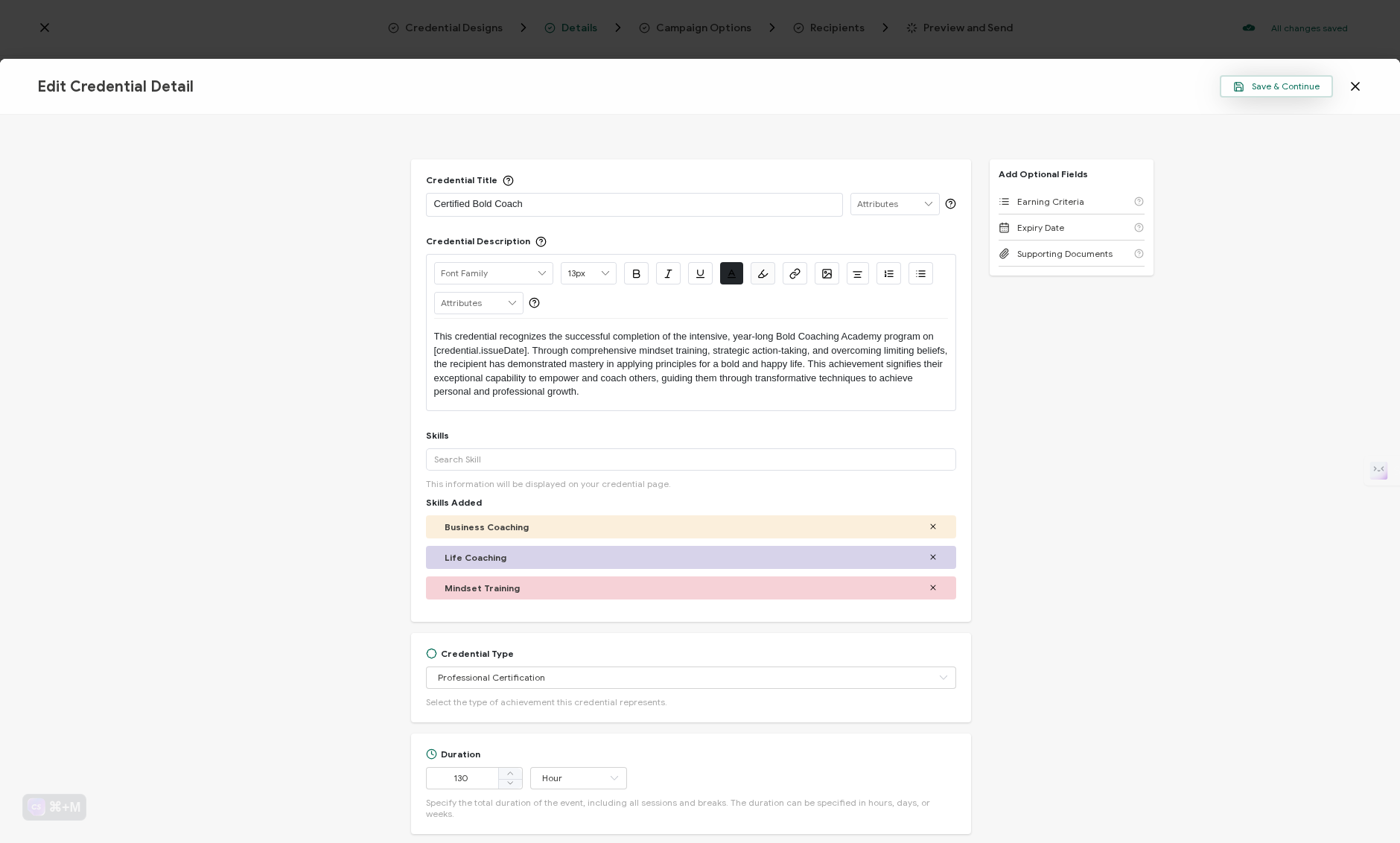
click at [1290, 93] on button "Save & Continue" at bounding box center [1276, 86] width 113 height 23
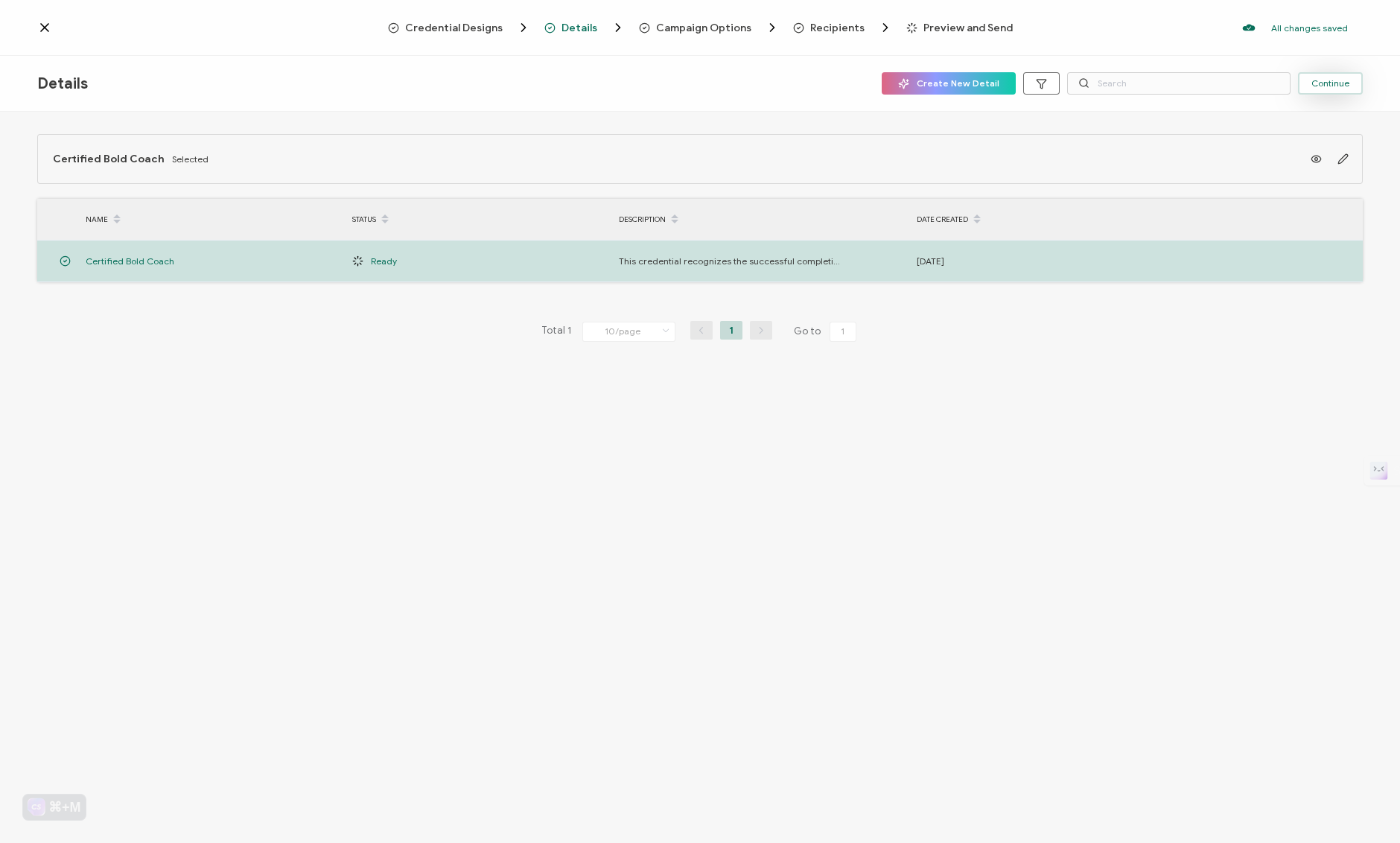
click at [1332, 89] on button "Continue" at bounding box center [1330, 84] width 64 height 23
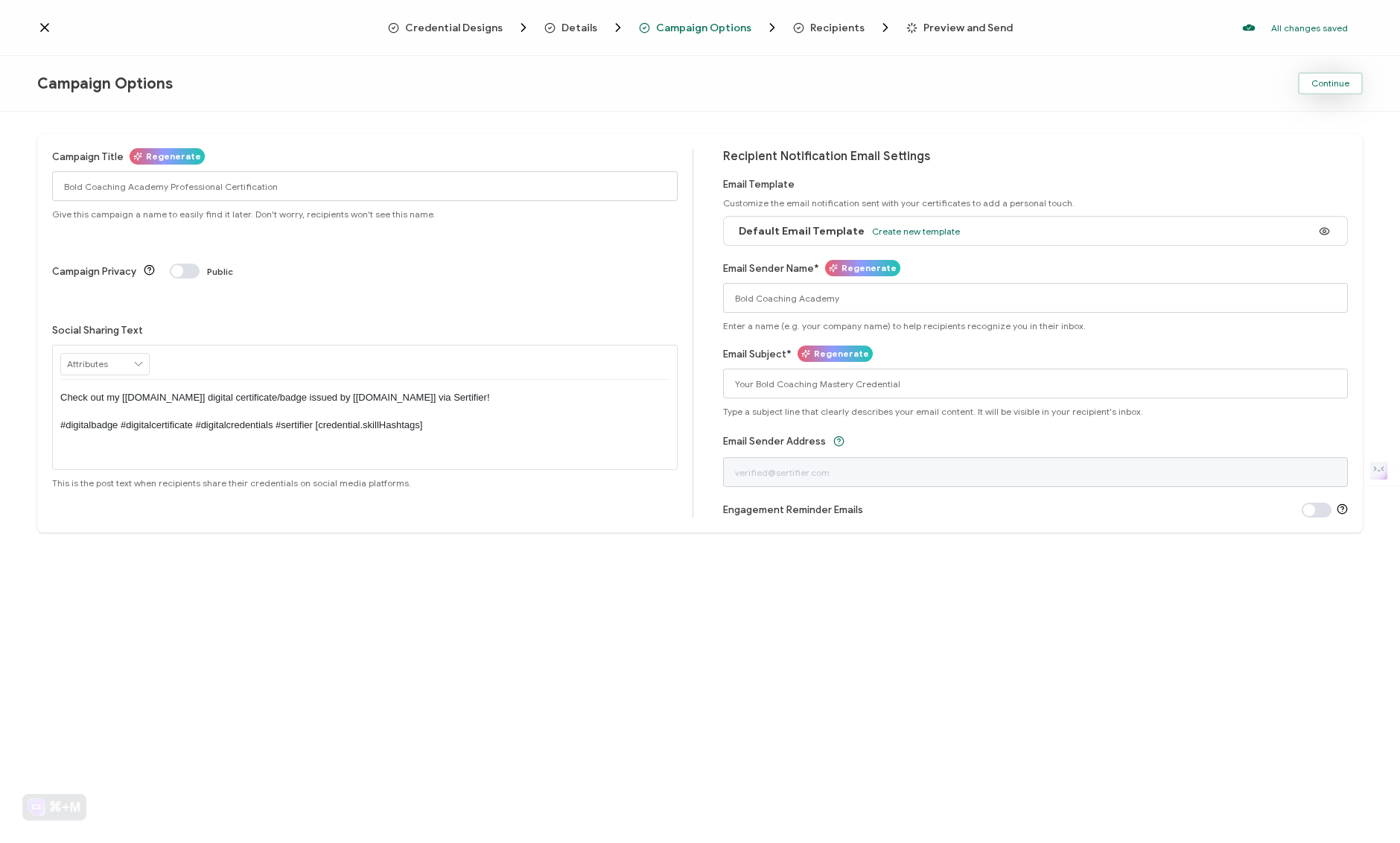
click at [1322, 90] on button "Continue" at bounding box center [1330, 84] width 64 height 23
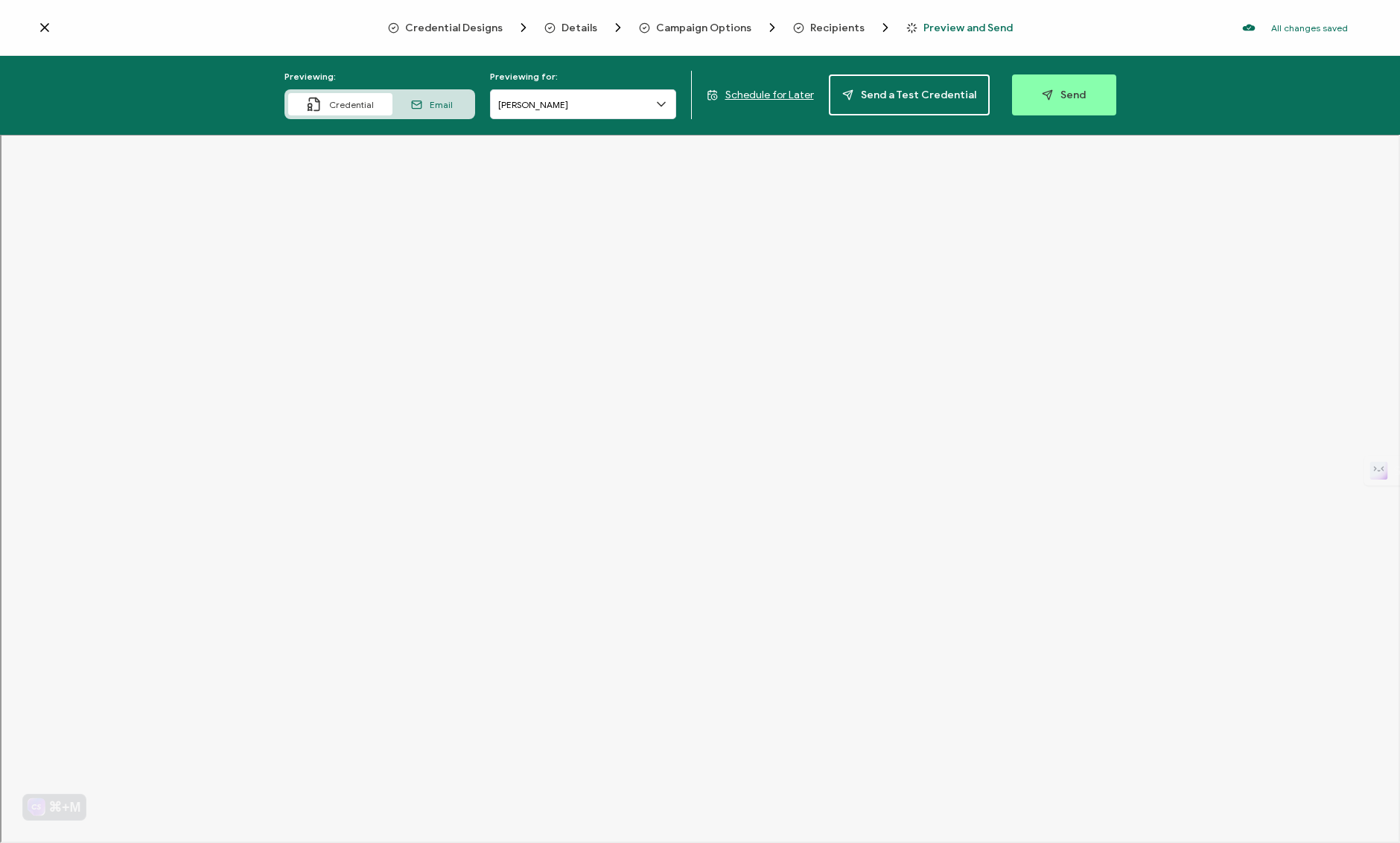
click at [845, 35] on div "Recipients" at bounding box center [823, 27] width 60 height 15
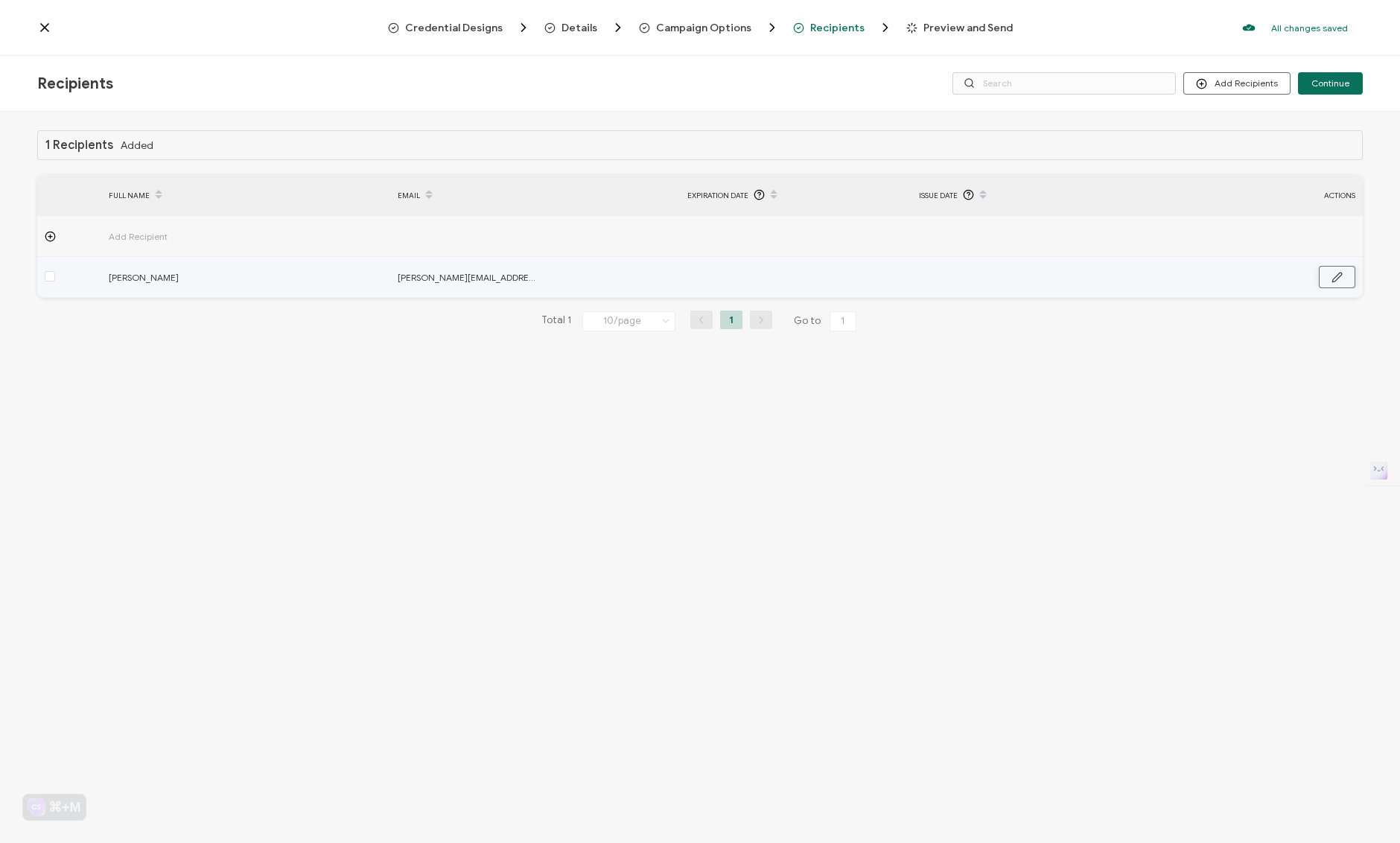
click at [1332, 283] on button "button" at bounding box center [1336, 277] width 36 height 23
click at [933, 277] on icon at bounding box center [932, 278] width 19 height 24
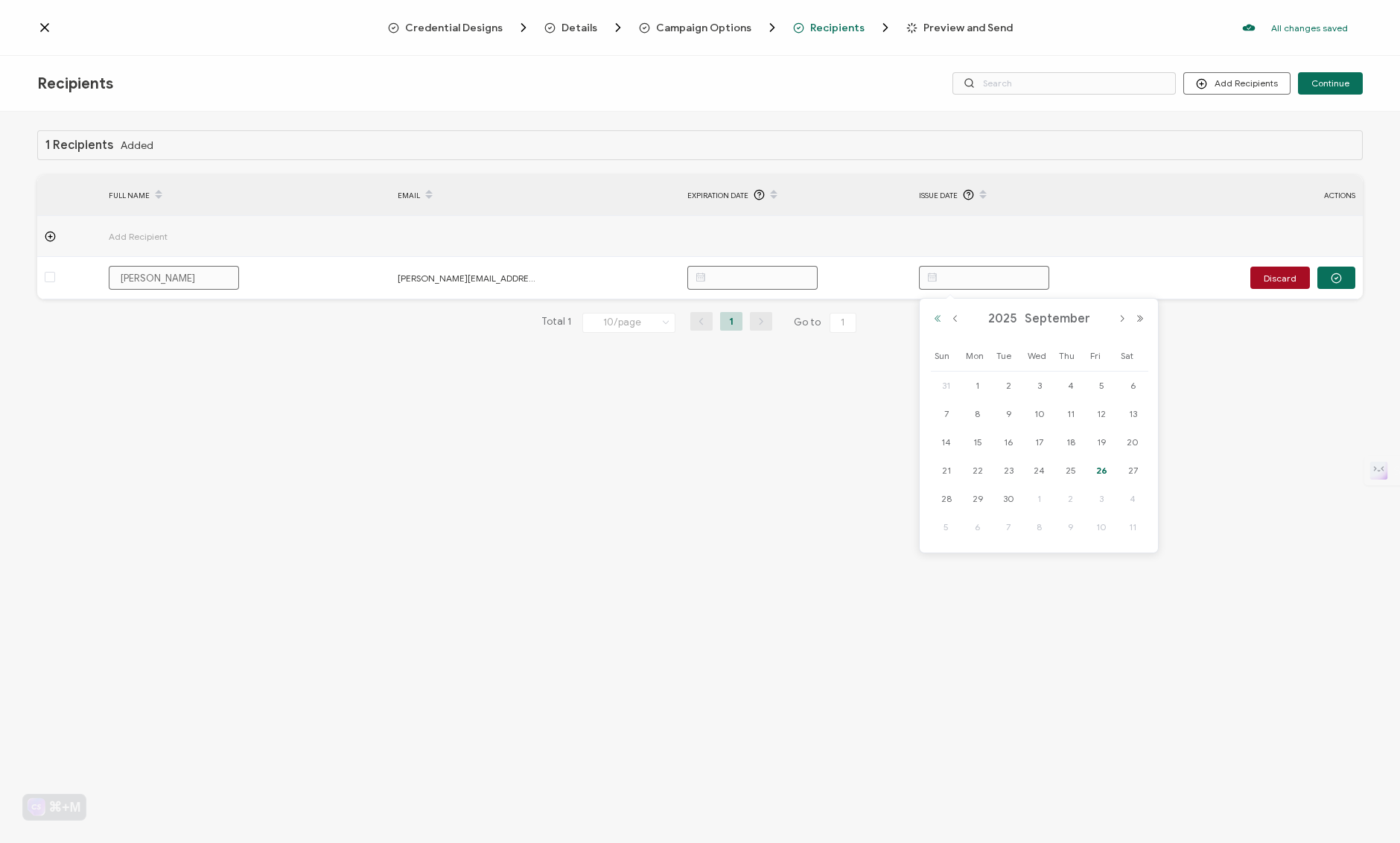
click at [940, 319] on button "Previous Year" at bounding box center [937, 318] width 18 height 10
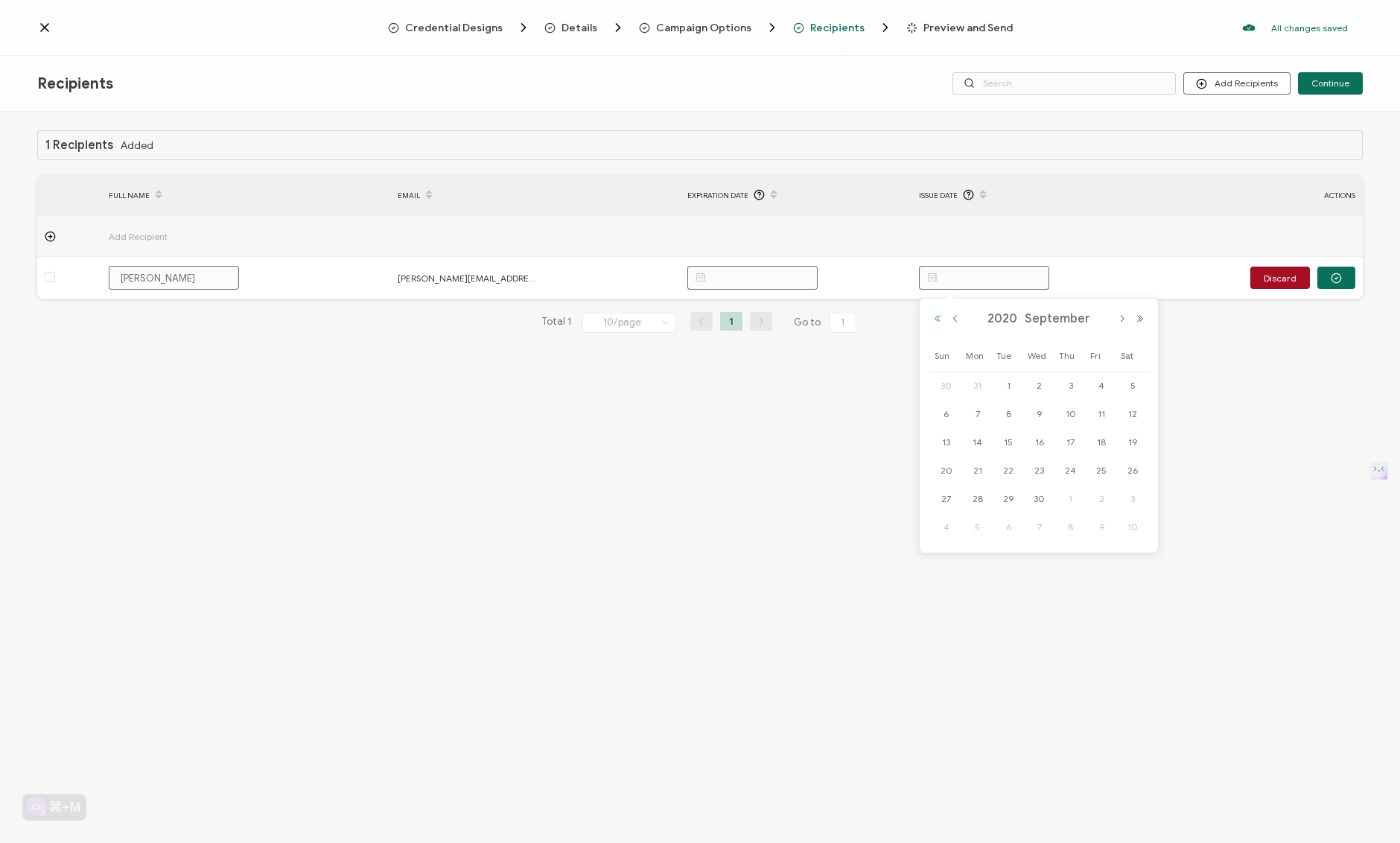
click at [940, 319] on button "Previous Year" at bounding box center [937, 318] width 18 height 10
click at [958, 318] on button "Previous Month" at bounding box center [955, 318] width 18 height 10
click at [1096, 466] on span "26" at bounding box center [1101, 471] width 18 height 18
click at [1326, 88] on span "Continue" at bounding box center [1330, 83] width 38 height 9
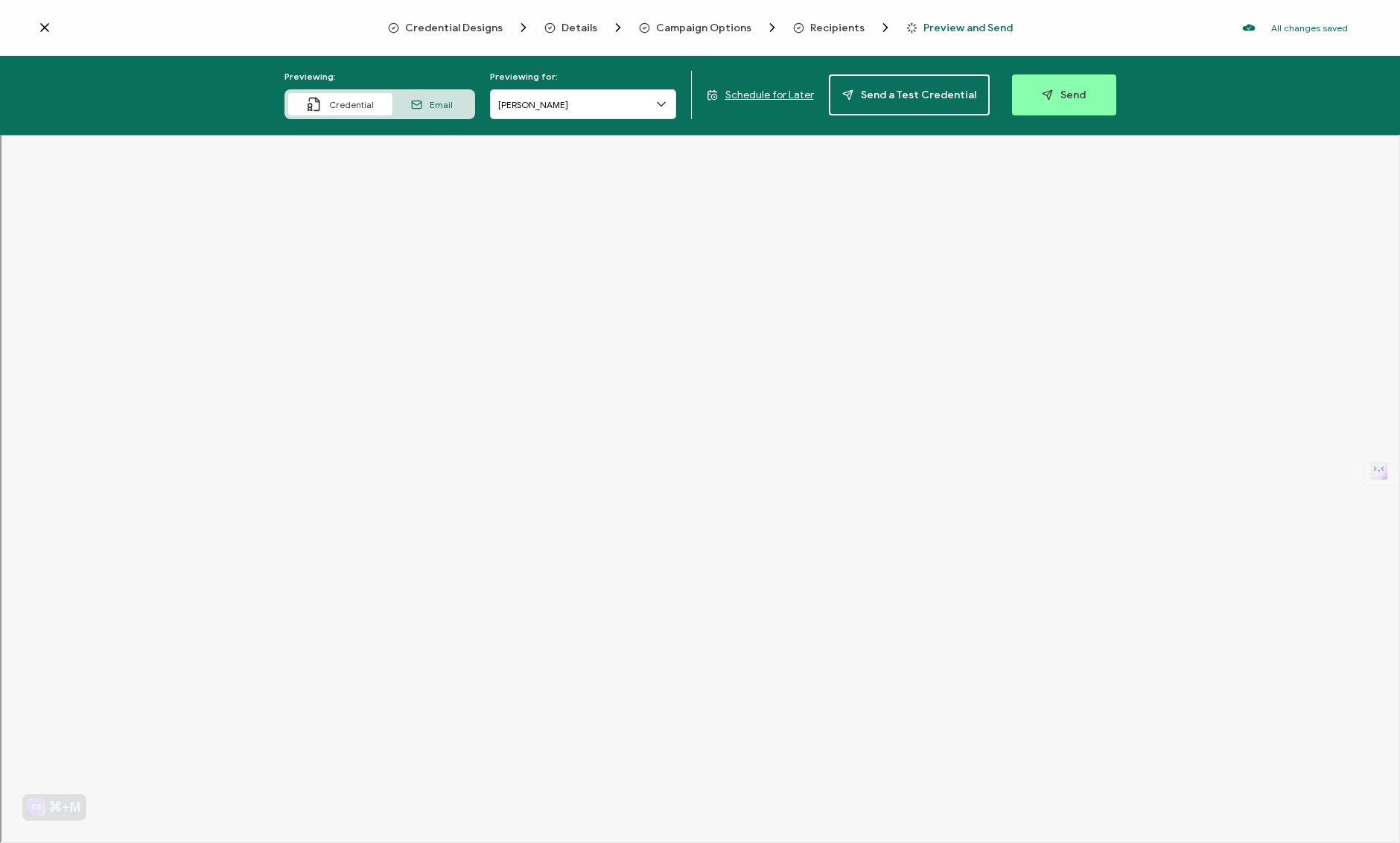
click at [824, 30] on span "Recipients" at bounding box center [837, 28] width 54 height 11
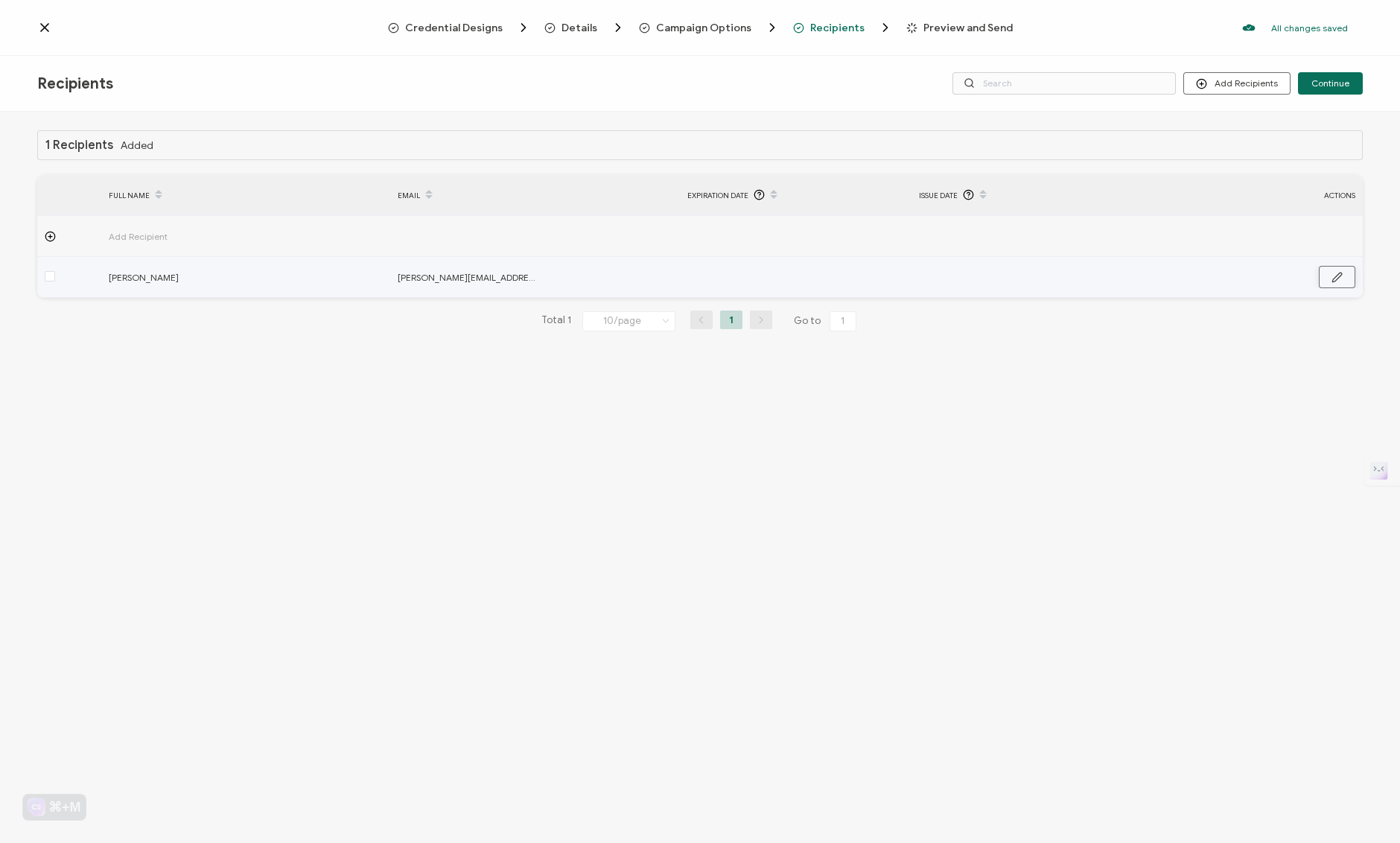
click at [1348, 268] on button "button" at bounding box center [1336, 277] width 36 height 23
click at [933, 278] on icon at bounding box center [932, 278] width 19 height 24
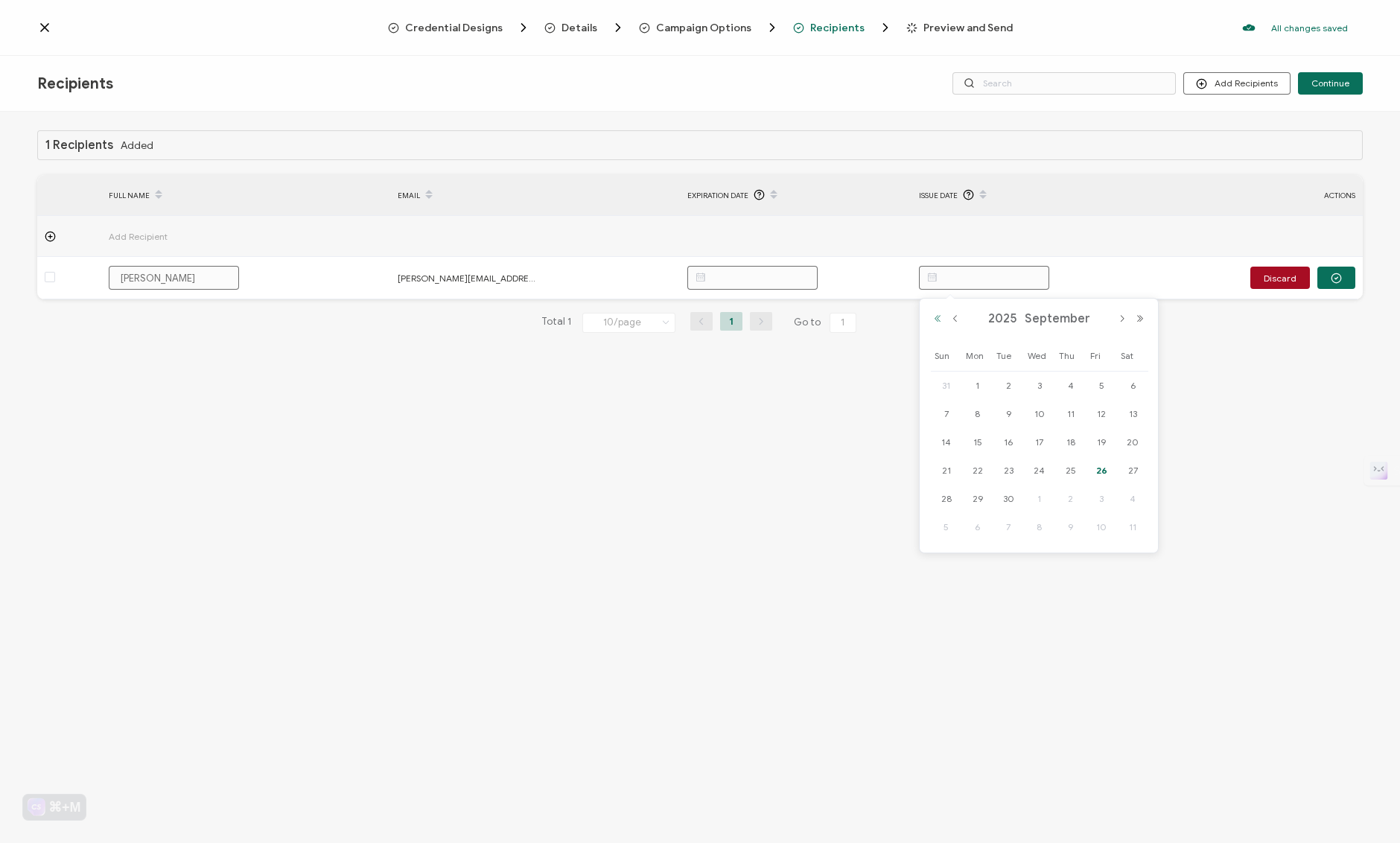
click at [938, 318] on button "Previous Year" at bounding box center [937, 318] width 18 height 10
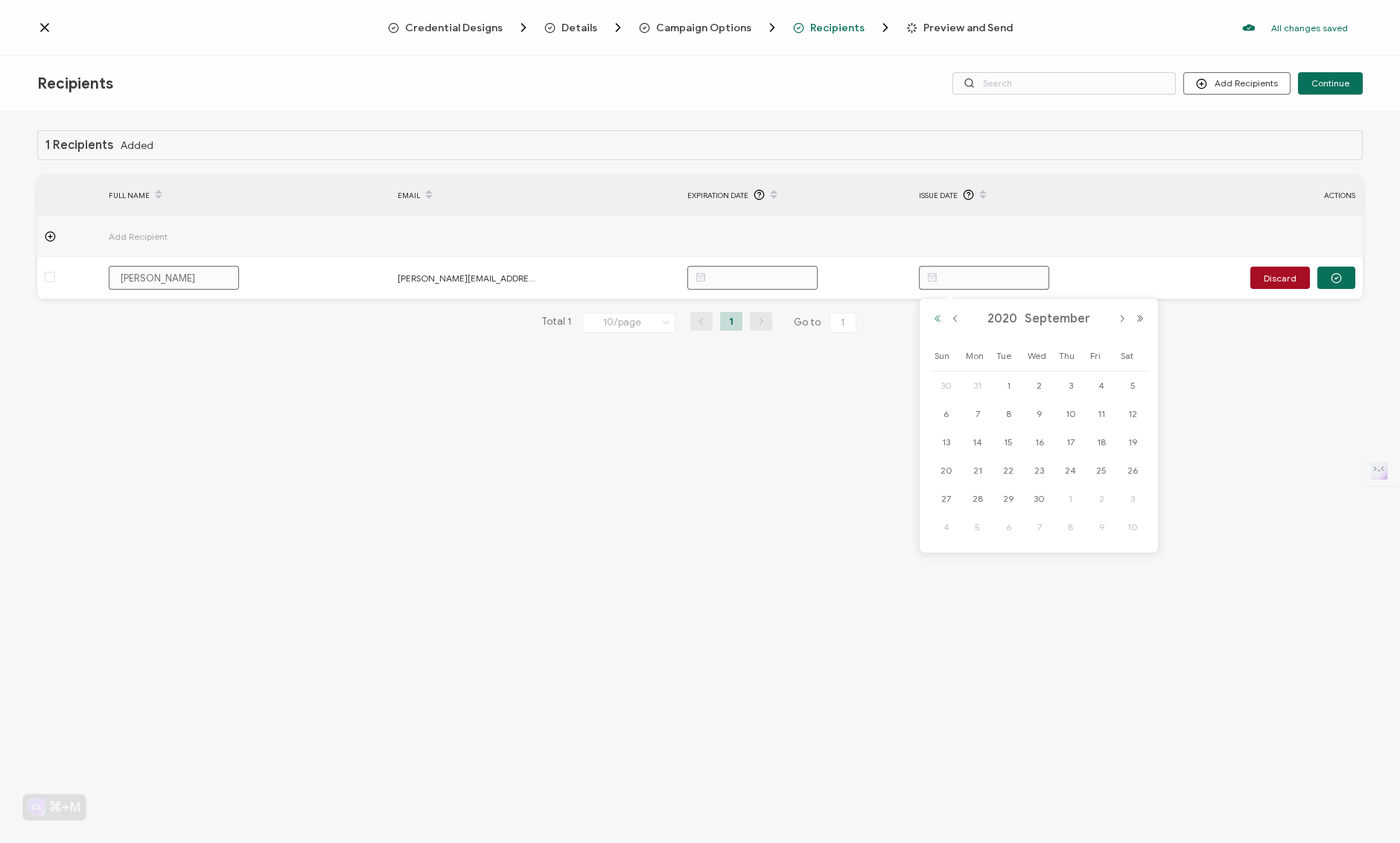
click at [938, 318] on button "Previous Year" at bounding box center [937, 318] width 18 height 10
click at [957, 320] on button "Previous Month" at bounding box center [955, 318] width 18 height 10
click at [1102, 467] on span "26" at bounding box center [1101, 471] width 18 height 18
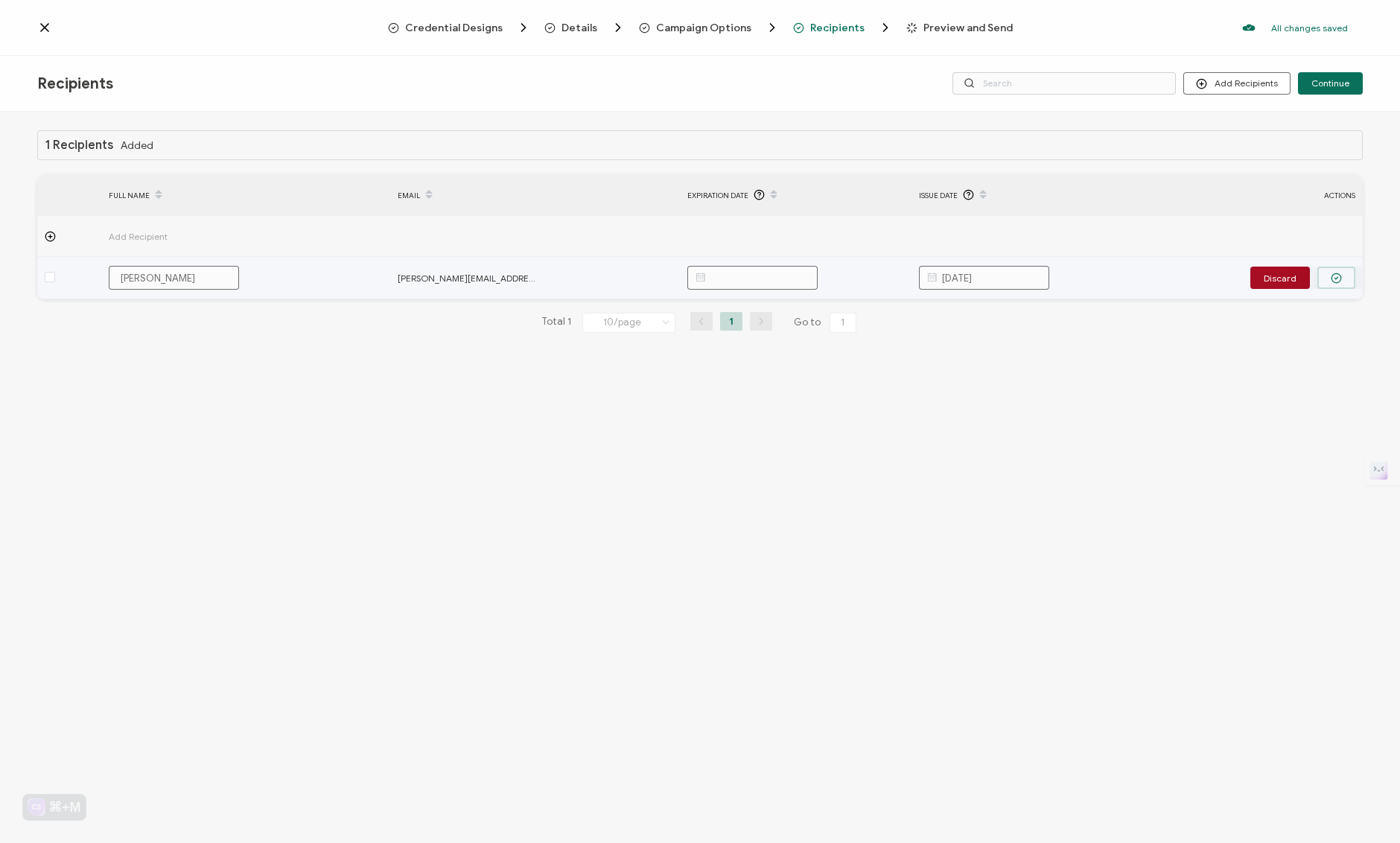
click at [1339, 275] on icon "button" at bounding box center [1336, 278] width 11 height 11
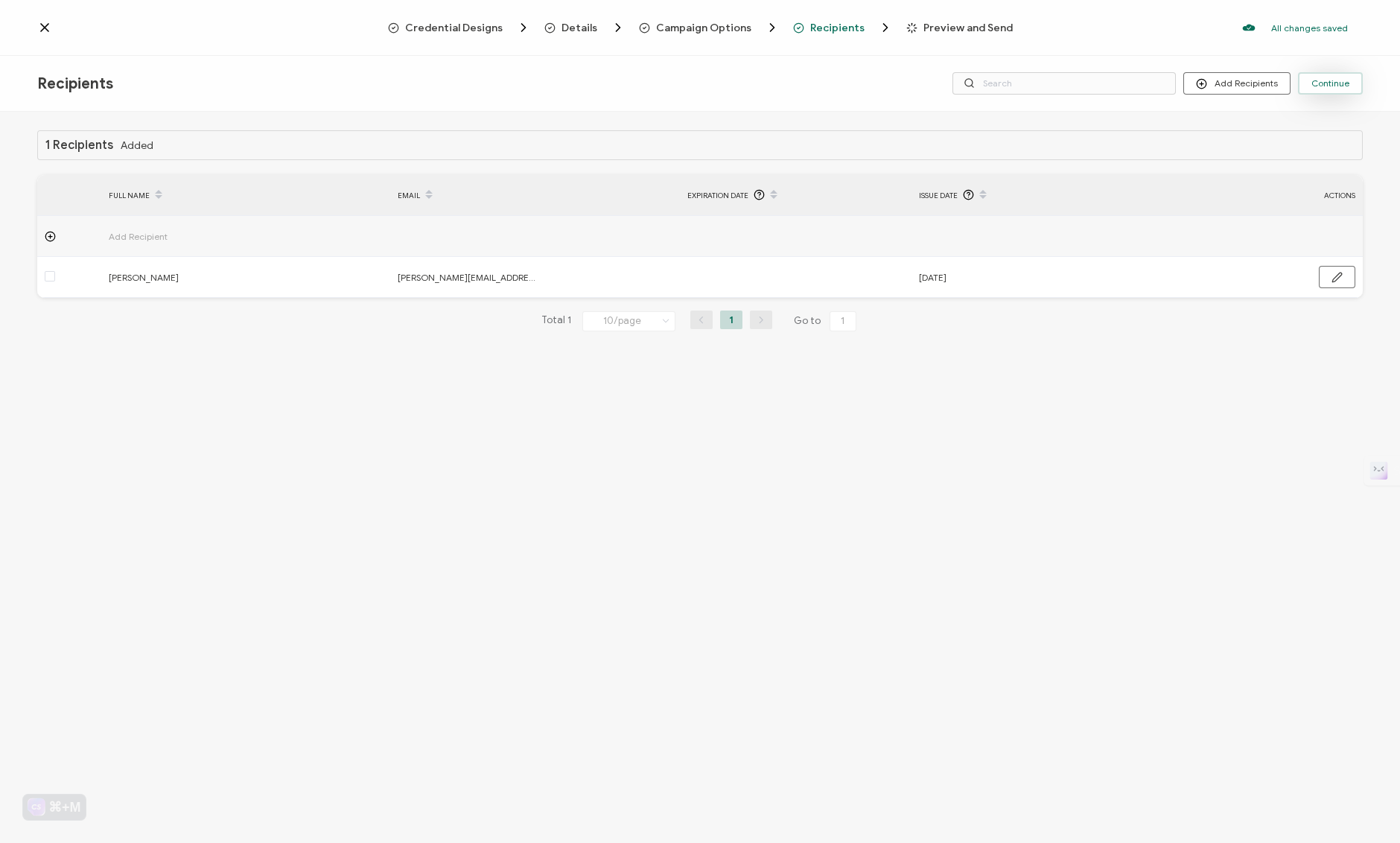
click at [1318, 83] on span "Continue" at bounding box center [1330, 83] width 38 height 9
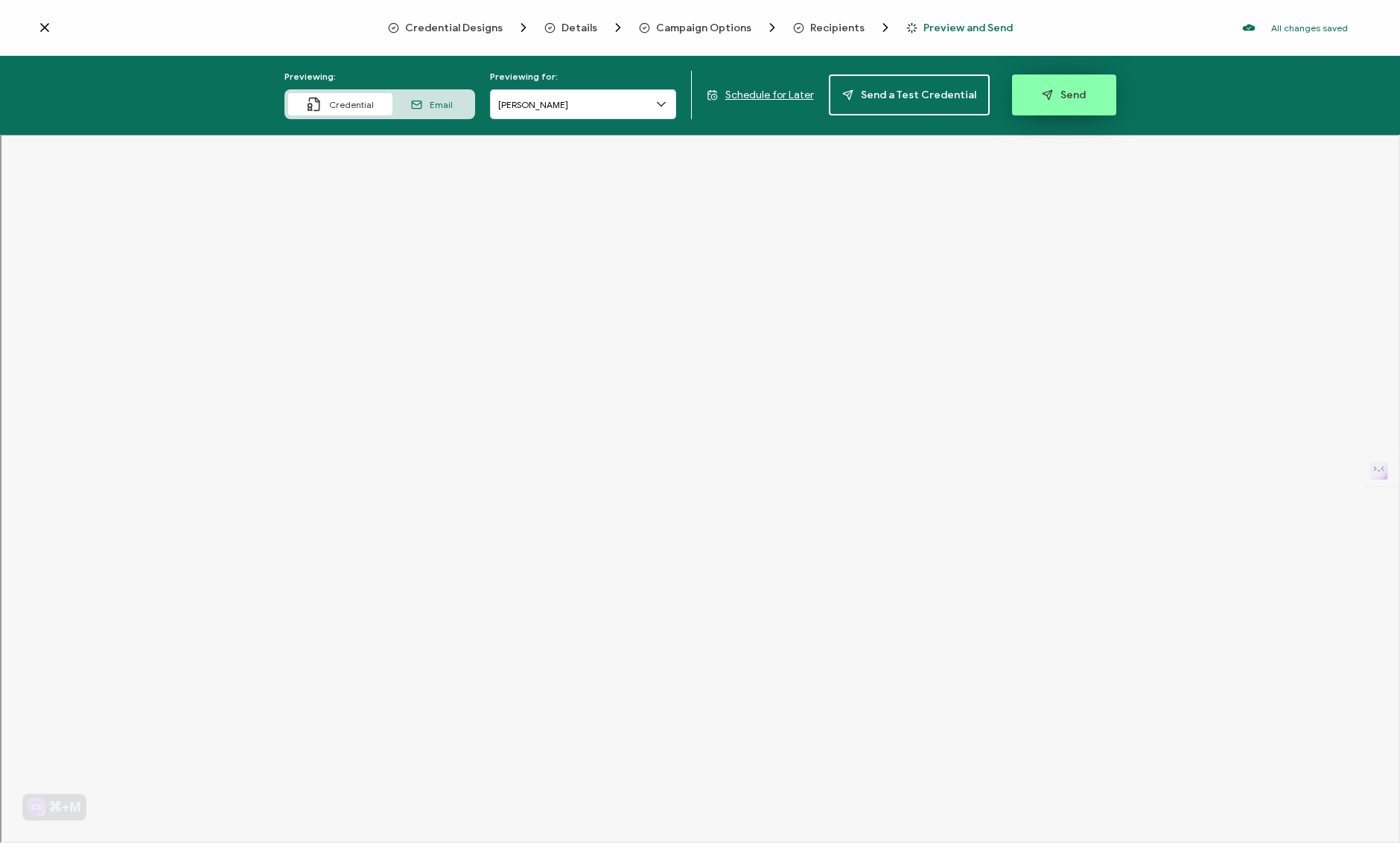
click at [1061, 93] on span "Send" at bounding box center [1064, 95] width 44 height 11
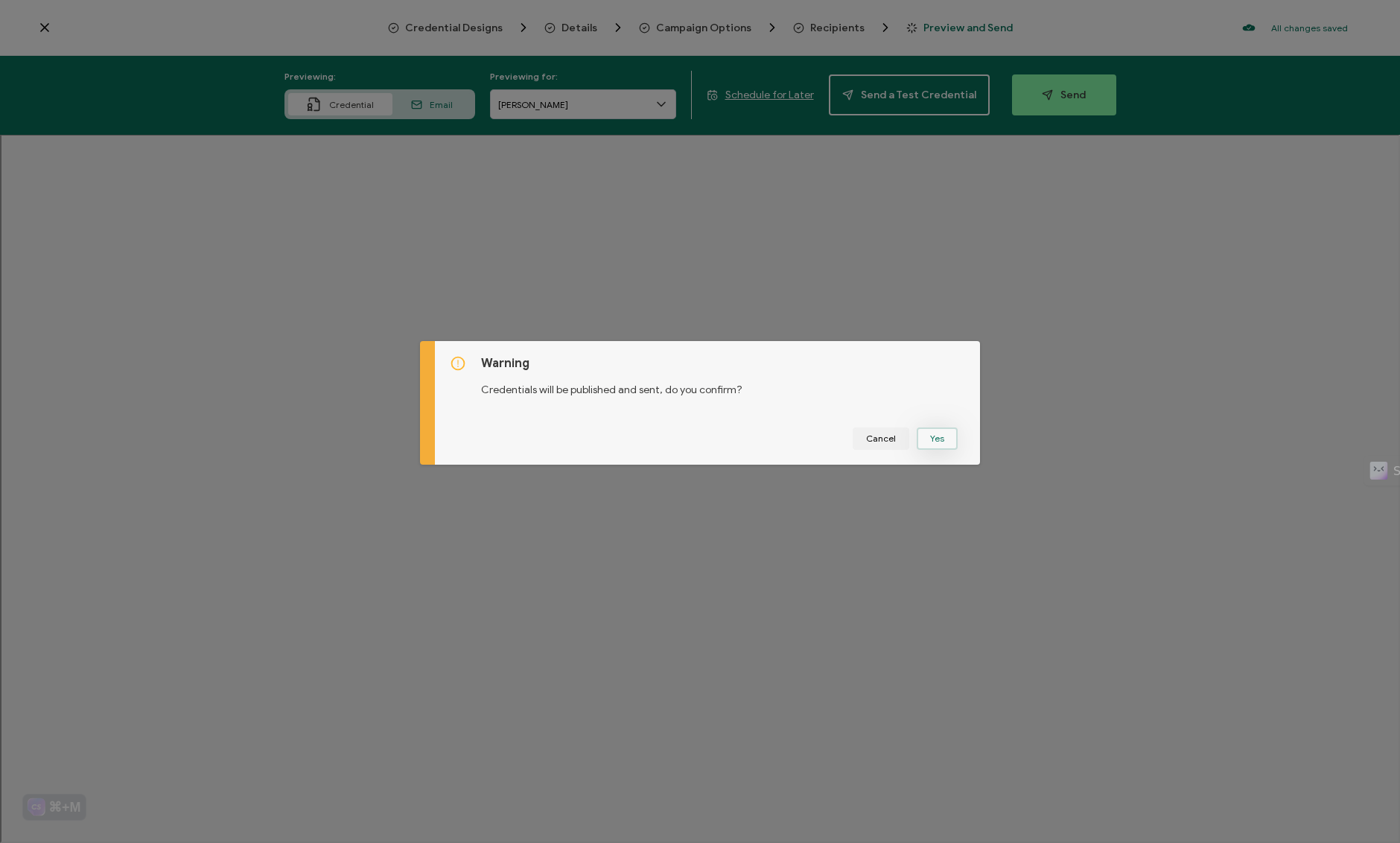
click at [938, 434] on button "Yes" at bounding box center [937, 438] width 41 height 23
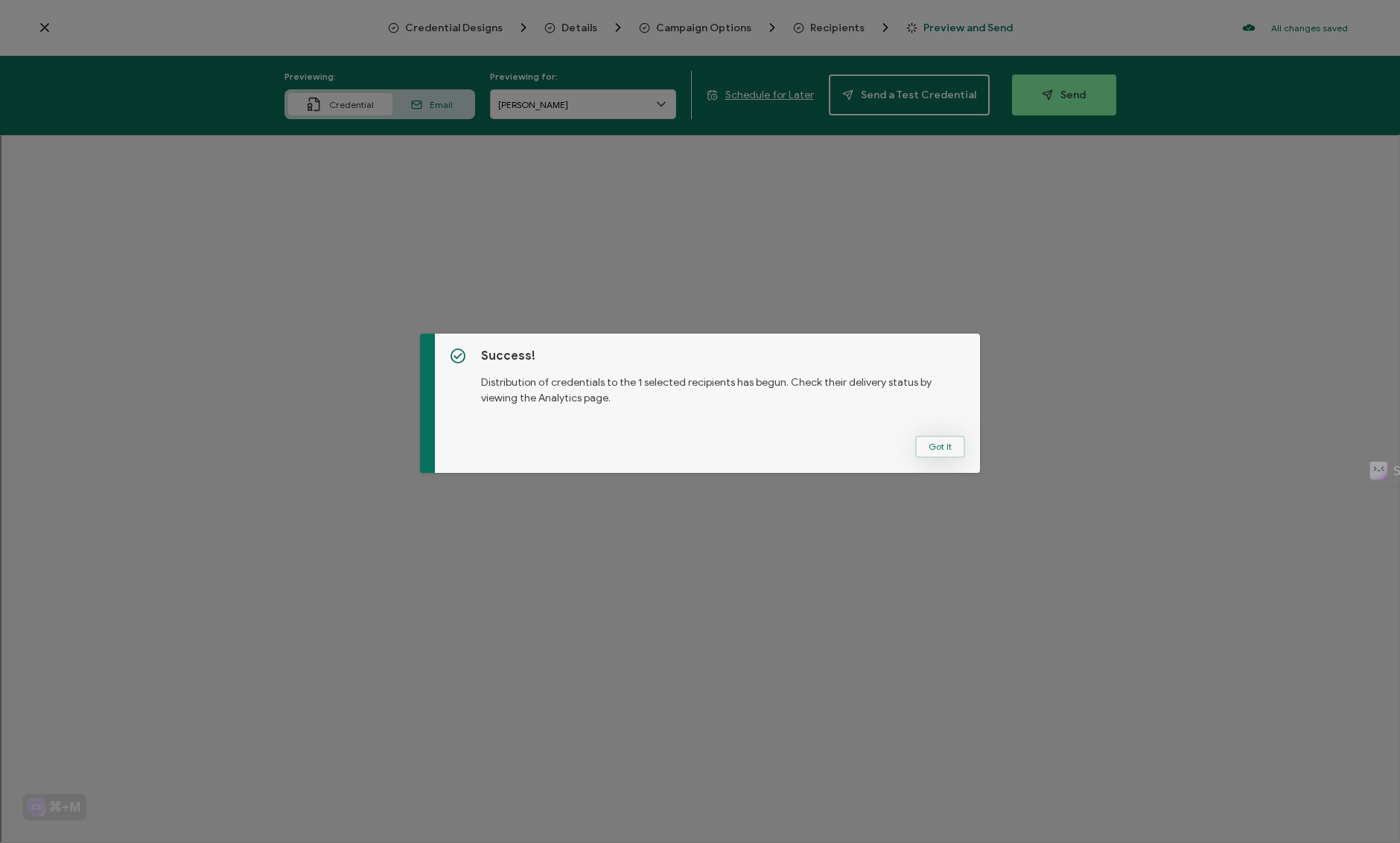
click at [937, 442] on button "Got It" at bounding box center [941, 447] width 50 height 23
